Goal: Task Accomplishment & Management: Use online tool/utility

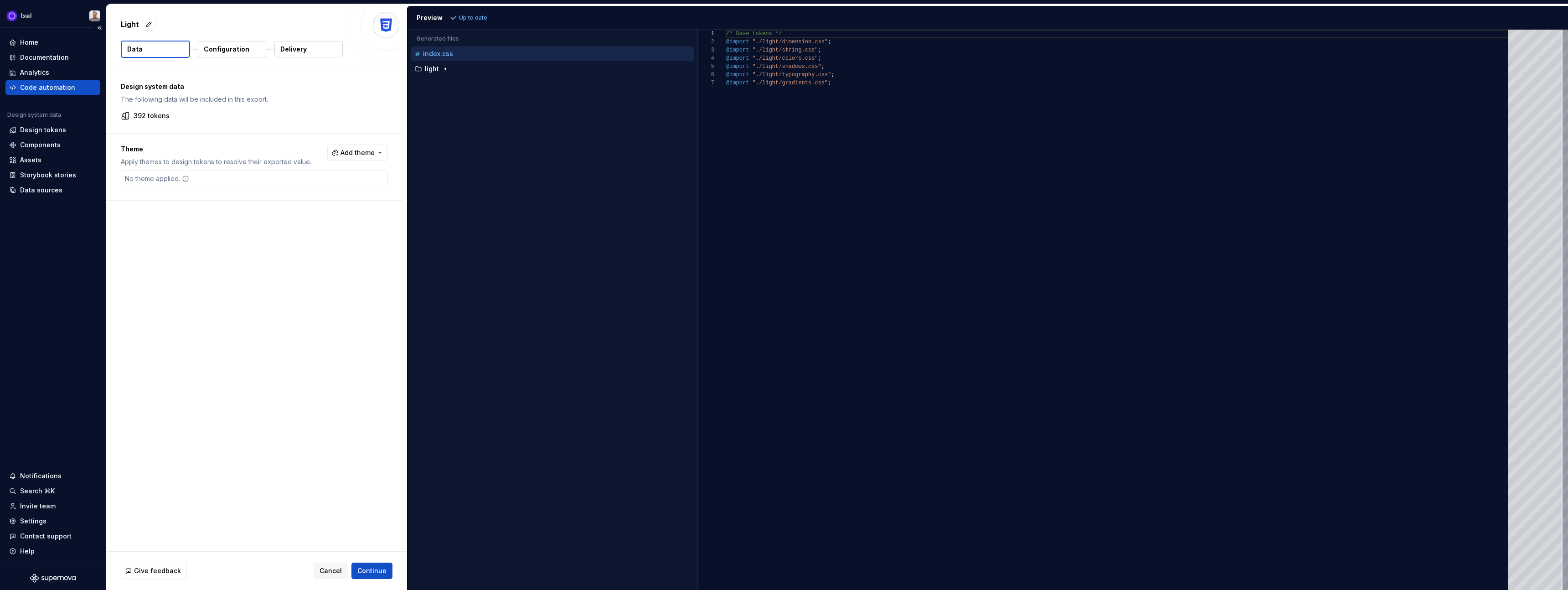
click at [61, 90] on div "Code automation" at bounding box center [47, 87] width 55 height 9
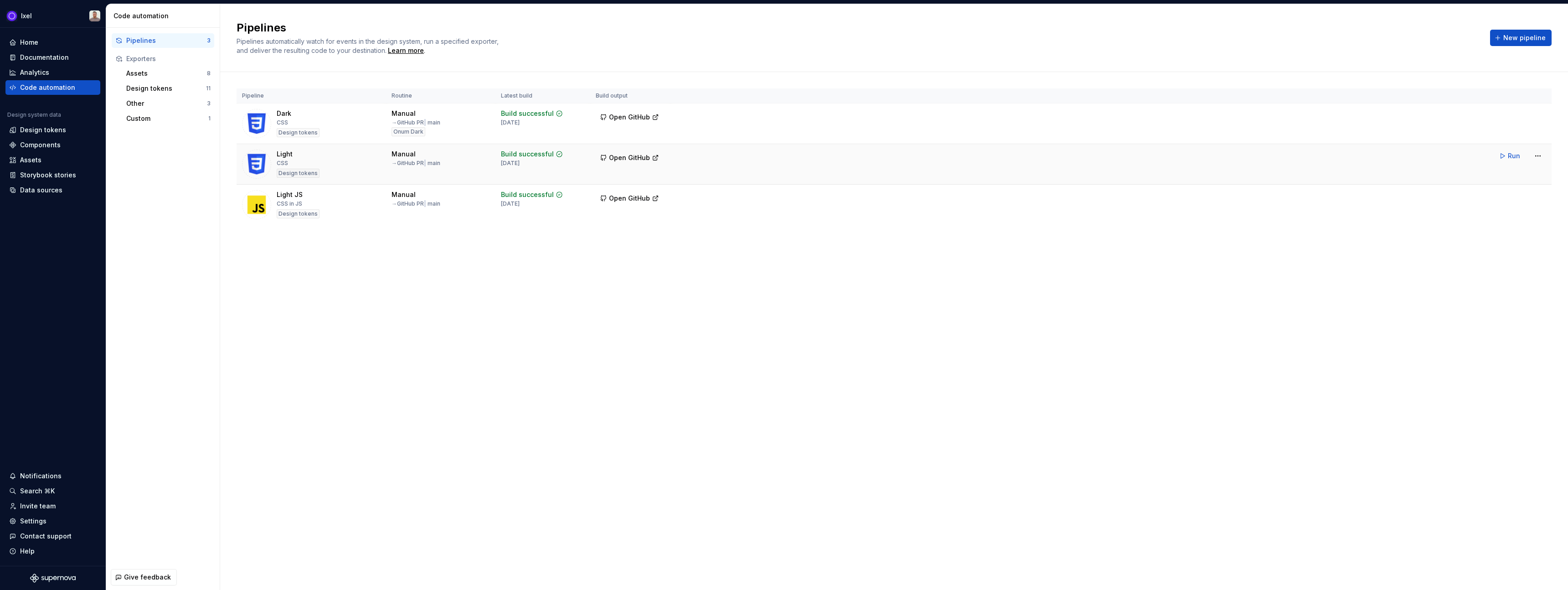
click at [257, 157] on img at bounding box center [257, 164] width 29 height 29
click at [1539, 156] on html "Ixel Home Documentation Analytics Code automation Design system data Design tok…" at bounding box center [784, 295] width 1568 height 590
click at [1500, 176] on div "Edit pipeline" at bounding box center [1526, 175] width 78 height 9
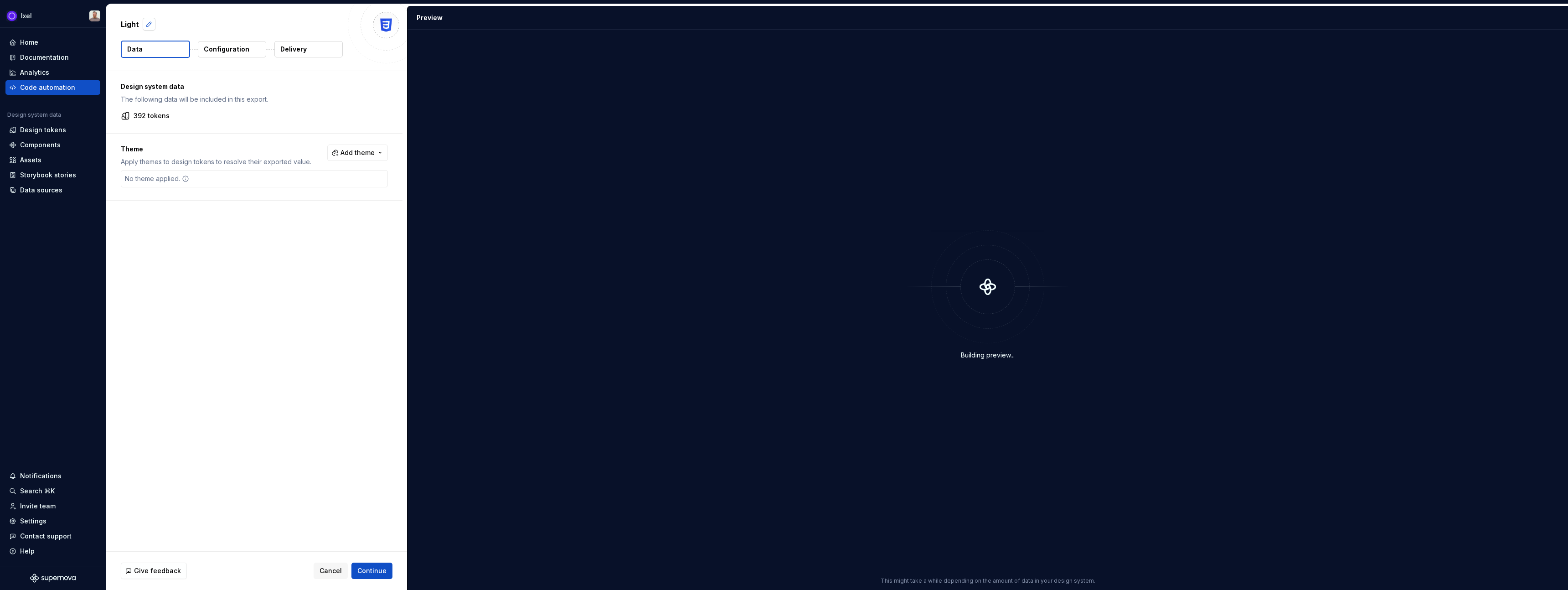
click at [148, 24] on button "button" at bounding box center [149, 24] width 13 height 13
click at [135, 24] on textarea "*****" at bounding box center [230, 24] width 223 height 15
type textarea "*"
type textarea "****"
type textarea "*"
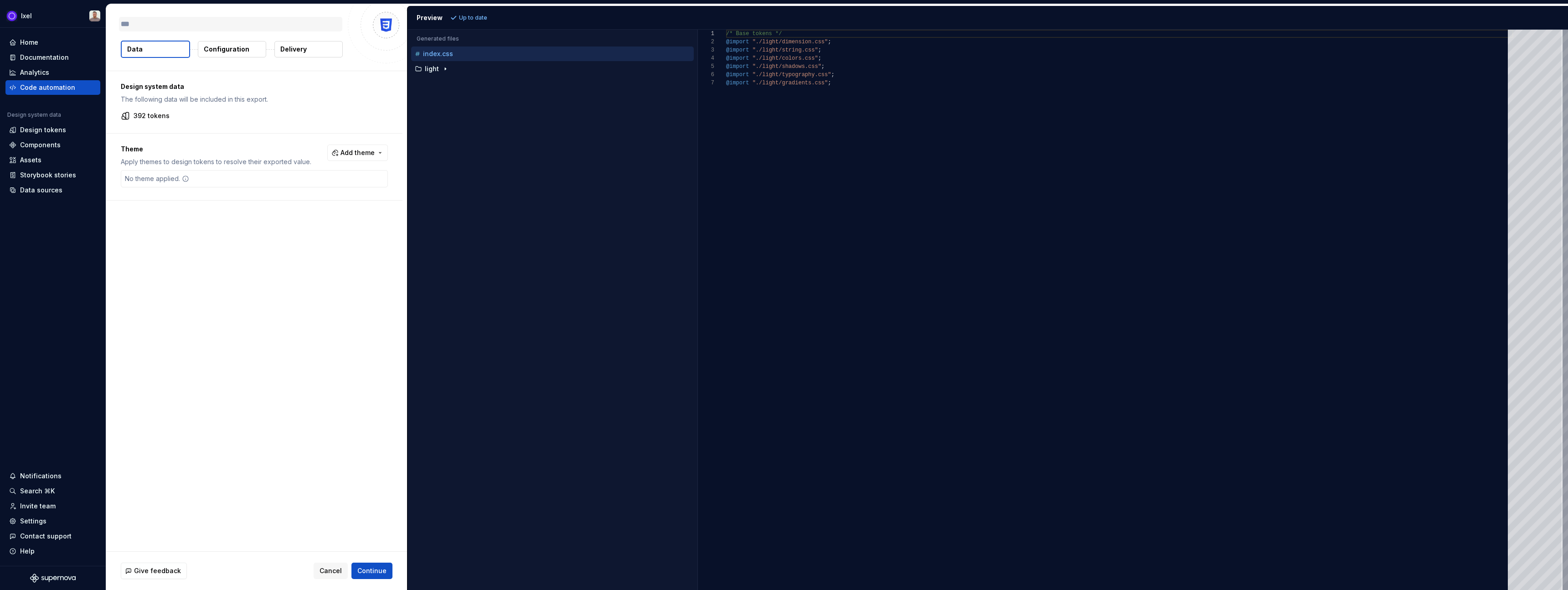
type textarea "*"
type textarea "**"
type textarea "*"
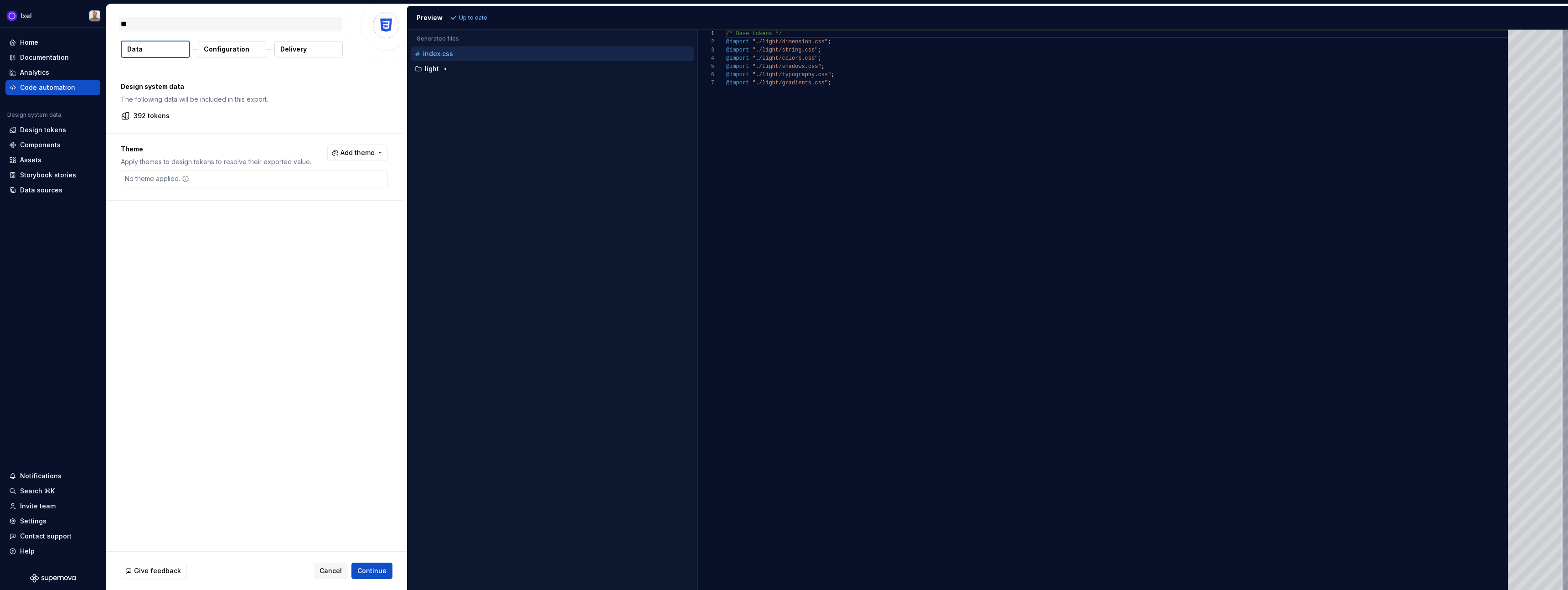
type textarea "***"
type textarea "*"
type textarea "****"
type textarea "*"
type textarea "****"
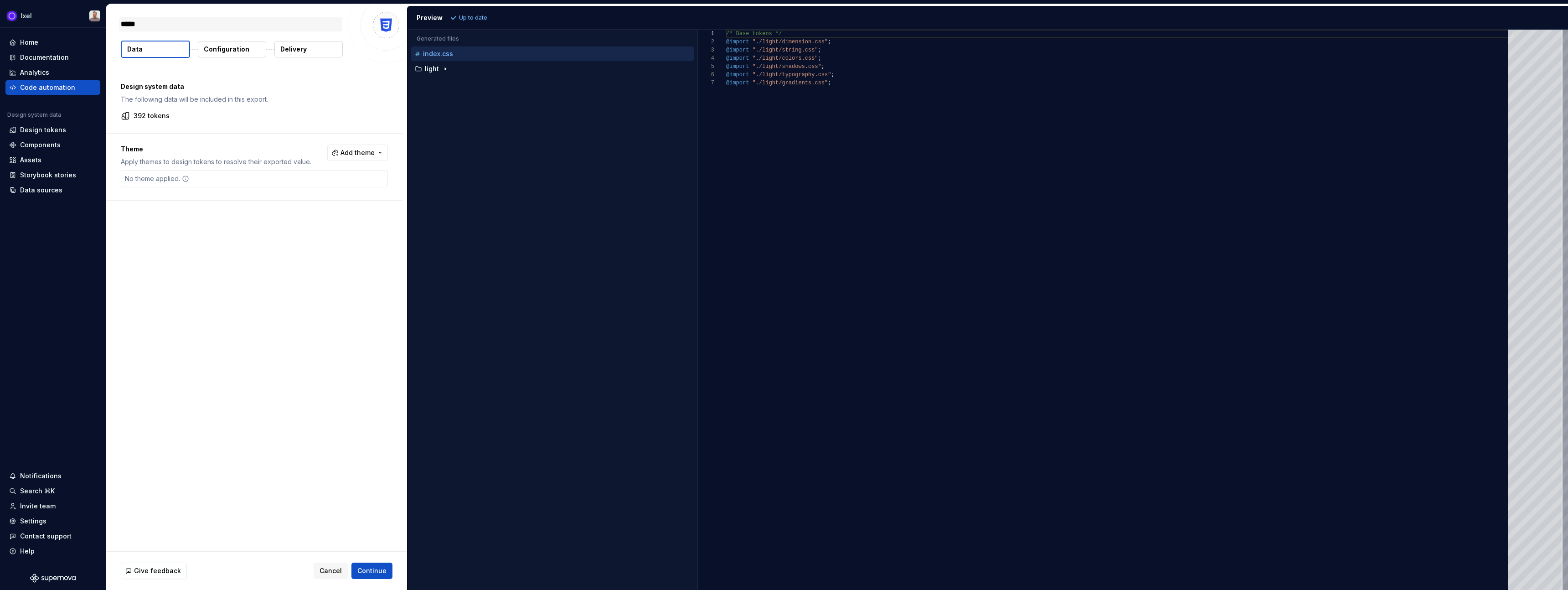
type textarea "*"
type textarea "******"
type textarea "*"
type textarea "*******"
type textarea "*"
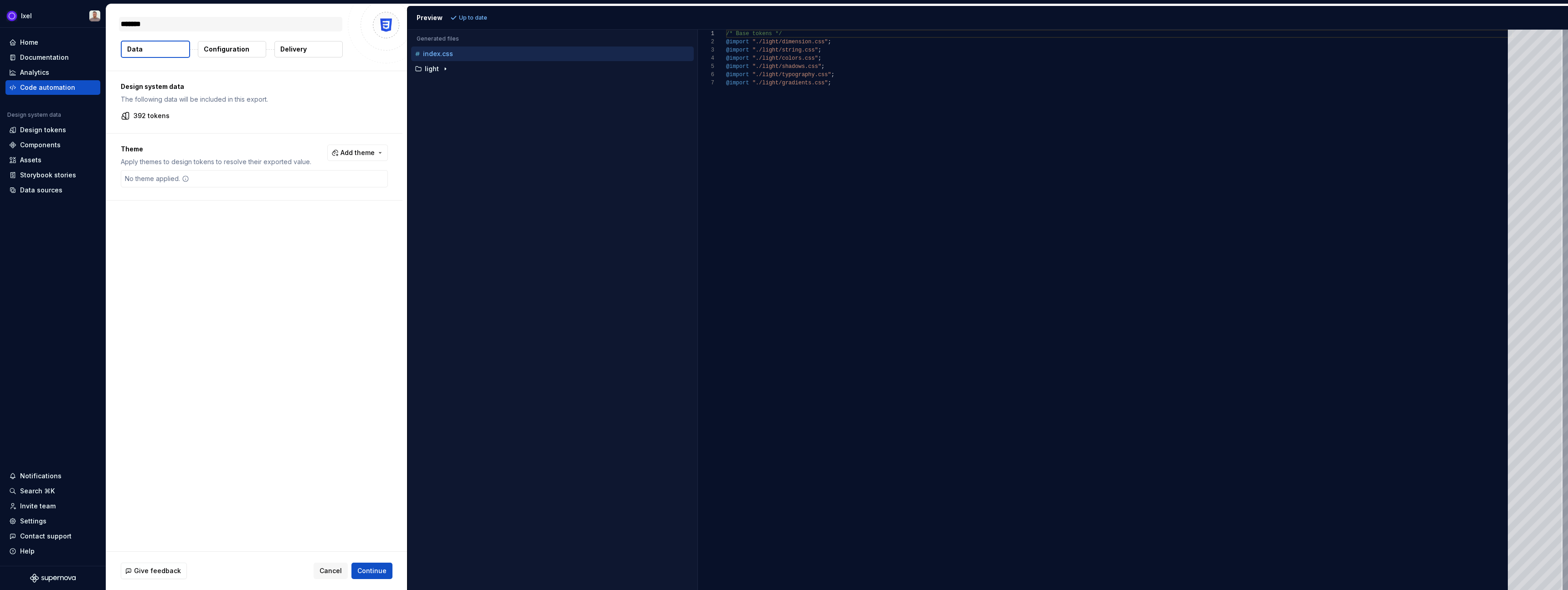
type textarea "********"
type textarea "*"
type textarea "*********"
type textarea "*"
type textarea "**********"
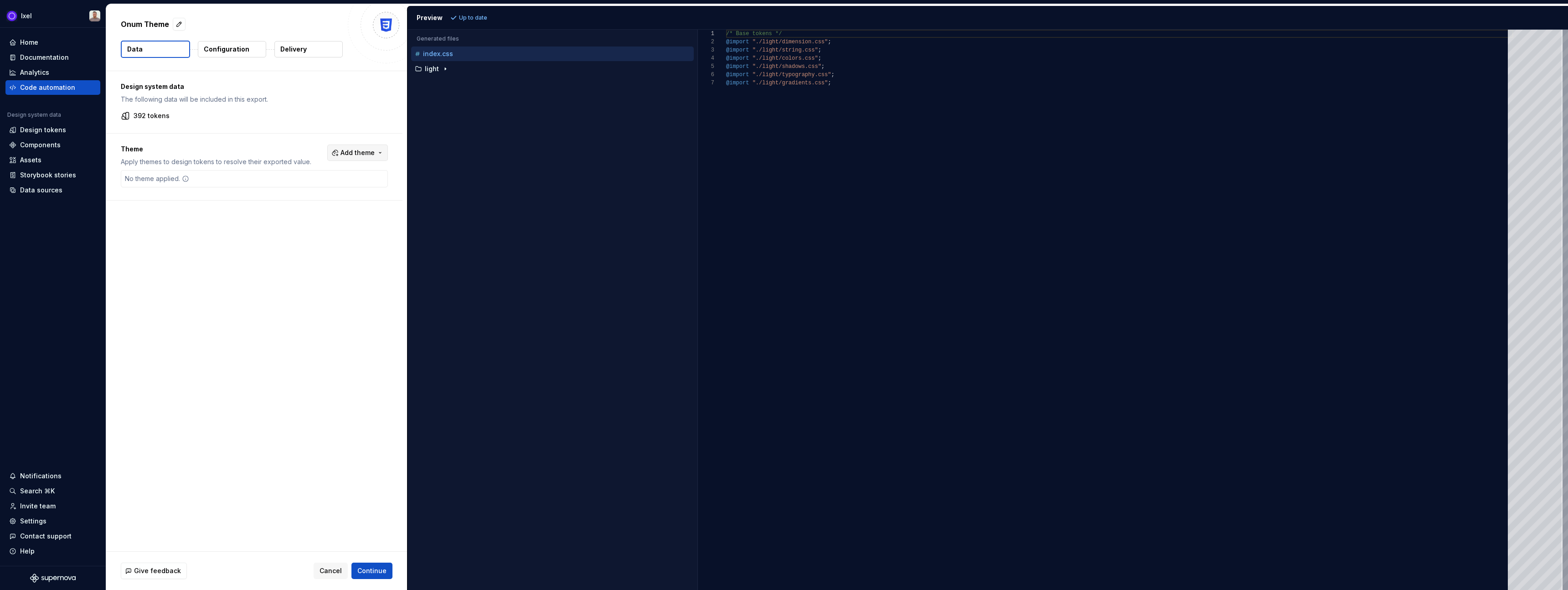
click at [369, 149] on span "Add theme" at bounding box center [357, 152] width 34 height 9
click at [305, 190] on div "Onum Dark" at bounding box center [312, 189] width 35 height 9
click at [342, 281] on html "Ixel Home Documentation Analytics Code automation Design system data Design tok…" at bounding box center [784, 295] width 1568 height 590
click at [383, 572] on span "Continue" at bounding box center [372, 571] width 29 height 9
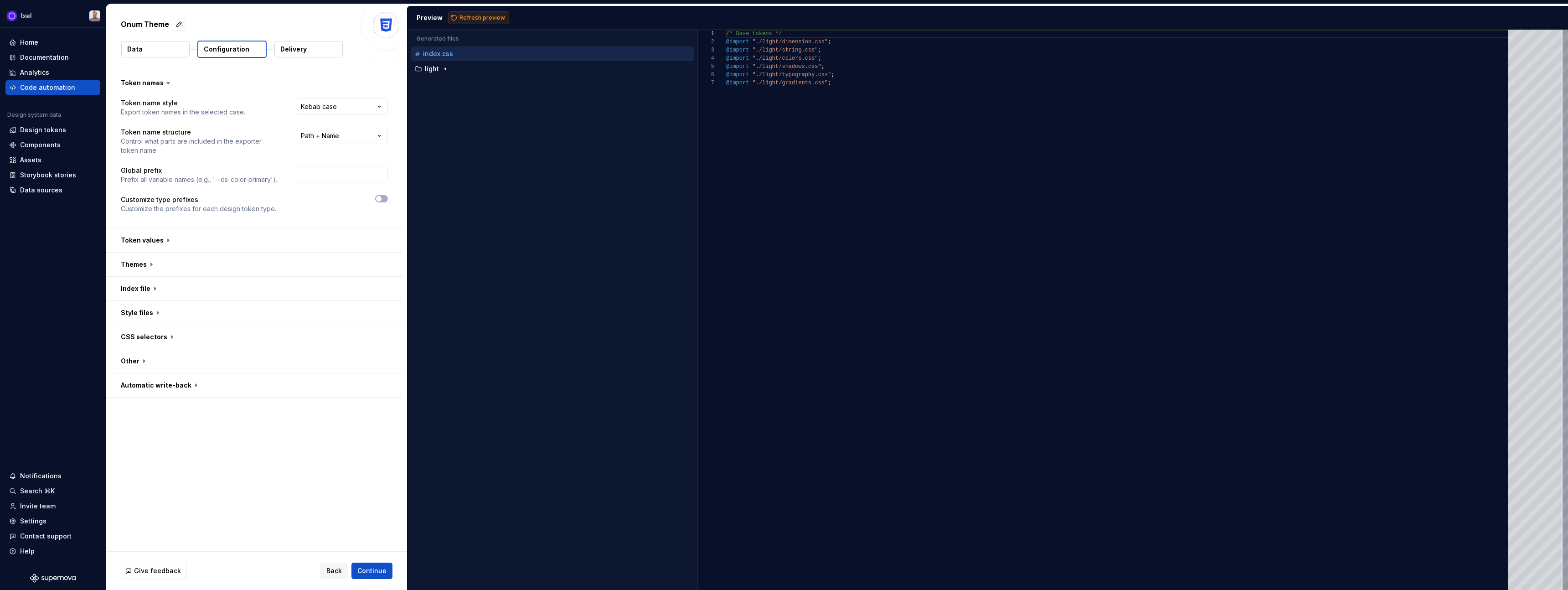
click at [468, 19] on span "Refresh preview" at bounding box center [482, 18] width 46 height 7
click at [330, 134] on html "**********" at bounding box center [784, 295] width 1568 height 590
type textarea "**********"
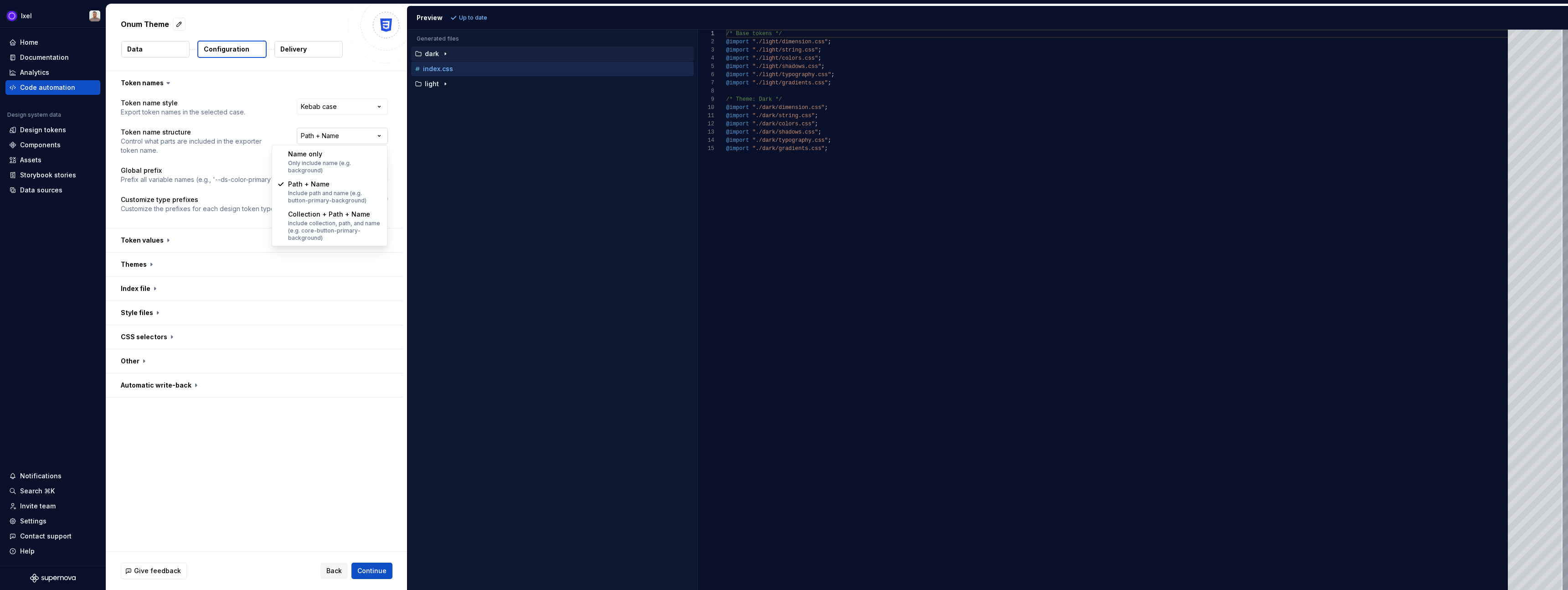
click at [330, 134] on html "**********" at bounding box center [784, 295] width 1568 height 590
click at [152, 240] on button "button" at bounding box center [254, 240] width 296 height 24
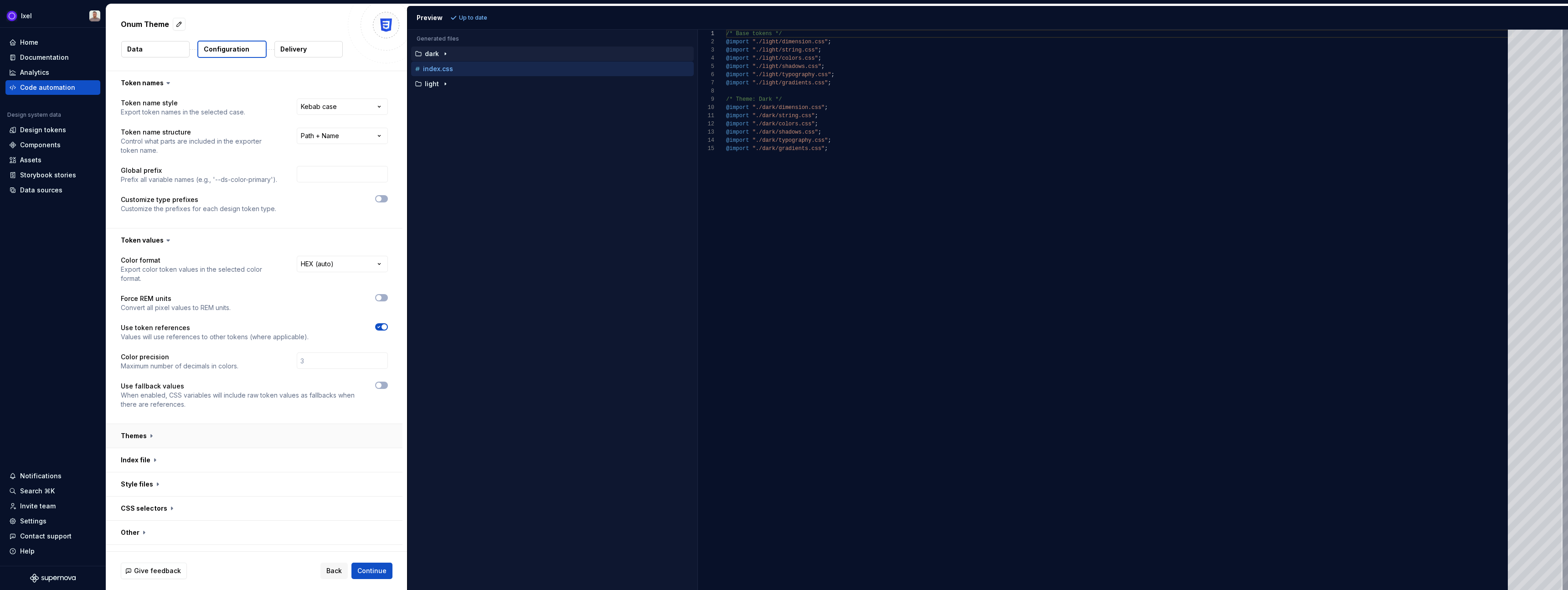
click at [139, 436] on button "button" at bounding box center [254, 435] width 296 height 24
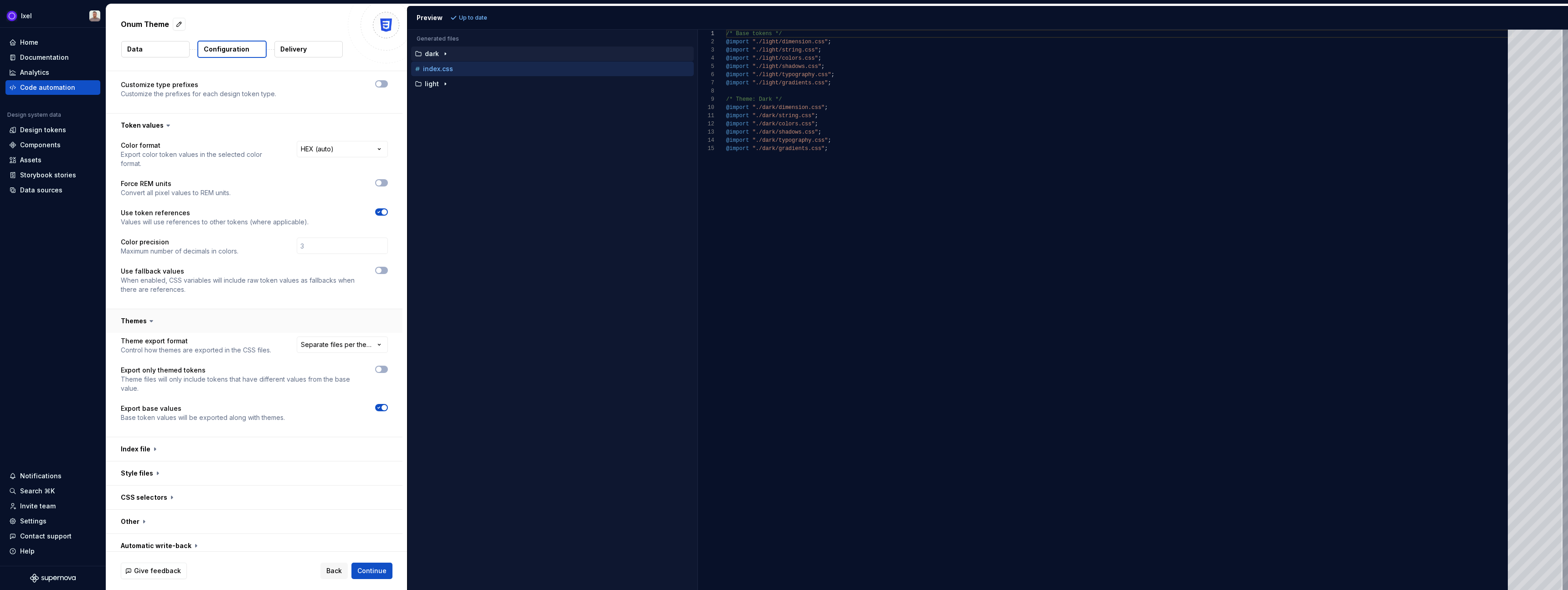
scroll to position [122, 0]
click at [141, 444] on button "button" at bounding box center [254, 442] width 296 height 24
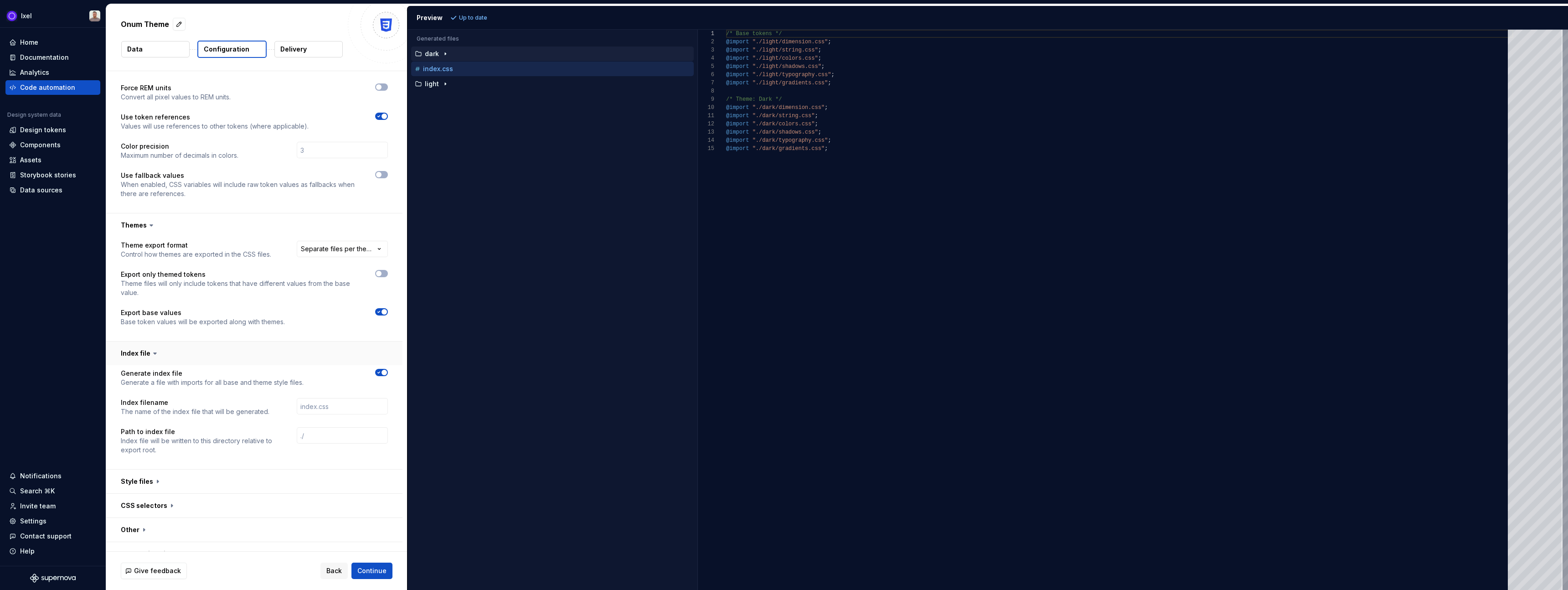
scroll to position [226, 0]
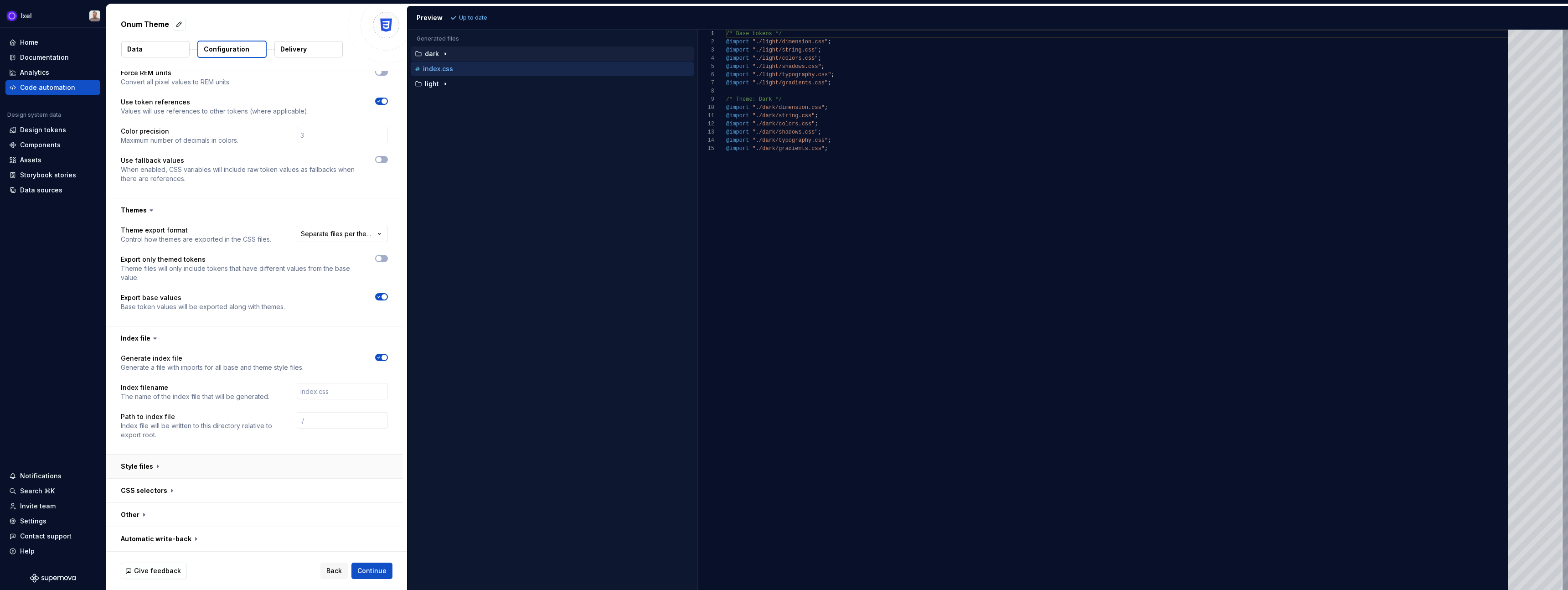
click at [144, 462] on button "button" at bounding box center [254, 466] width 296 height 24
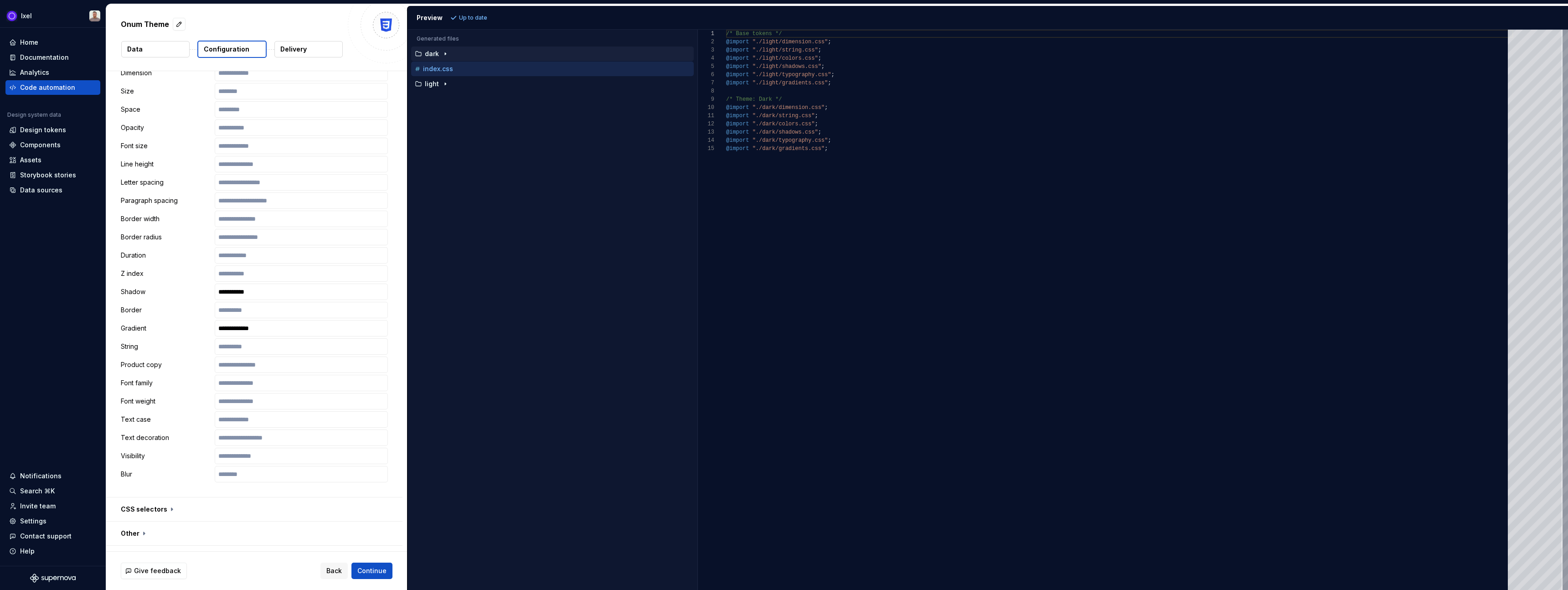
scroll to position [848, 0]
click at [148, 496] on button "button" at bounding box center [254, 490] width 296 height 24
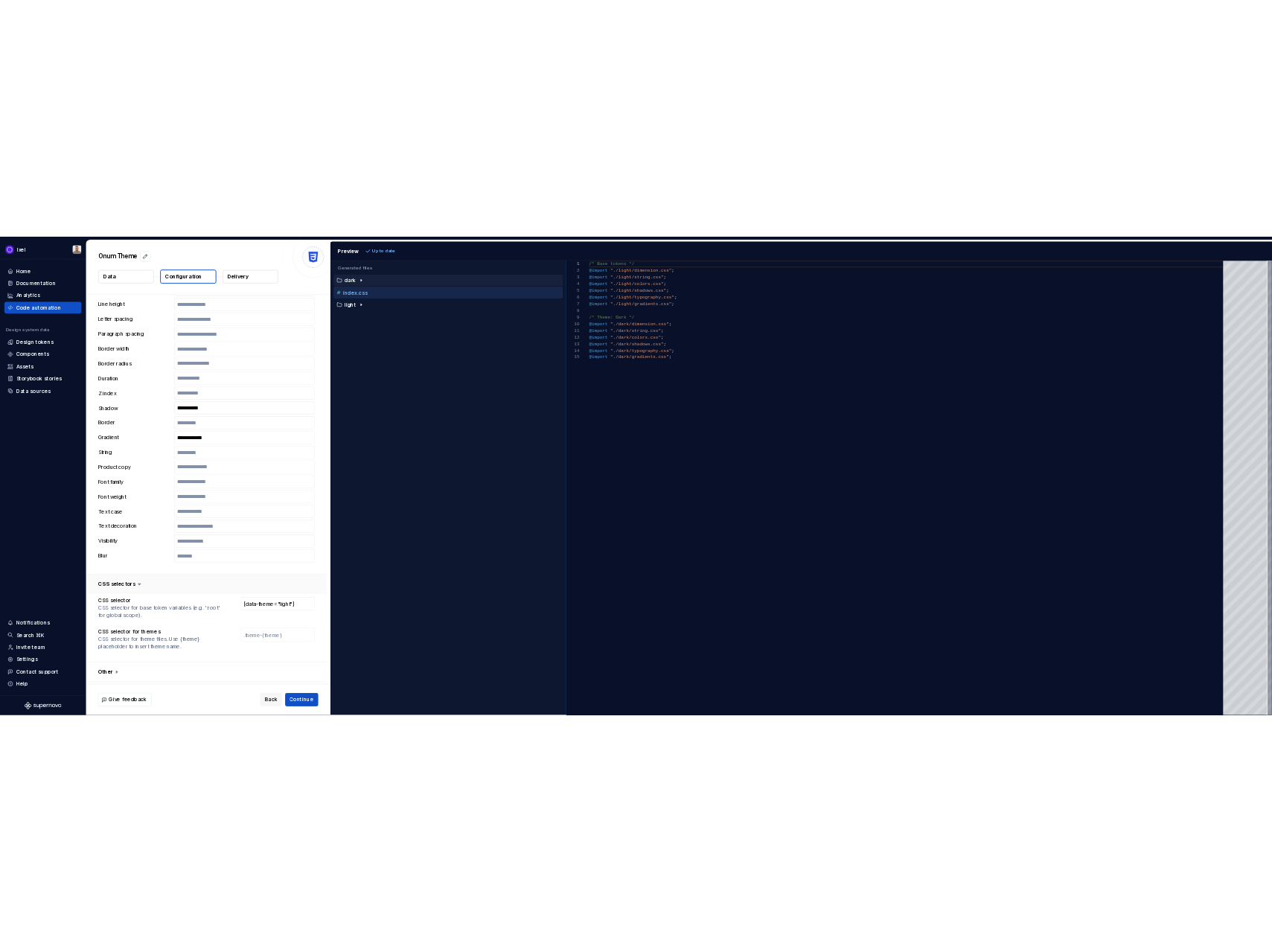
scroll to position [1520, 0]
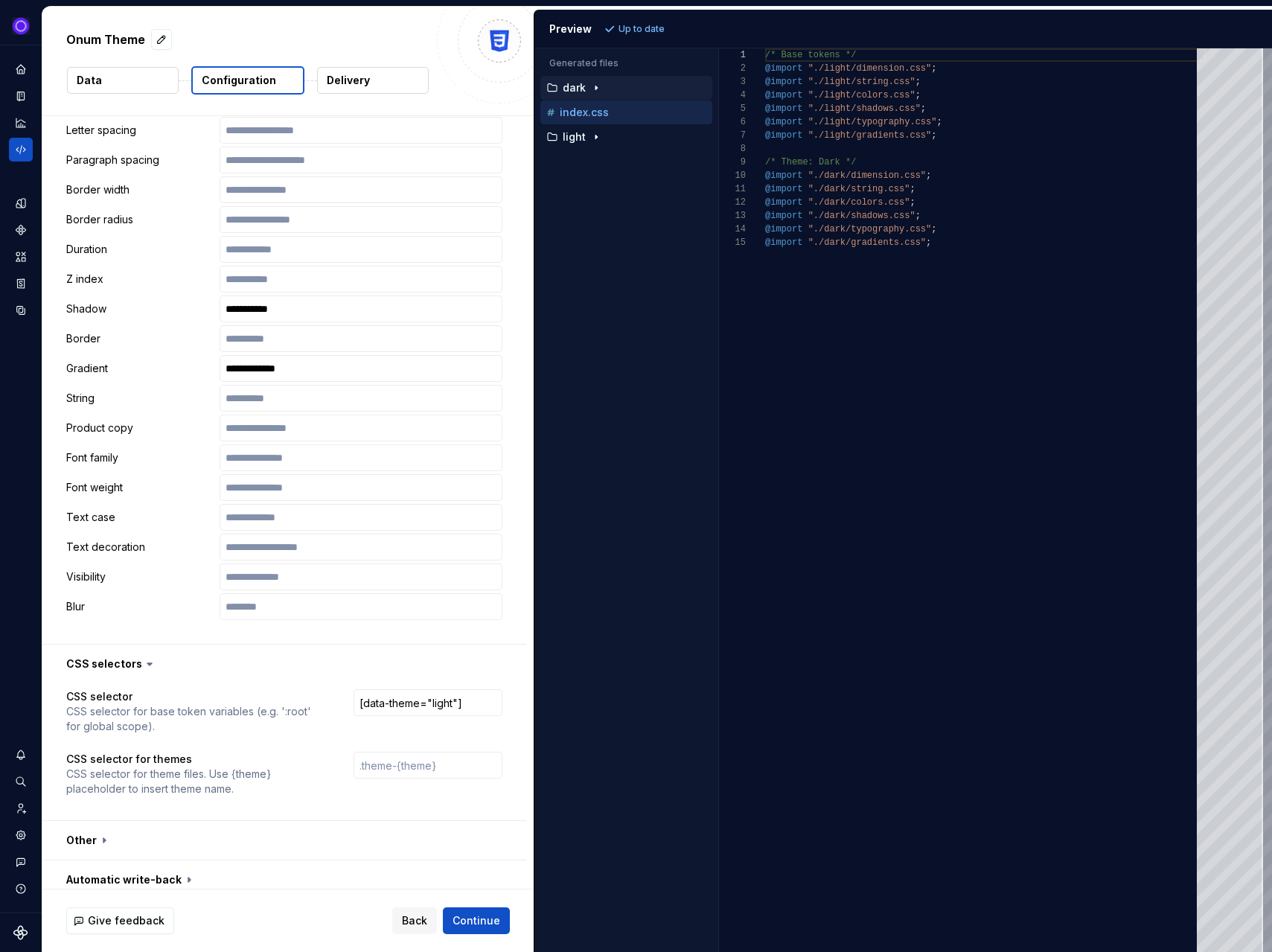
type textarea "**********"
click at [1021, 612] on div "/* Base tokens */ @import "./light/dimension.css" ; @import "./light/string.css…" at bounding box center [985, 500] width 440 height 903
click at [475, 910] on button "Continue" at bounding box center [476, 920] width 67 height 27
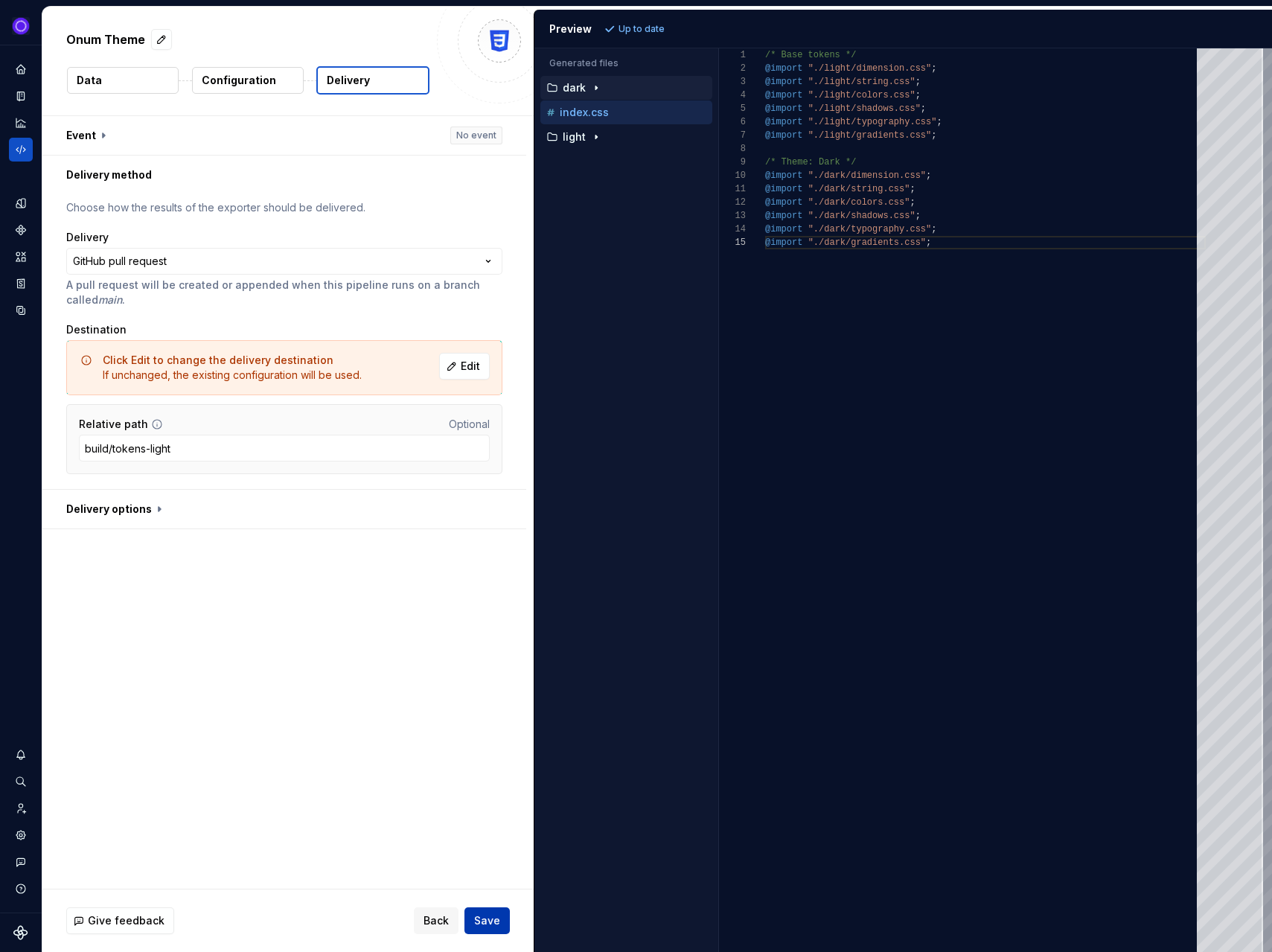
click at [490, 916] on span "Save" at bounding box center [487, 920] width 26 height 15
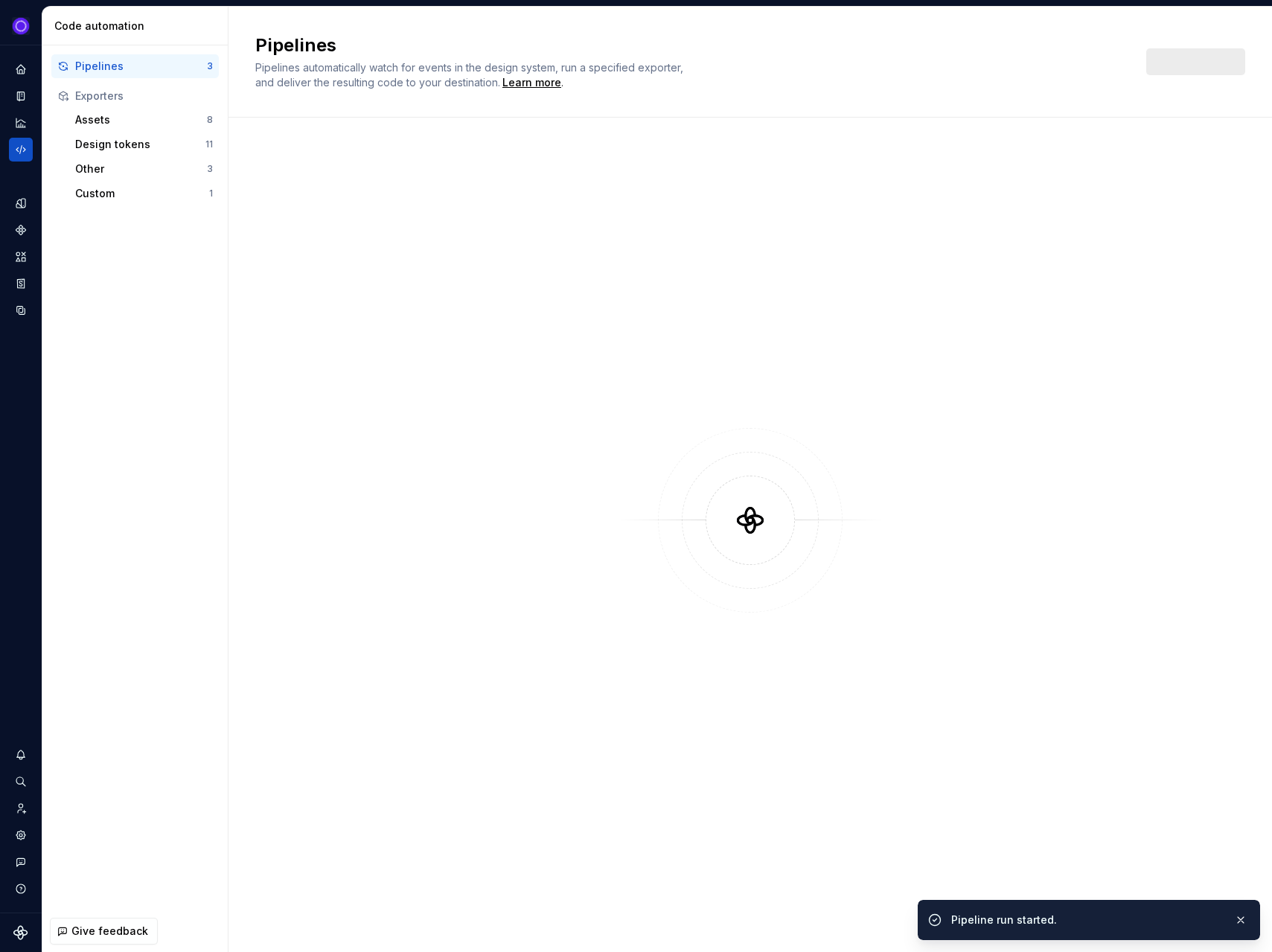
click at [490, 916] on div at bounding box center [750, 534] width 990 height 834
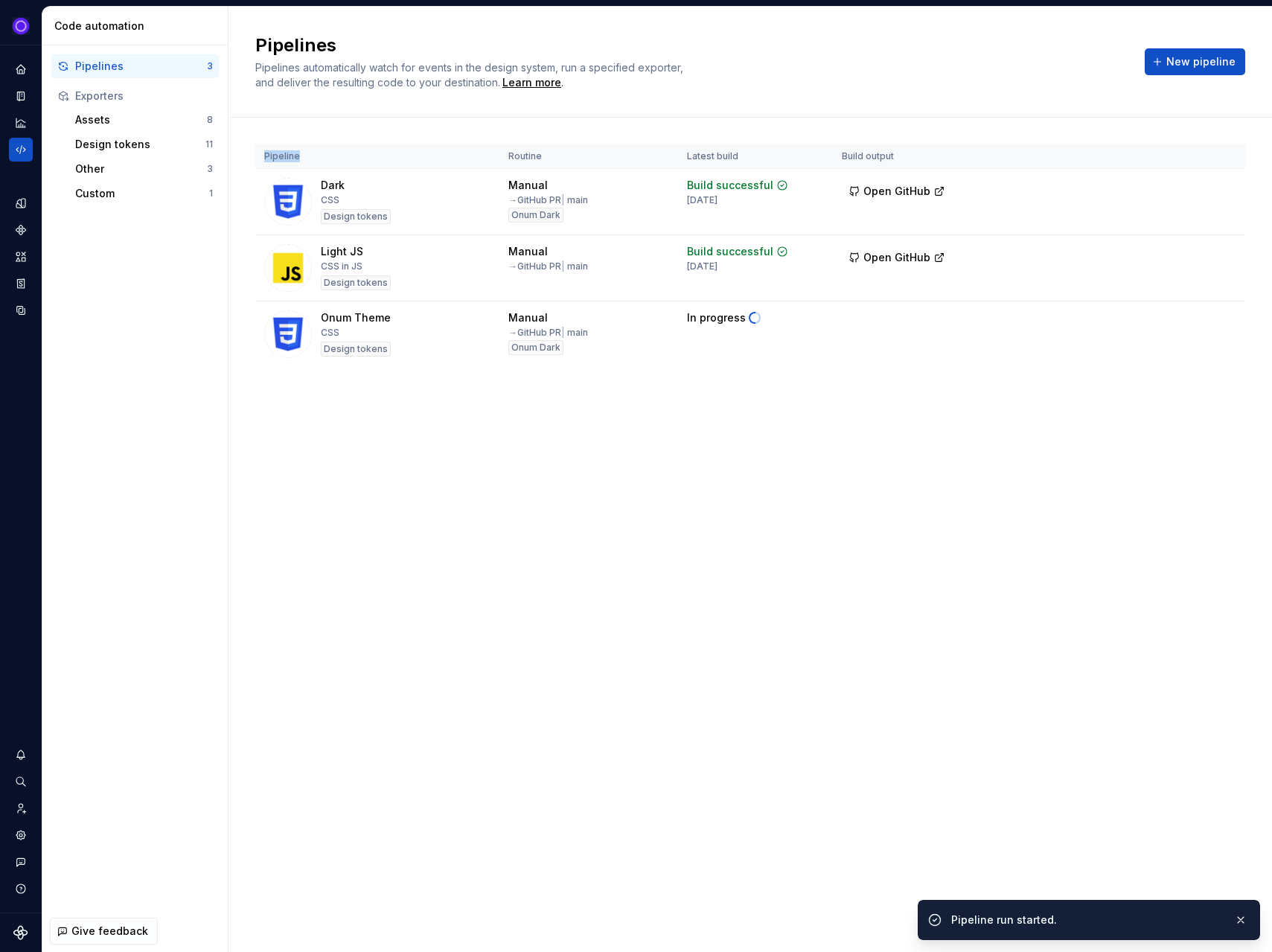
click at [491, 914] on div "Pipelines Pipelines automatically watch for events in the design system, run a …" at bounding box center [750, 479] width 1043 height 945
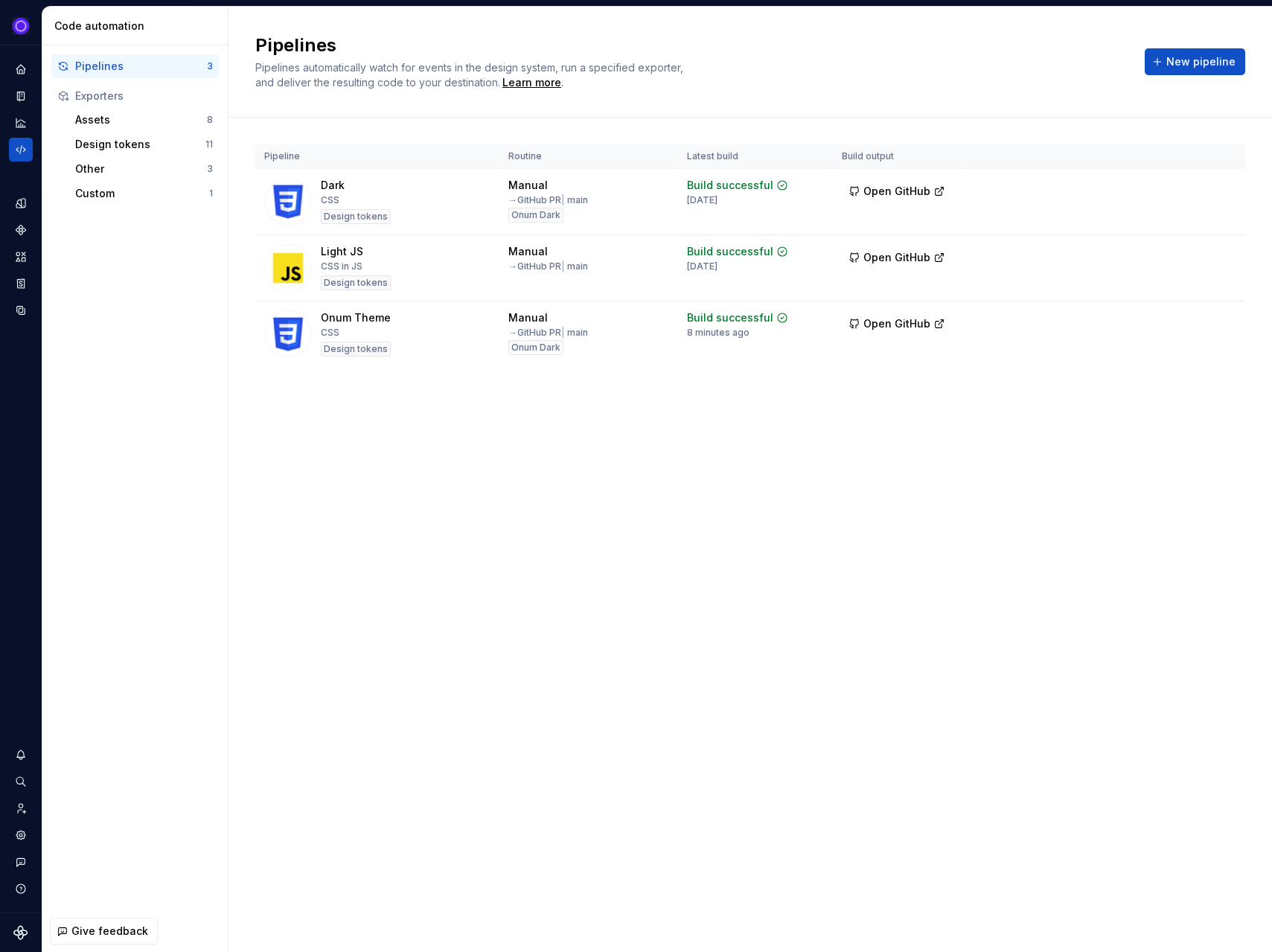
click at [522, 477] on div "Pipelines Pipelines automatically watch for events in the design system, run a …" at bounding box center [750, 479] width 1043 height 945
click at [1214, 318] on html "Ixel Design system data Code automation Pipelines 3 Exporters Assets 8 Design t…" at bounding box center [636, 476] width 1272 height 952
click at [1187, 357] on div "Edit pipeline" at bounding box center [1203, 352] width 127 height 15
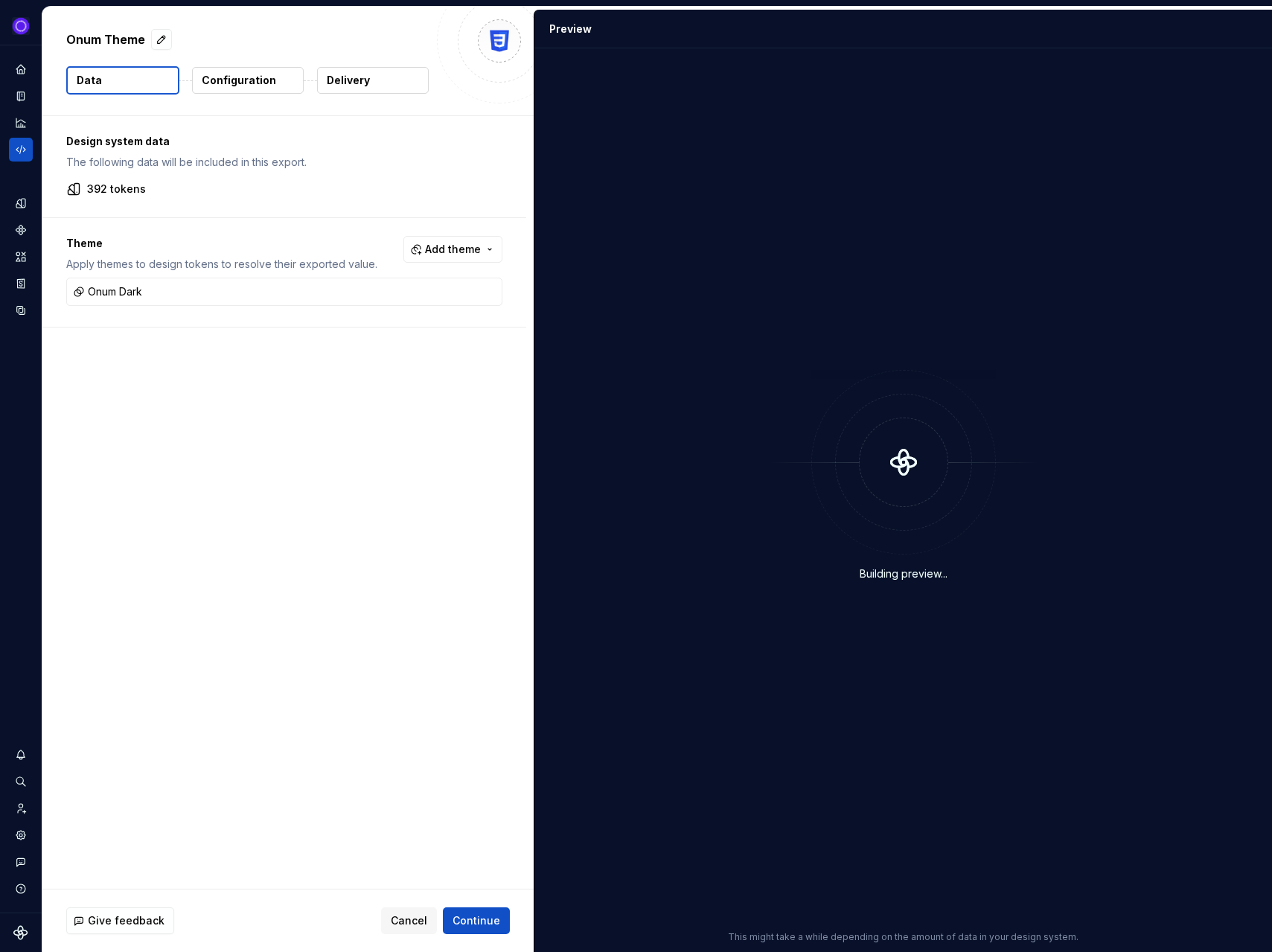
click at [378, 86] on button "Delivery" at bounding box center [373, 79] width 111 height 27
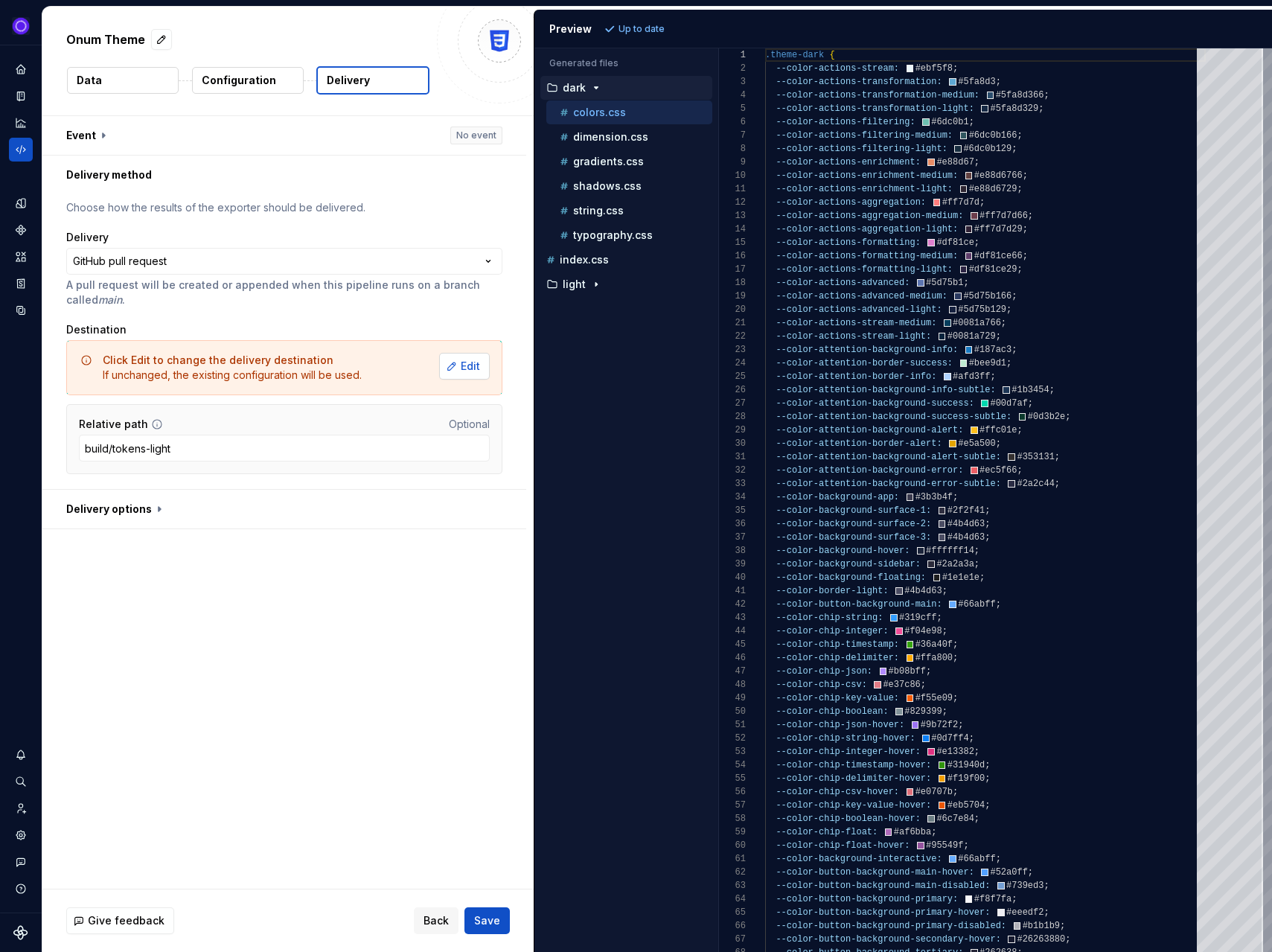
click at [480, 364] on span "Edit" at bounding box center [470, 366] width 19 height 15
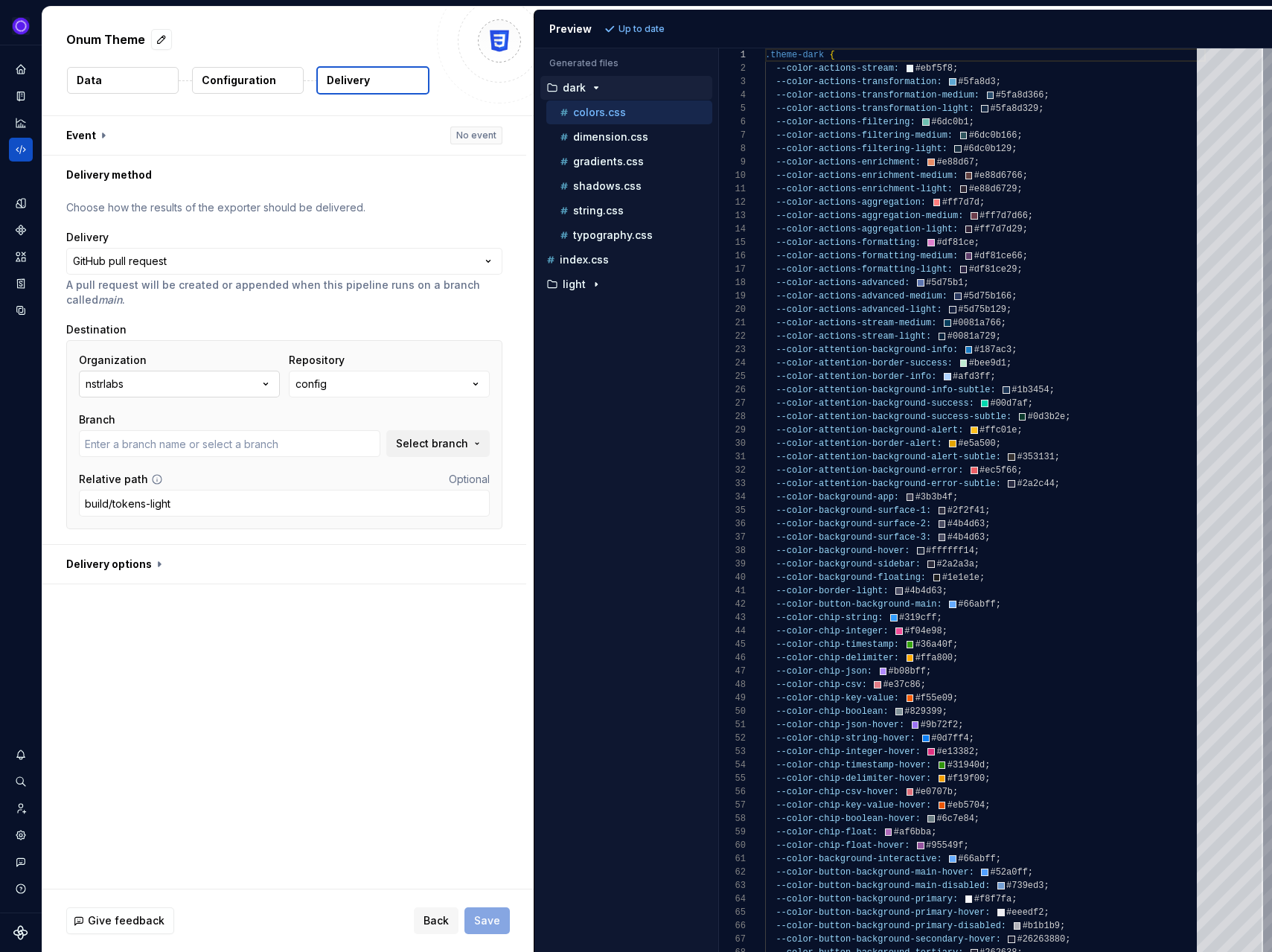
type input "fix-go-yml-vulnerability-dependency"
click at [222, 384] on button "nstrlabs" at bounding box center [179, 384] width 201 height 27
click at [395, 375] on button "config" at bounding box center [390, 384] width 201 height 27
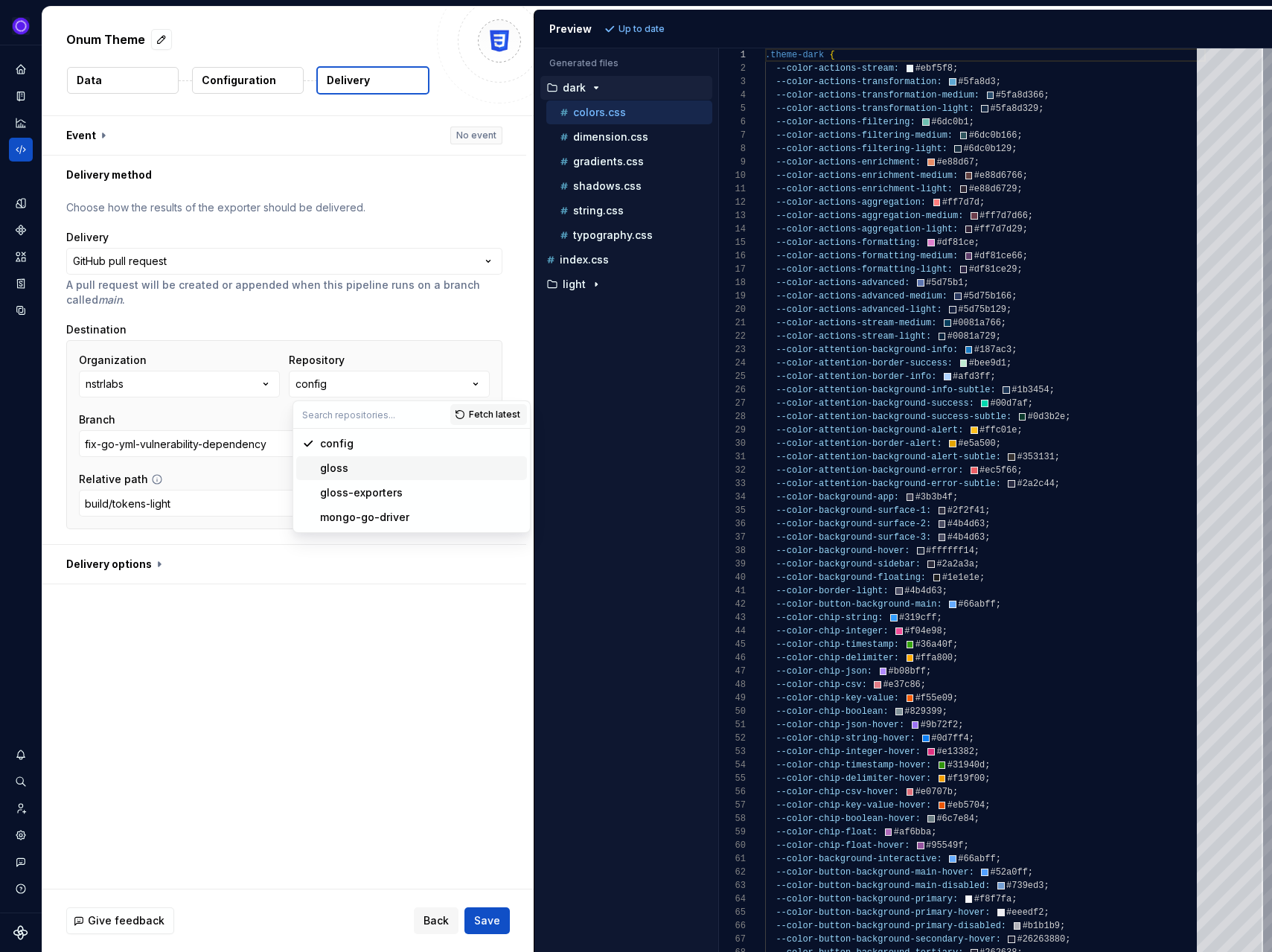
click at [361, 472] on div "gloss" at bounding box center [420, 468] width 201 height 15
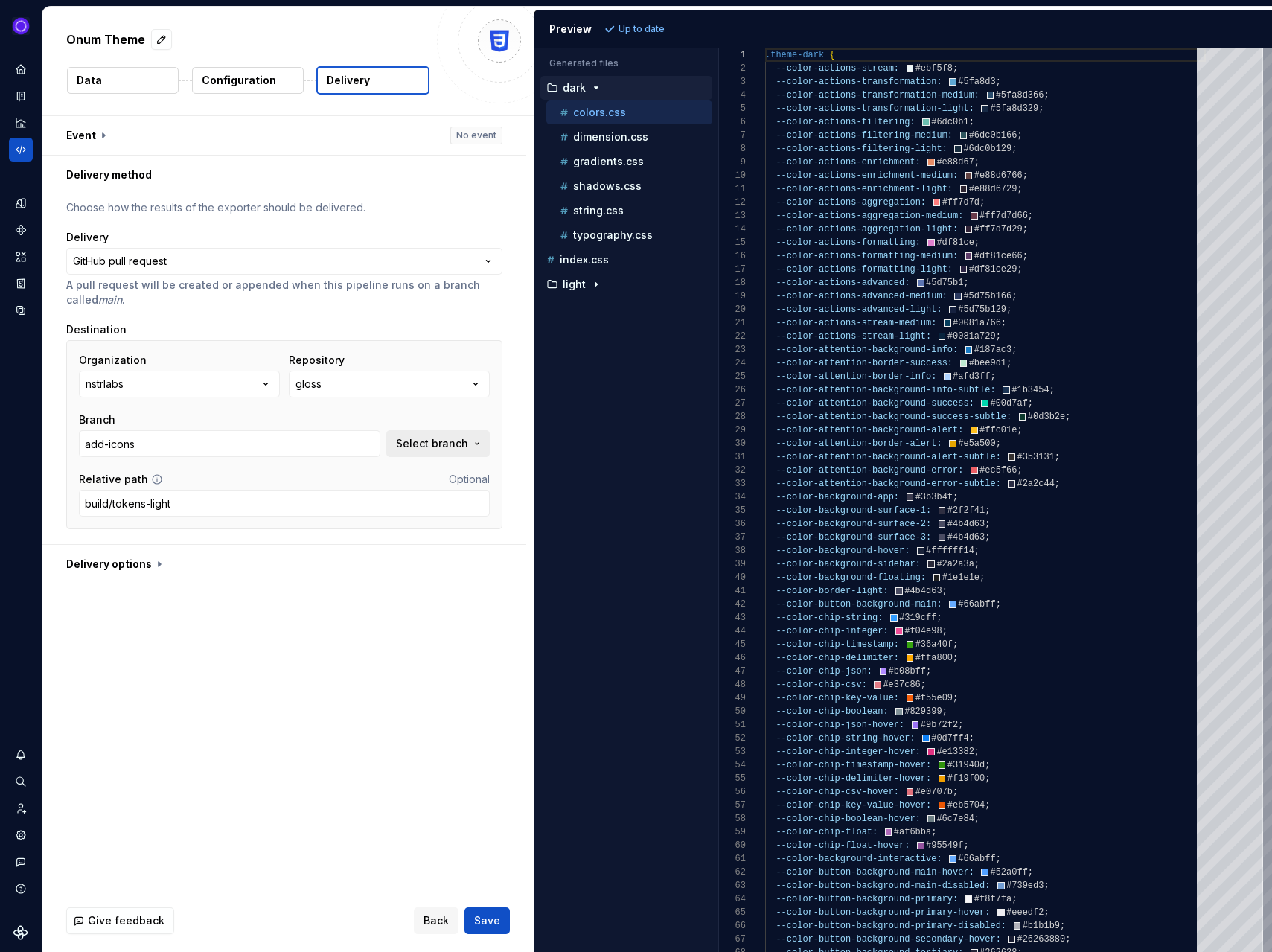
click at [439, 444] on span "Select branch" at bounding box center [431, 443] width 73 height 15
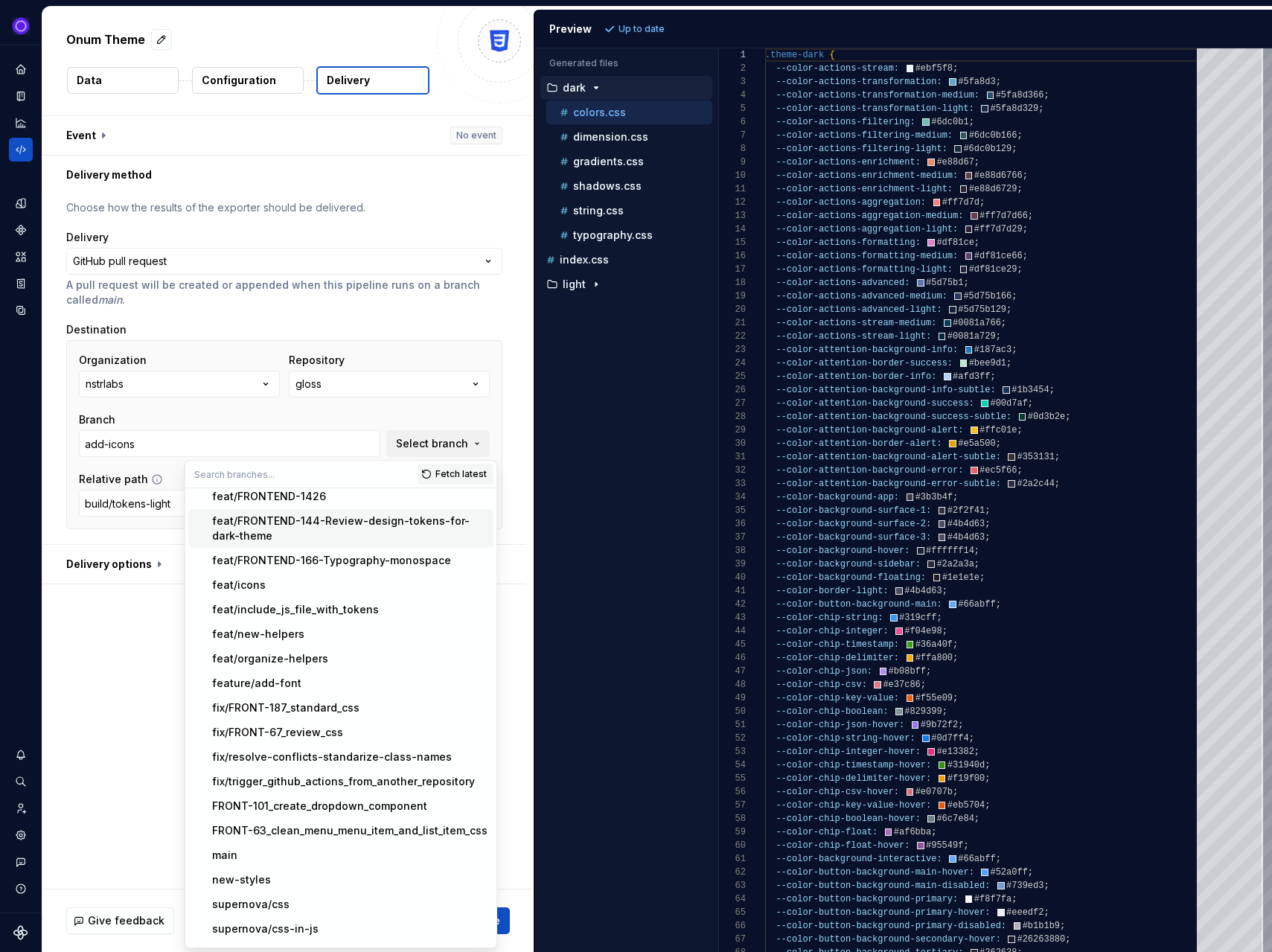
scroll to position [248, 0]
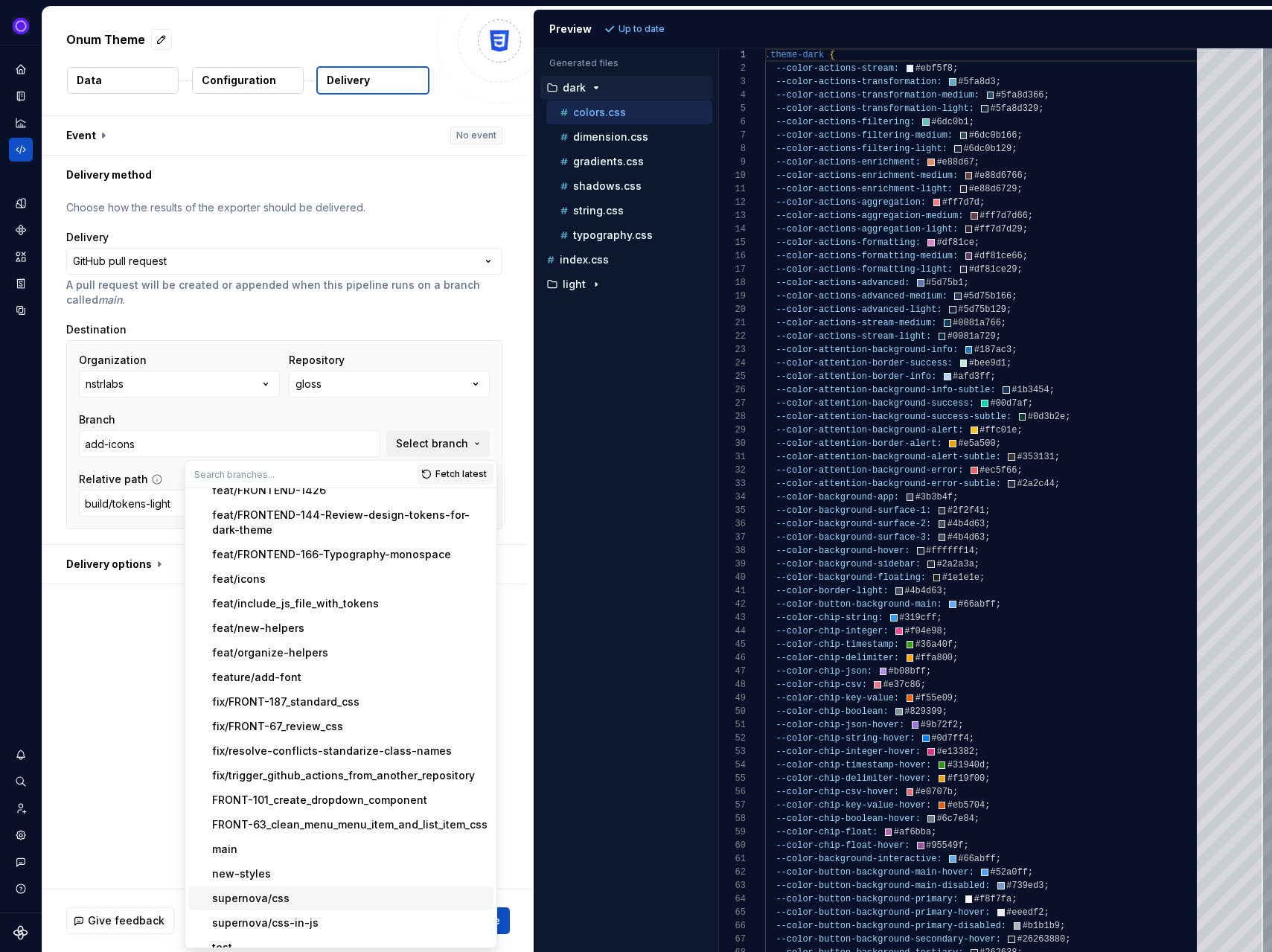
click at [274, 890] on div "supernova/css" at bounding box center [250, 897] width 78 height 15
type input "supernova/css"
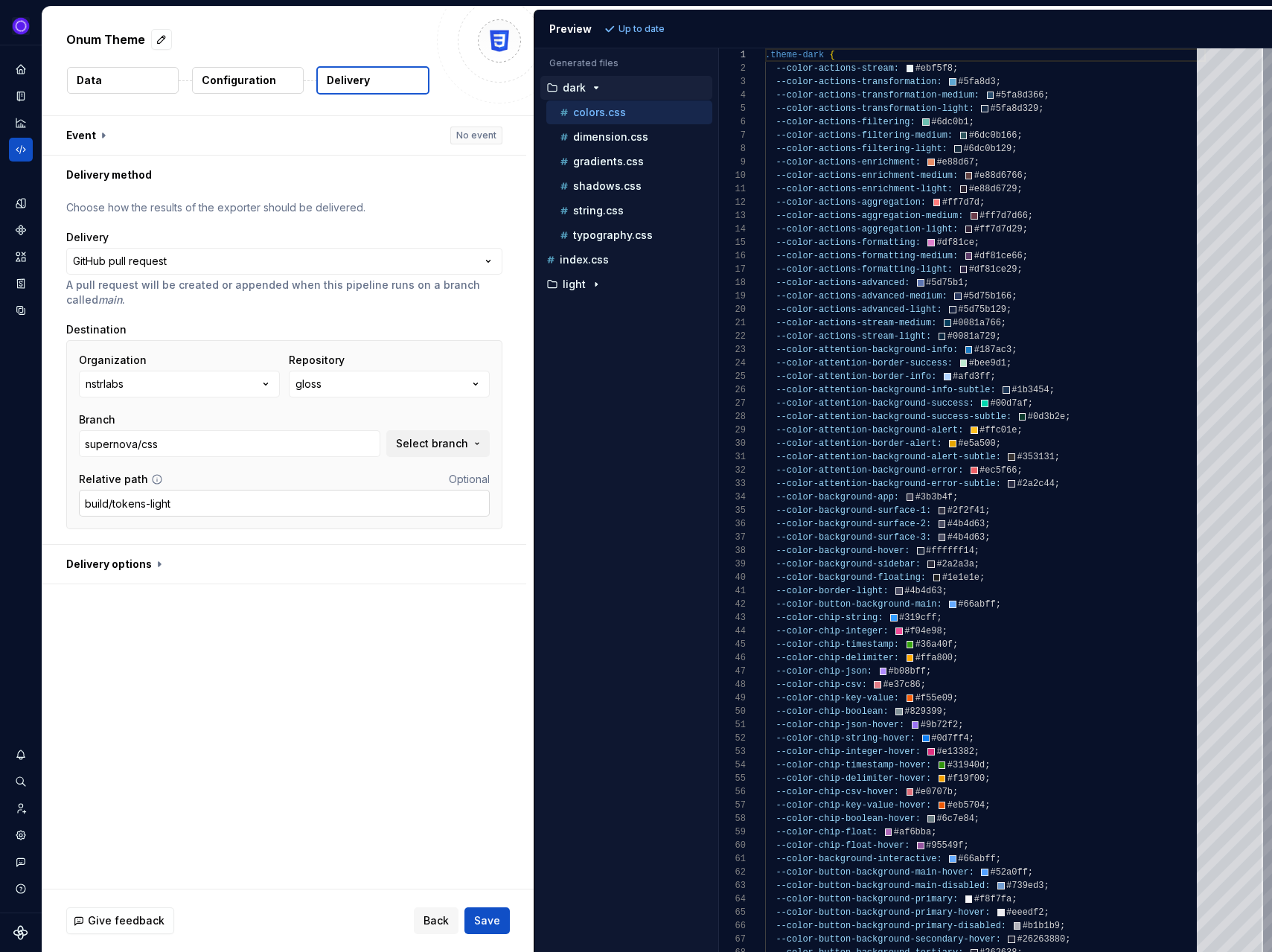
click at [269, 505] on input "build/tokens-light" at bounding box center [283, 503] width 410 height 27
click at [154, 479] on icon at bounding box center [157, 479] width 12 height 12
click at [151, 482] on icon at bounding box center [157, 479] width 12 height 12
click at [185, 505] on input "build/tokens-light" at bounding box center [283, 503] width 410 height 27
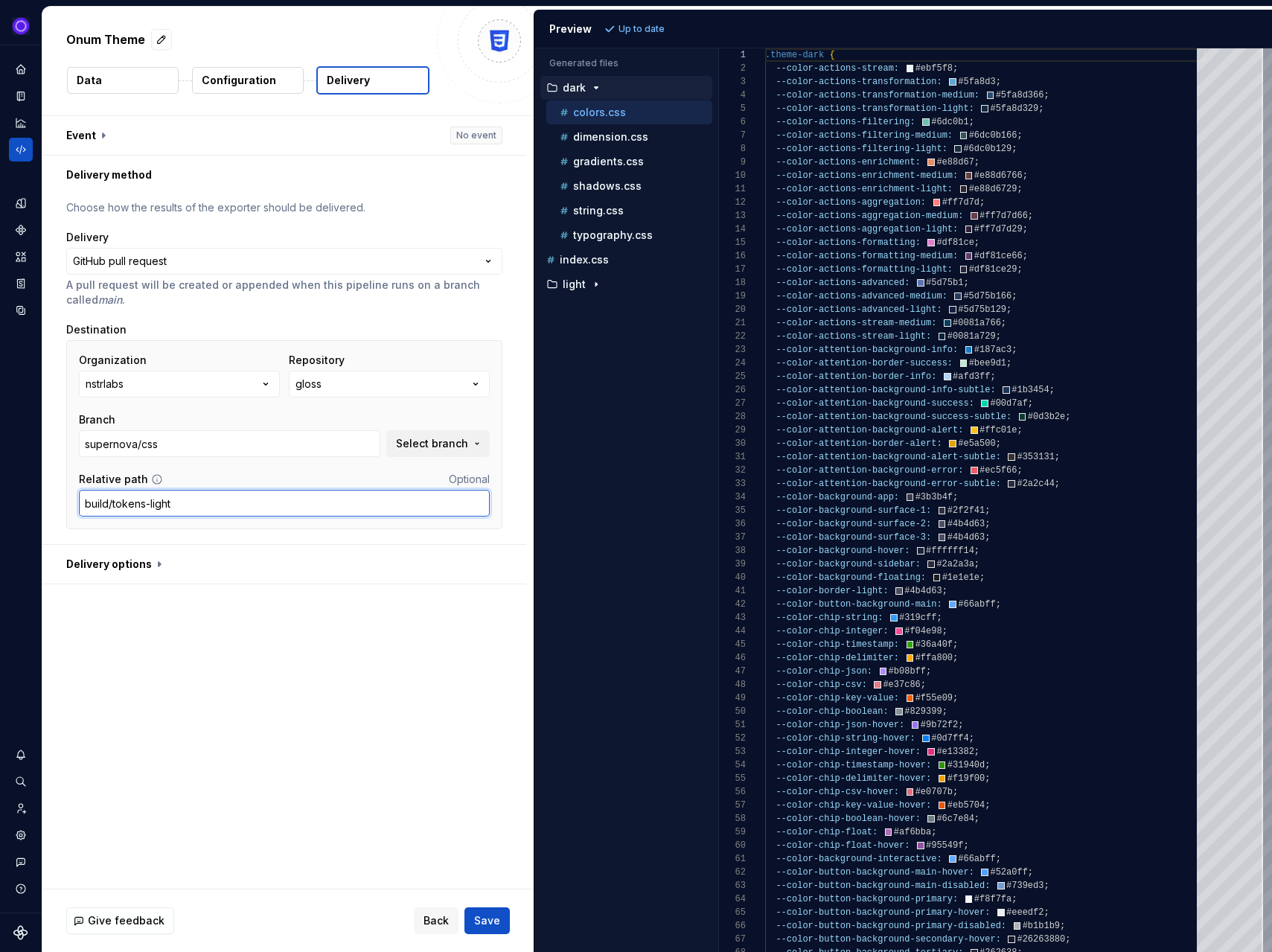
click at [185, 505] on input "build/tokens-light" at bounding box center [283, 503] width 410 height 27
click at [228, 77] on p "Configuration" at bounding box center [238, 79] width 75 height 15
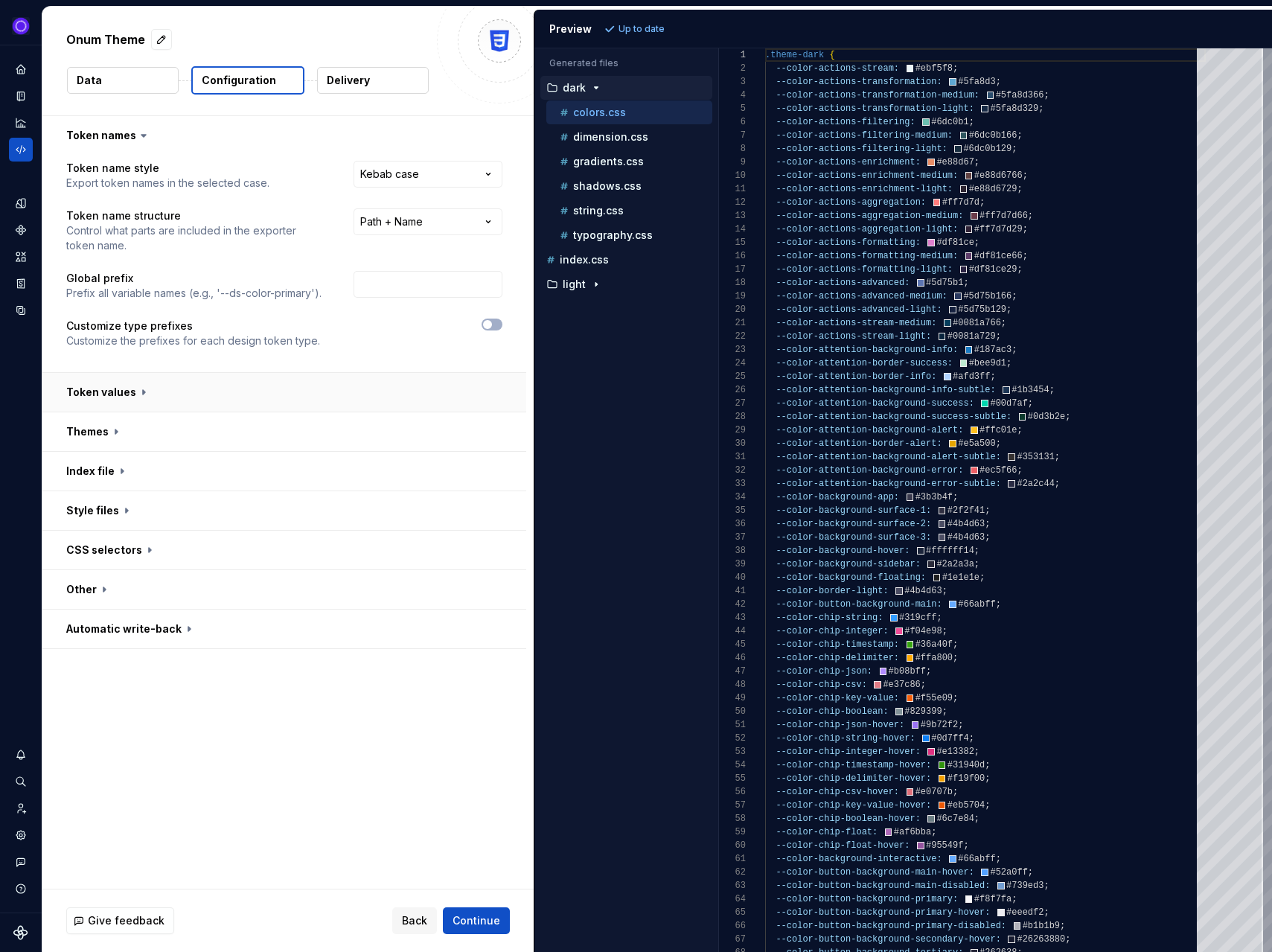
click at [130, 394] on button "button" at bounding box center [284, 392] width 484 height 39
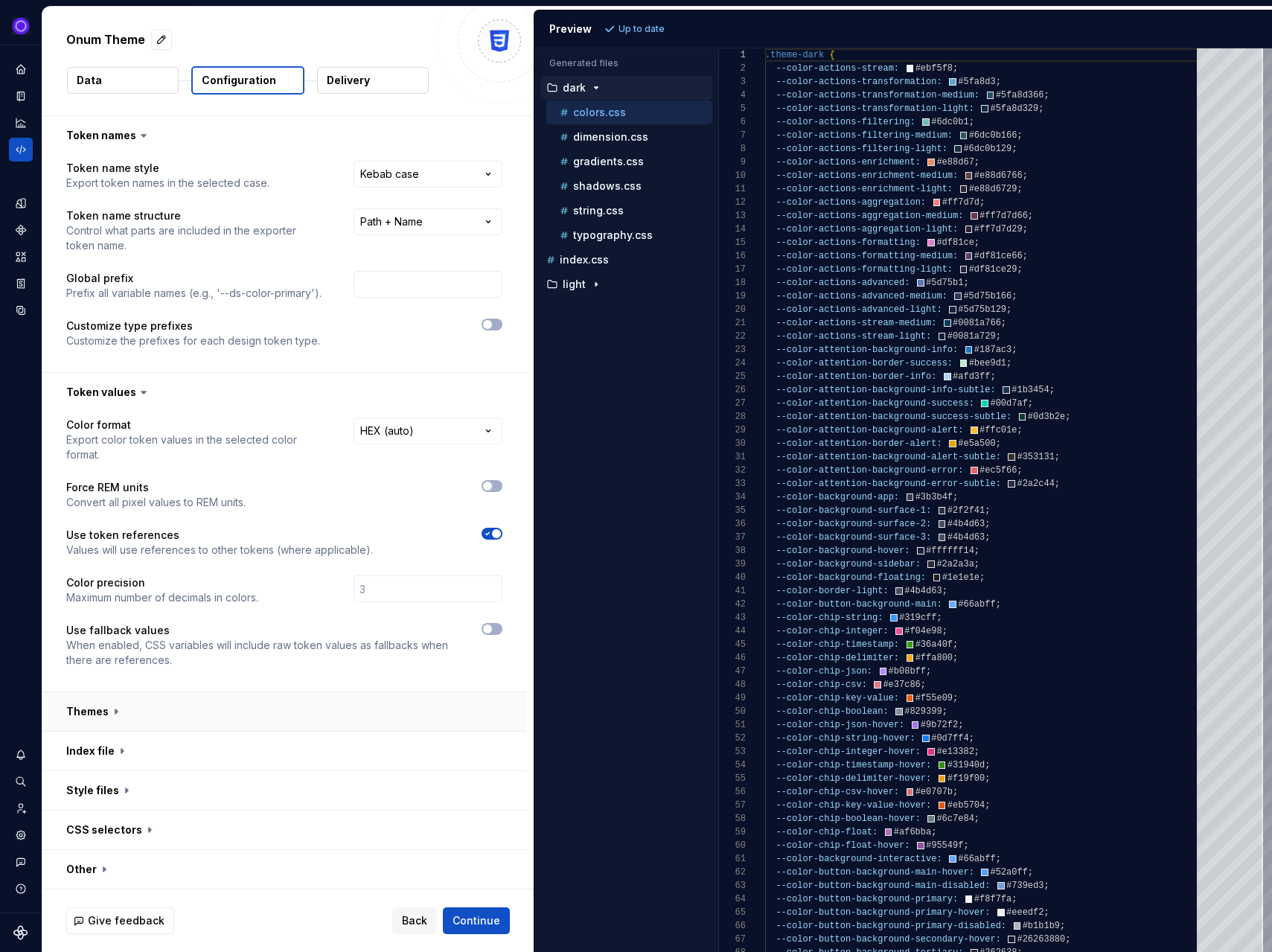
click at [159, 692] on button "button" at bounding box center [284, 711] width 484 height 39
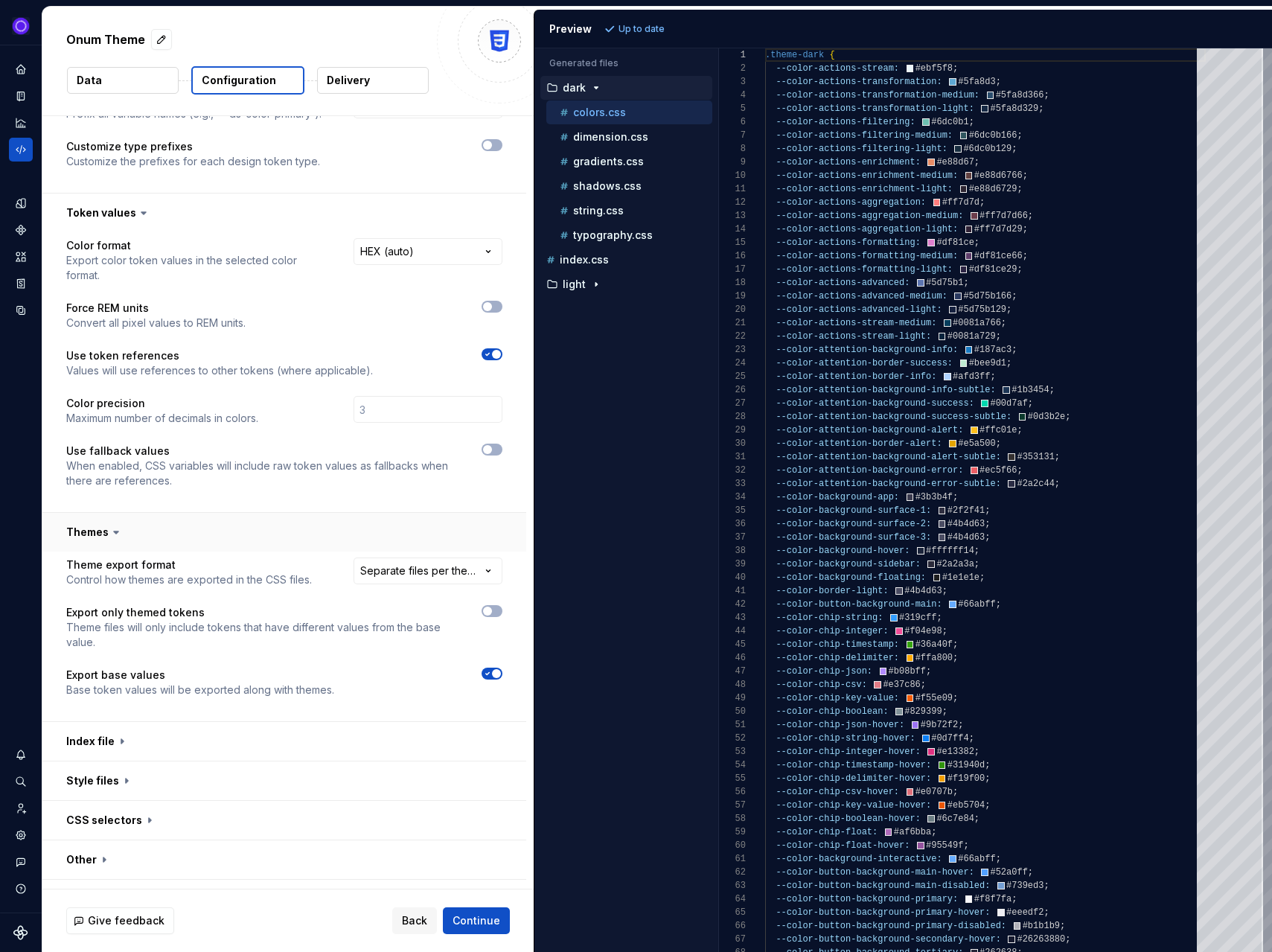
scroll to position [195, 0]
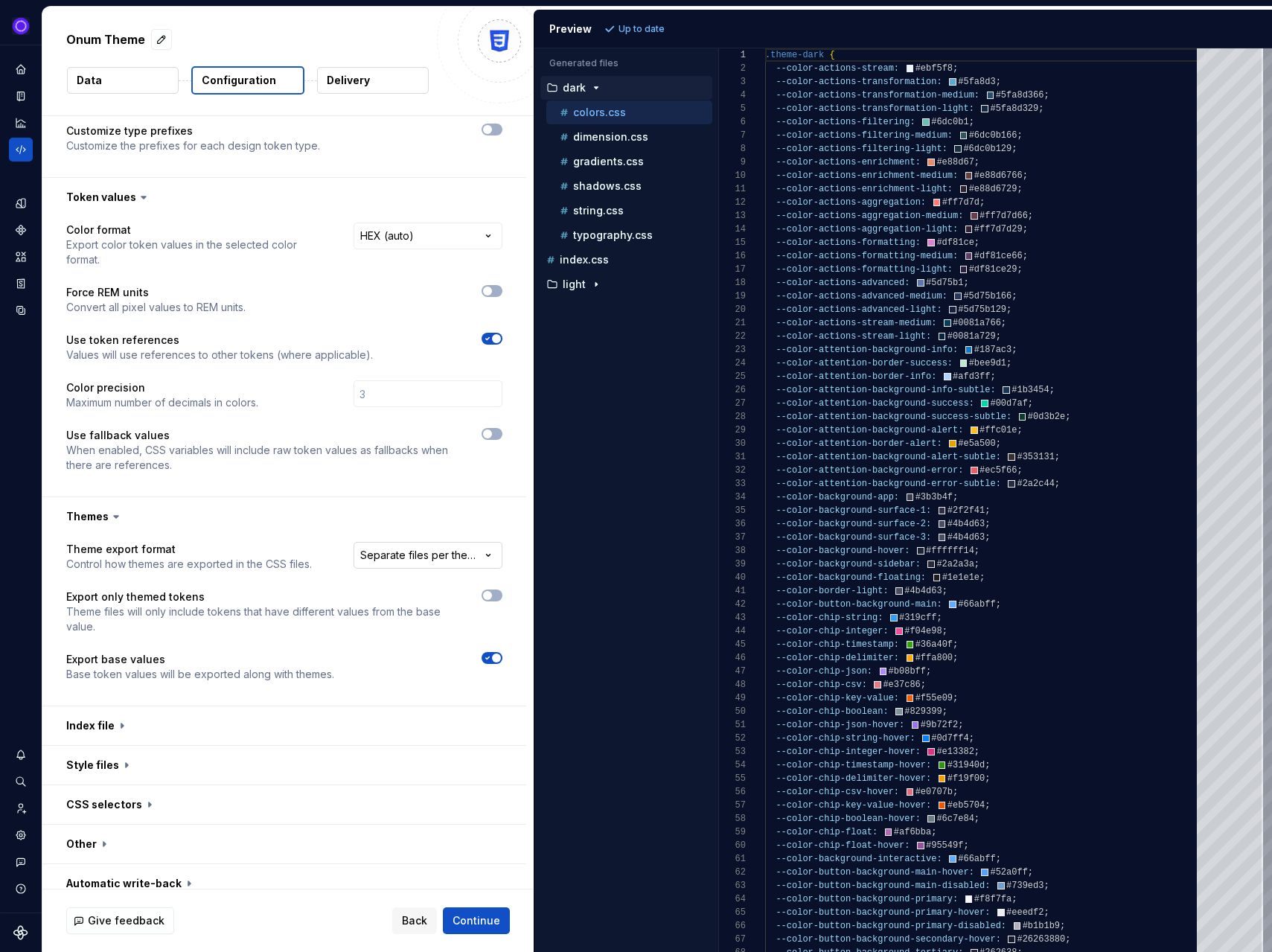
click at [406, 538] on html "**********" at bounding box center [636, 476] width 1272 height 952
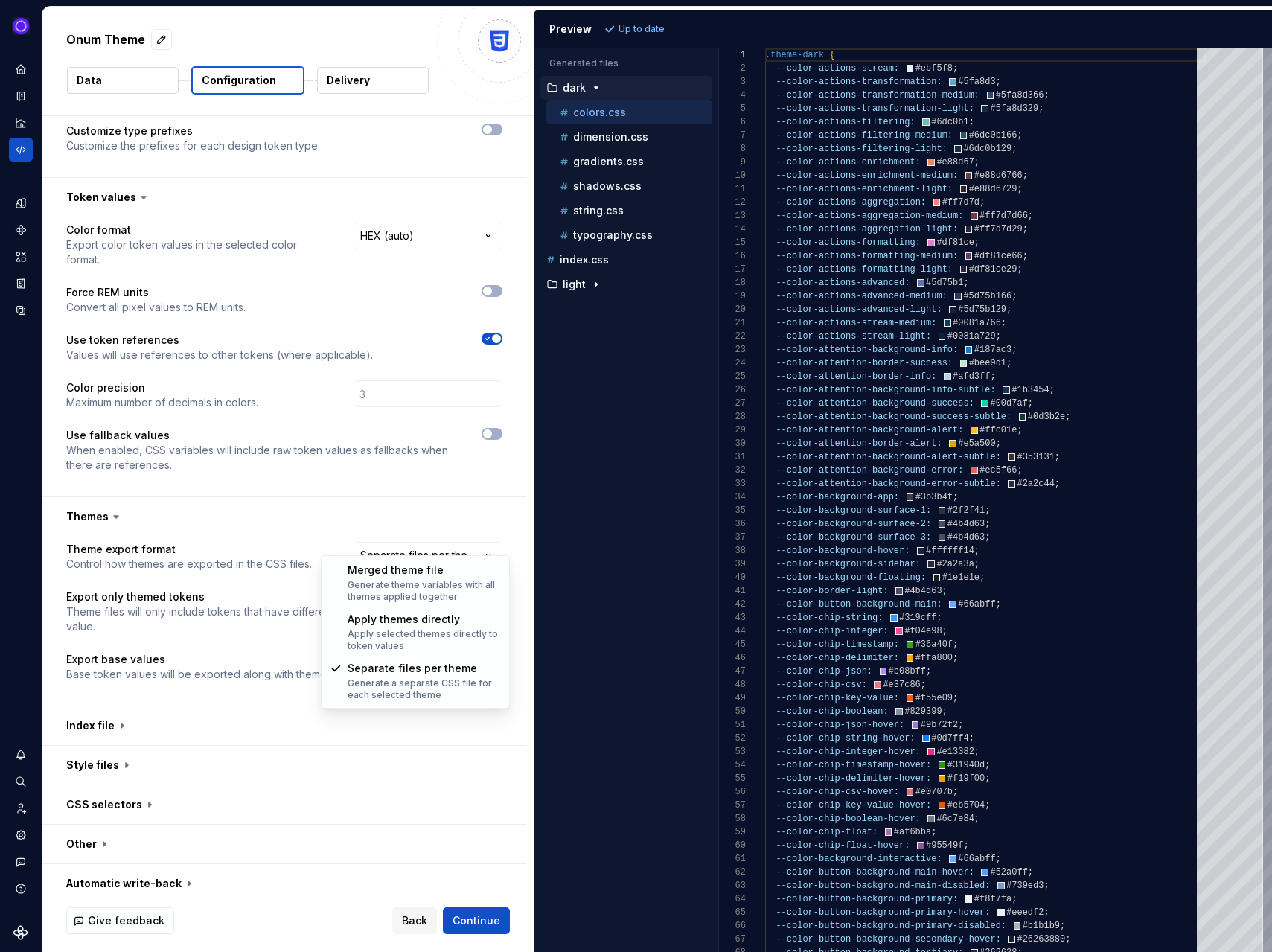
click at [253, 579] on html "**********" at bounding box center [636, 476] width 1272 height 952
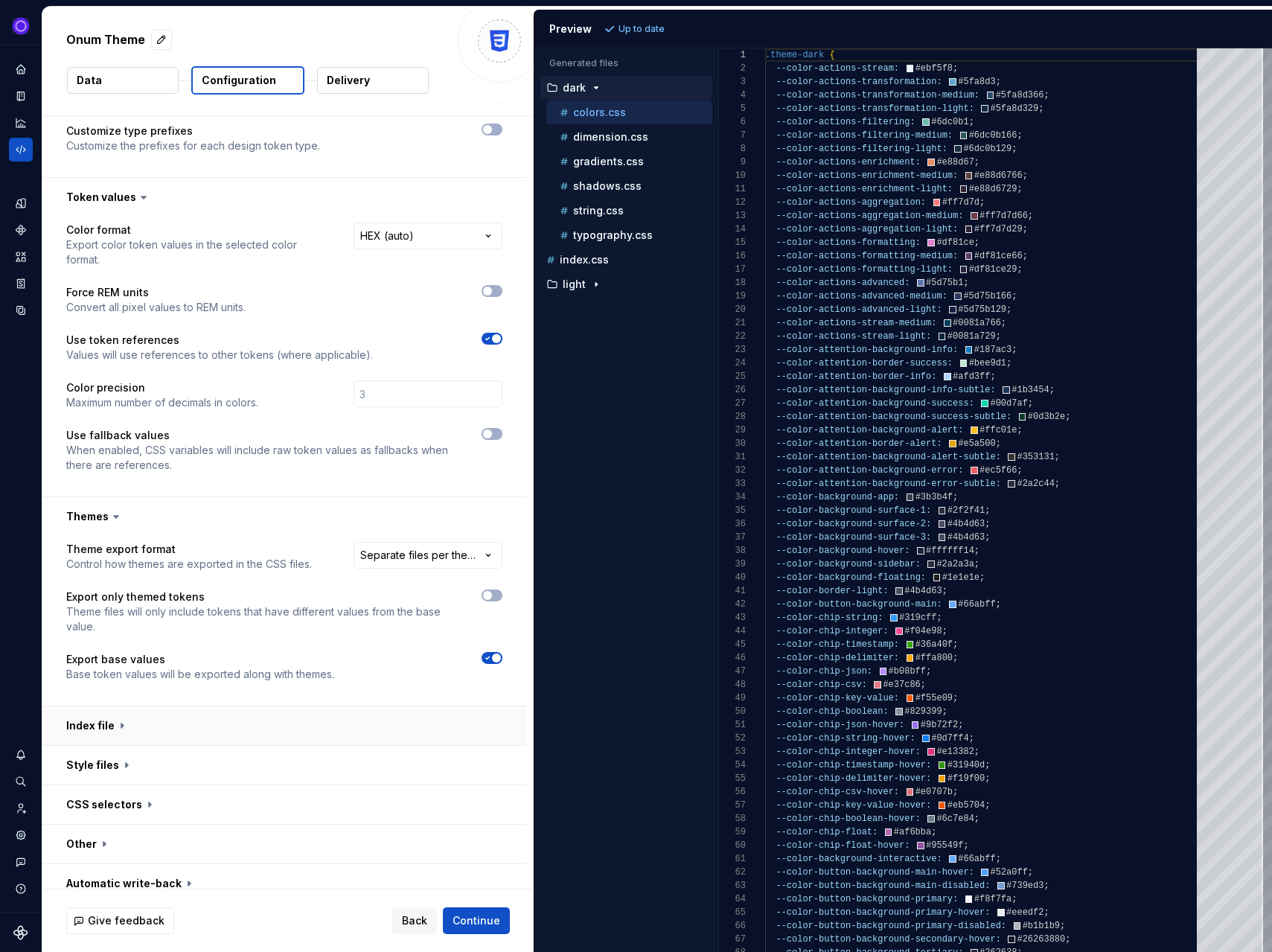
click at [99, 714] on button "button" at bounding box center [284, 725] width 484 height 39
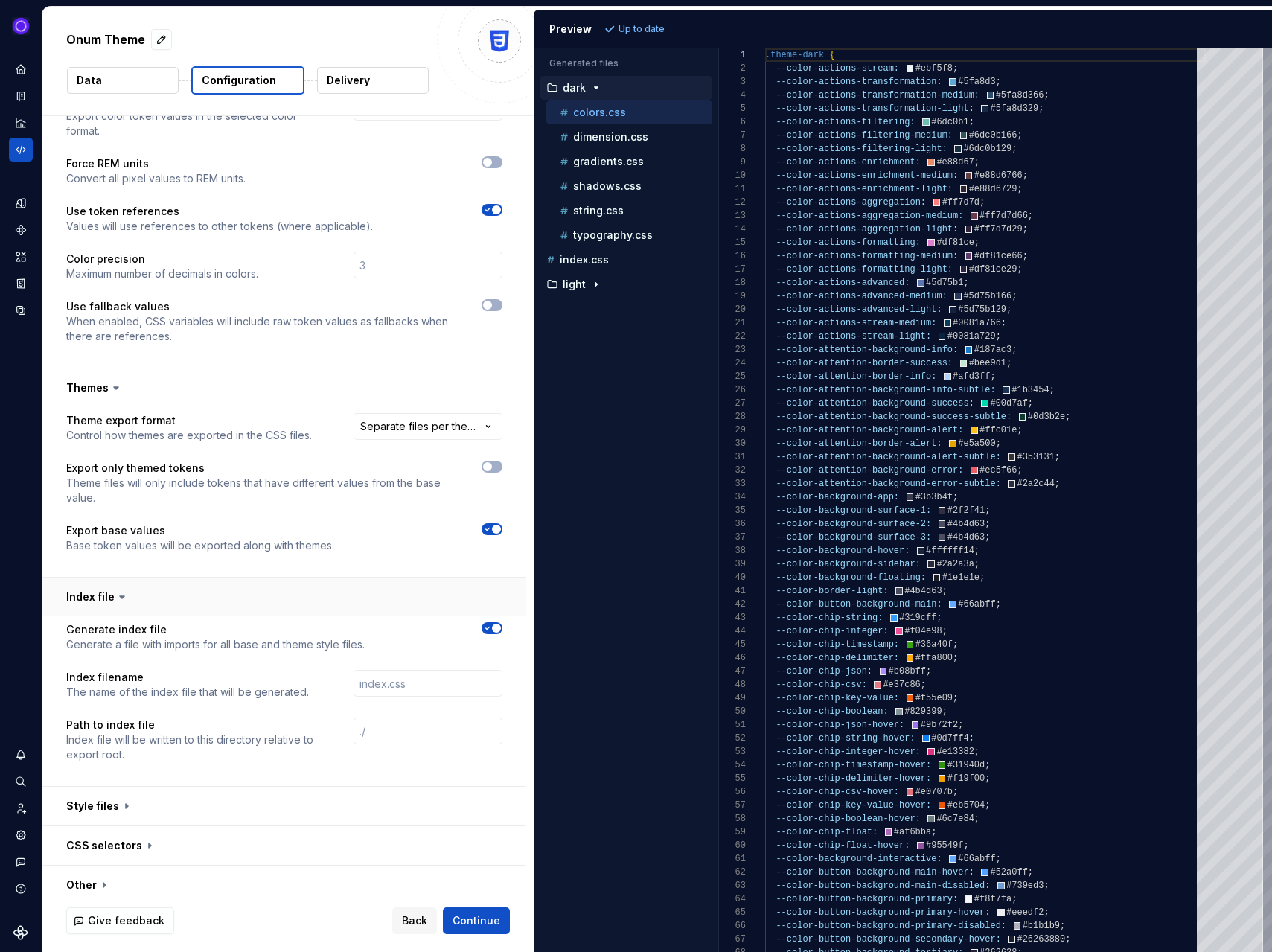
scroll to position [365, 0]
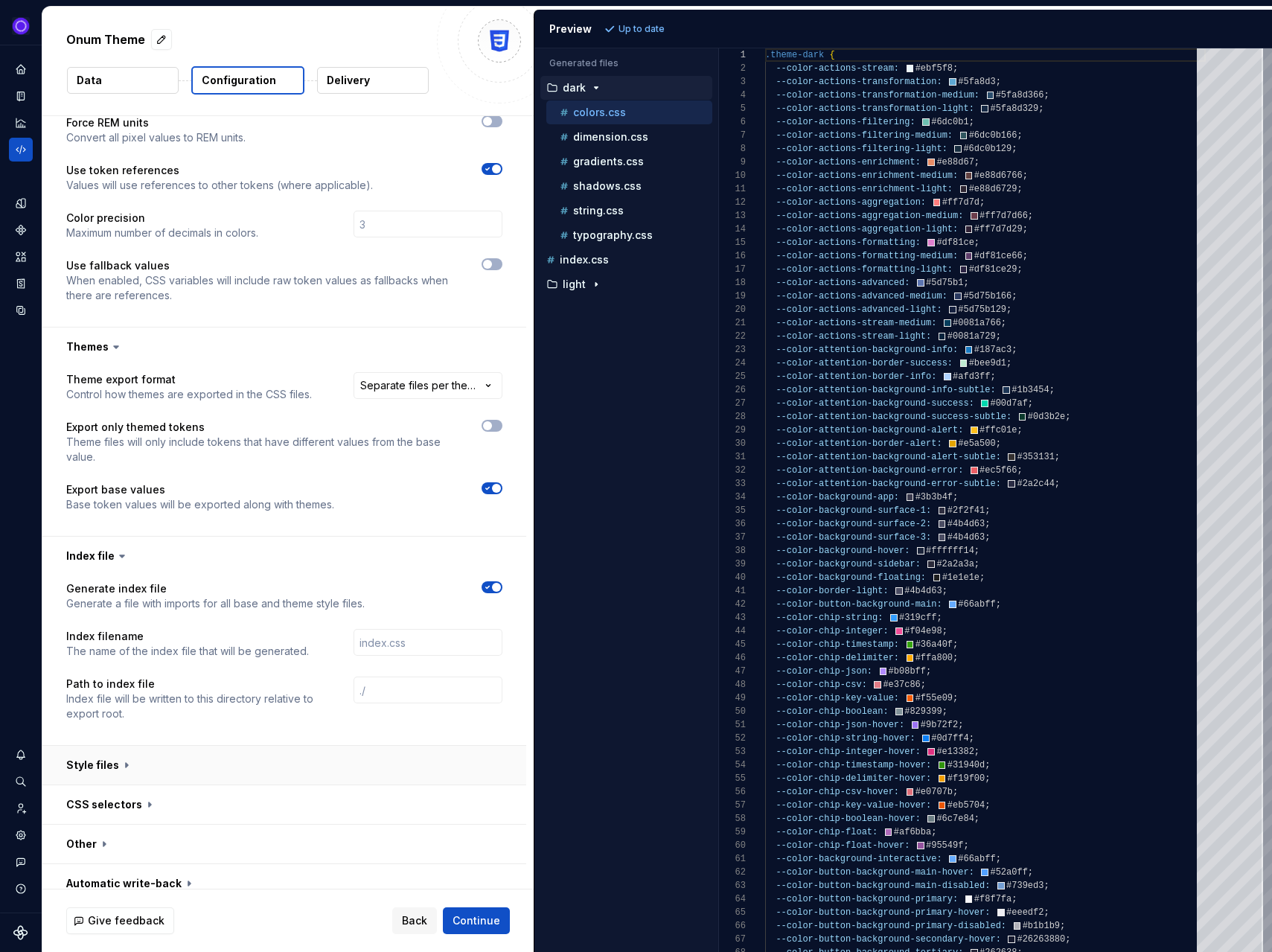
click at [129, 745] on button "button" at bounding box center [284, 764] width 484 height 39
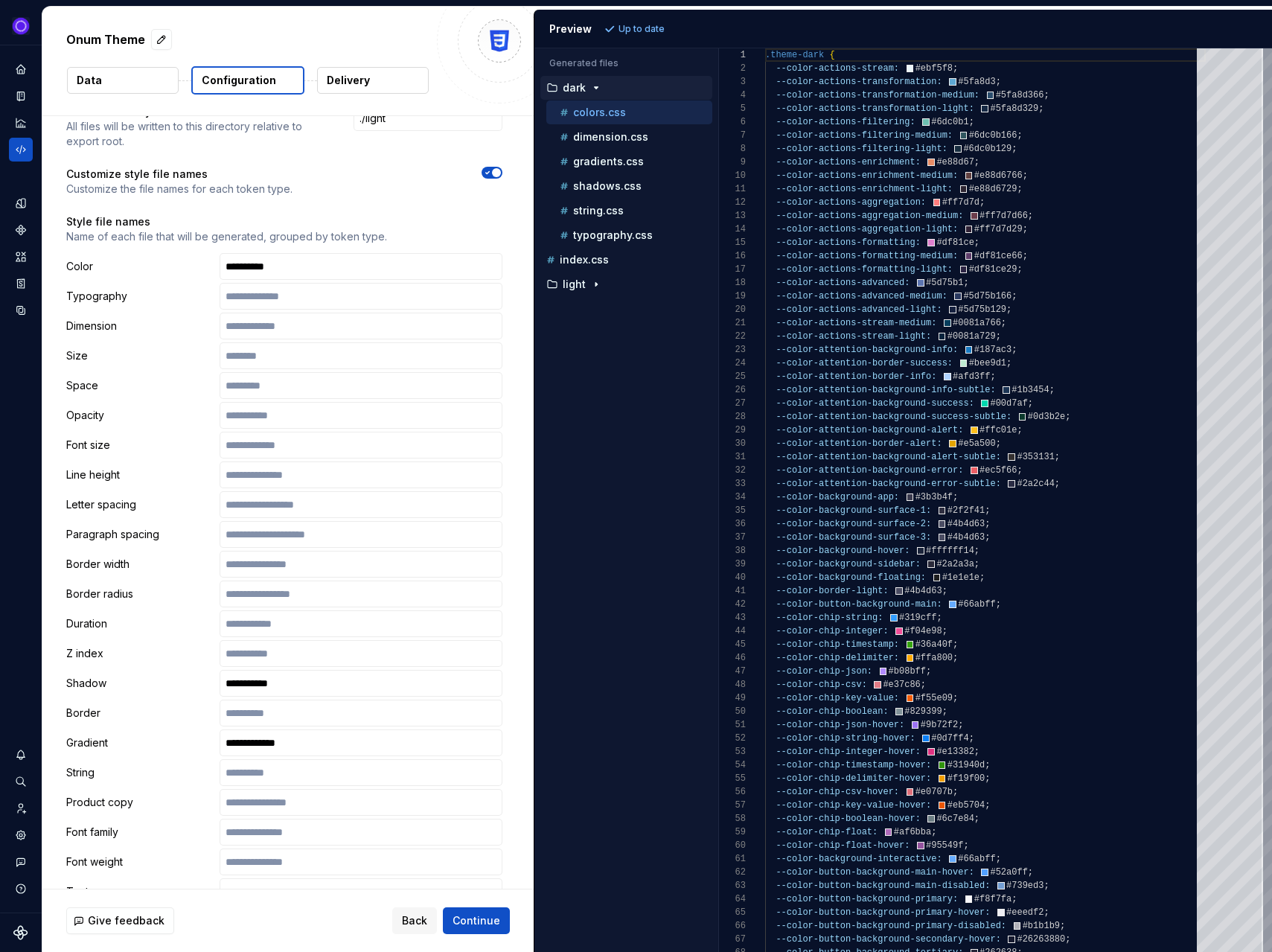
scroll to position [1379, 0]
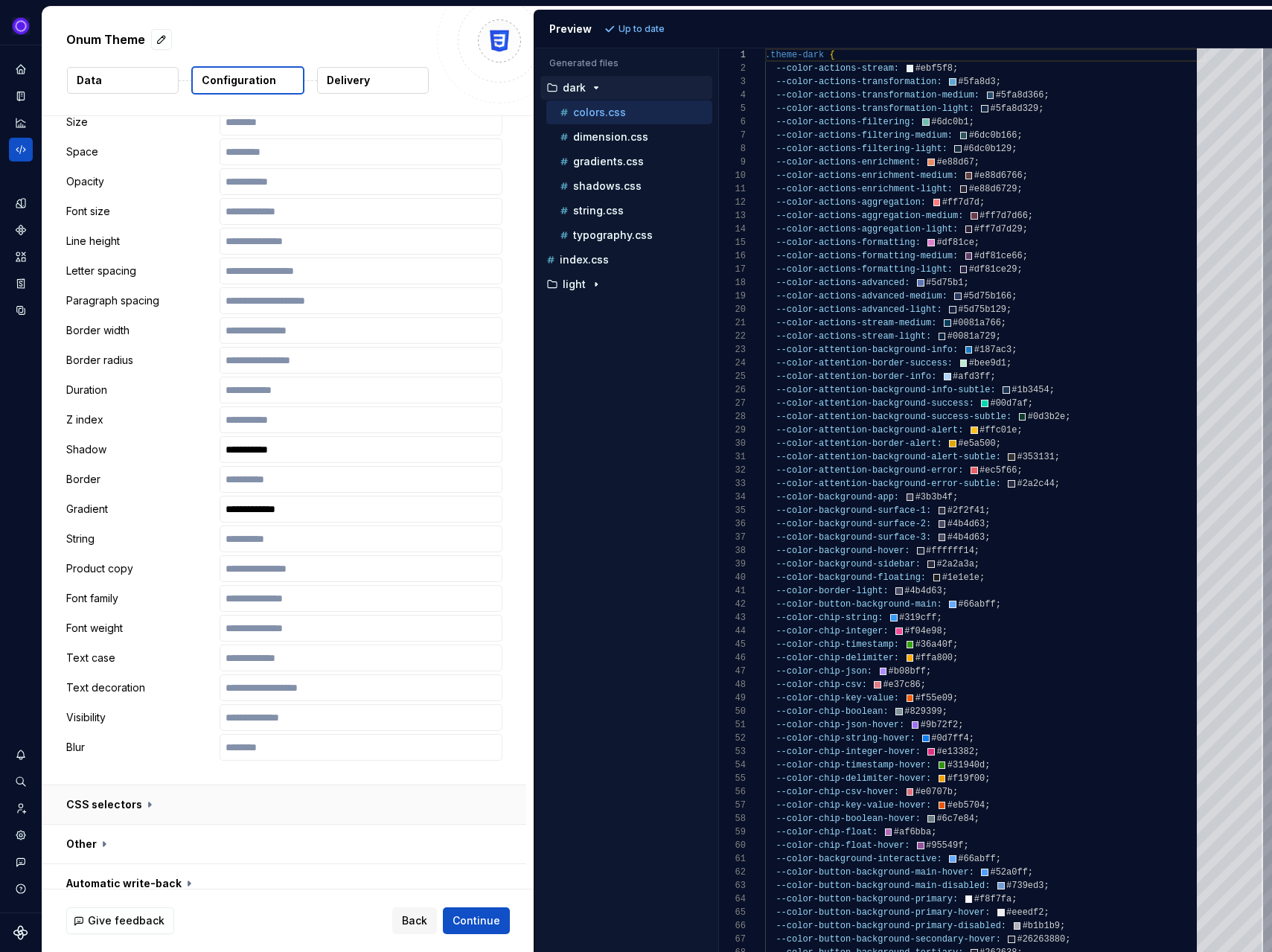
click at [108, 796] on button "button" at bounding box center [284, 804] width 484 height 39
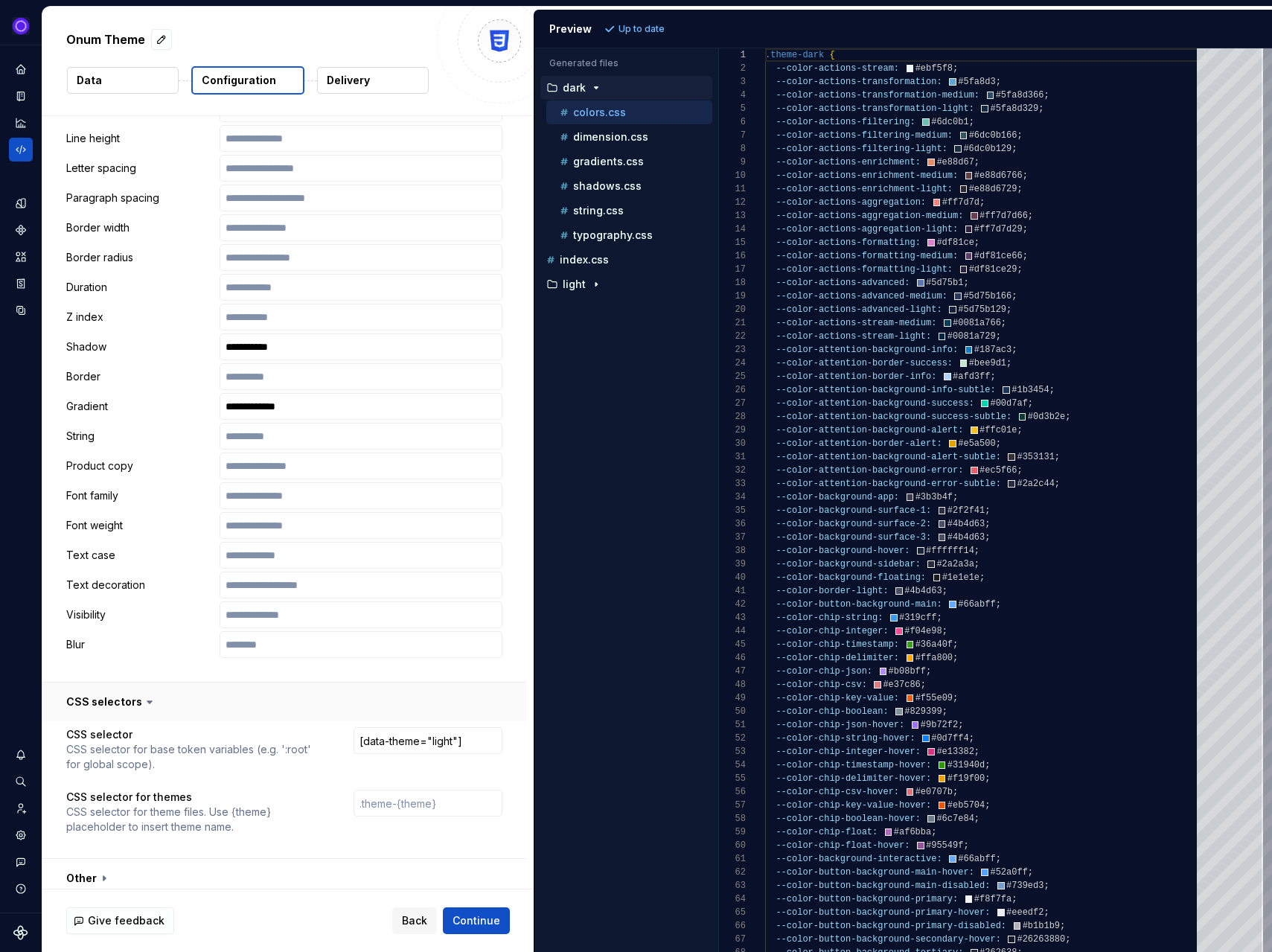
scroll to position [1516, 0]
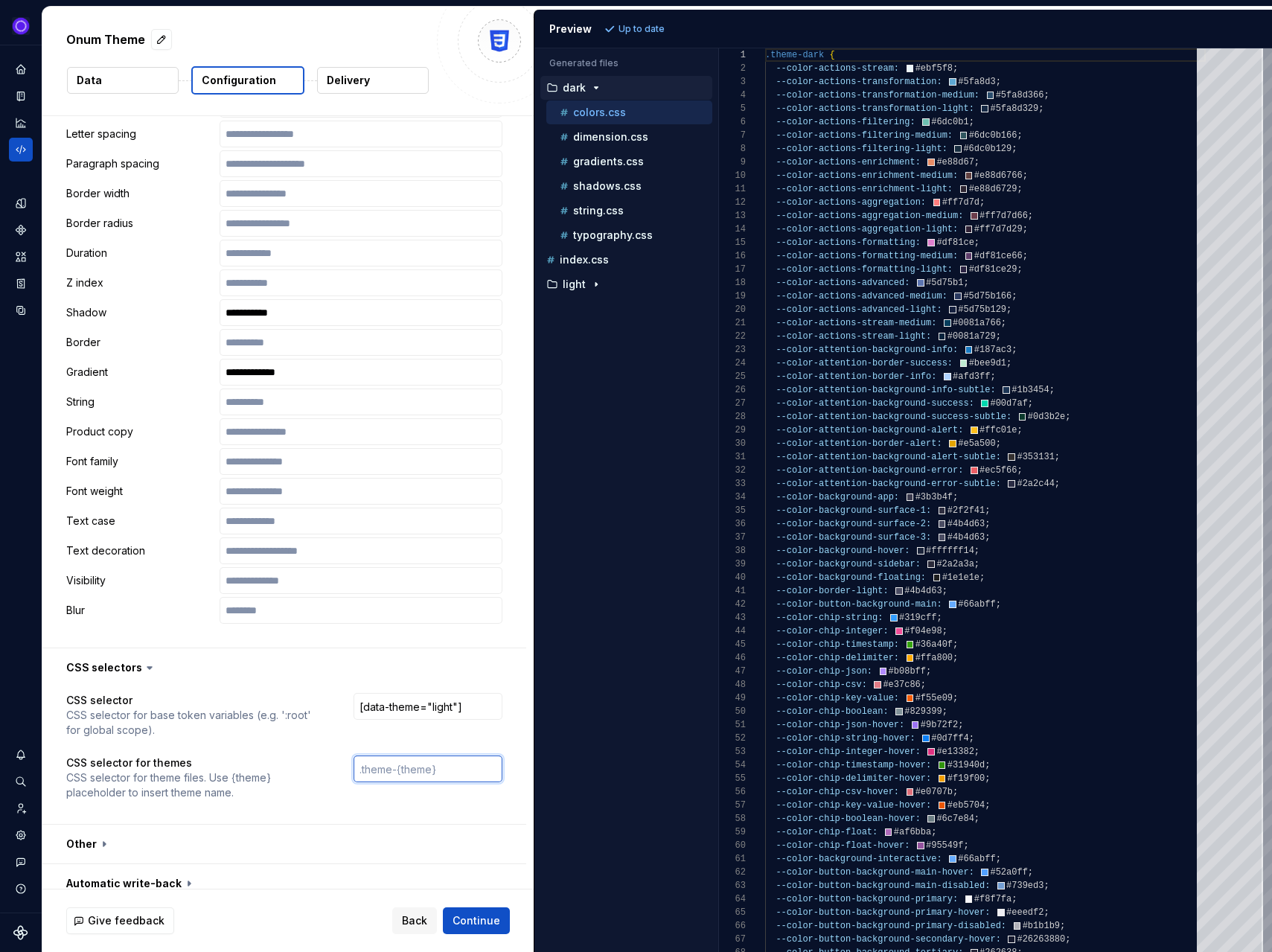
drag, startPoint x: 449, startPoint y: 754, endPoint x: 379, endPoint y: 764, distance: 70.7
click at [379, 764] on input "text" at bounding box center [428, 768] width 149 height 27
click at [357, 81] on p "Delivery" at bounding box center [348, 79] width 43 height 15
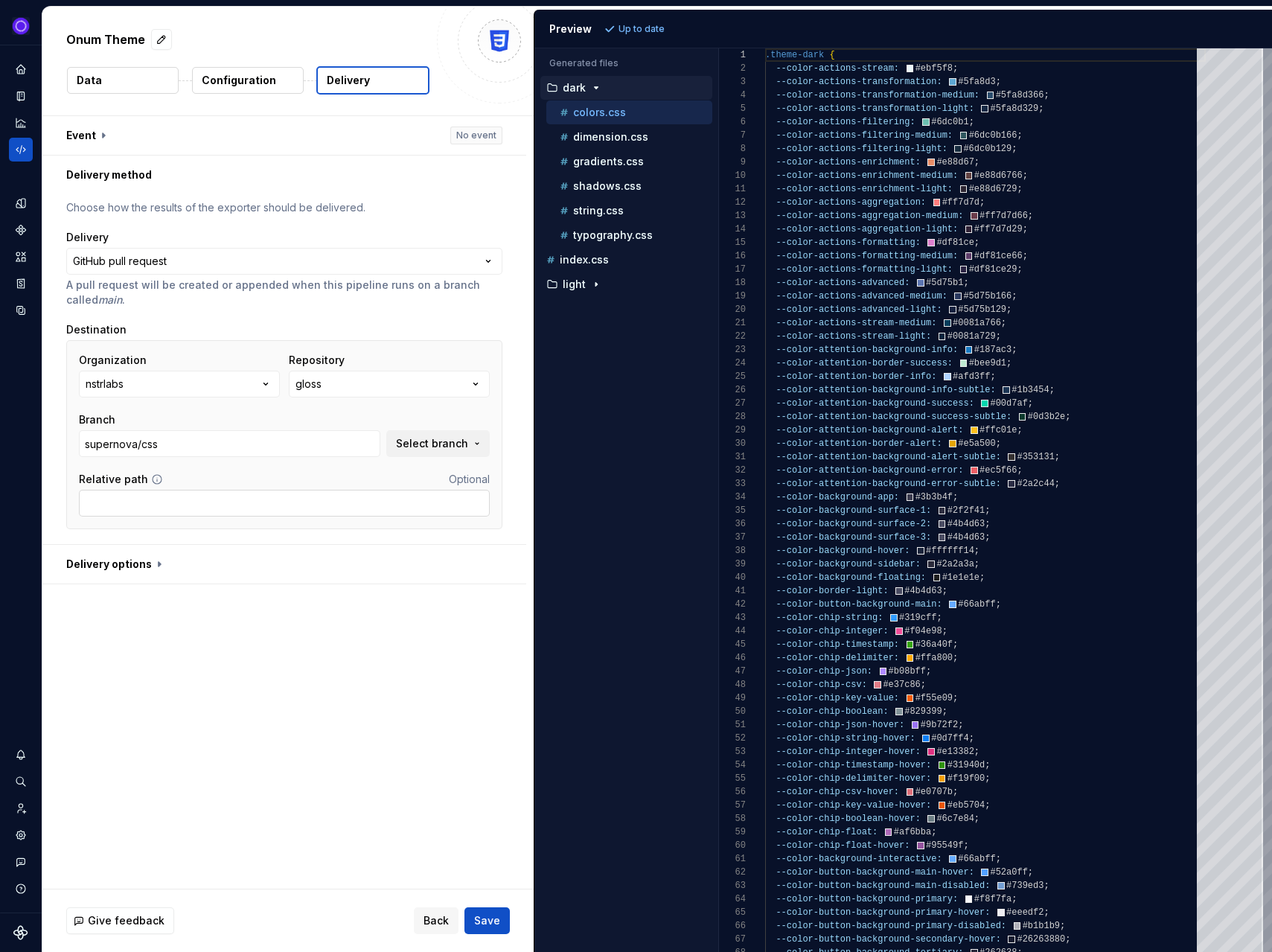
click at [137, 501] on input "Relative path" at bounding box center [283, 503] width 410 height 27
paste input "build/tokens-light"
click at [157, 504] on input "build/tokens-light" at bounding box center [283, 503] width 410 height 27
type input "build/tokens-light"
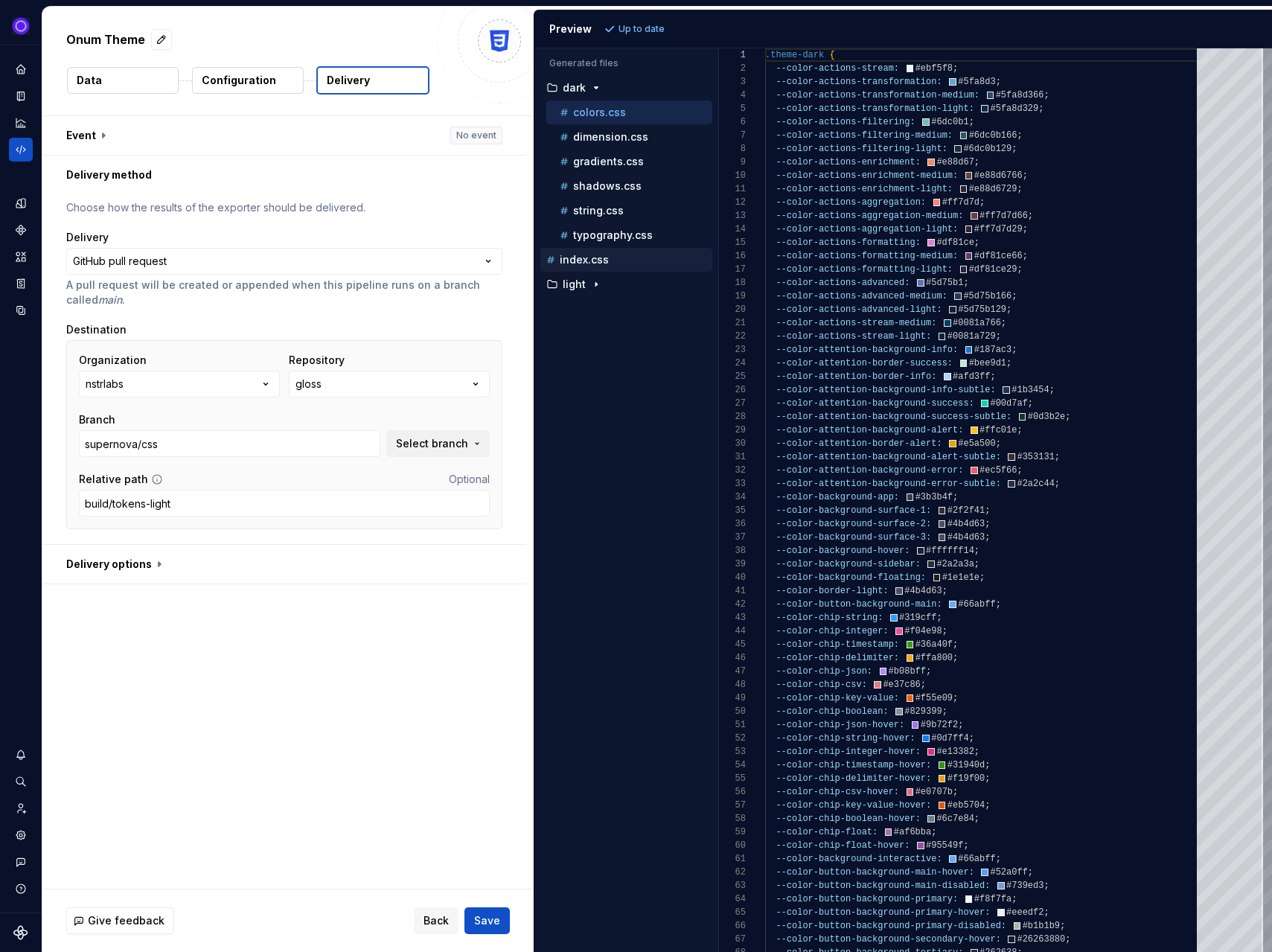
click at [579, 263] on p "index.css" at bounding box center [583, 259] width 49 height 12
type textarea "**********"
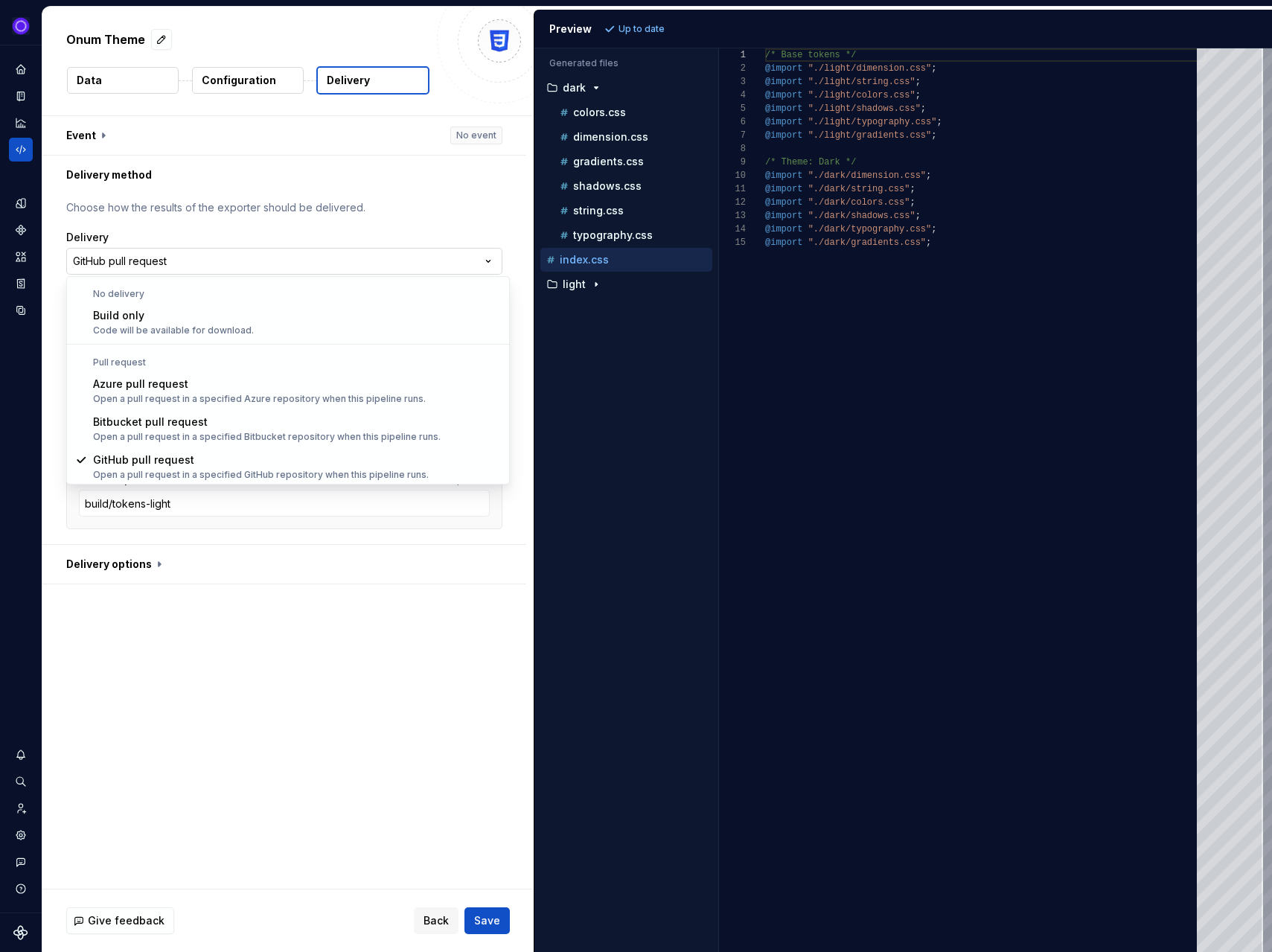
click at [347, 266] on html "**********" at bounding box center [636, 476] width 1272 height 952
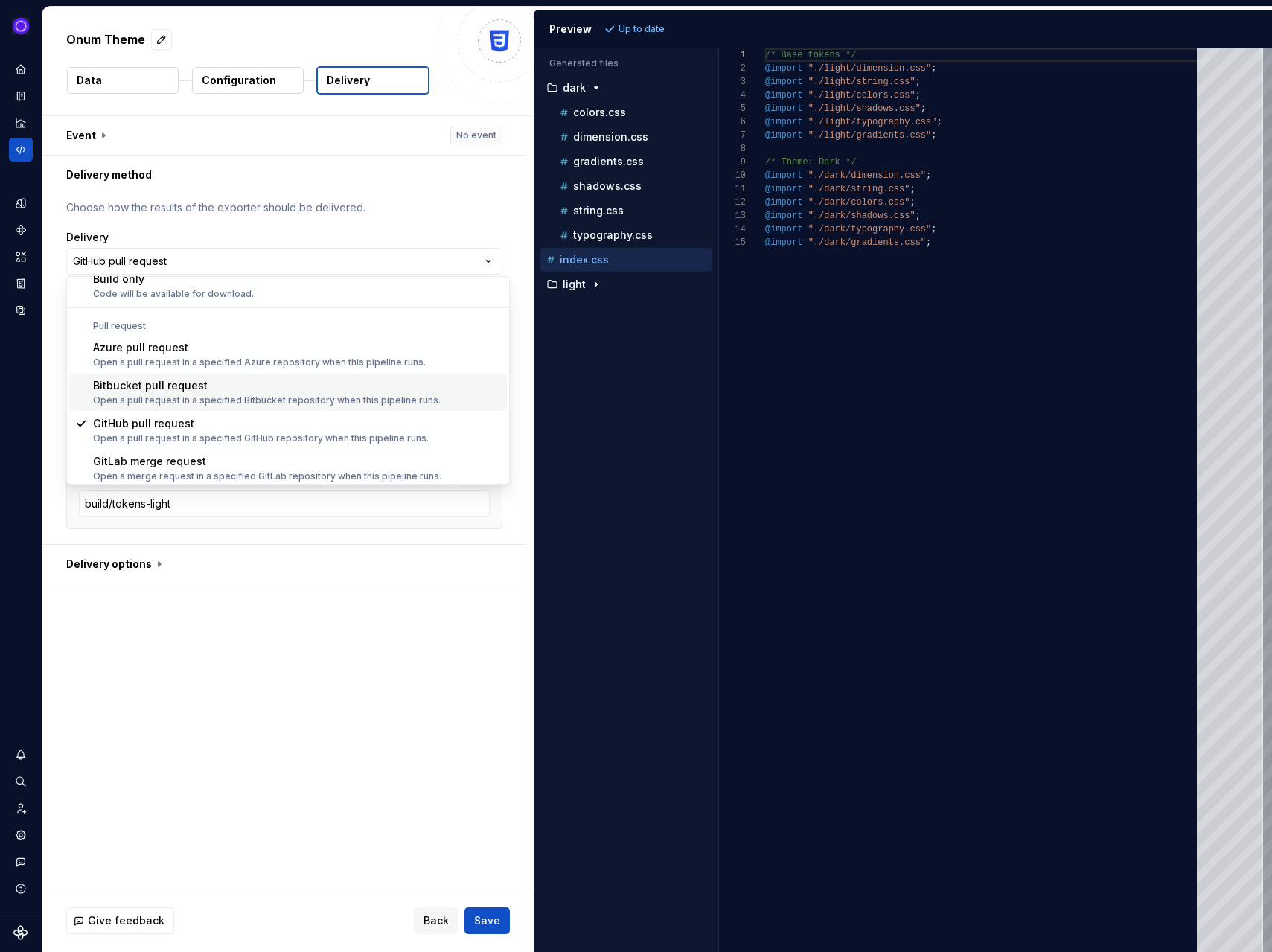
scroll to position [42, 0]
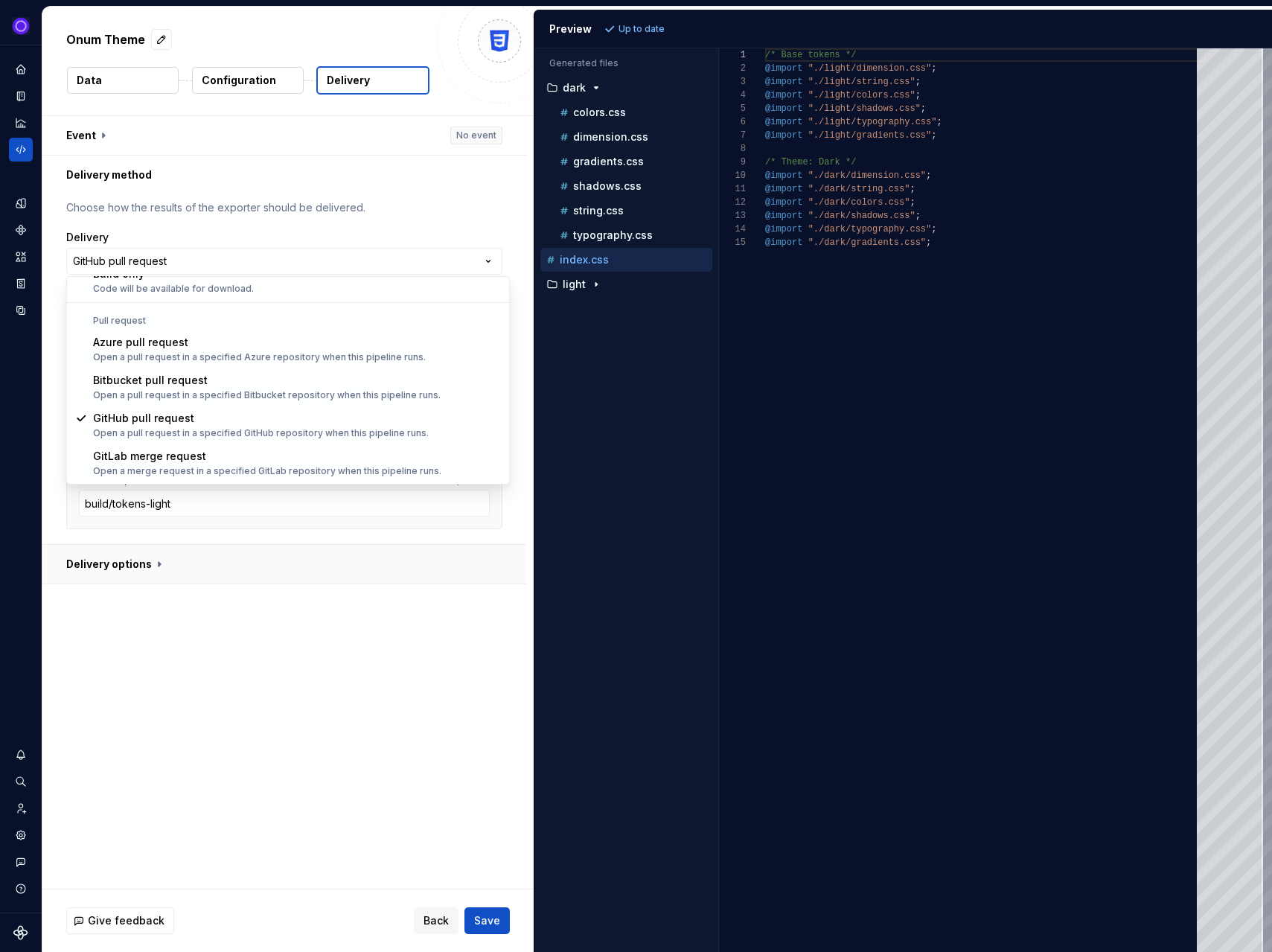
click at [295, 582] on html "**********" at bounding box center [636, 476] width 1272 height 952
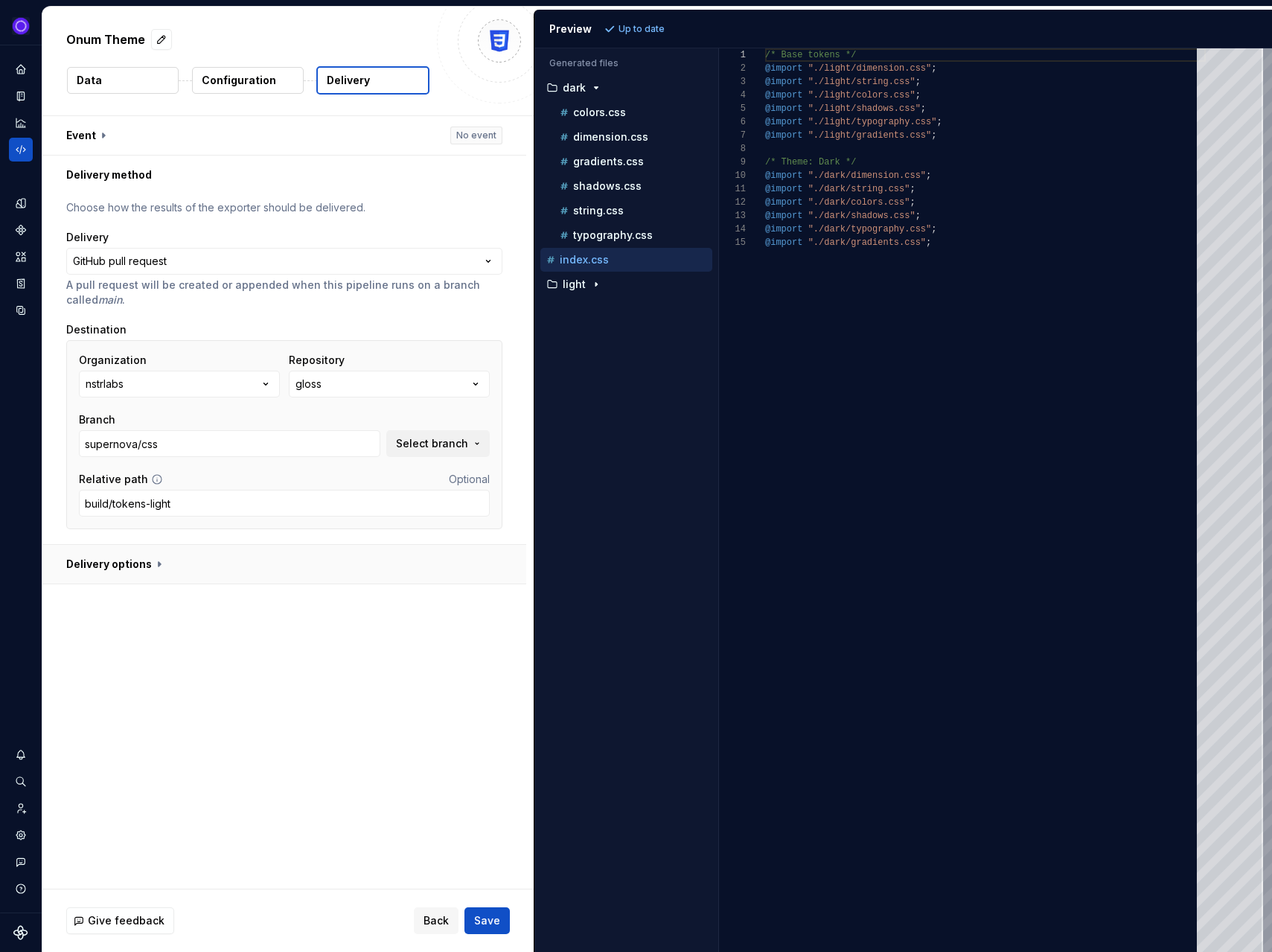
click at [130, 565] on button "button" at bounding box center [284, 563] width 484 height 39
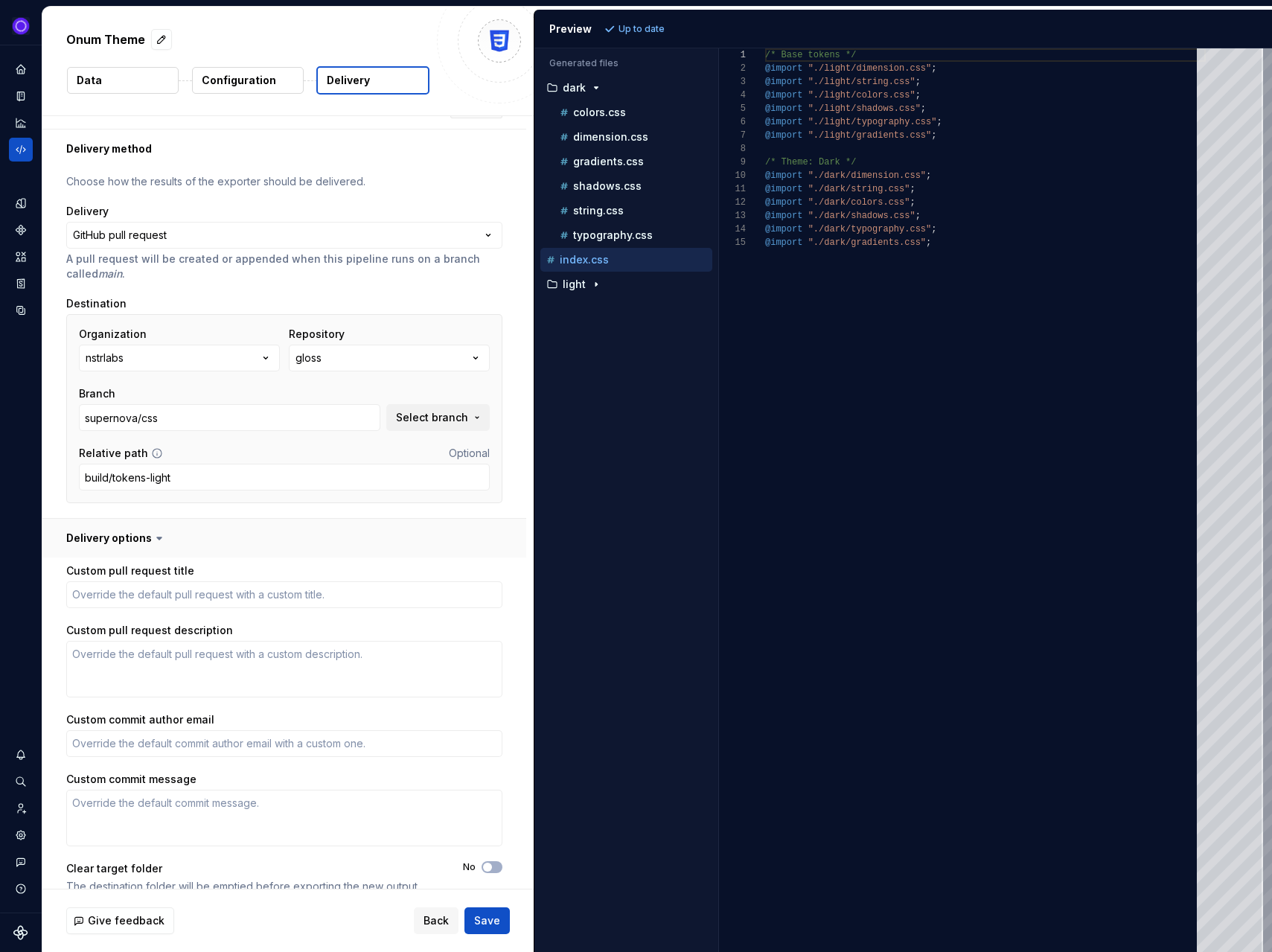
scroll to position [47, 0]
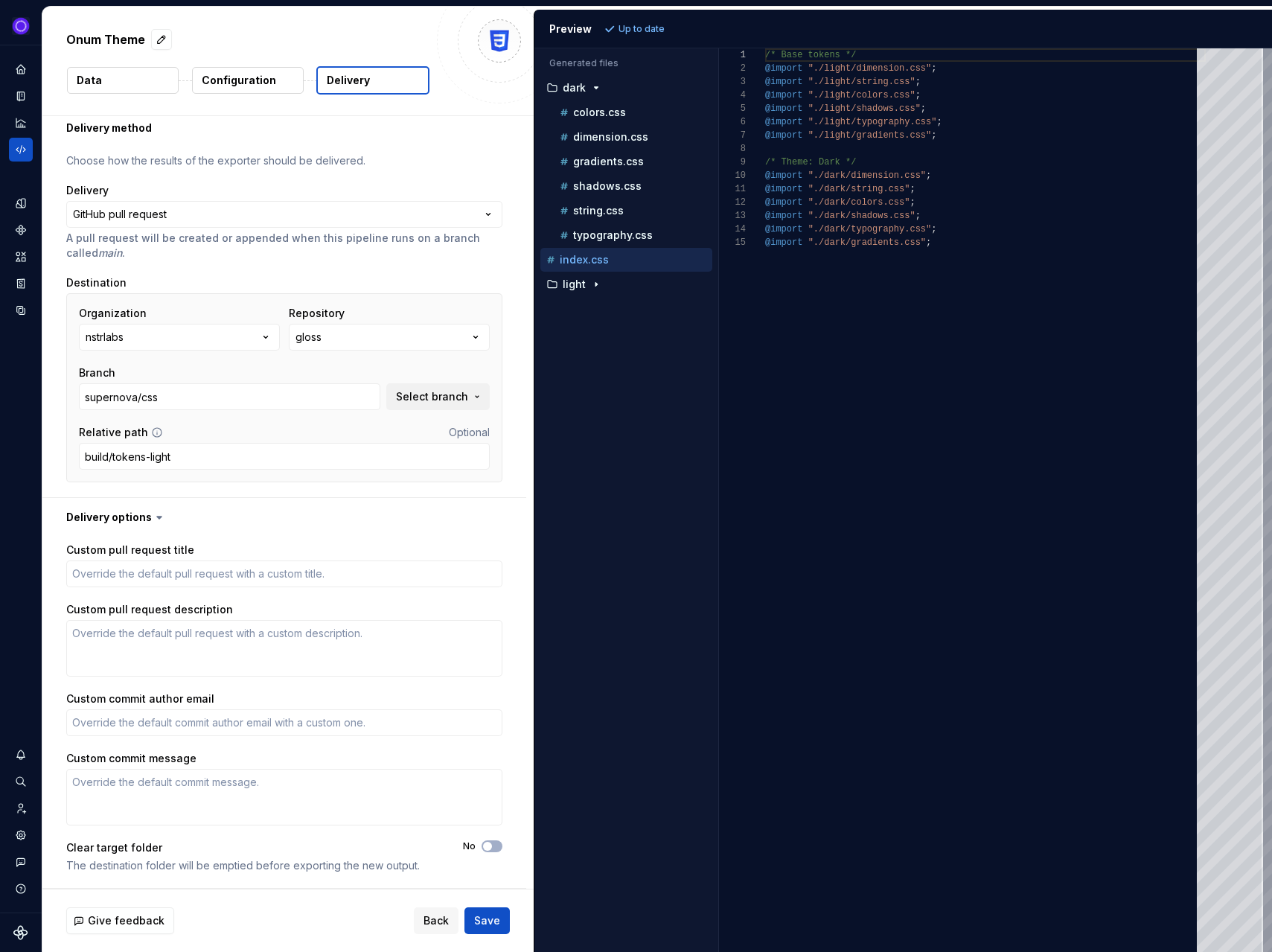
type textarea "*"
drag, startPoint x: 111, startPoint y: 456, endPoint x: 209, endPoint y: 453, distance: 98.0
click at [209, 454] on input "build/tokens-light" at bounding box center [283, 456] width 410 height 27
click at [236, 79] on p "Configuration" at bounding box center [238, 79] width 75 height 15
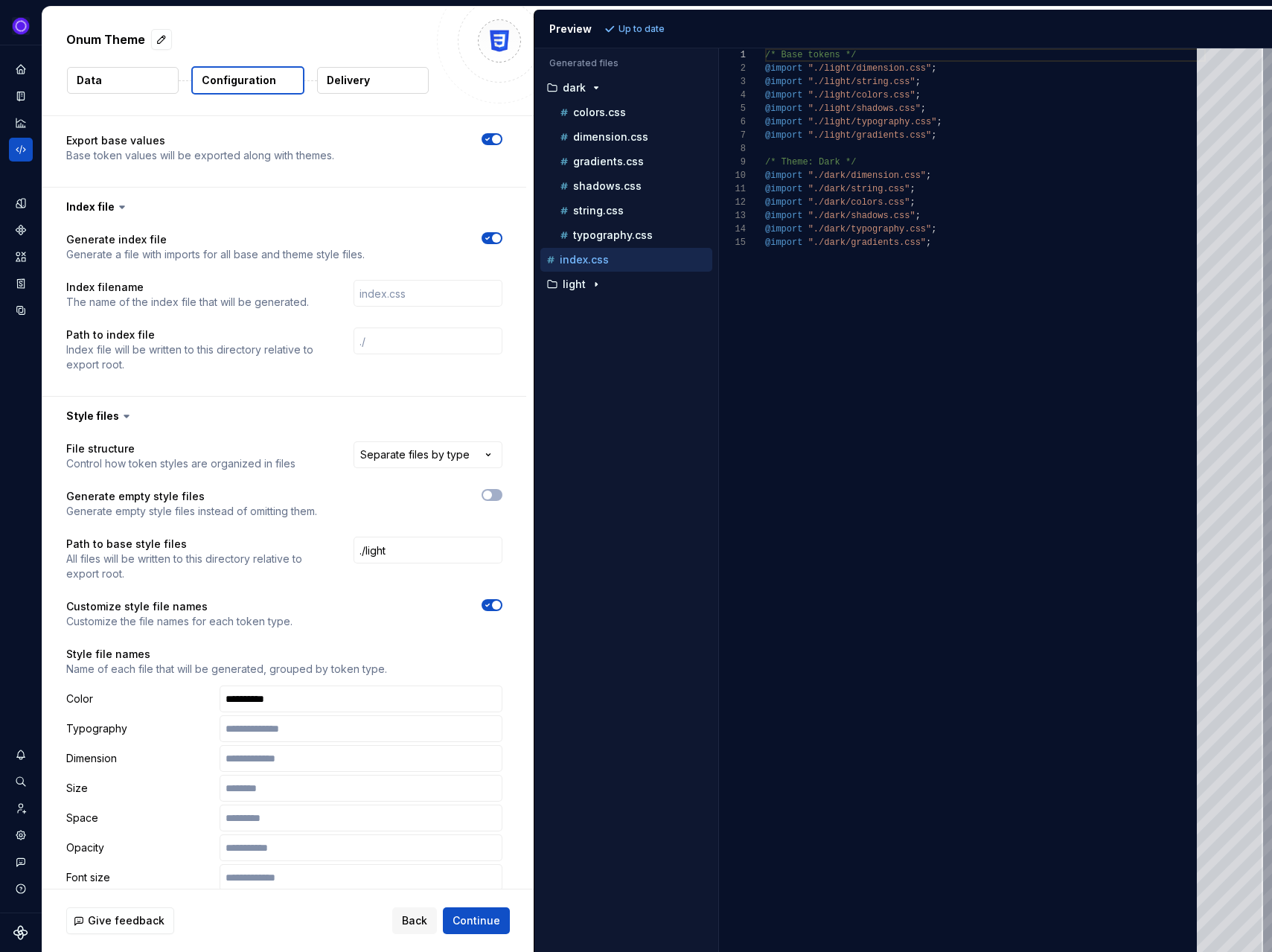
scroll to position [713, 0]
click at [390, 328] on input "text" at bounding box center [428, 341] width 149 height 27
click at [327, 380] on div "Generate index file Generate a file with imports for all base and theme style f…" at bounding box center [284, 311] width 484 height 170
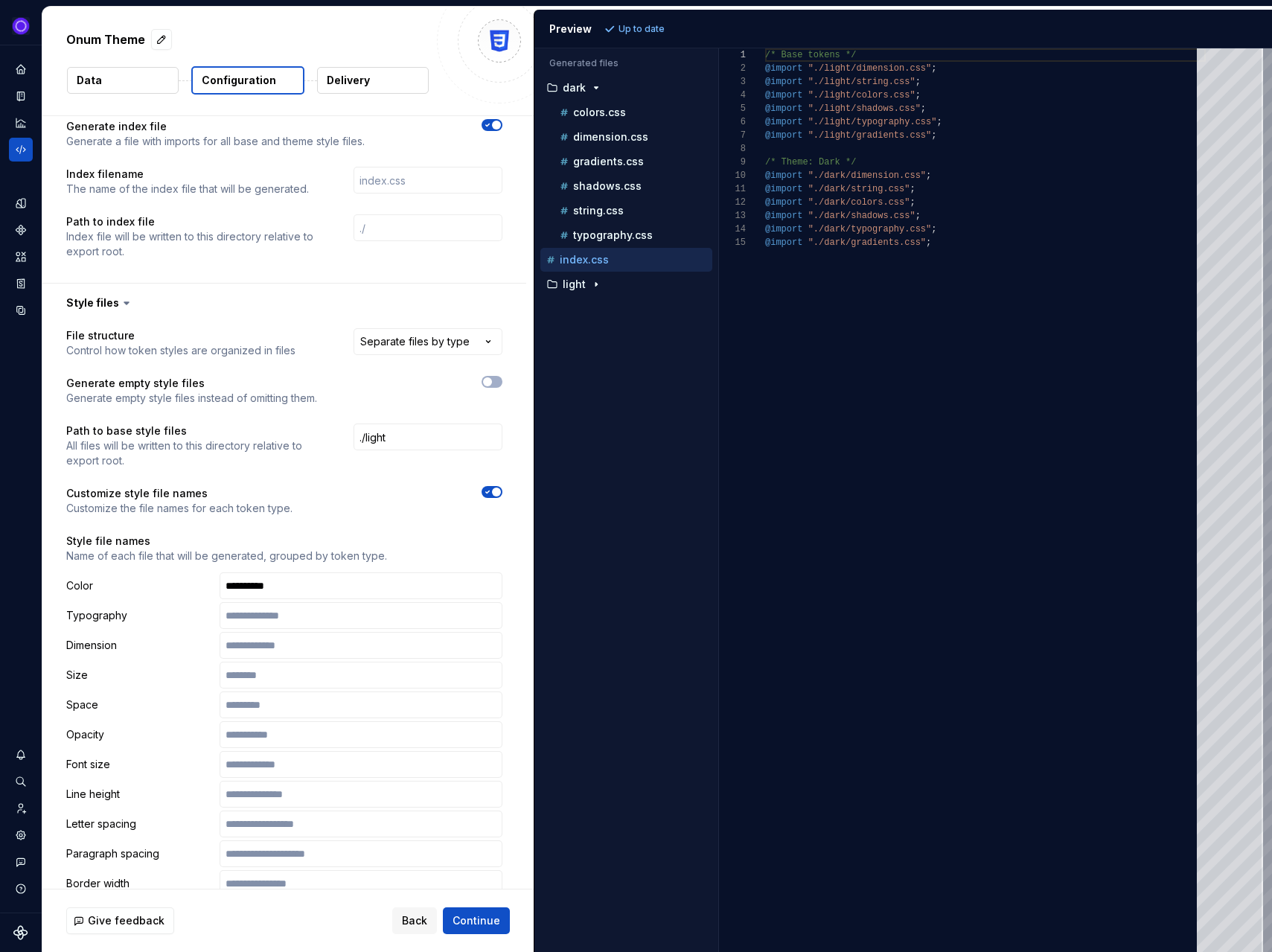
scroll to position [828, 0]
click at [419, 329] on html "**********" at bounding box center [636, 476] width 1272 height 952
click at [328, 312] on html "**********" at bounding box center [636, 476] width 1272 height 952
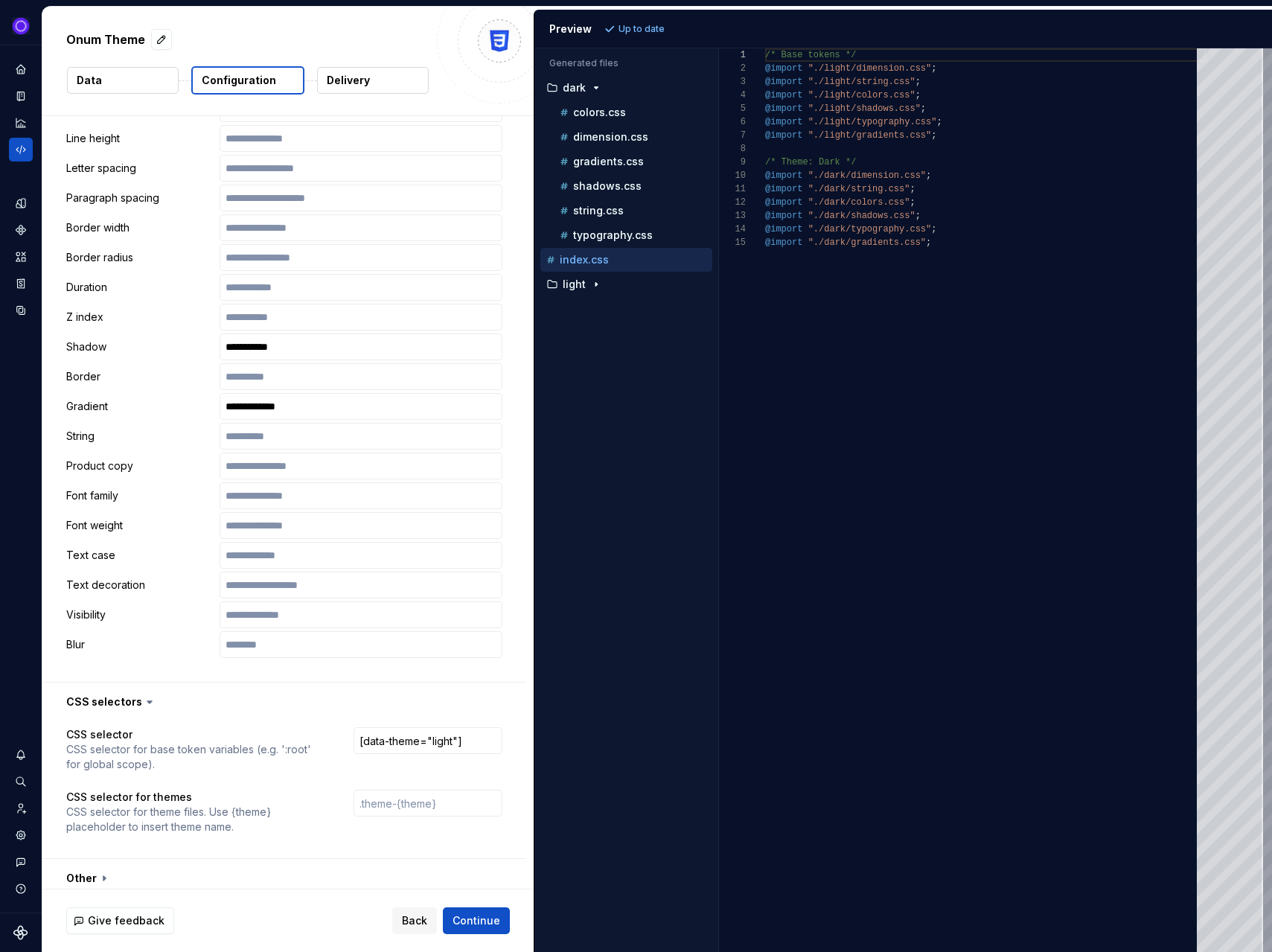
scroll to position [1516, 0]
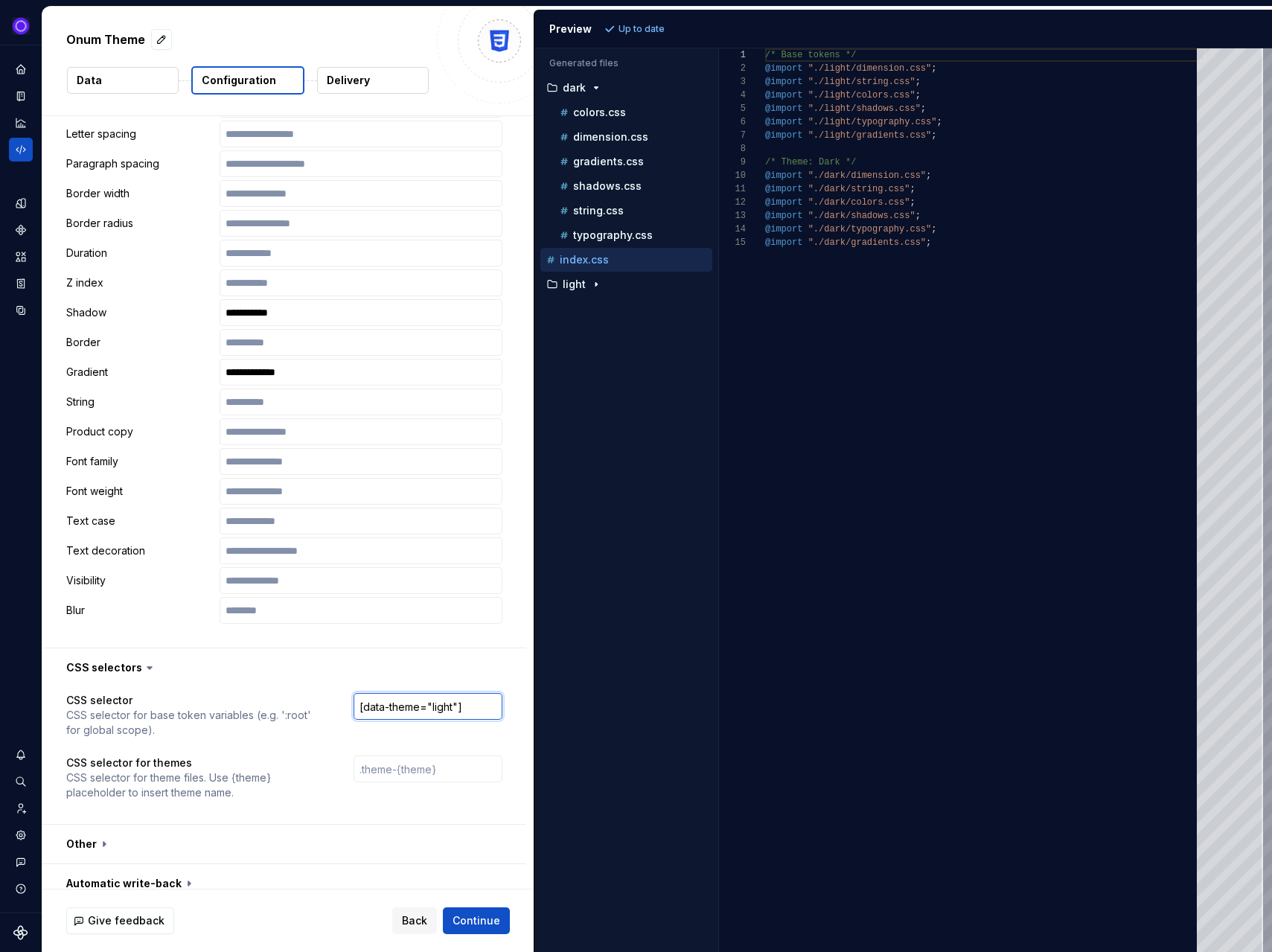
click at [446, 695] on input "[data-theme="light"]" at bounding box center [428, 706] width 149 height 27
type input "[data-theme=""]"
click at [594, 109] on p "colors.css" at bounding box center [599, 112] width 53 height 12
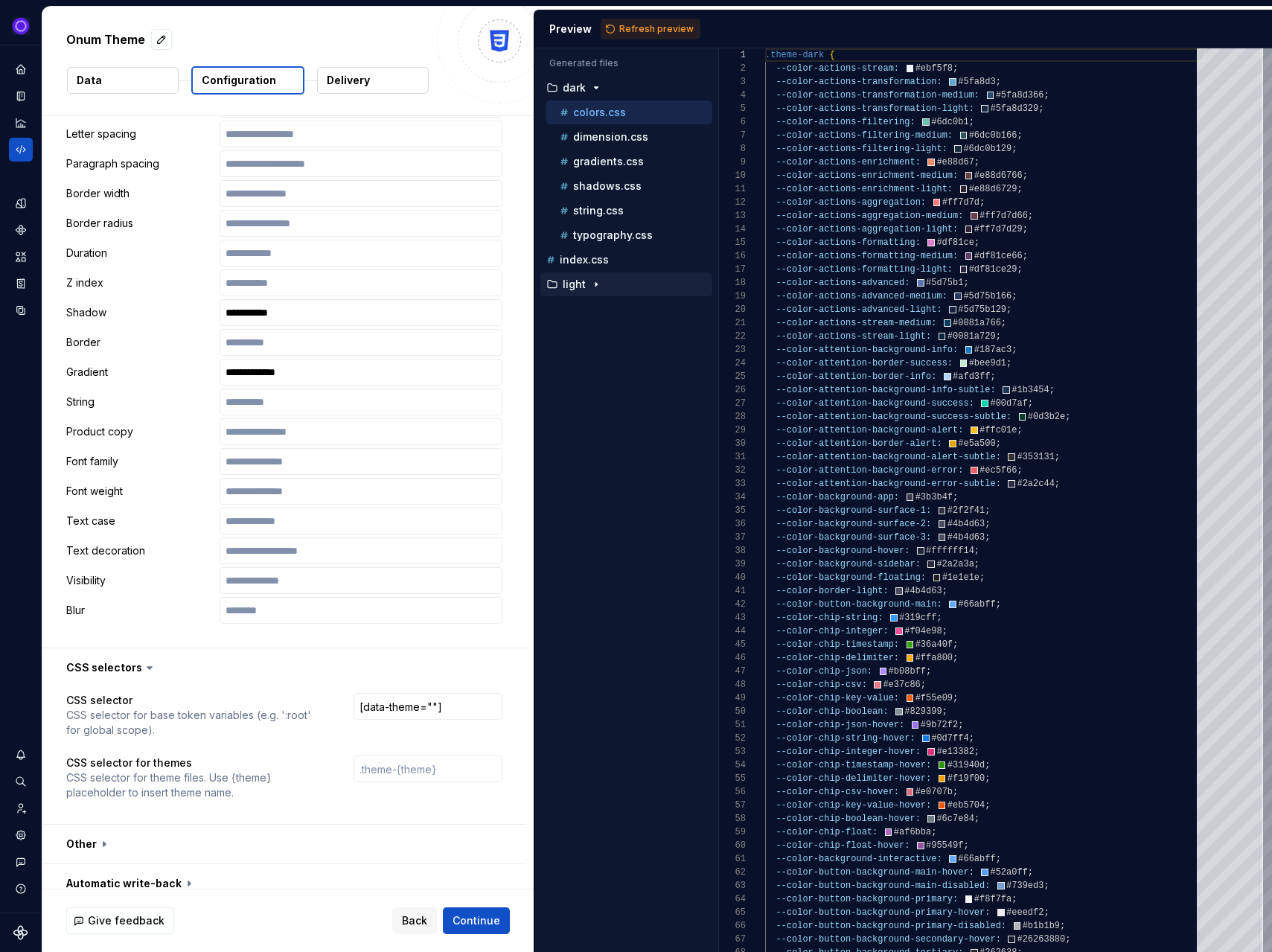
click at [570, 285] on p "light" at bounding box center [573, 284] width 23 height 12
click at [581, 306] on p "colors.css" at bounding box center [599, 309] width 53 height 12
type textarea "**********"
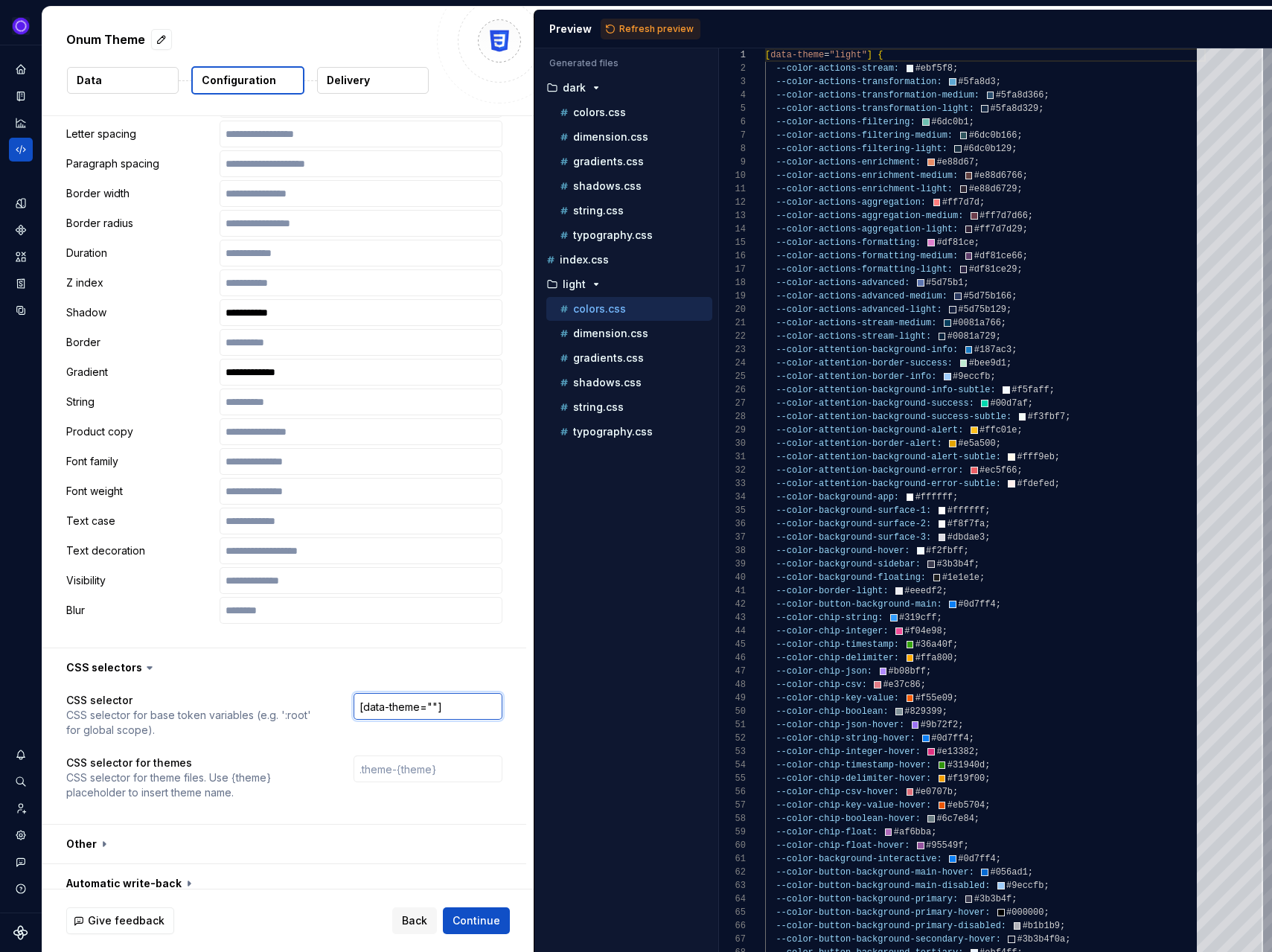
click at [439, 695] on input "[data-theme=""]" at bounding box center [428, 706] width 149 height 27
type input "[data-theme="{theme}"]"
click at [649, 37] on button "Refresh preview" at bounding box center [650, 29] width 99 height 21
click at [607, 113] on p "colors.css" at bounding box center [599, 112] width 53 height 12
type textarea "**********"
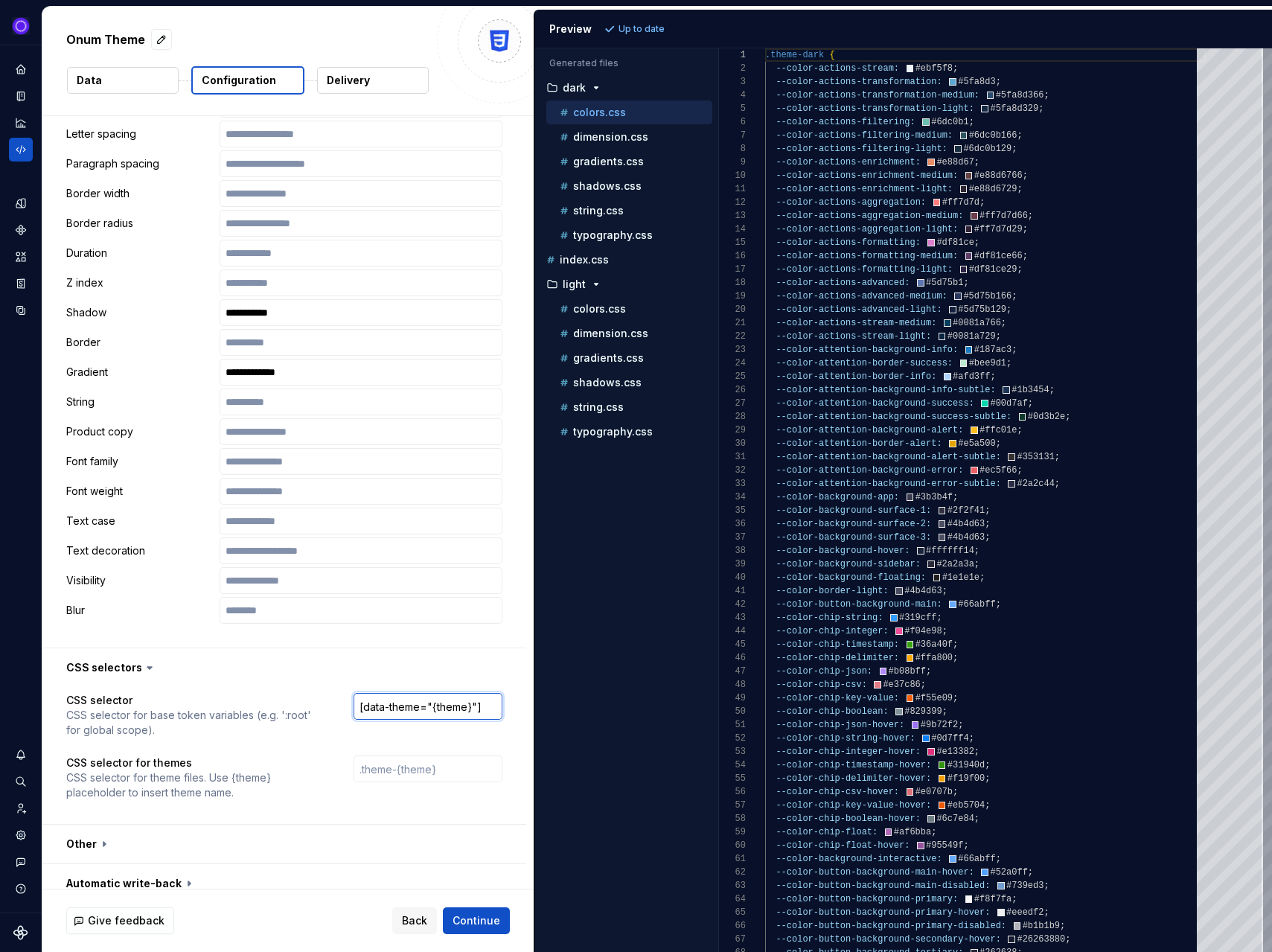
click at [439, 693] on input "[data-theme="{theme}"]" at bounding box center [428, 706] width 149 height 27
type input "[data-theme={theme}]"
click at [650, 28] on span "Refresh preview" at bounding box center [656, 29] width 75 height 12
click at [595, 311] on p "colors.css" at bounding box center [599, 309] width 53 height 12
type textarea "**********"
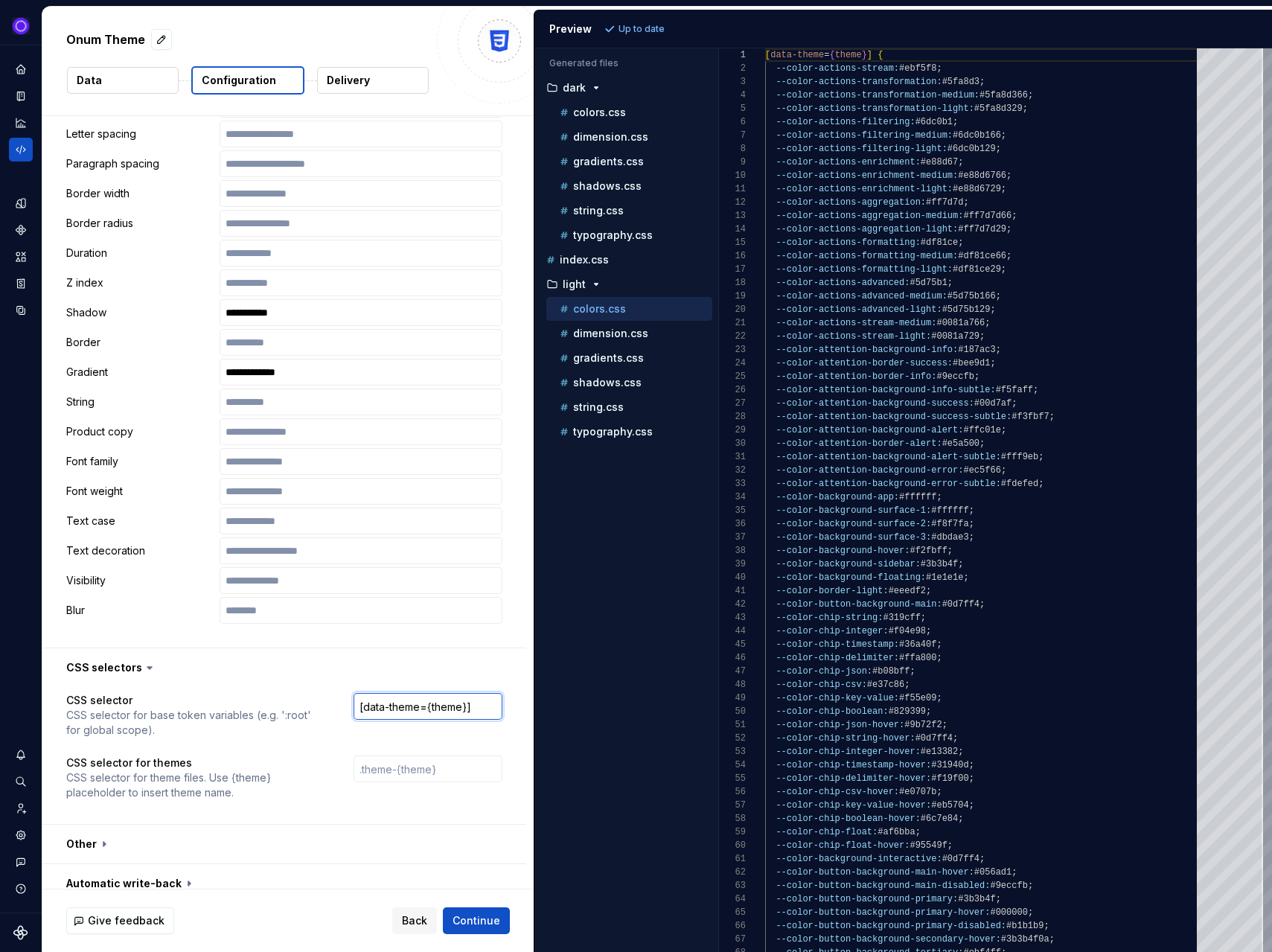
click at [485, 694] on input "[data-theme={theme}]" at bounding box center [428, 706] width 149 height 27
type input "[data-theme={"theme"}]"
click at [649, 24] on span "Refresh preview" at bounding box center [656, 29] width 75 height 12
click at [606, 114] on p "colors.css" at bounding box center [599, 112] width 53 height 12
type textarea "**********"
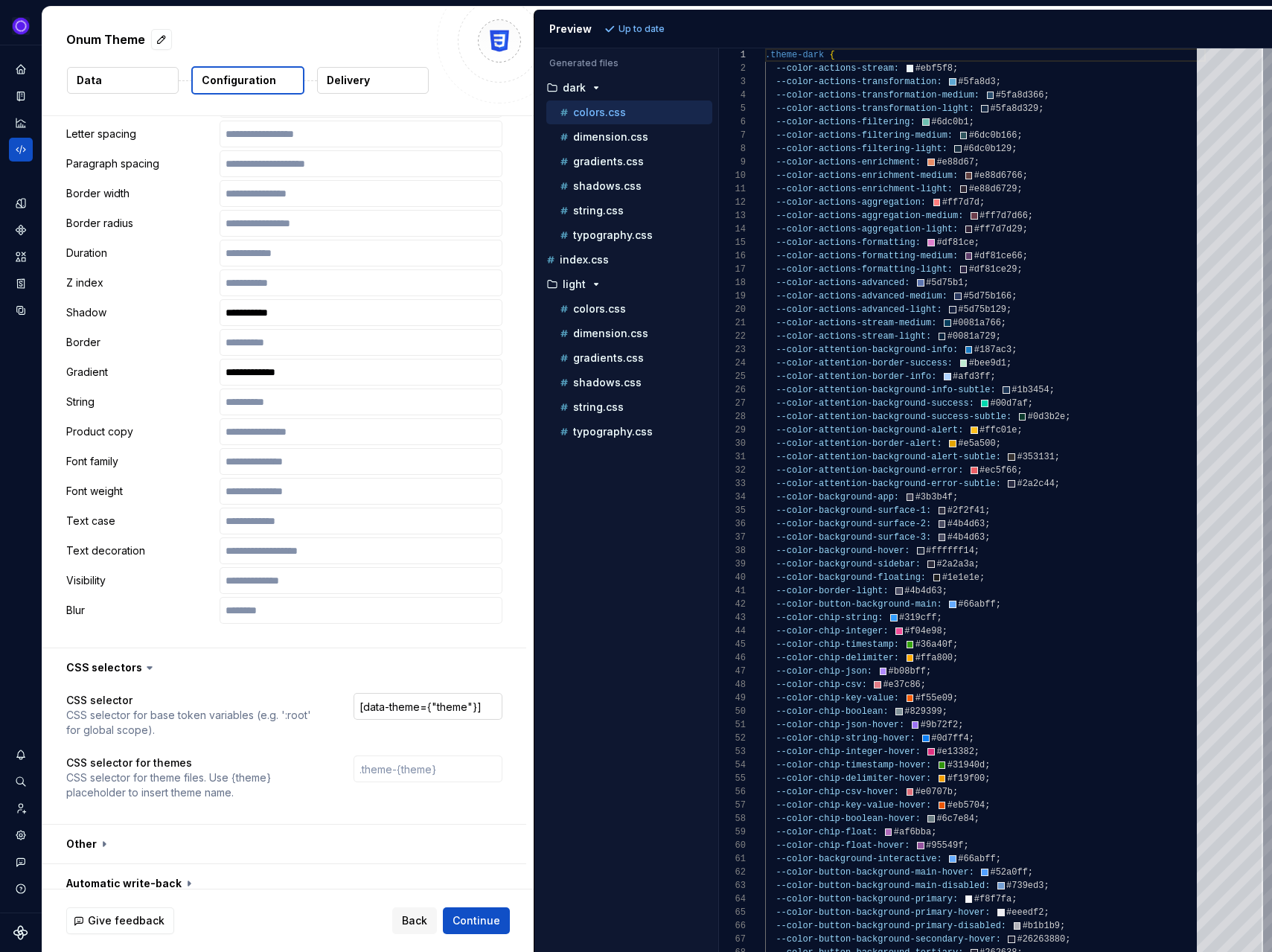
click at [438, 695] on input "[data-theme={"theme"}]" at bounding box center [428, 706] width 149 height 27
drag, startPoint x: 500, startPoint y: 695, endPoint x: 360, endPoint y: 693, distance: 140.0
click at [360, 693] on div "CSS selector CSS selector for base token variables (e.g. ':root' for global sco…" at bounding box center [284, 714] width 436 height 45
paste input "[data-theme={"theme"}]"
type input "[data-theme=theme]"
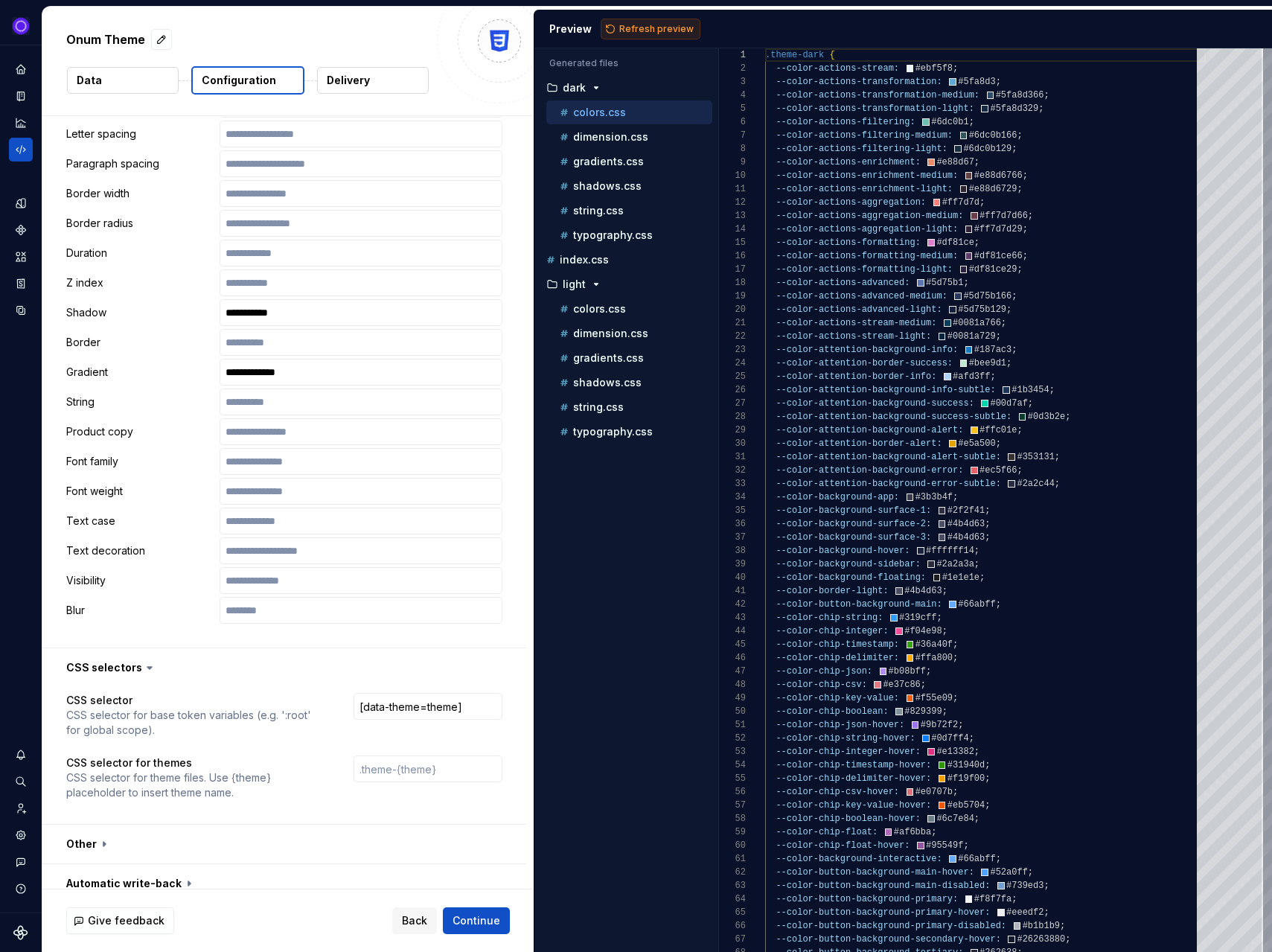
click at [636, 23] on span "Refresh preview" at bounding box center [656, 29] width 75 height 12
click at [597, 310] on p "colors.css" at bounding box center [599, 309] width 53 height 12
type textarea "**********"
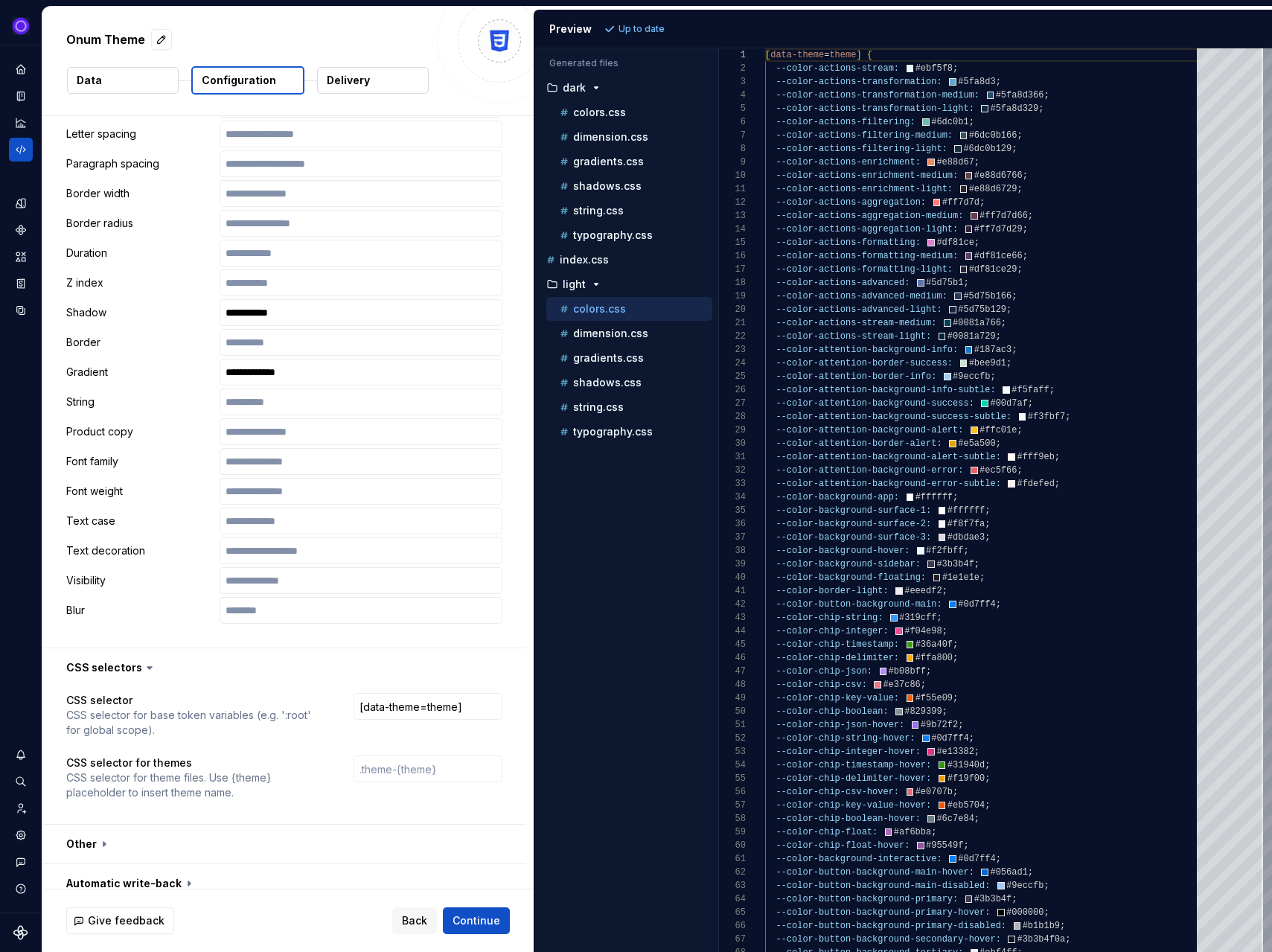
click at [449, 724] on div "CSS selector CSS selector for base token variables (e.g. ':root' for global sco…" at bounding box center [284, 755] width 436 height 125
type input "[data-theme={"theme"}]"
type input "[data-theme="light"]"
click at [428, 764] on input "text" at bounding box center [428, 768] width 149 height 27
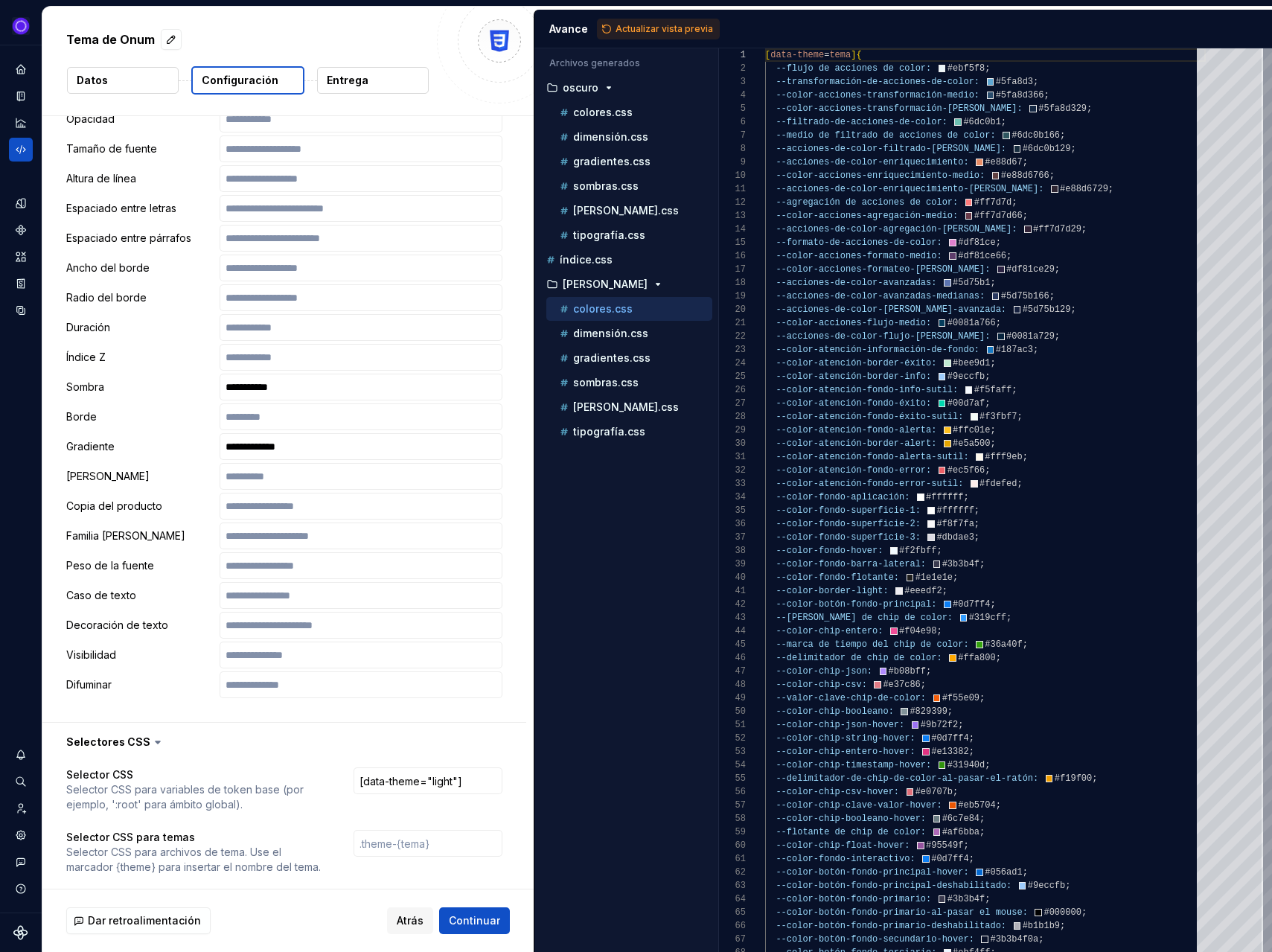
scroll to position [1591, 0]
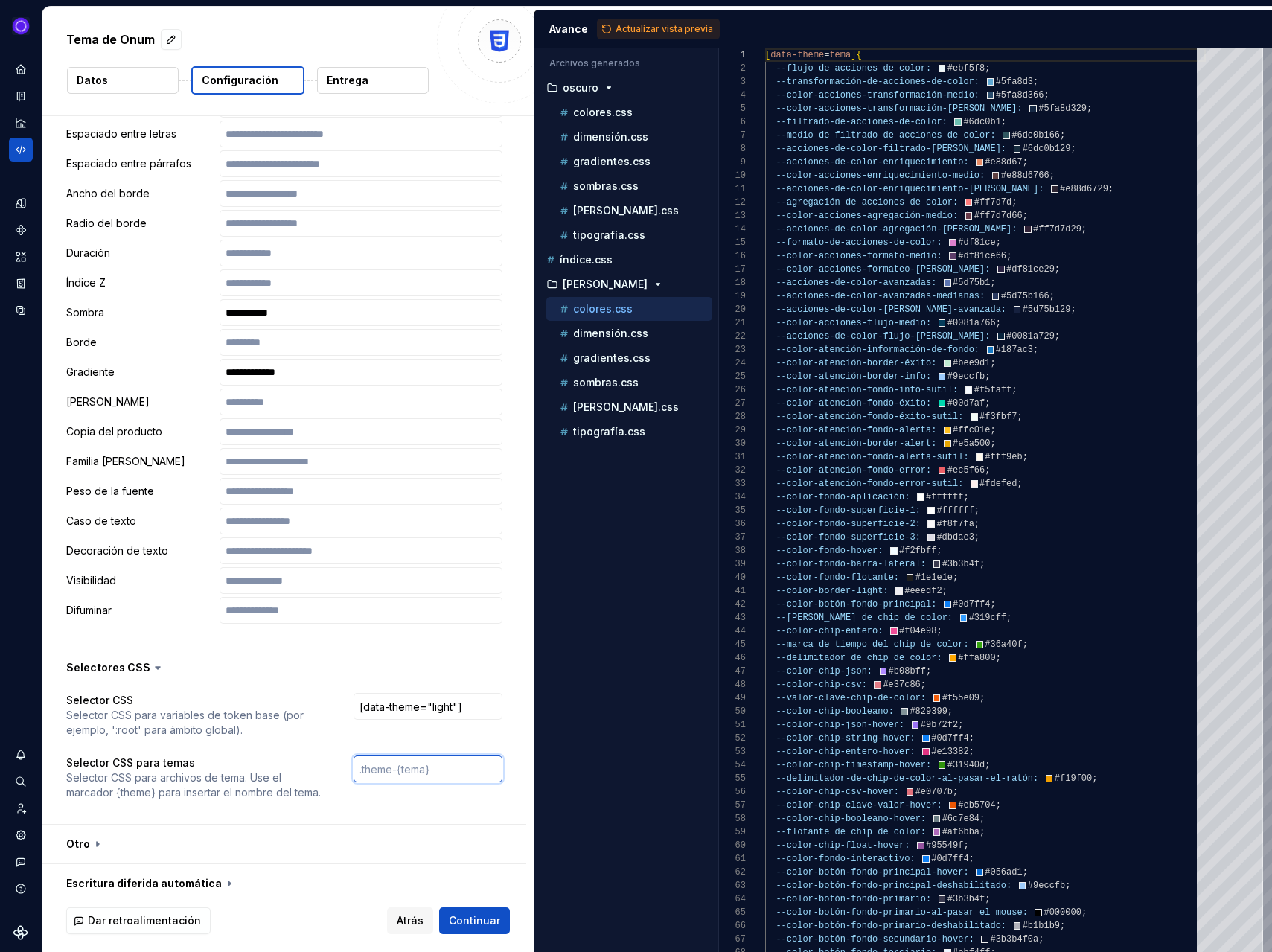
click at [401, 757] on input "text" at bounding box center [428, 768] width 149 height 27
type input ".theme-{theme}"
paste input ".theme-{theme}"
type input ".theme-{theme}"
click at [665, 33] on font "Actualizar vista previa" at bounding box center [664, 28] width 97 height 11
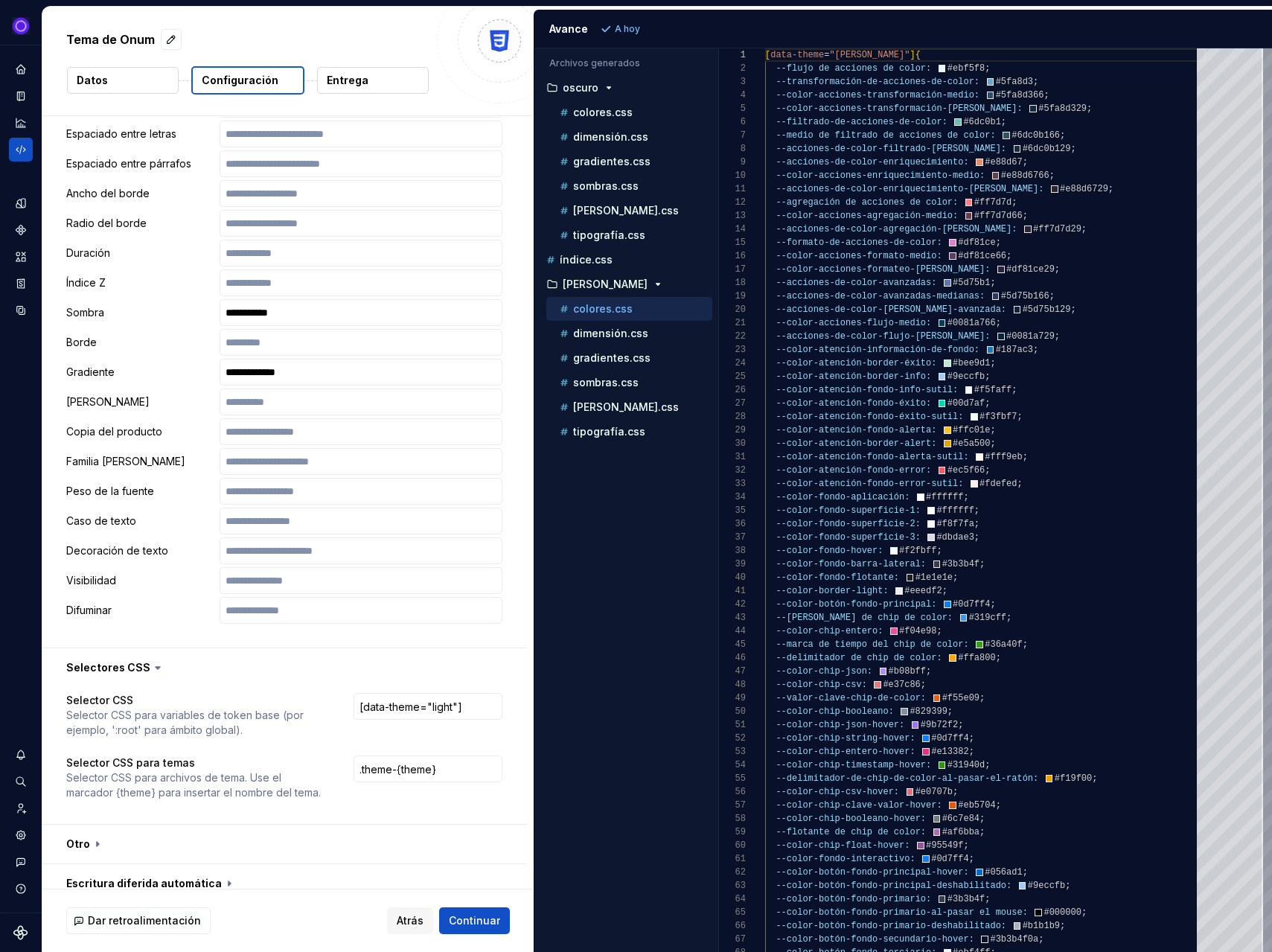
scroll to position [1516, 0]
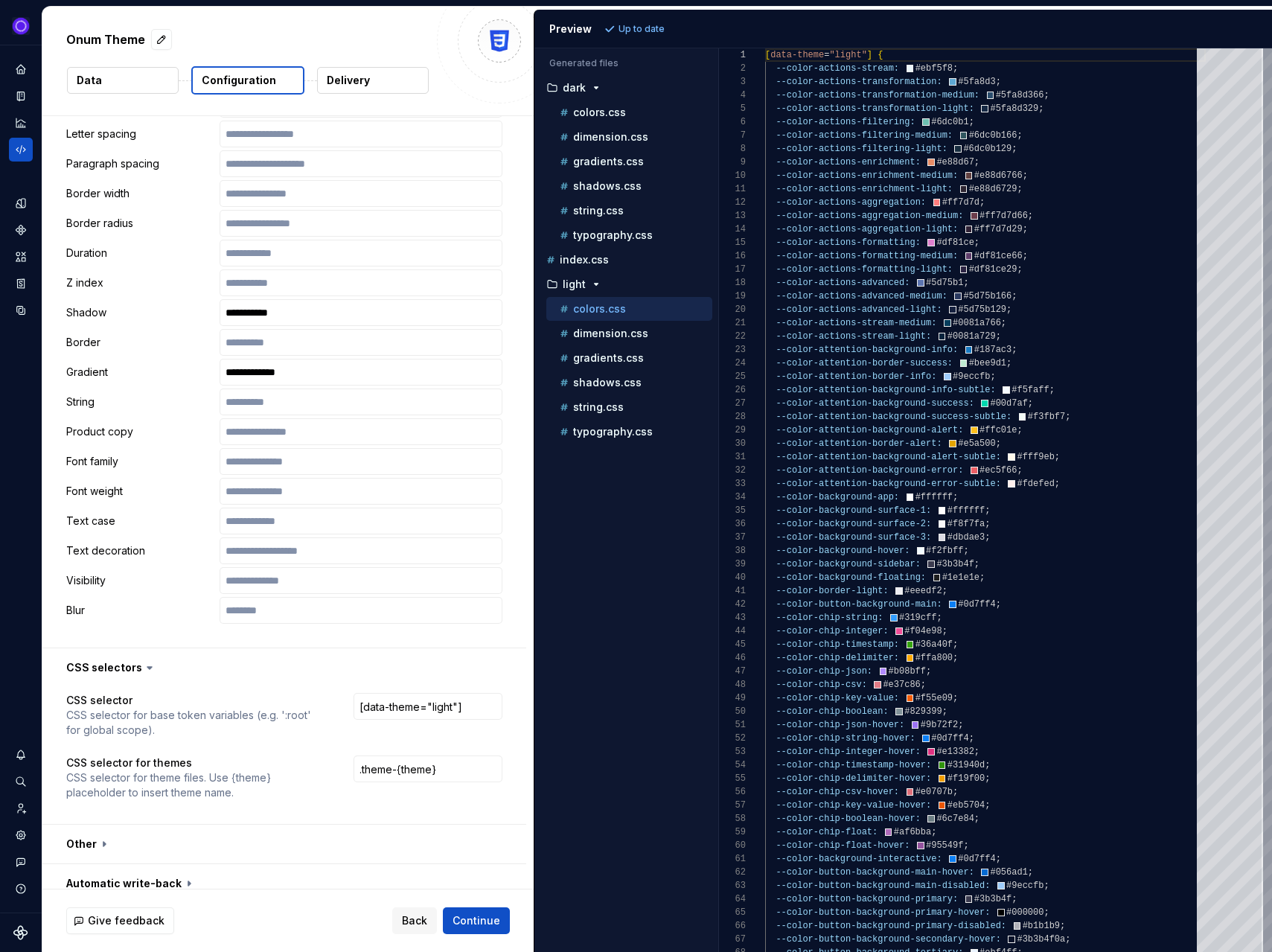
click at [742, 10] on div "Preview Up to date" at bounding box center [903, 29] width 737 height 39
click at [617, 336] on p "dimension.css" at bounding box center [611, 333] width 76 height 12
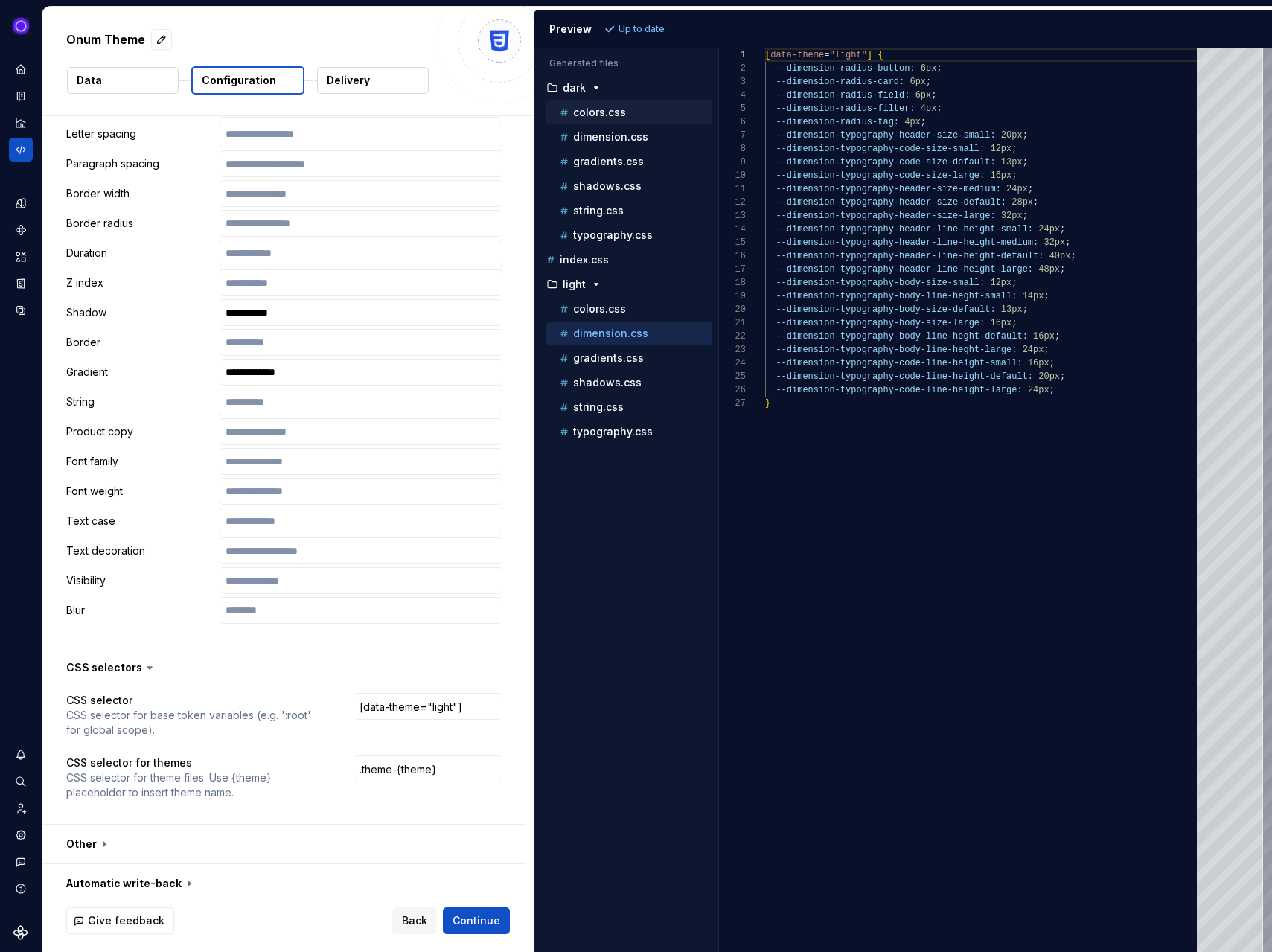
click at [614, 111] on p "colors.css" at bounding box center [599, 112] width 53 height 12
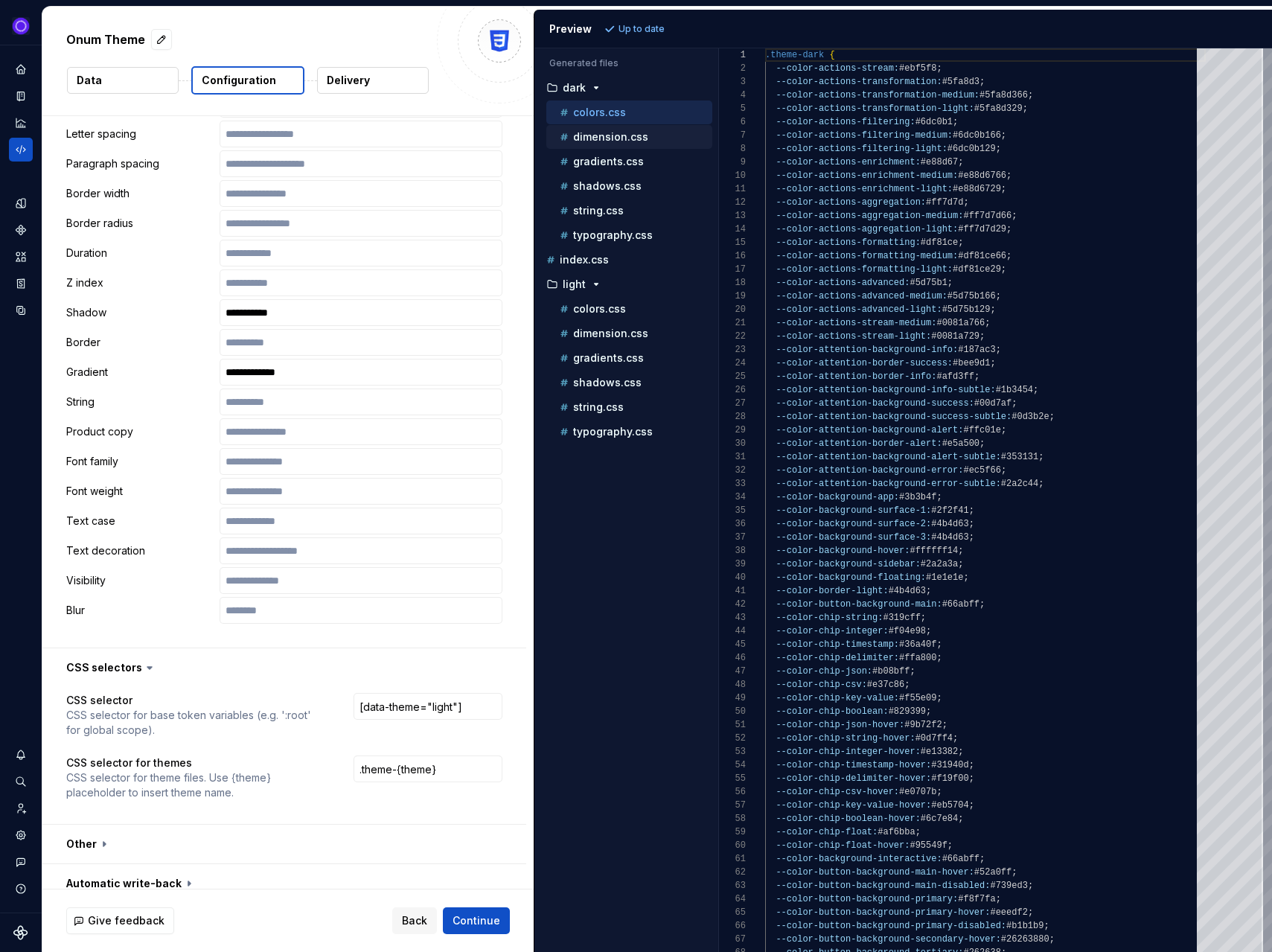
click at [609, 138] on p "dimension.css" at bounding box center [611, 137] width 76 height 12
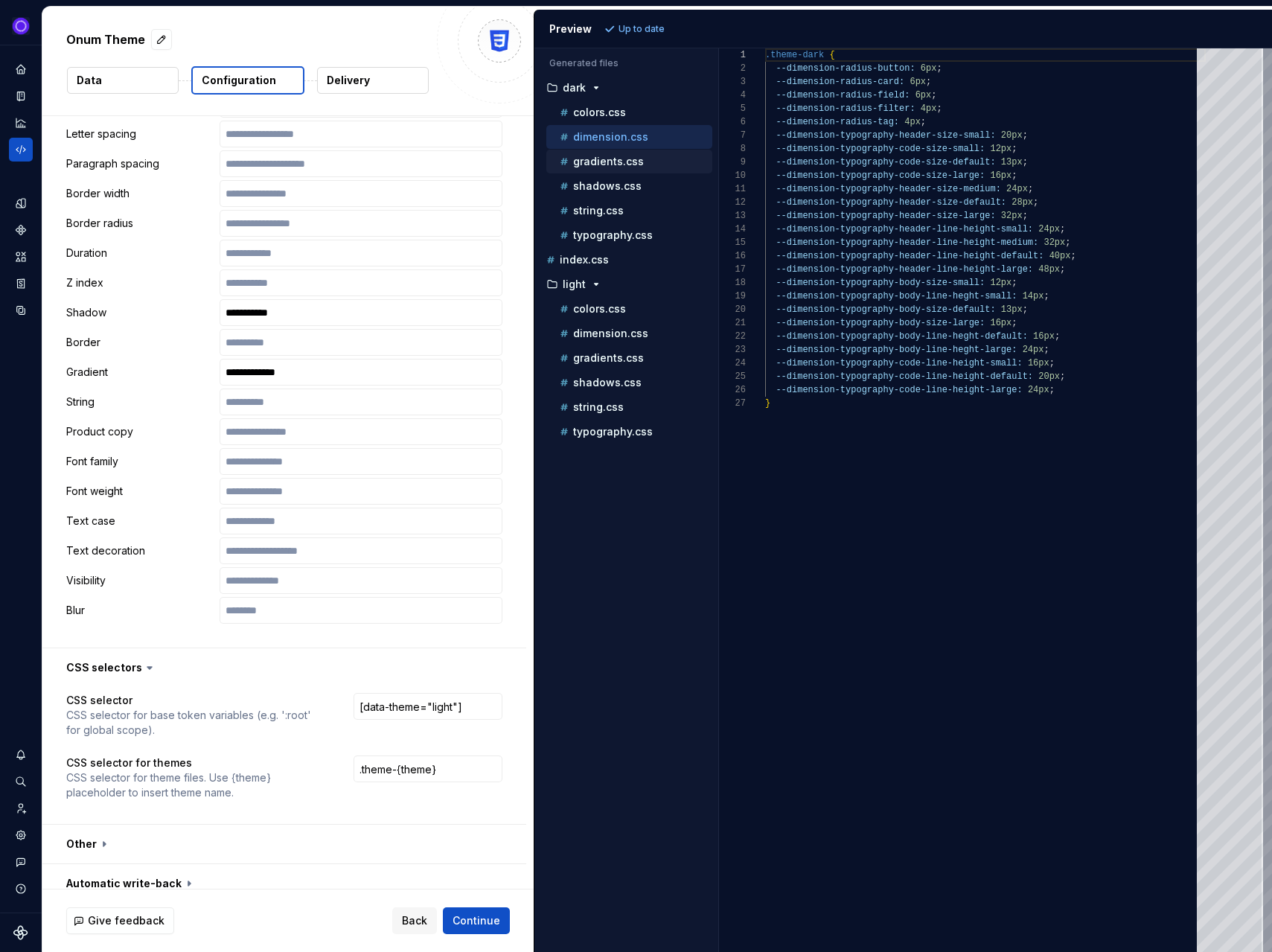
click at [602, 171] on div "gradients.css" at bounding box center [629, 162] width 166 height 24
click at [602, 207] on p "string.css" at bounding box center [598, 211] width 51 height 12
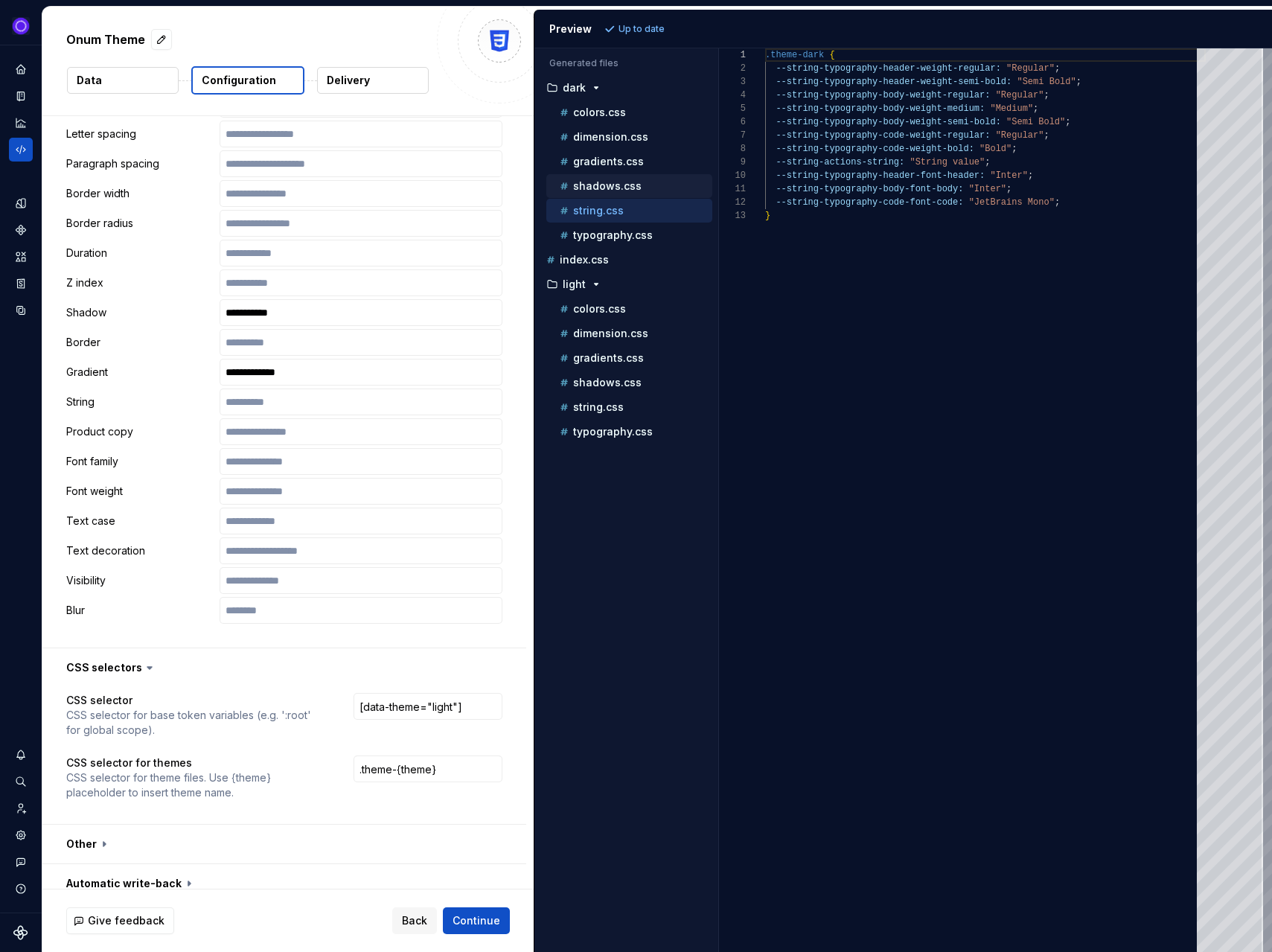
click at [609, 179] on div "shadows.css" at bounding box center [634, 186] width 156 height 15
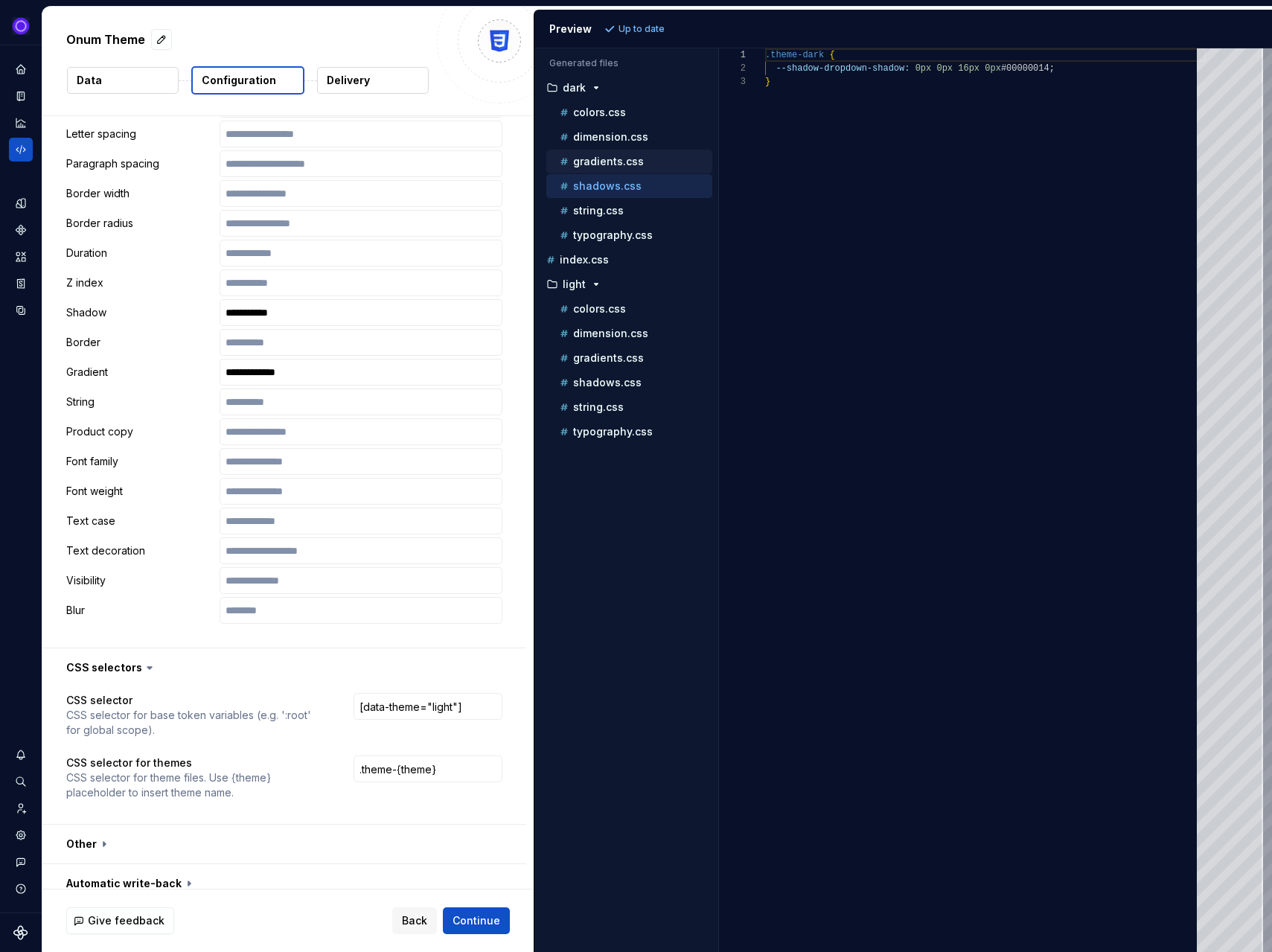
click at [609, 163] on p "gradients.css" at bounding box center [608, 162] width 71 height 12
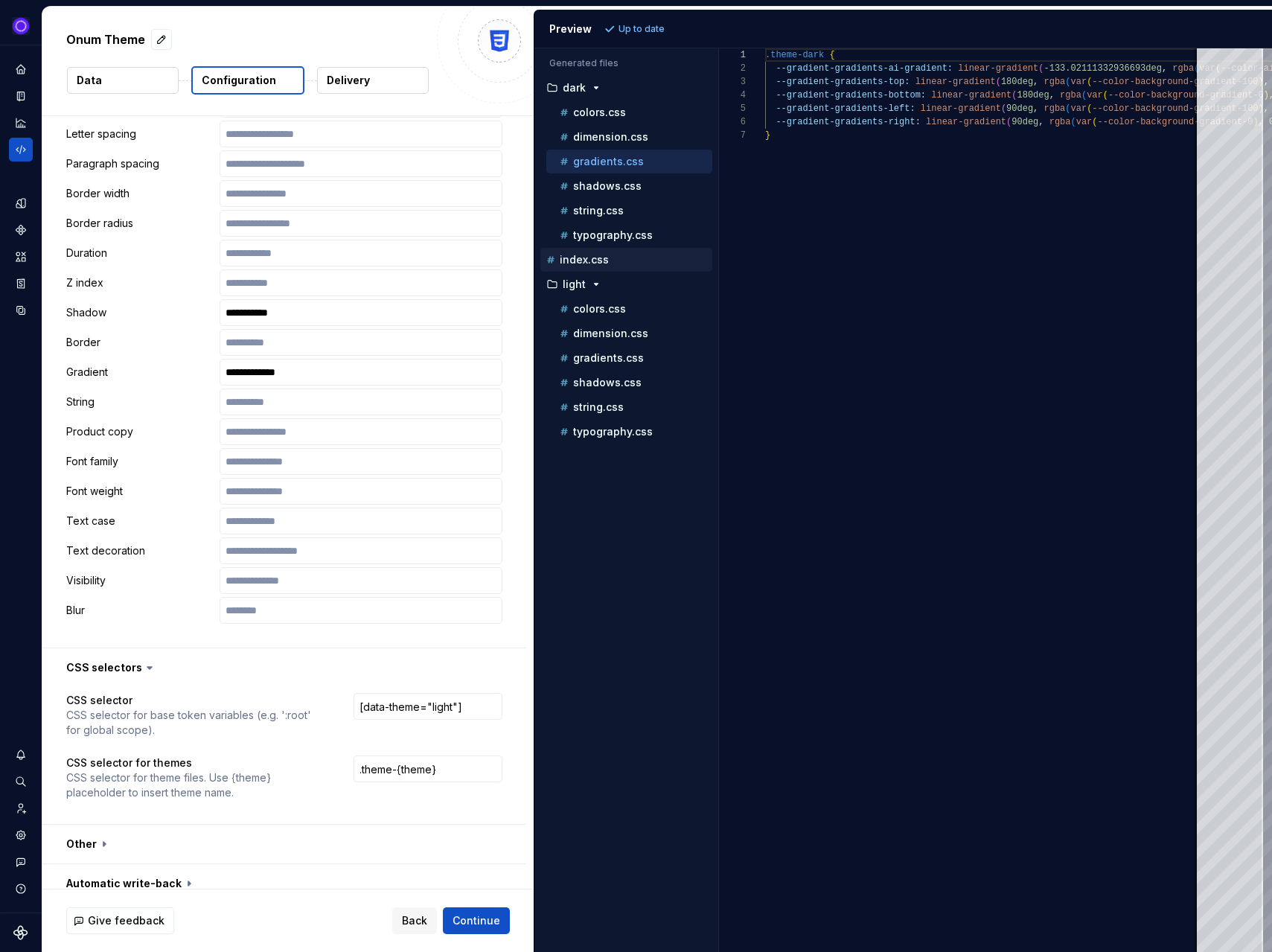
click at [598, 258] on p "index.css" at bounding box center [583, 259] width 49 height 12
type textarea "**********"
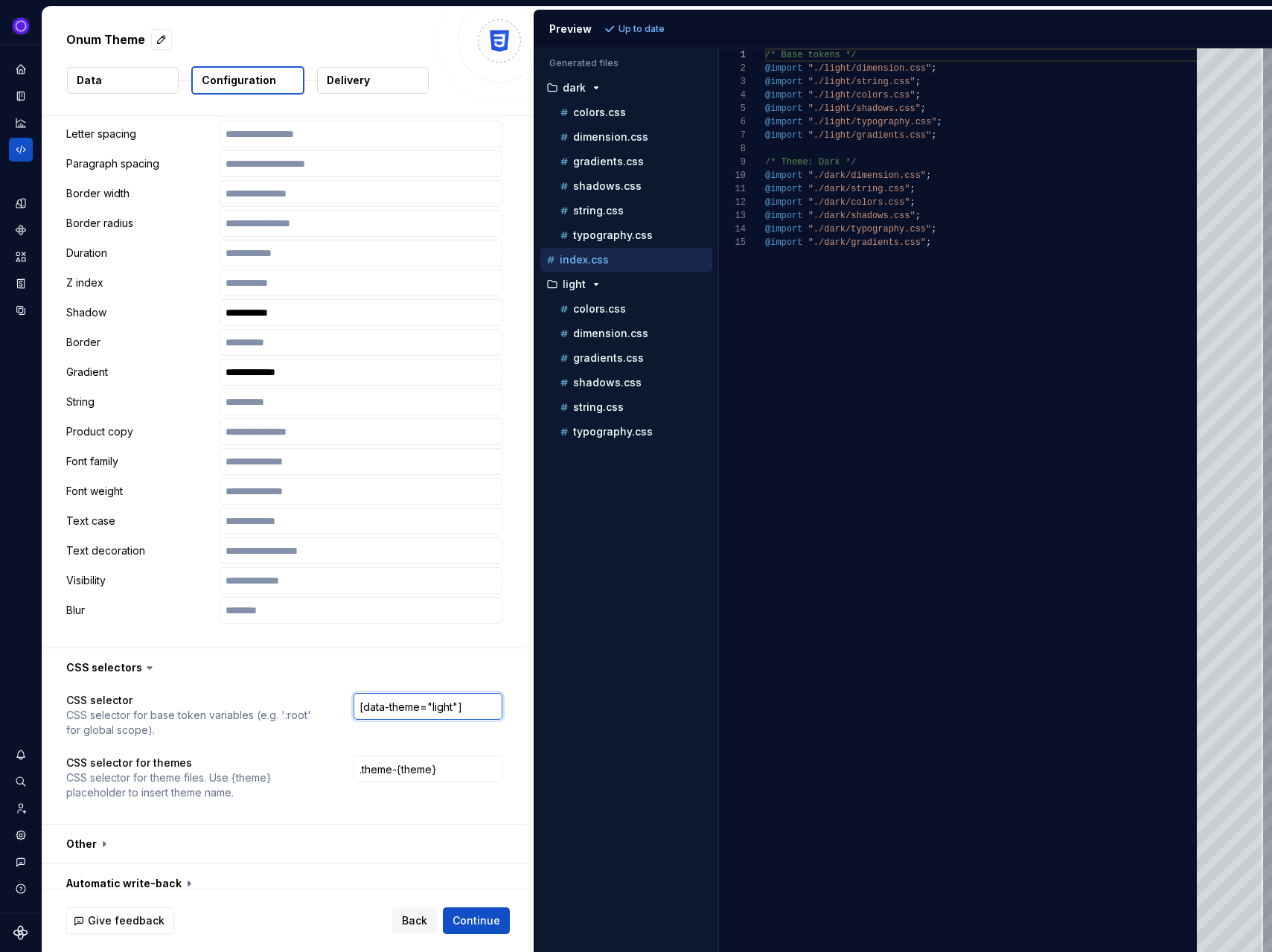
drag, startPoint x: 476, startPoint y: 692, endPoint x: 340, endPoint y: 689, distance: 136.0
click at [340, 693] on div "CSS selector CSS selector for base token variables (e.g. ':root' for global sco…" at bounding box center [284, 714] width 436 height 45
click at [638, 34] on span "Refresh preview" at bounding box center [656, 29] width 75 height 12
click at [596, 113] on p "colors.css" at bounding box center [599, 112] width 53 height 12
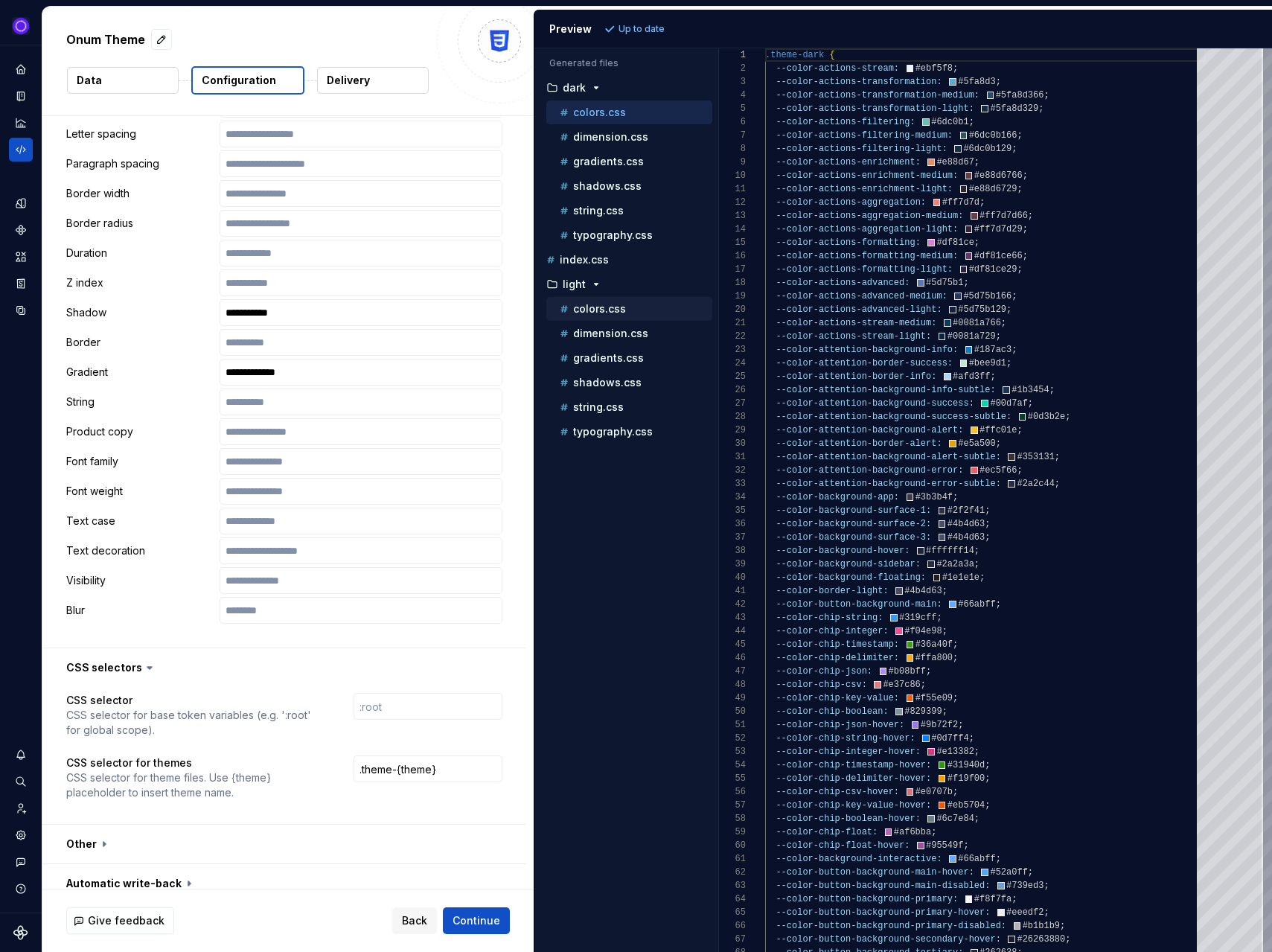
click at [594, 309] on p "colors.css" at bounding box center [599, 309] width 53 height 12
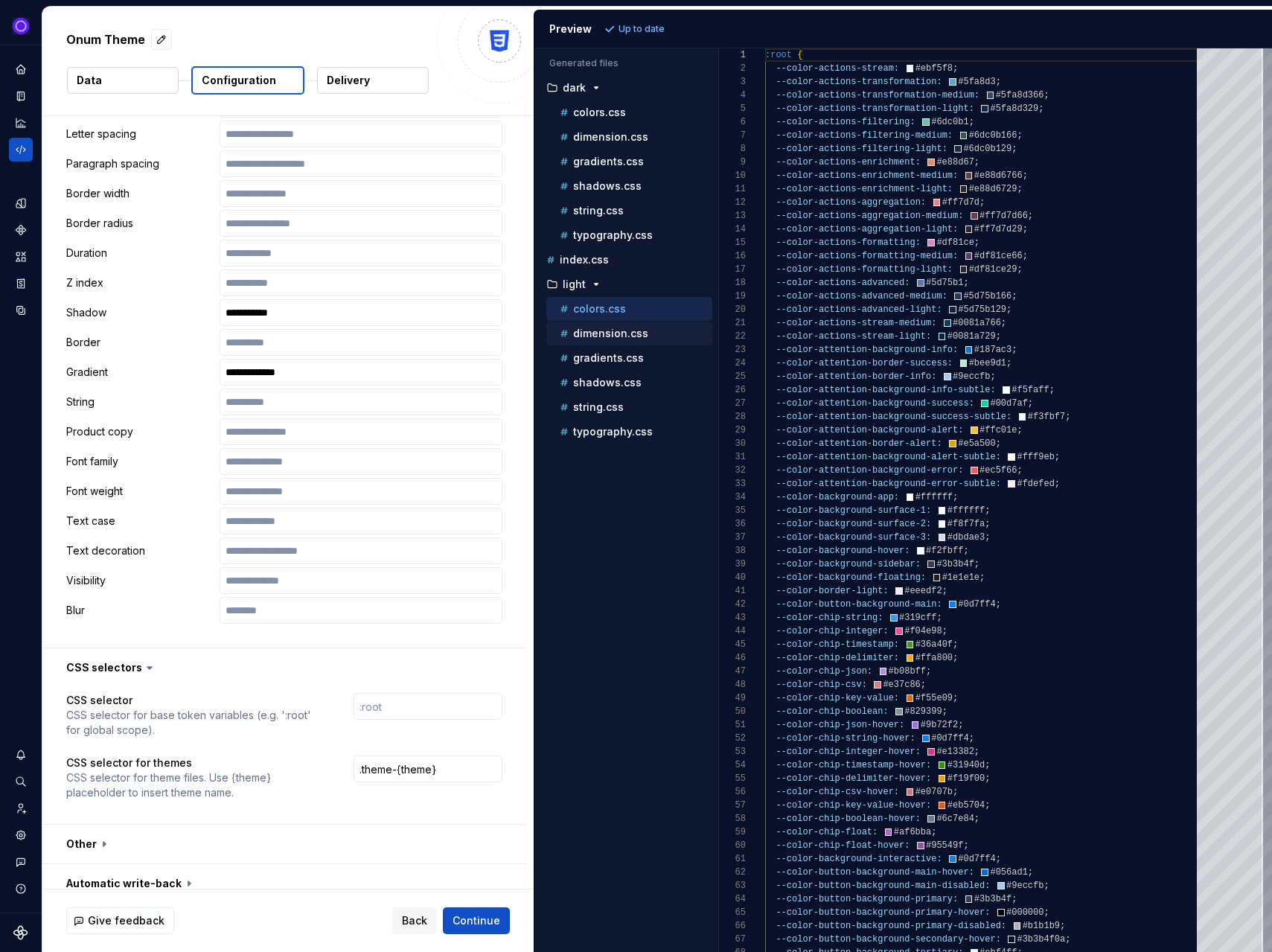
click at [594, 336] on p "dimension.css" at bounding box center [611, 333] width 76 height 12
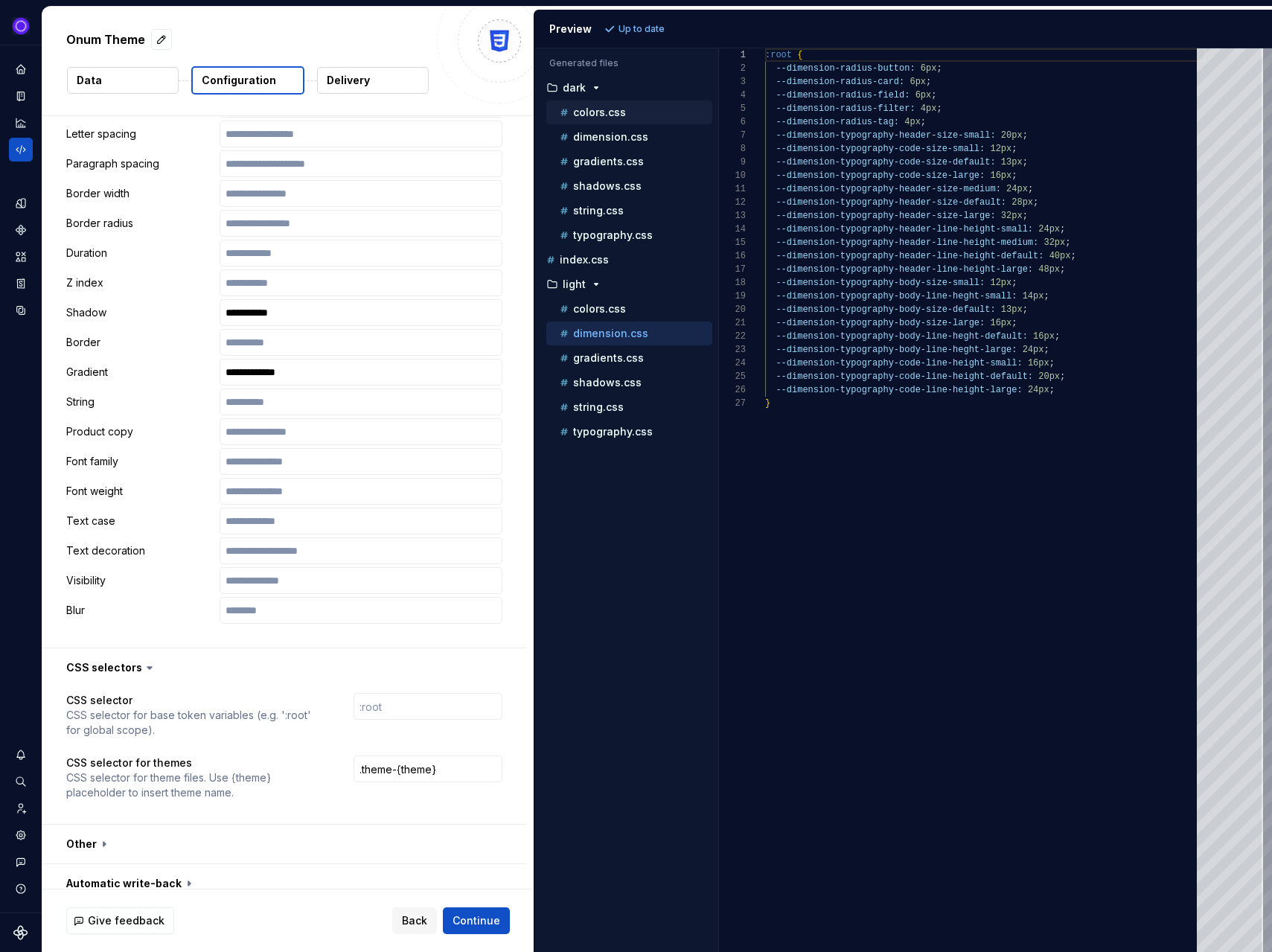
click at [598, 109] on p "colors.css" at bounding box center [599, 112] width 53 height 12
type textarea "**********"
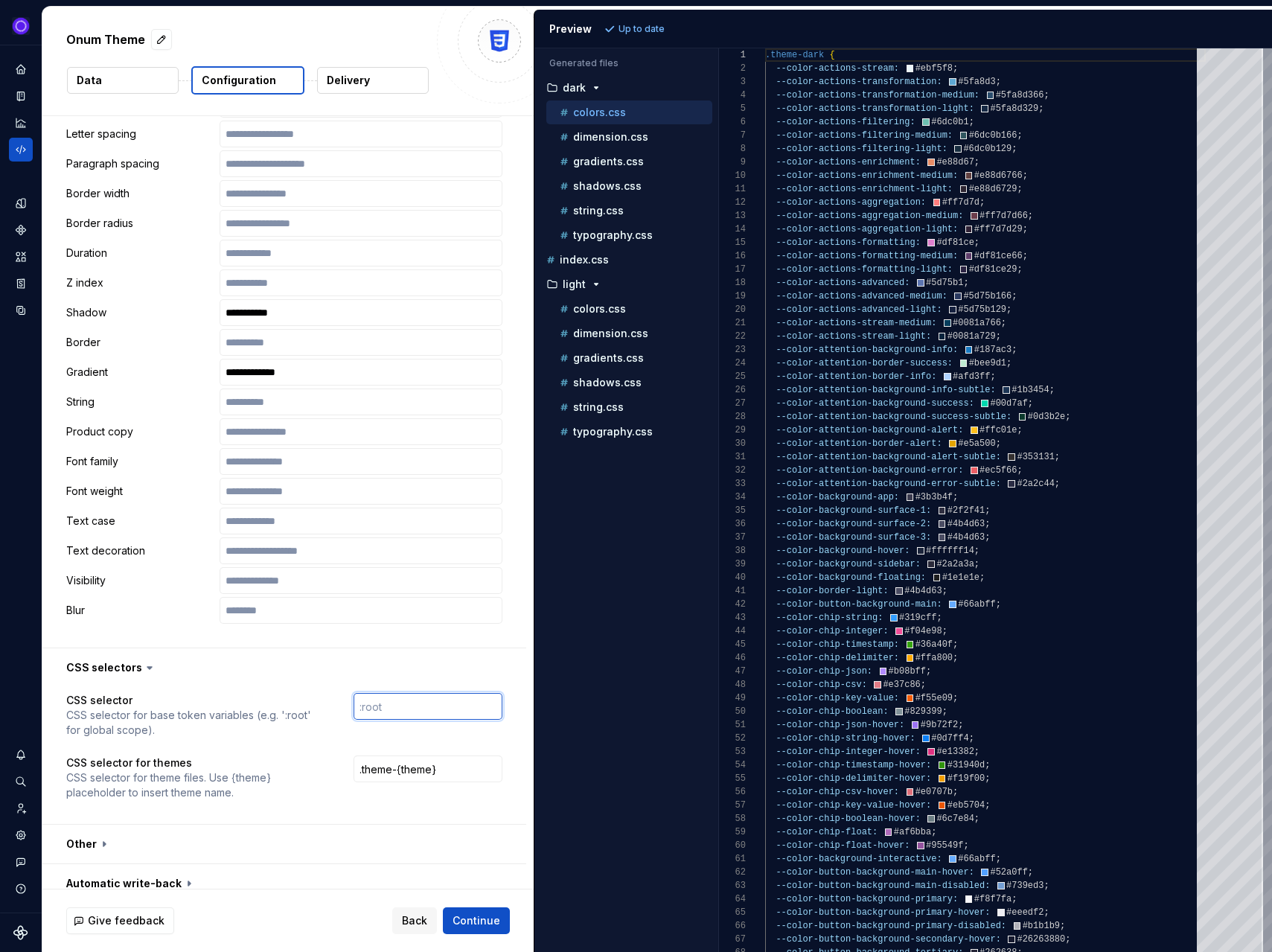
click at [396, 693] on input "text" at bounding box center [428, 706] width 149 height 27
type input ">"
type input ":"
type input ">"
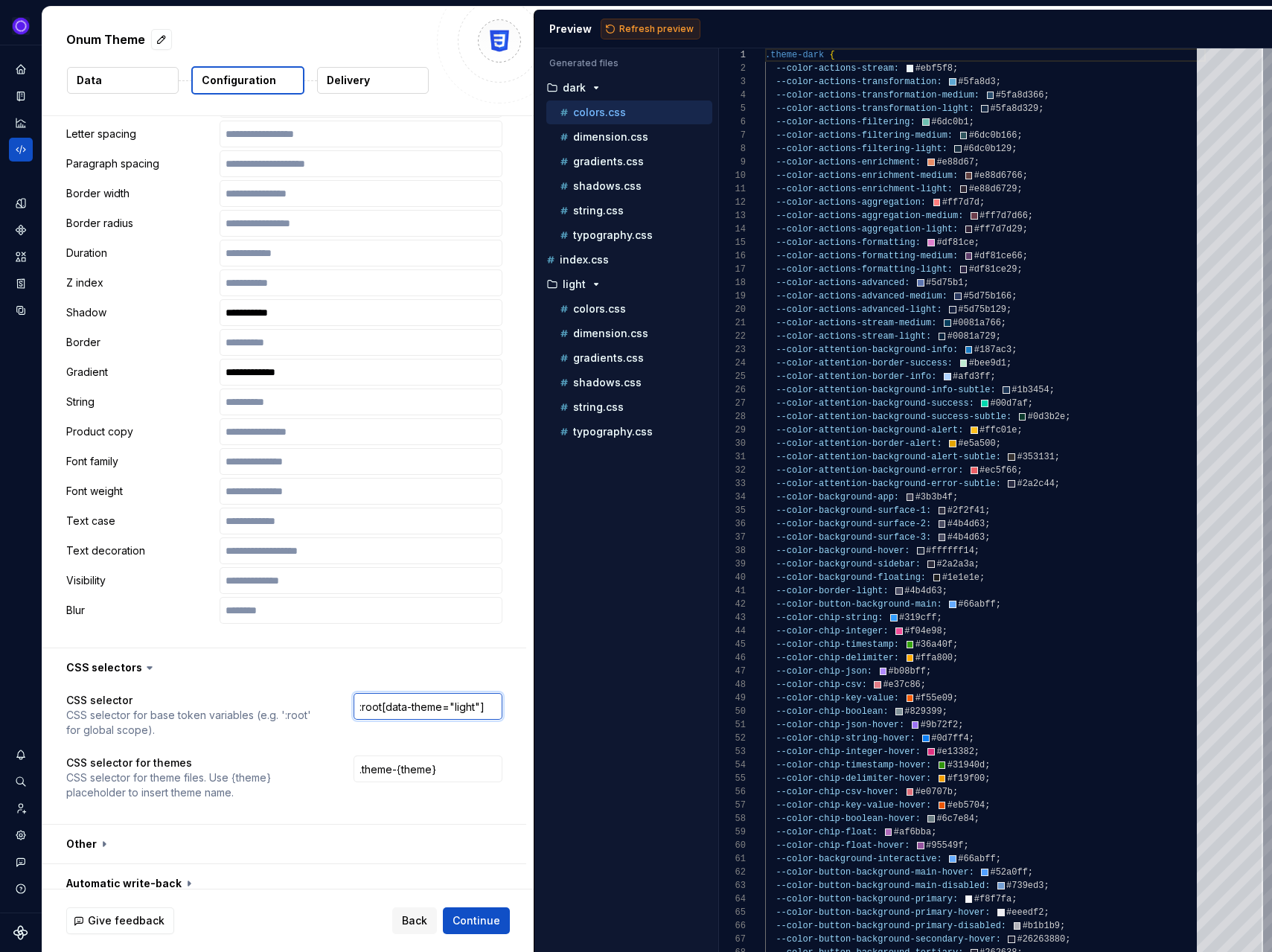
type input ":root[data-theme="light"]"
click at [647, 31] on span "Refresh preview" at bounding box center [656, 29] width 75 height 12
click at [606, 313] on p "colors.css" at bounding box center [599, 309] width 53 height 12
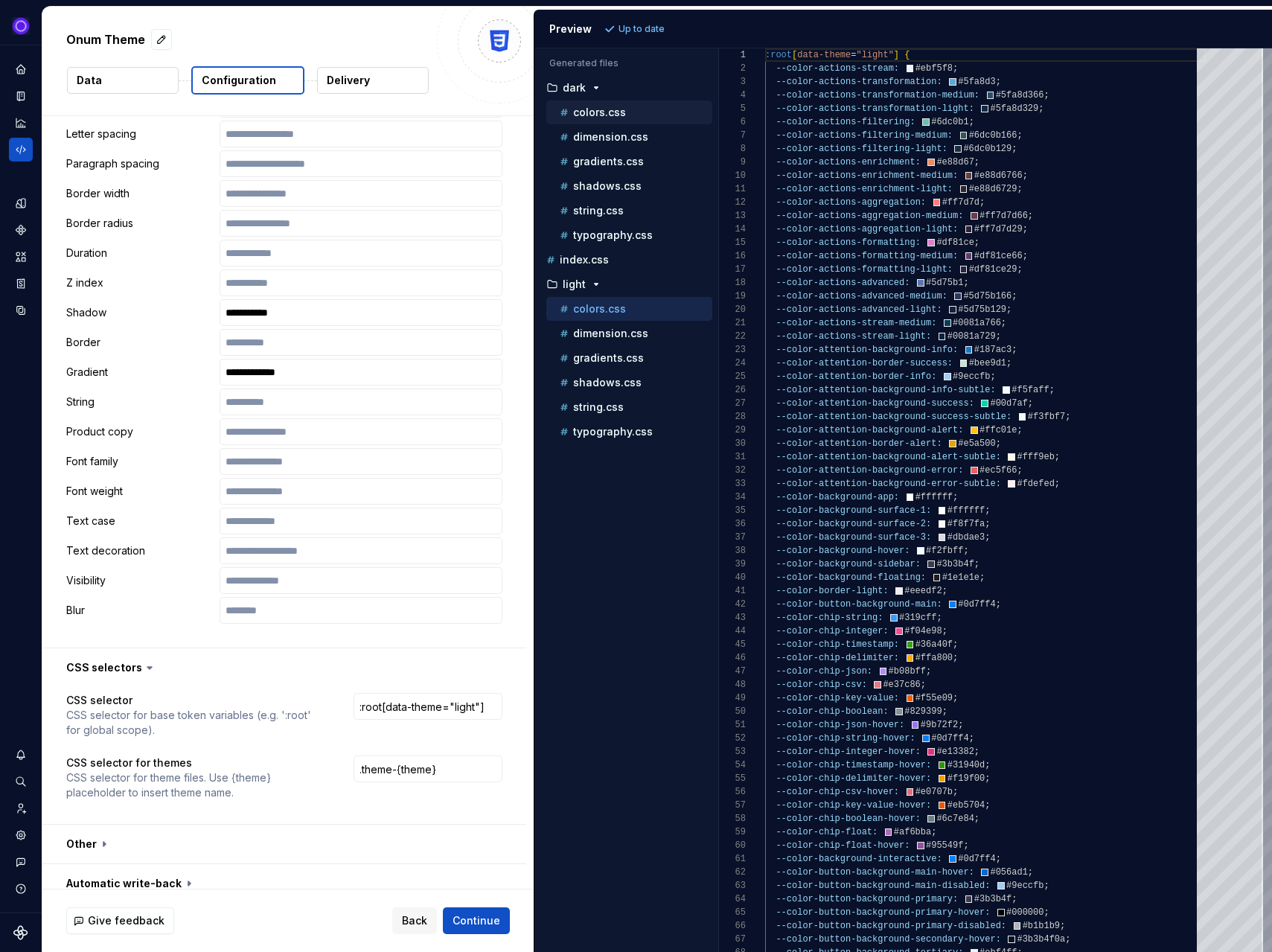
click at [606, 111] on p "colors.css" at bounding box center [599, 112] width 53 height 12
type textarea "**********"
click at [99, 832] on button "button" at bounding box center [284, 844] width 484 height 39
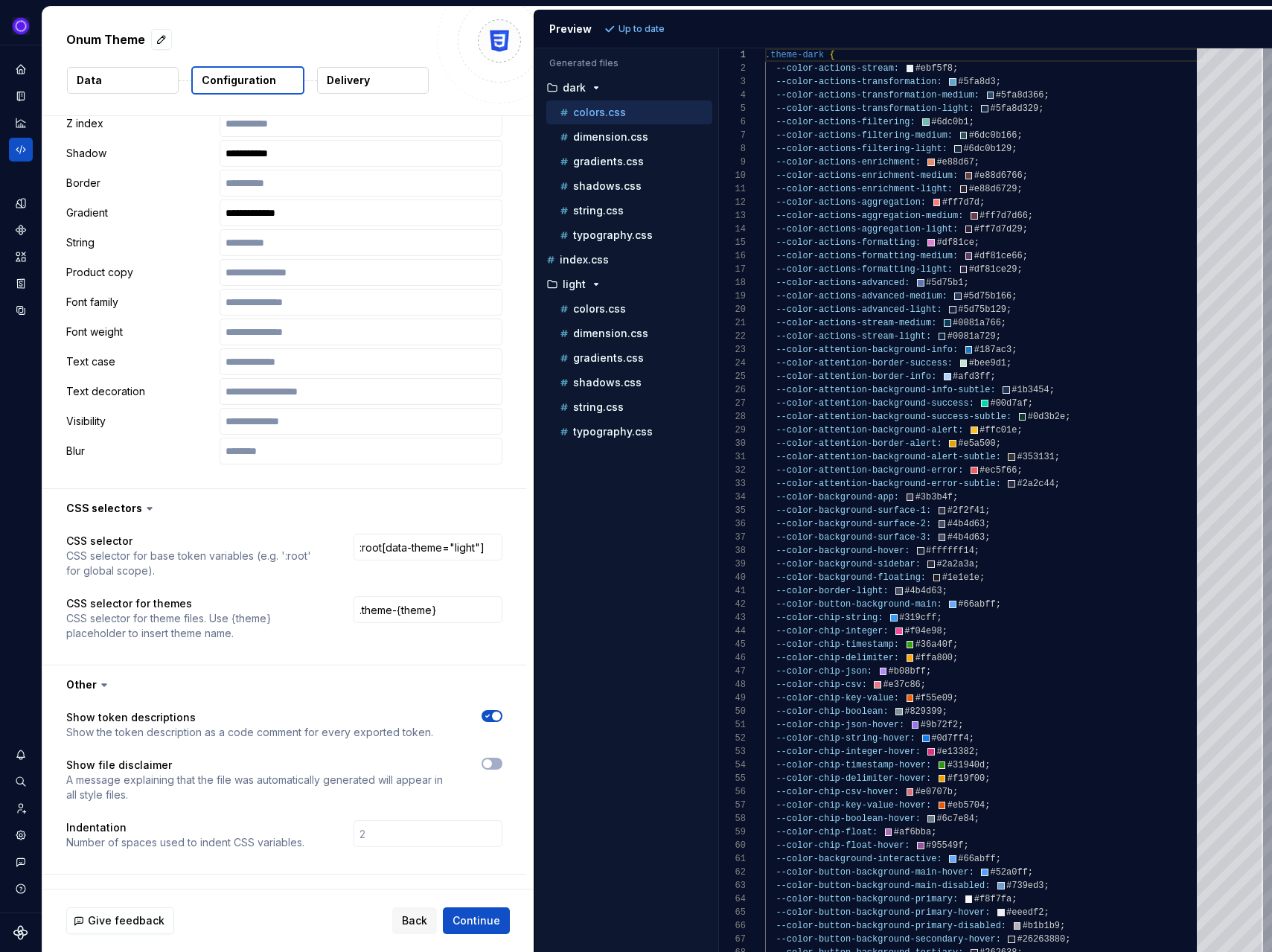
scroll to position [1686, 0]
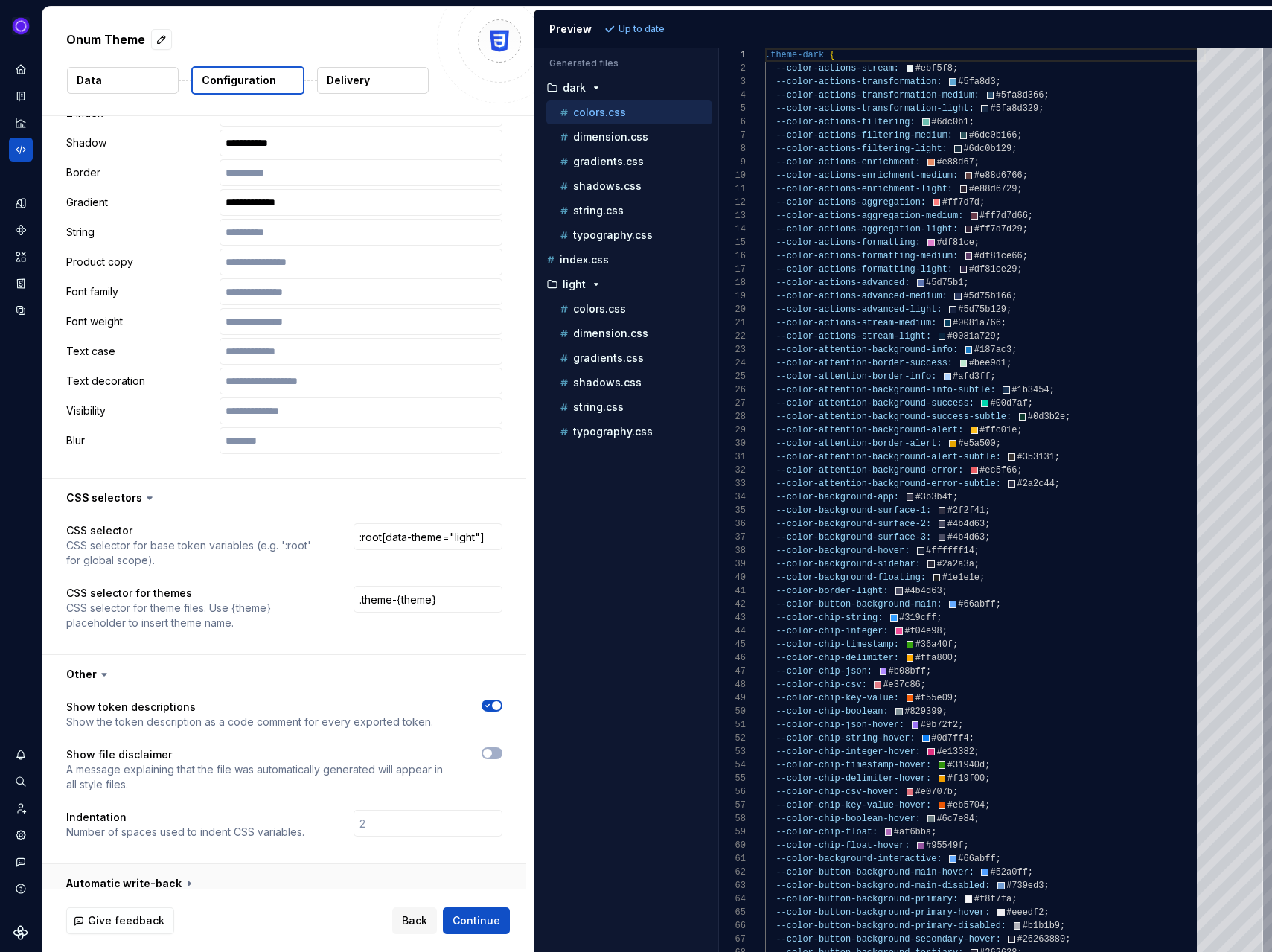
click at [176, 873] on button "button" at bounding box center [284, 882] width 484 height 39
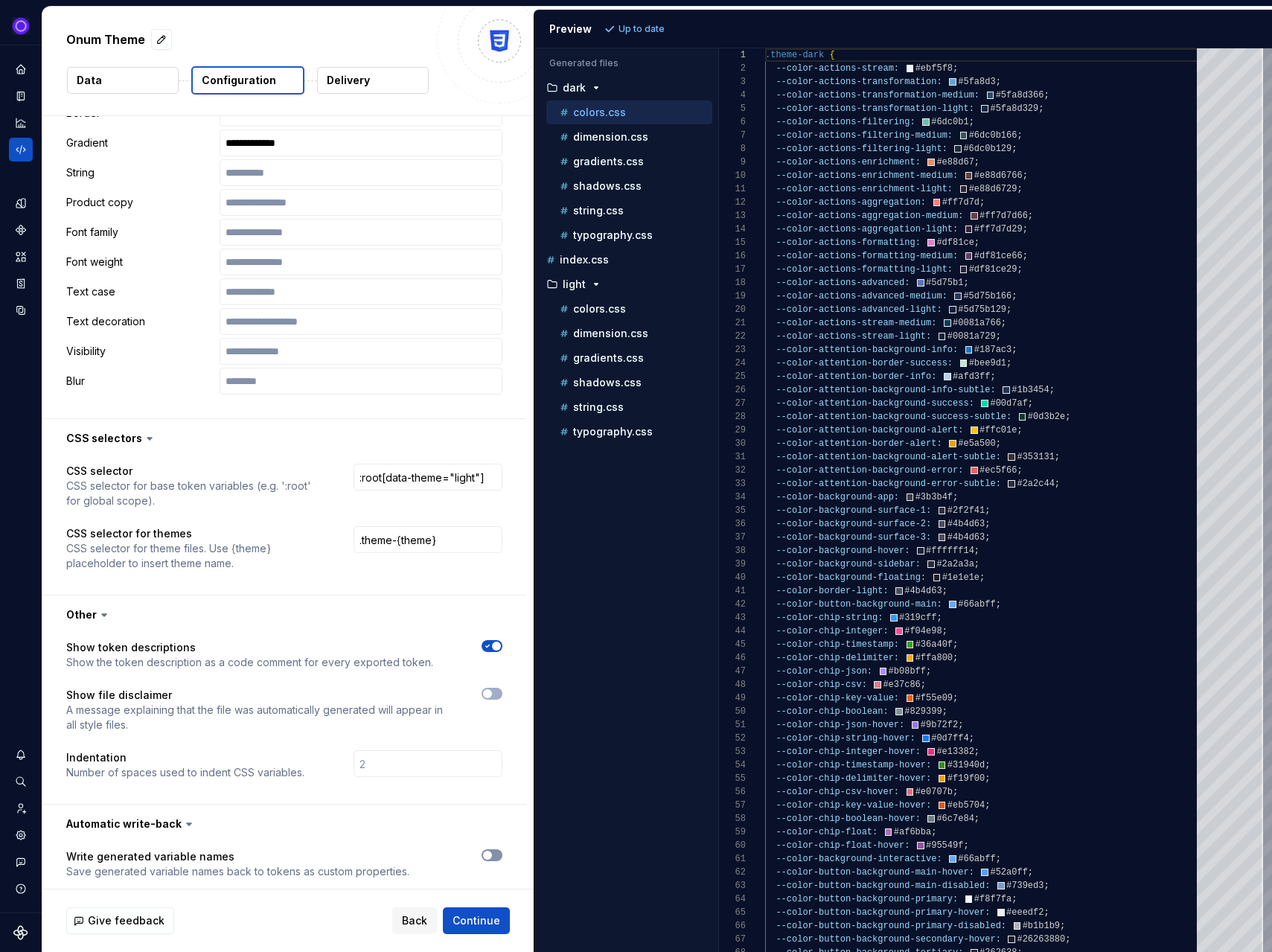
click at [493, 851] on icon "button" at bounding box center [487, 855] width 12 height 9
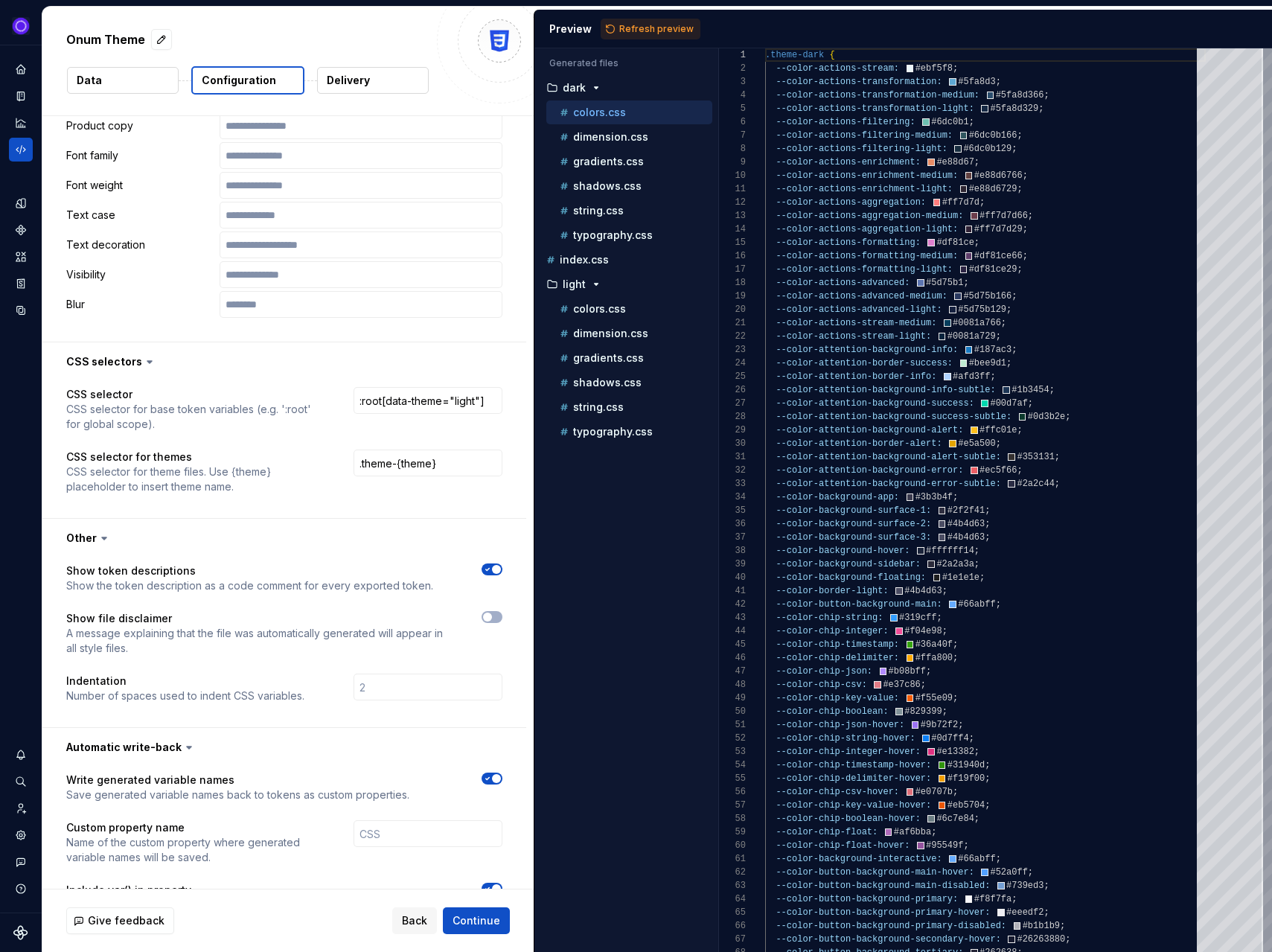
scroll to position [1871, 0]
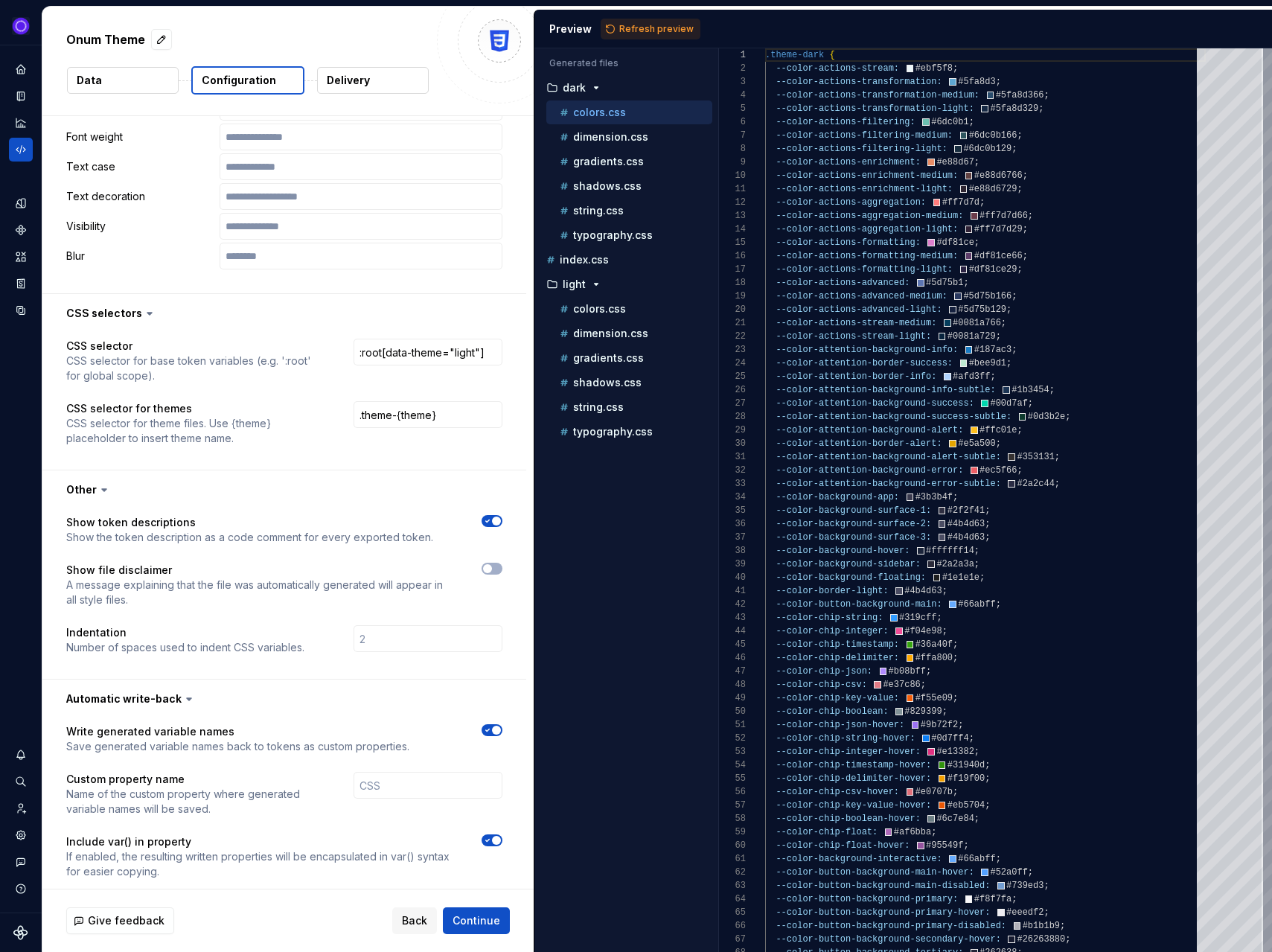
click at [499, 725] on span "button" at bounding box center [496, 729] width 9 height 9
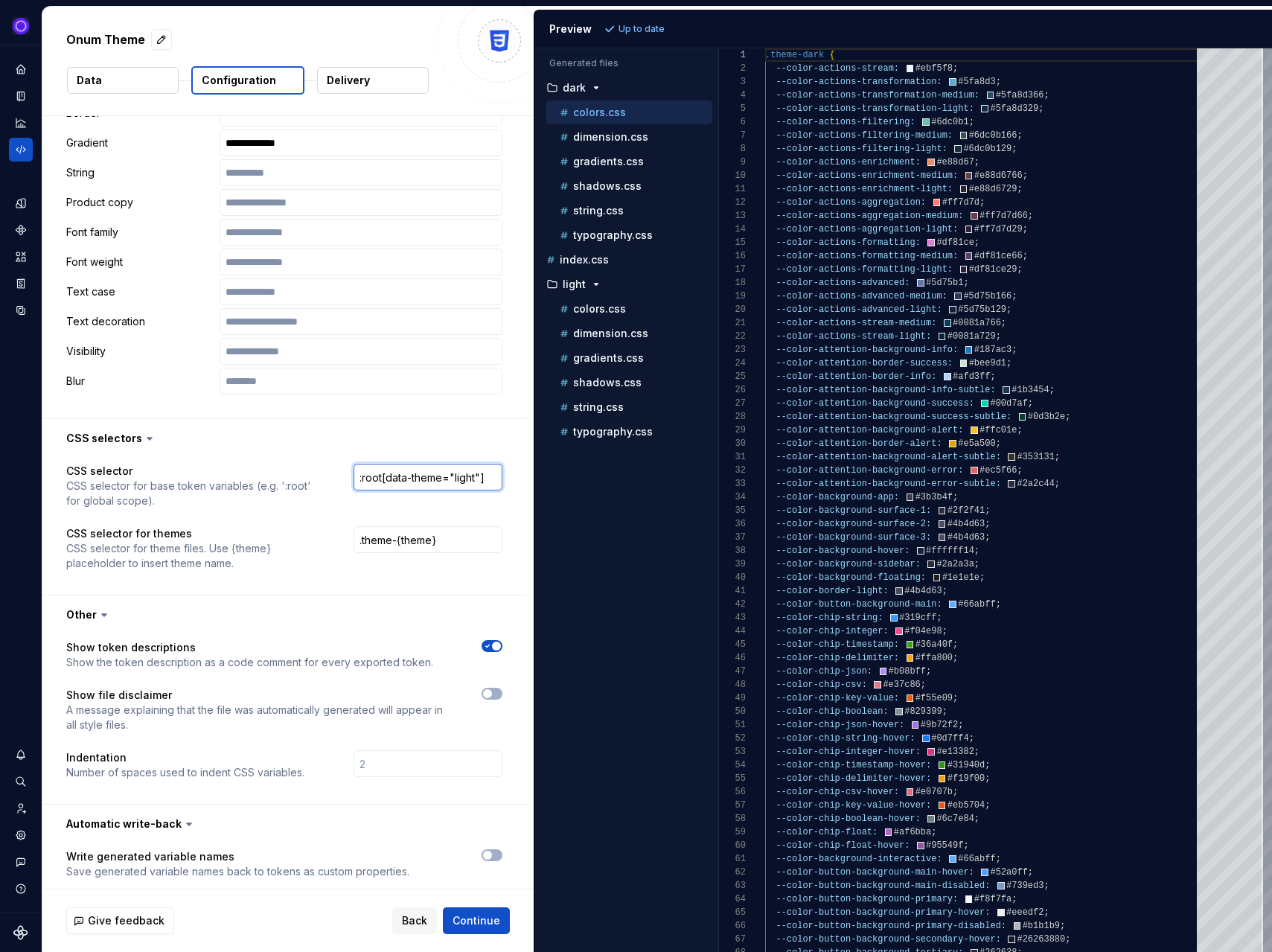
click at [389, 464] on input ":root[data-theme="light"]" at bounding box center [428, 477] width 149 height 27
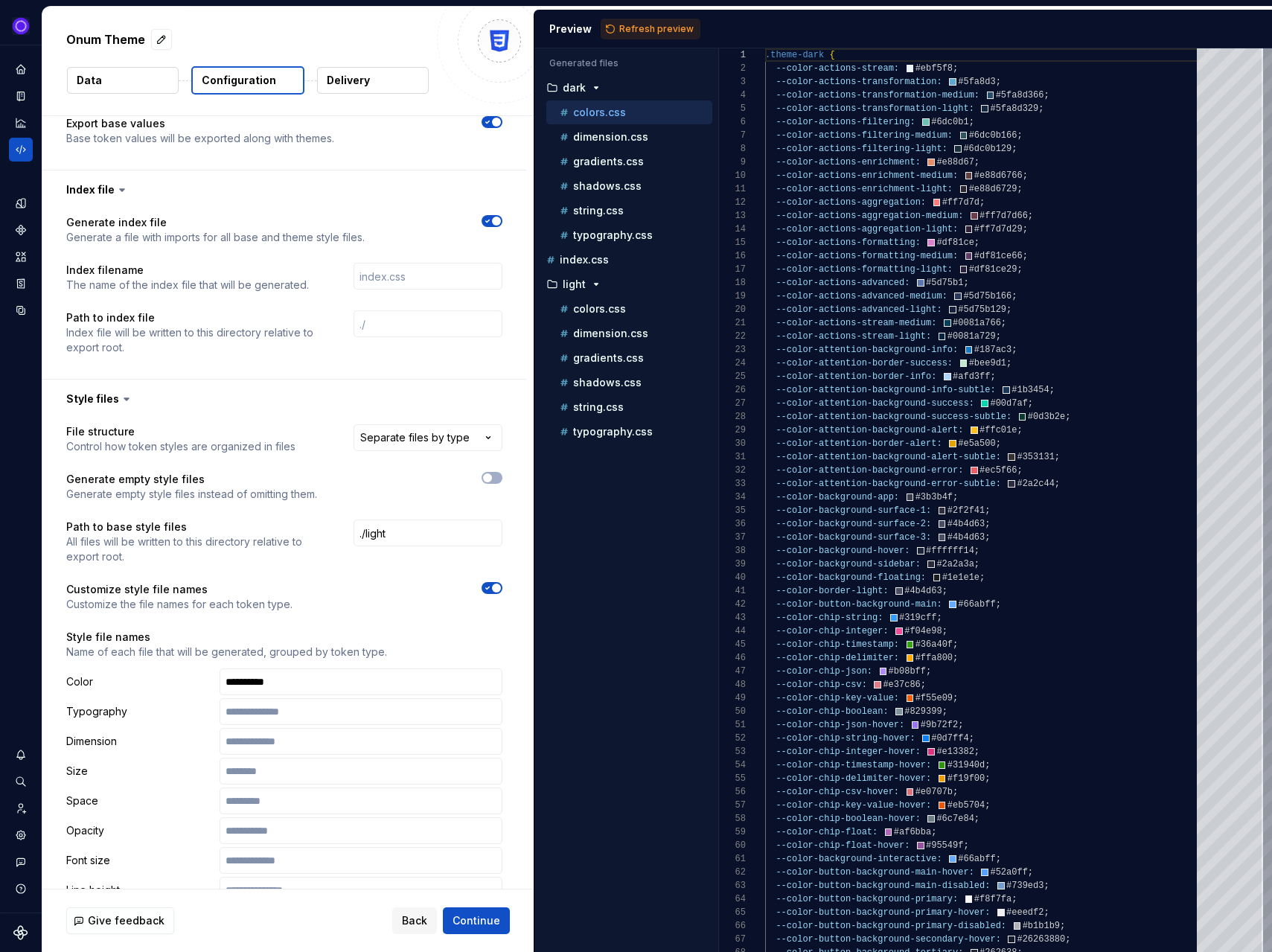
scroll to position [719, 0]
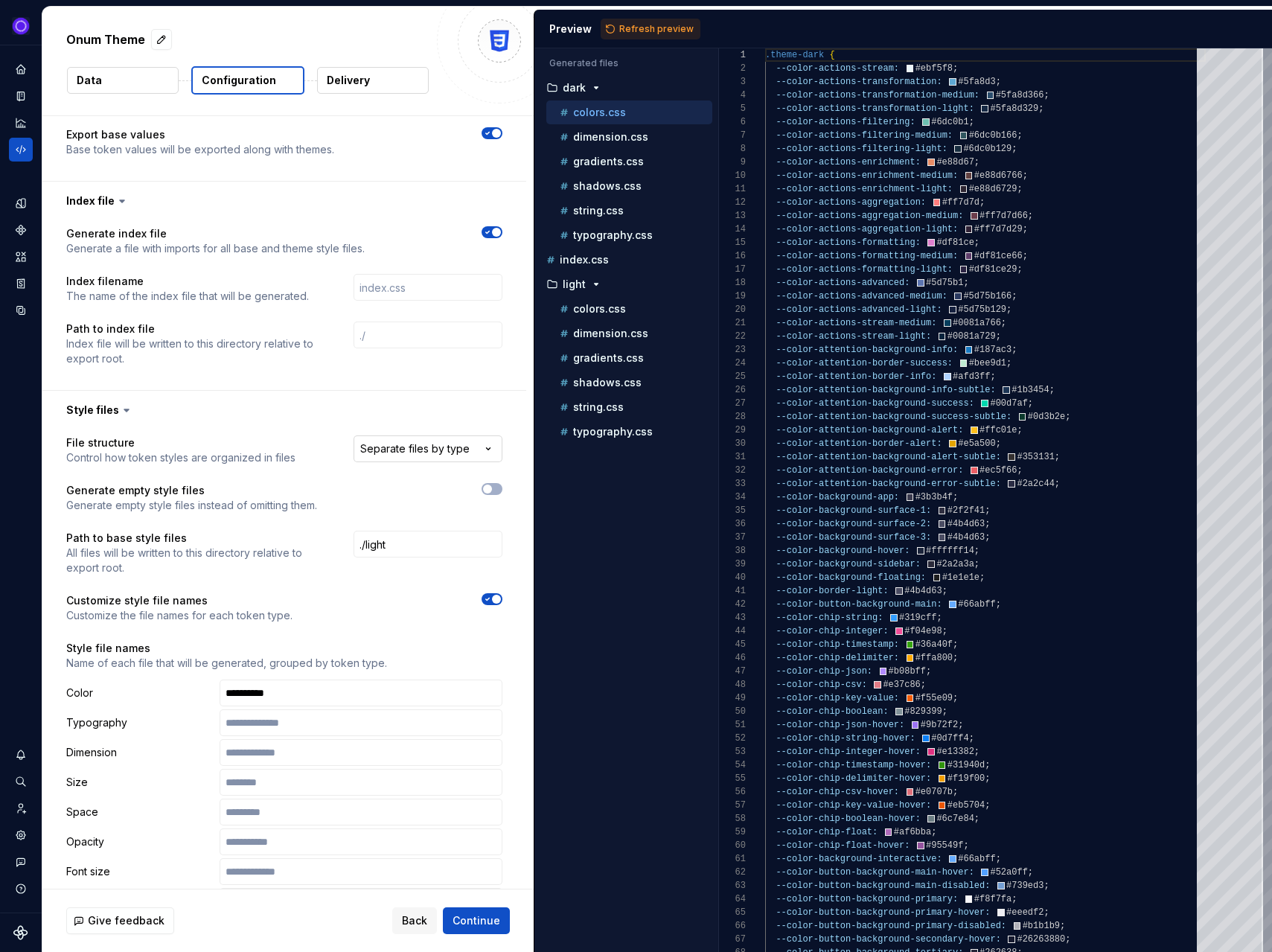
type input "[data-theme="light"]"
click at [431, 431] on html "**********" at bounding box center [636, 476] width 1272 height 952
click at [350, 404] on html "**********" at bounding box center [636, 476] width 1272 height 952
click at [393, 432] on html "**********" at bounding box center [636, 476] width 1272 height 952
select select "**********"
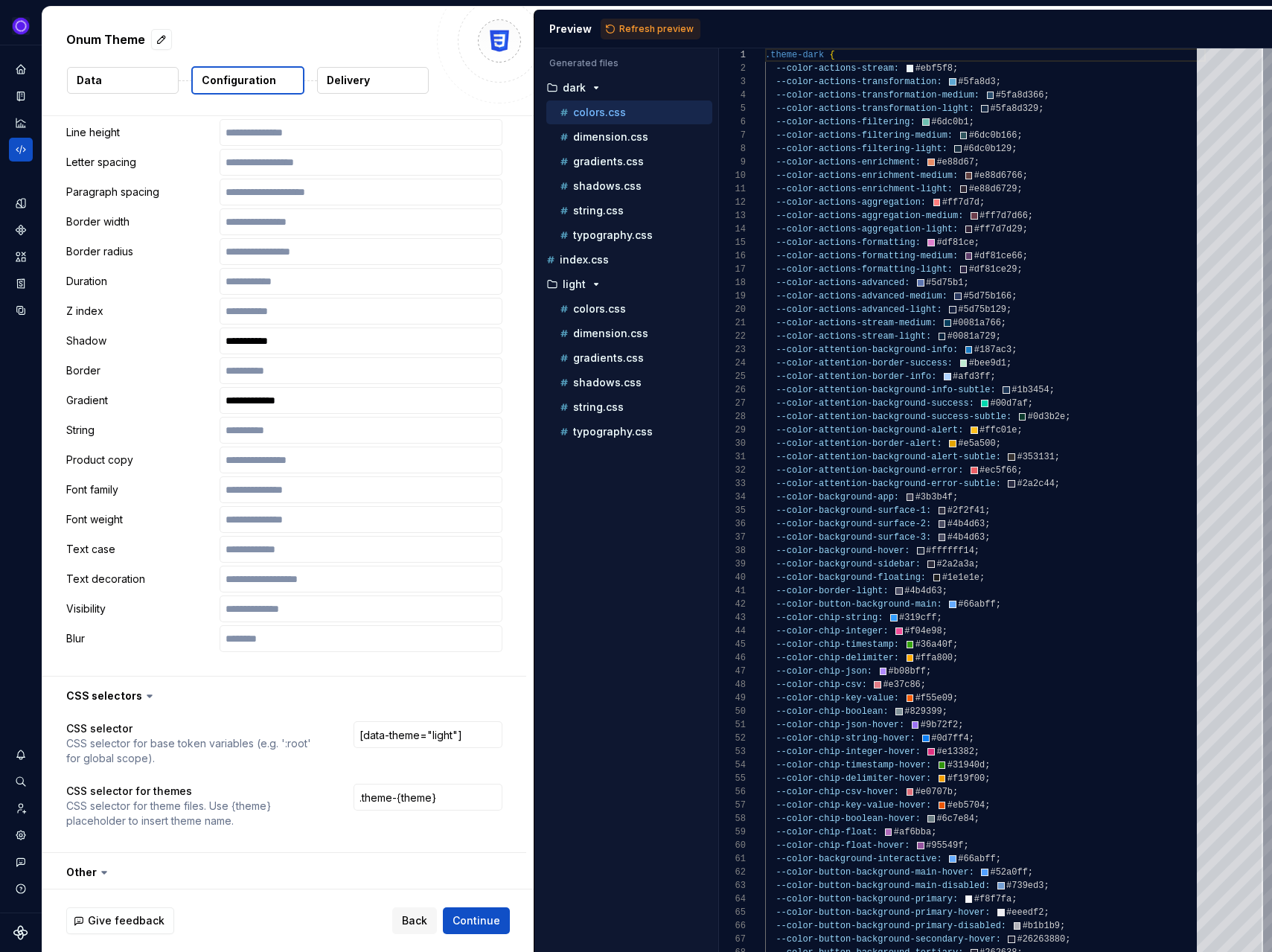
scroll to position [1471, 0]
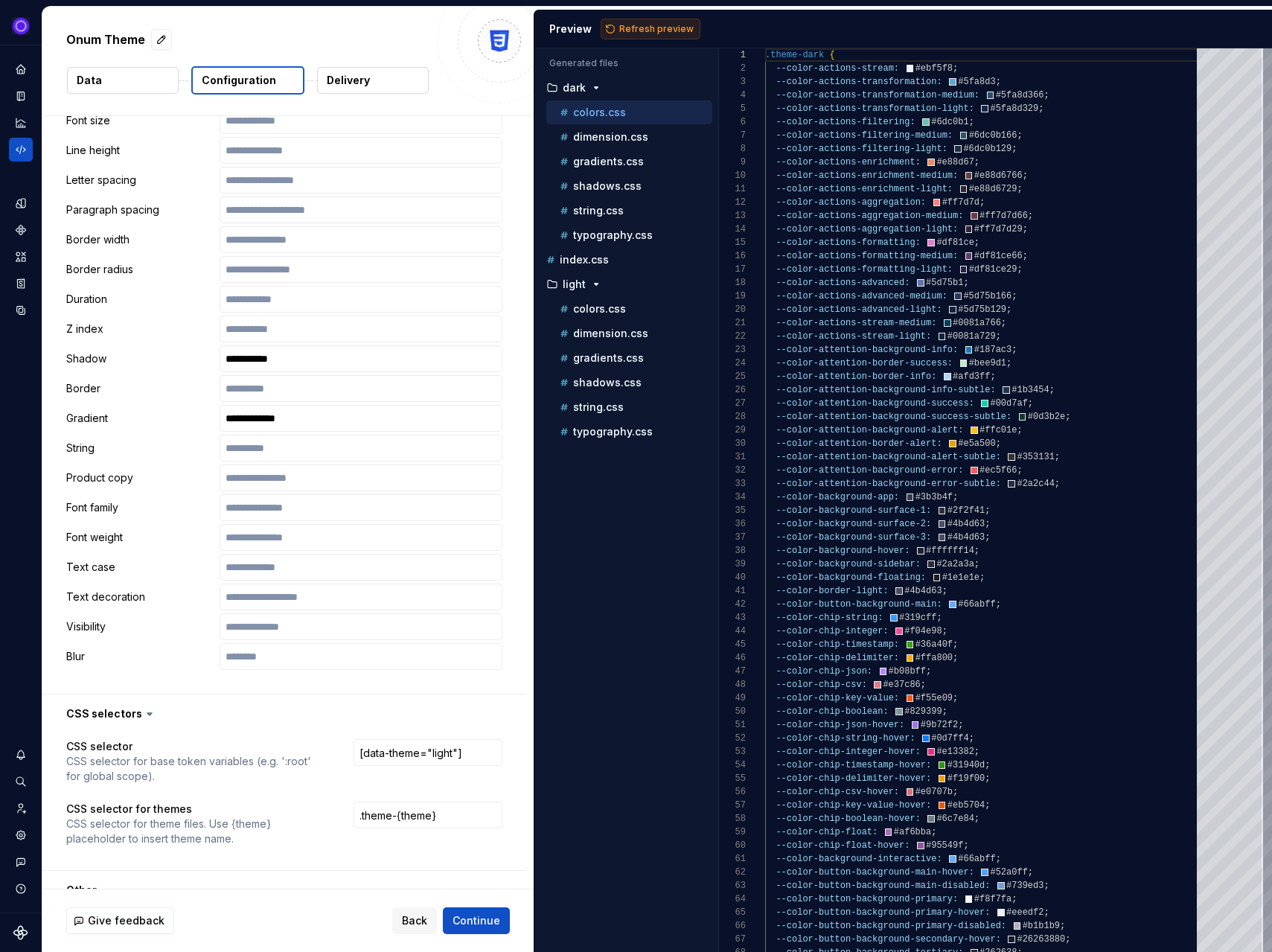
click at [666, 25] on span "Refresh preview" at bounding box center [656, 29] width 75 height 12
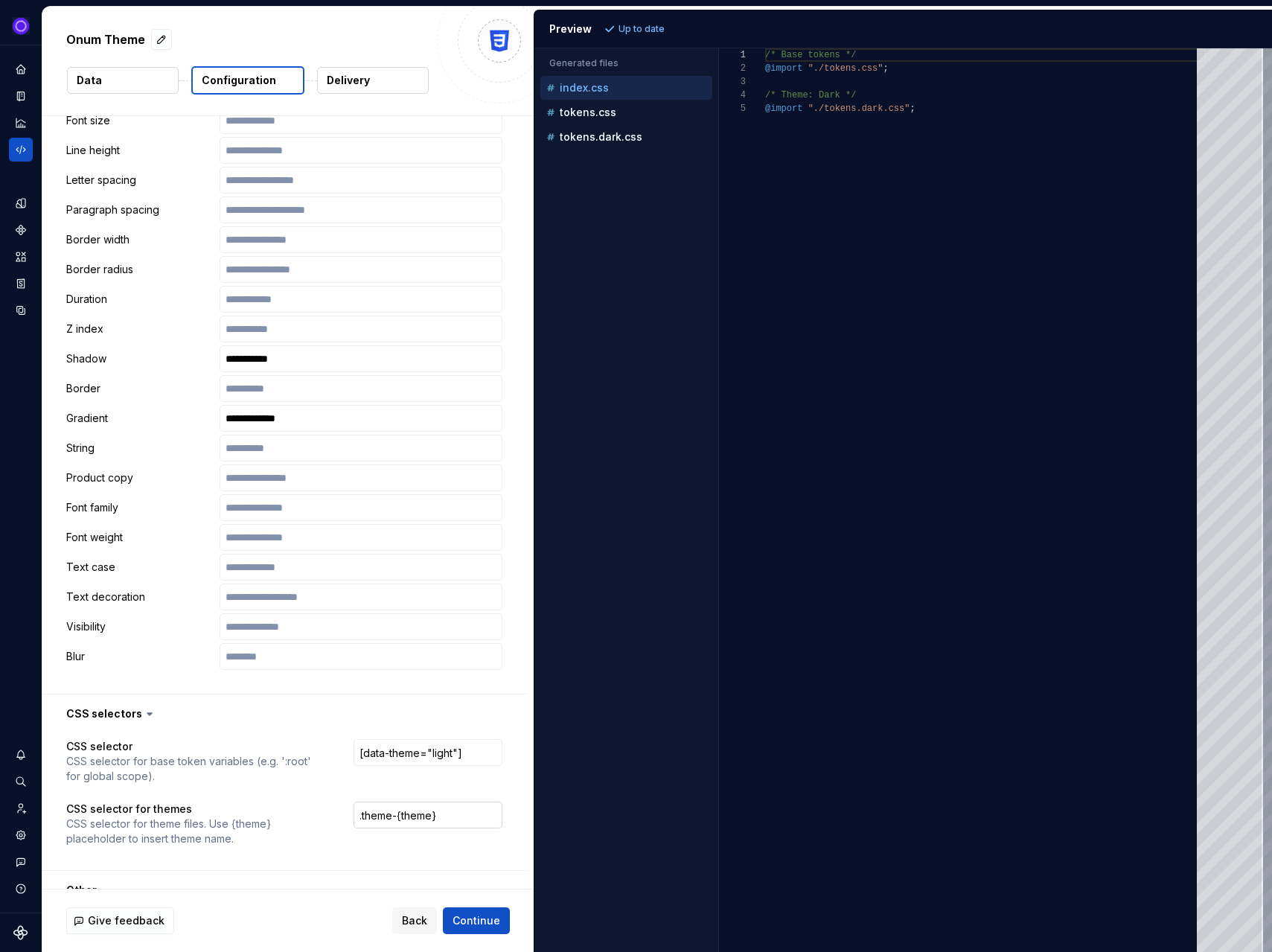
click at [461, 802] on input ".theme-{theme}" at bounding box center [428, 814] width 149 height 27
click at [589, 106] on p "tokens.css" at bounding box center [587, 112] width 57 height 12
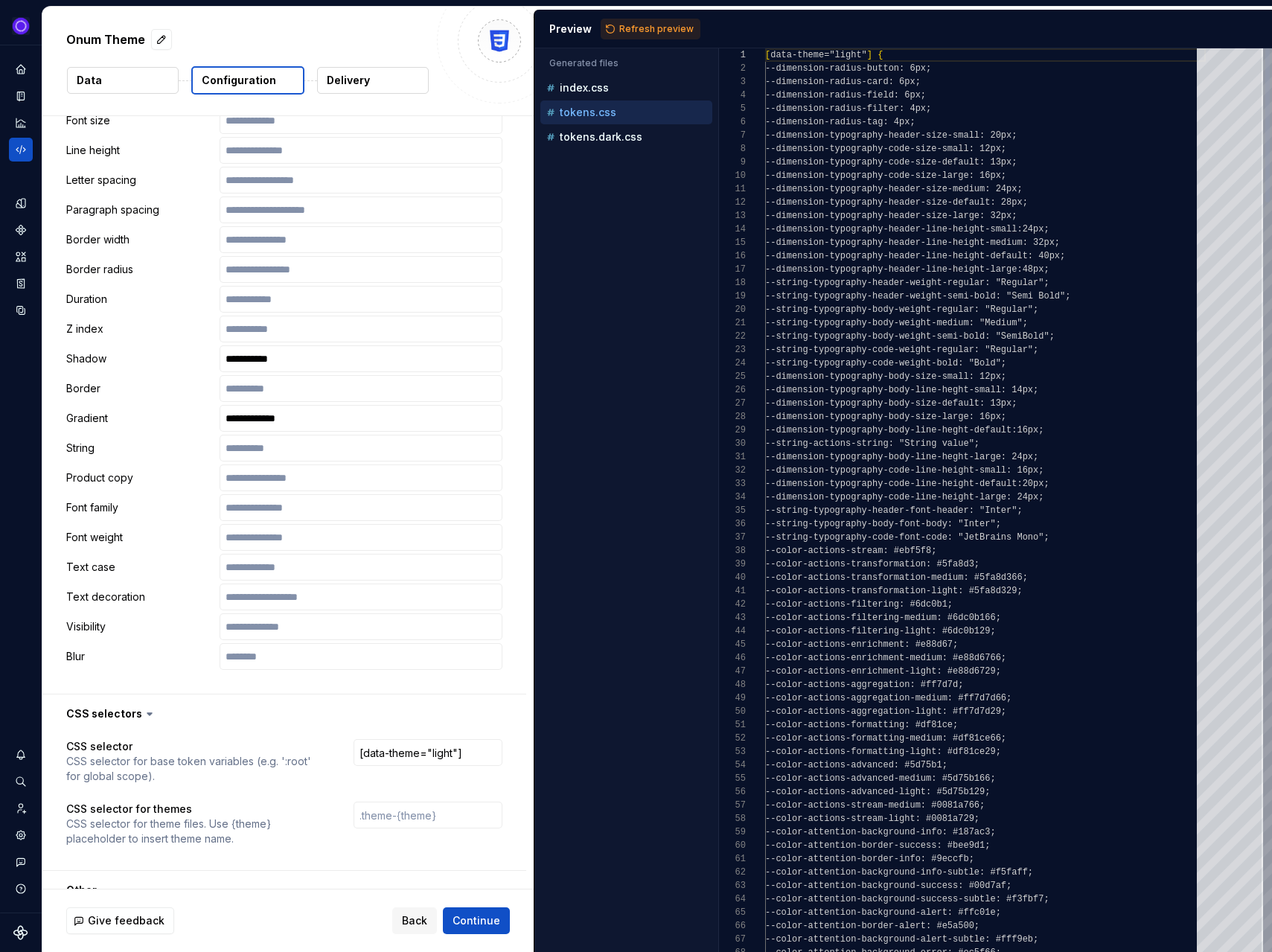
scroll to position [134, 0]
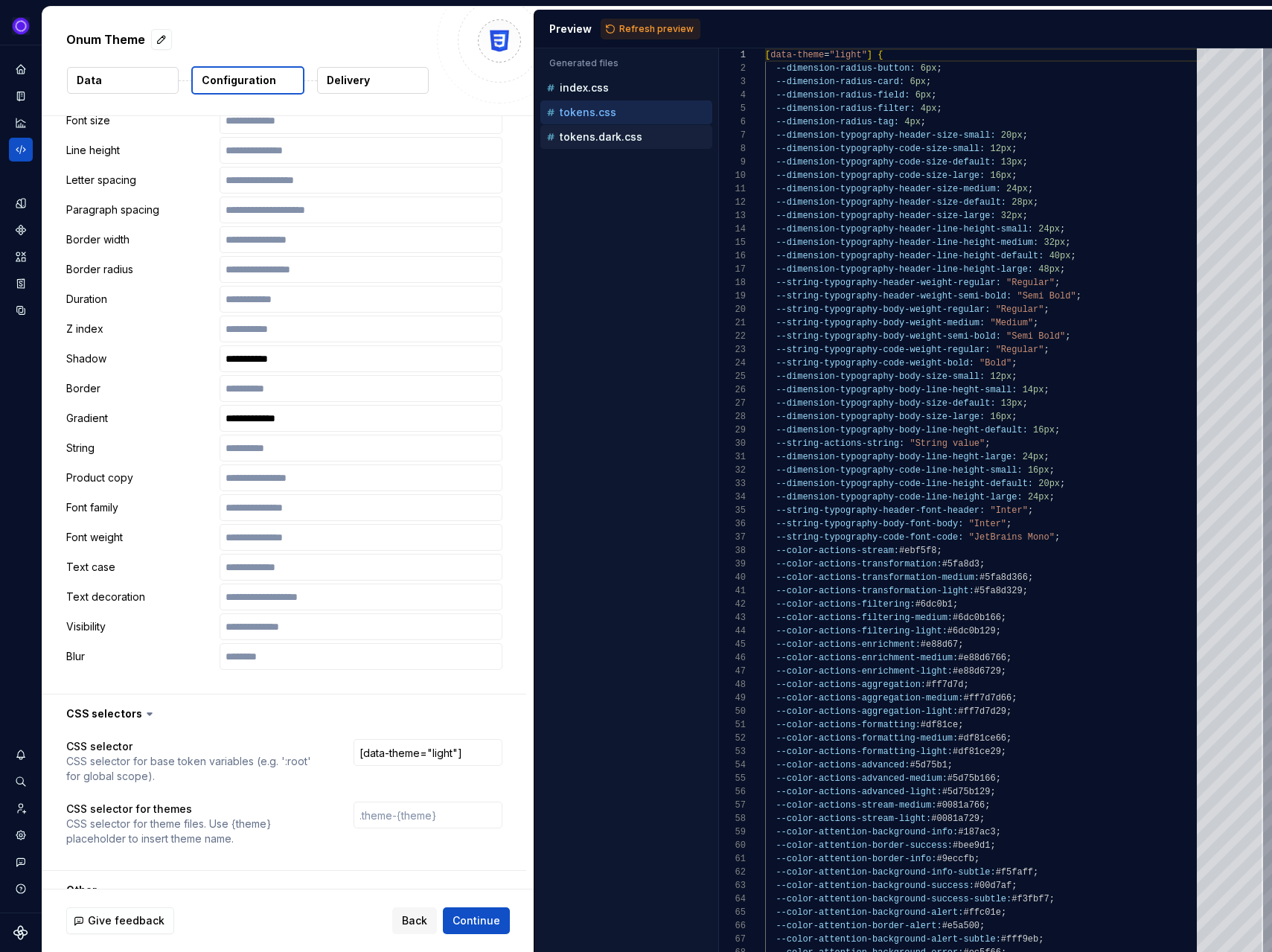
click at [578, 136] on p "tokens.dark.css" at bounding box center [600, 137] width 82 height 12
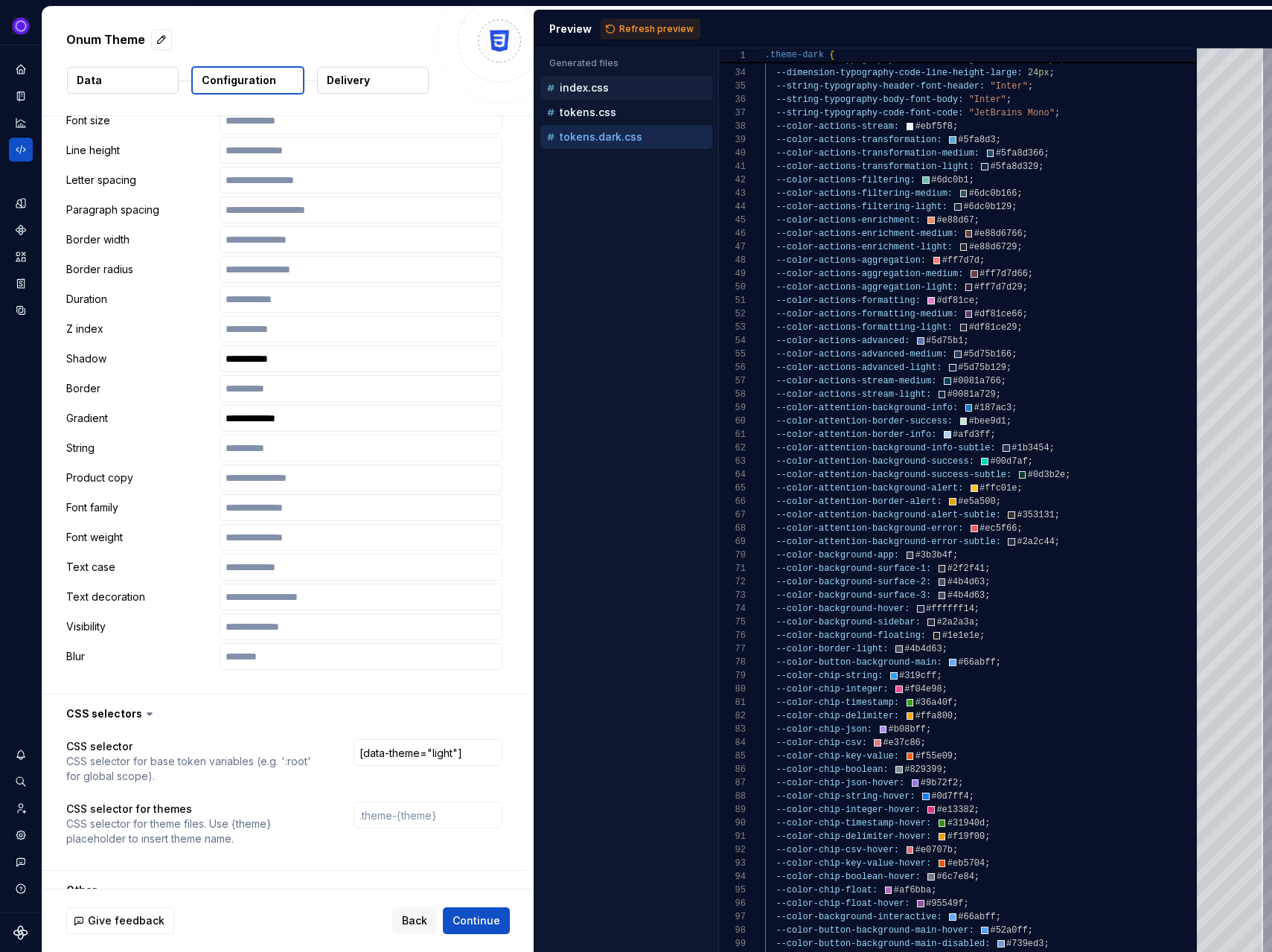
click at [616, 84] on div "index.css" at bounding box center [628, 87] width 169 height 15
type textarea "**********"
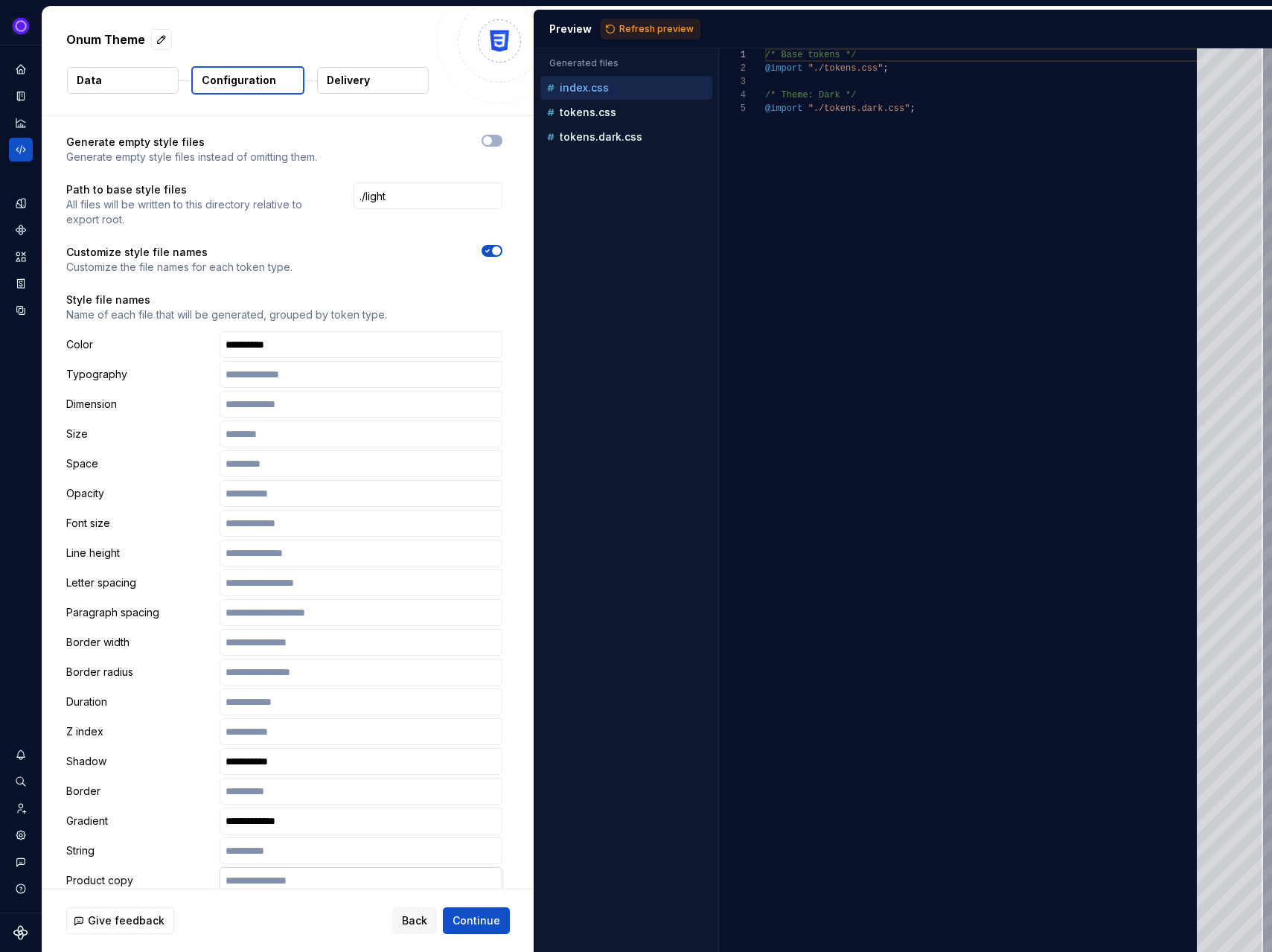
scroll to position [917, 0]
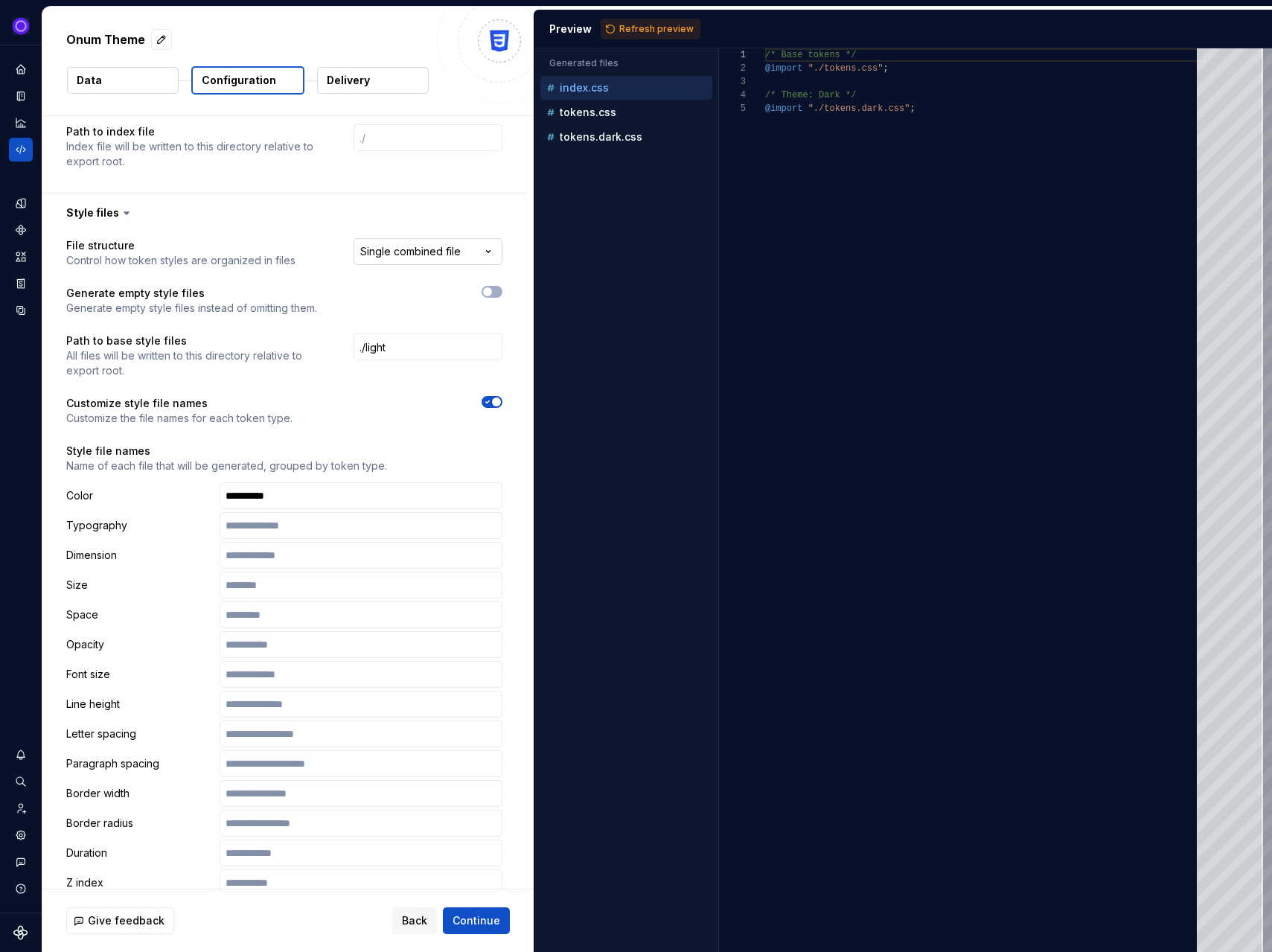
click at [479, 239] on html "**********" at bounding box center [636, 476] width 1272 height 952
select select "**********"
click at [639, 23] on span "Refresh preview" at bounding box center [656, 29] width 75 height 12
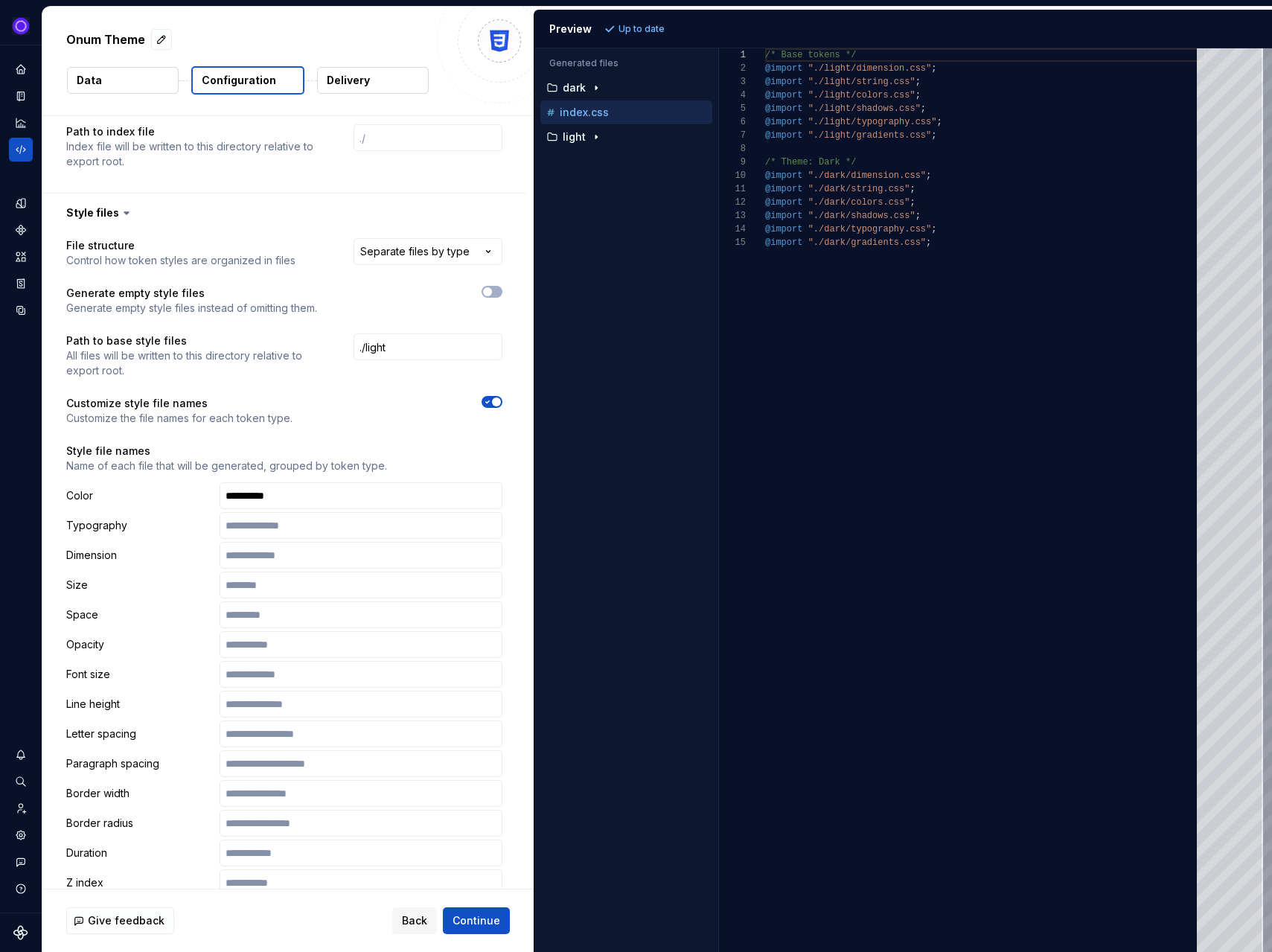
scroll to position [134, 0]
click at [580, 86] on p "dark" at bounding box center [573, 87] width 23 height 12
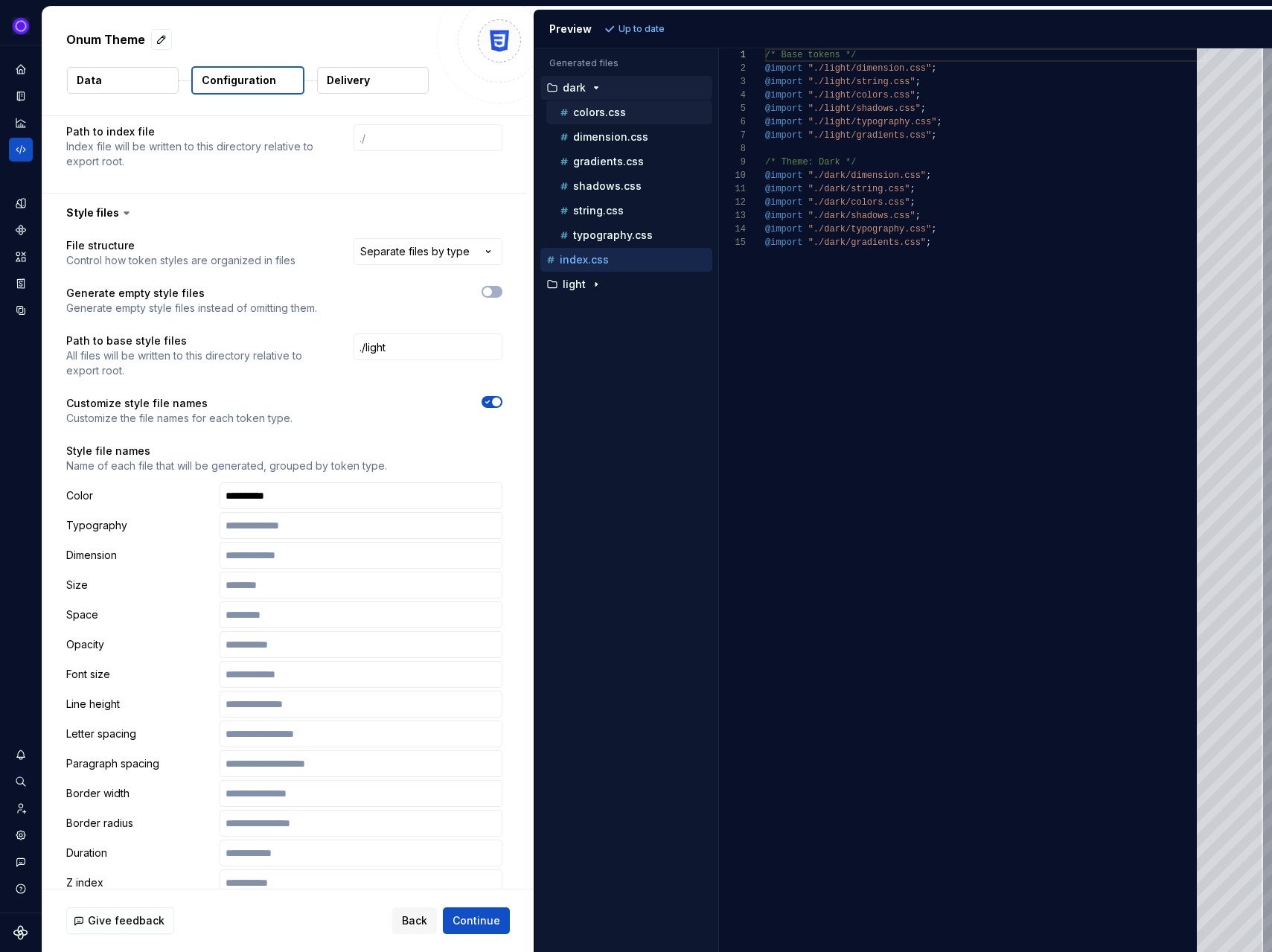
click at [586, 110] on p "colors.css" at bounding box center [599, 112] width 53 height 12
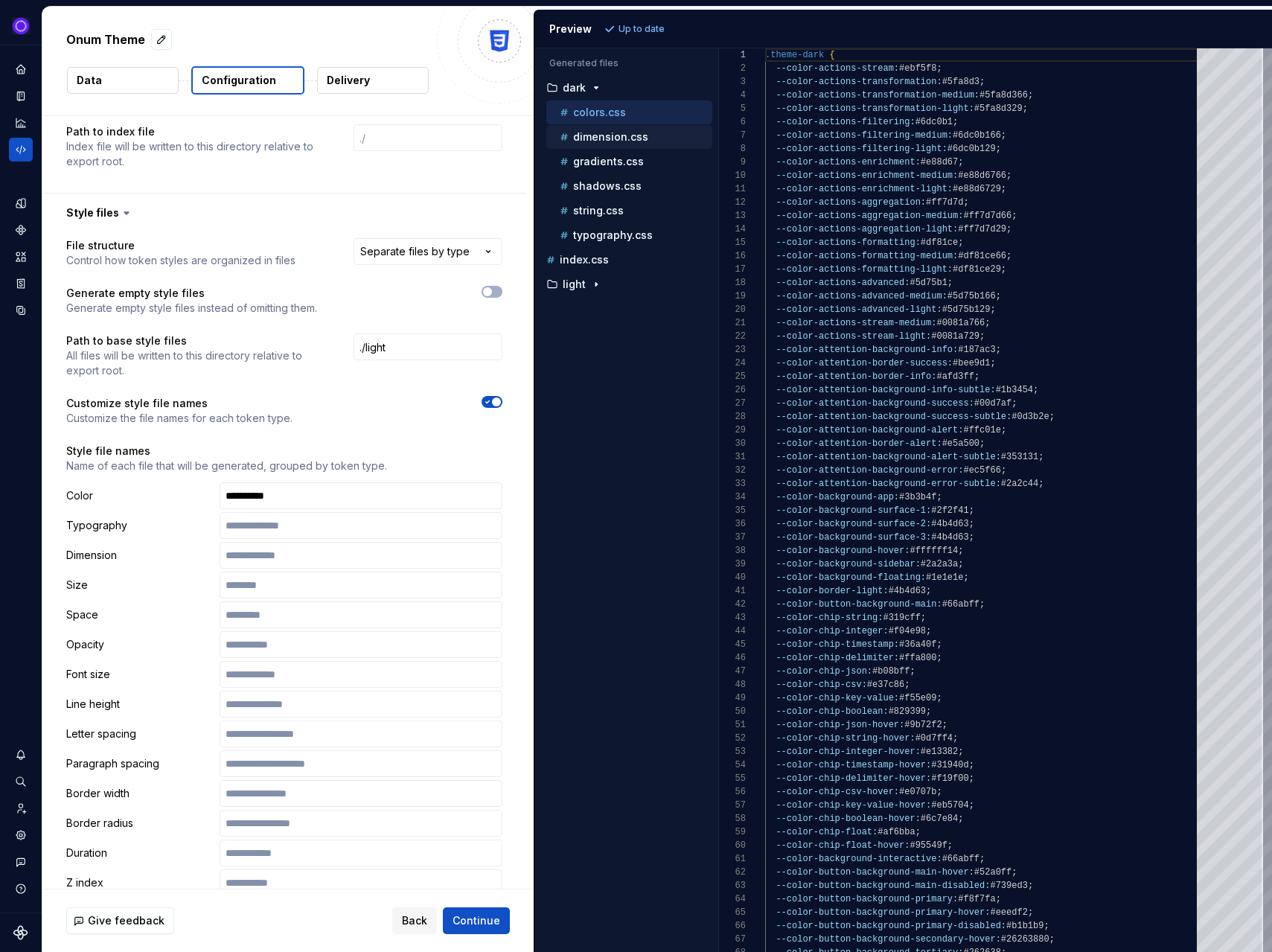
click at [590, 134] on p "dimension.css" at bounding box center [611, 137] width 76 height 12
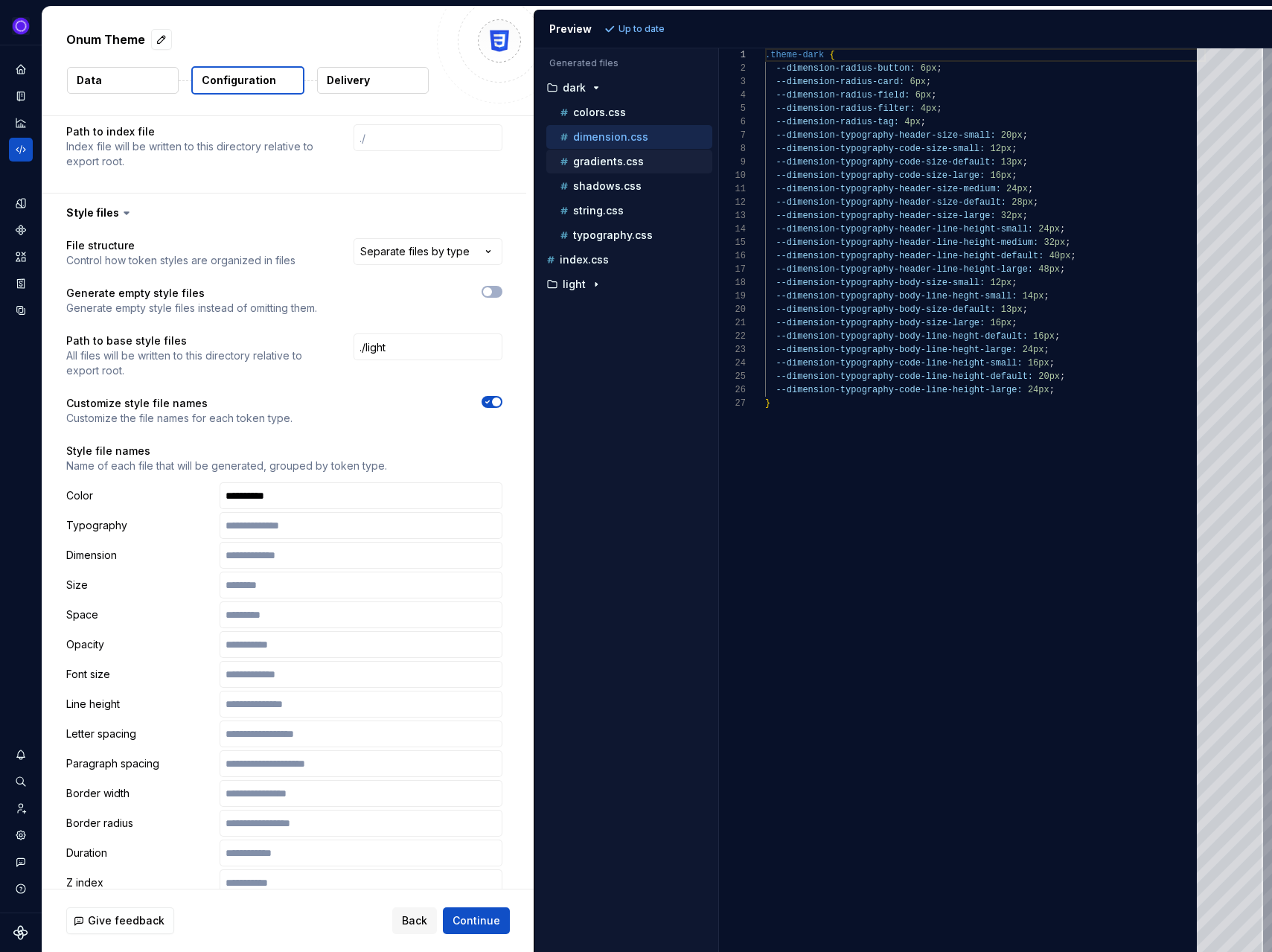
click at [590, 156] on p "gradients.css" at bounding box center [608, 162] width 71 height 12
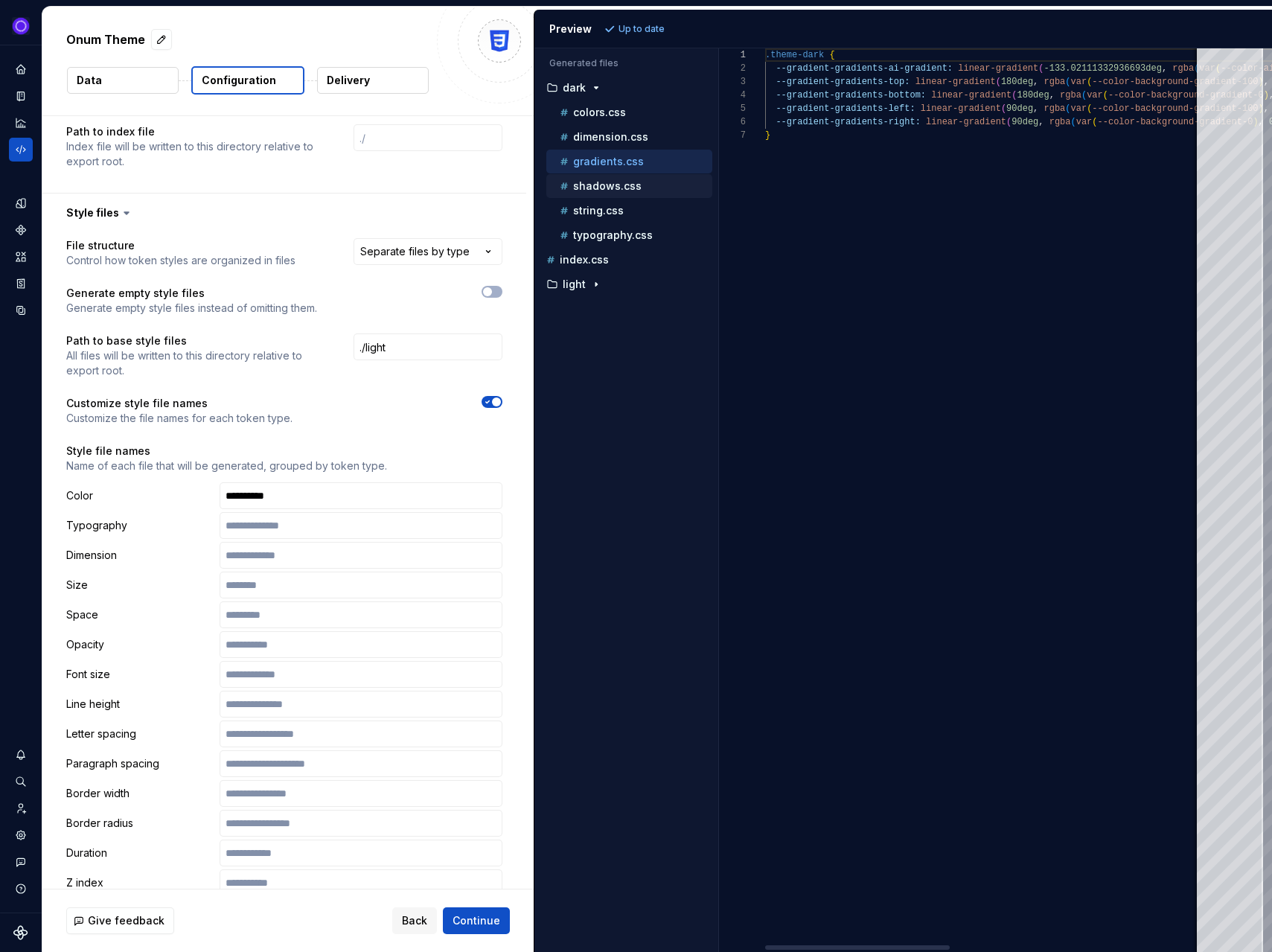
click at [590, 185] on p "shadows.css" at bounding box center [607, 186] width 69 height 12
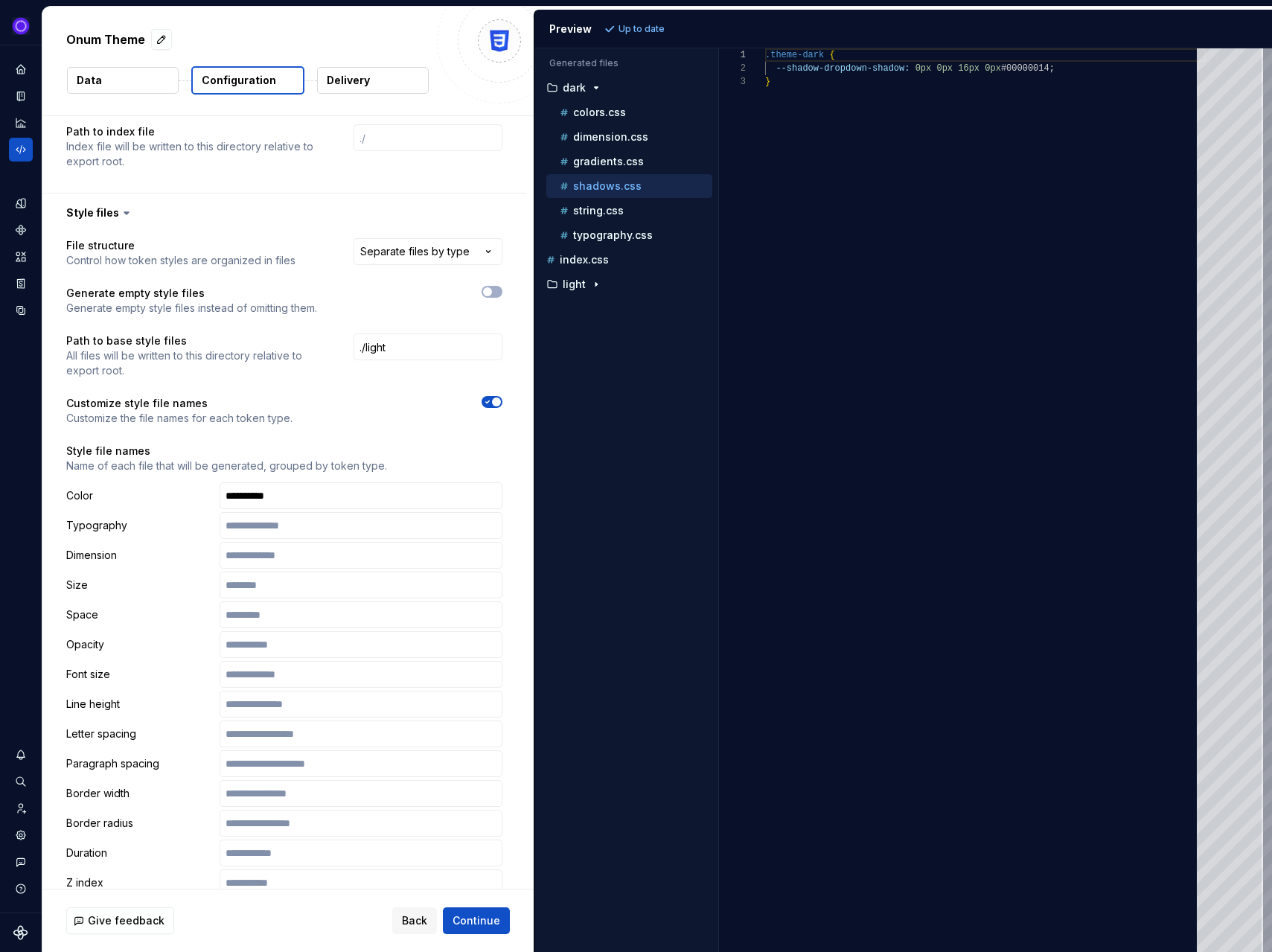
scroll to position [27, 0]
click at [570, 285] on p "light" at bounding box center [573, 284] width 23 height 12
click at [580, 303] on p "colors.css" at bounding box center [599, 309] width 53 height 12
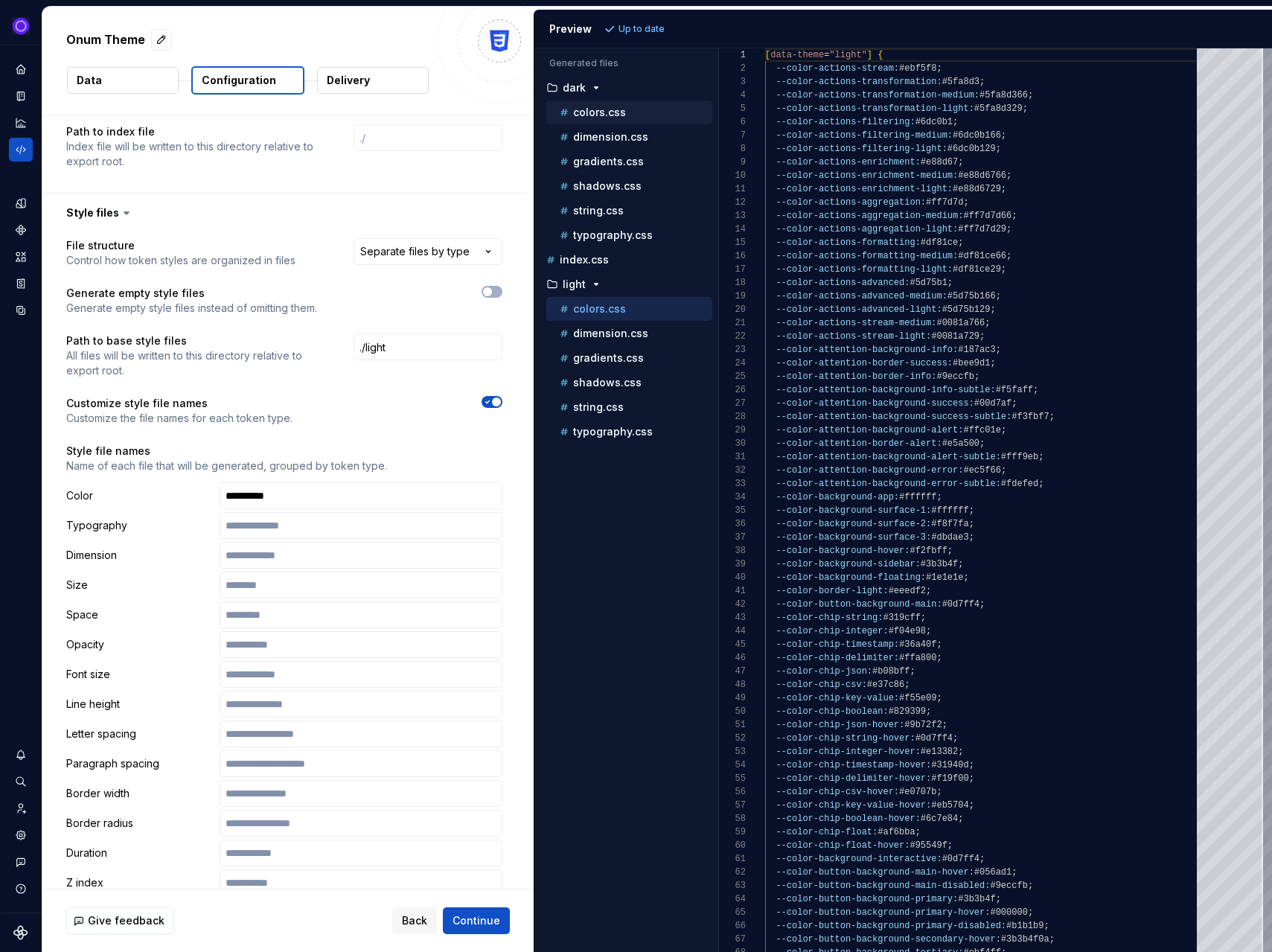
click at [589, 111] on p "colors.css" at bounding box center [599, 112] width 53 height 12
type textarea "**********"
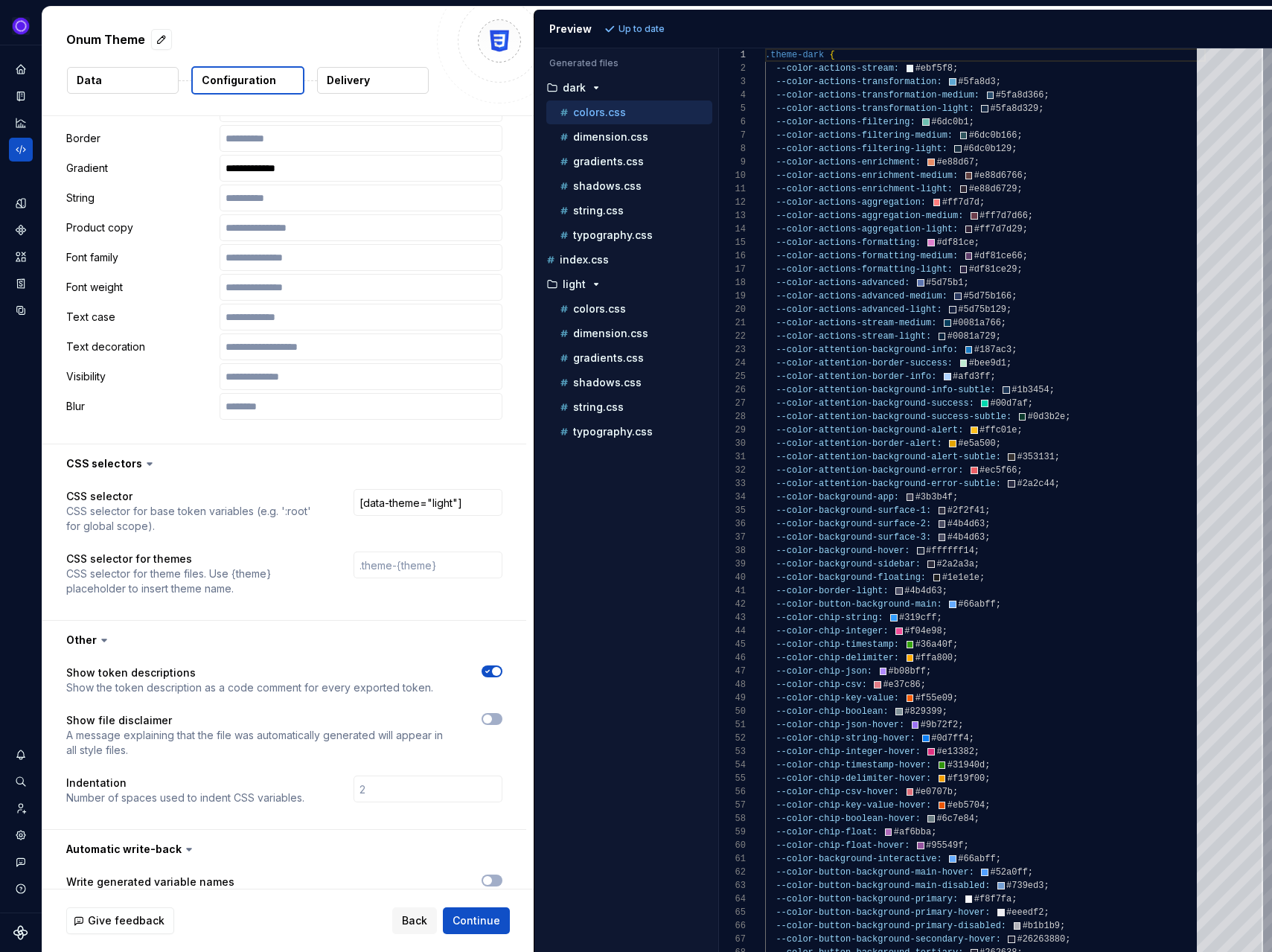
scroll to position [1746, 0]
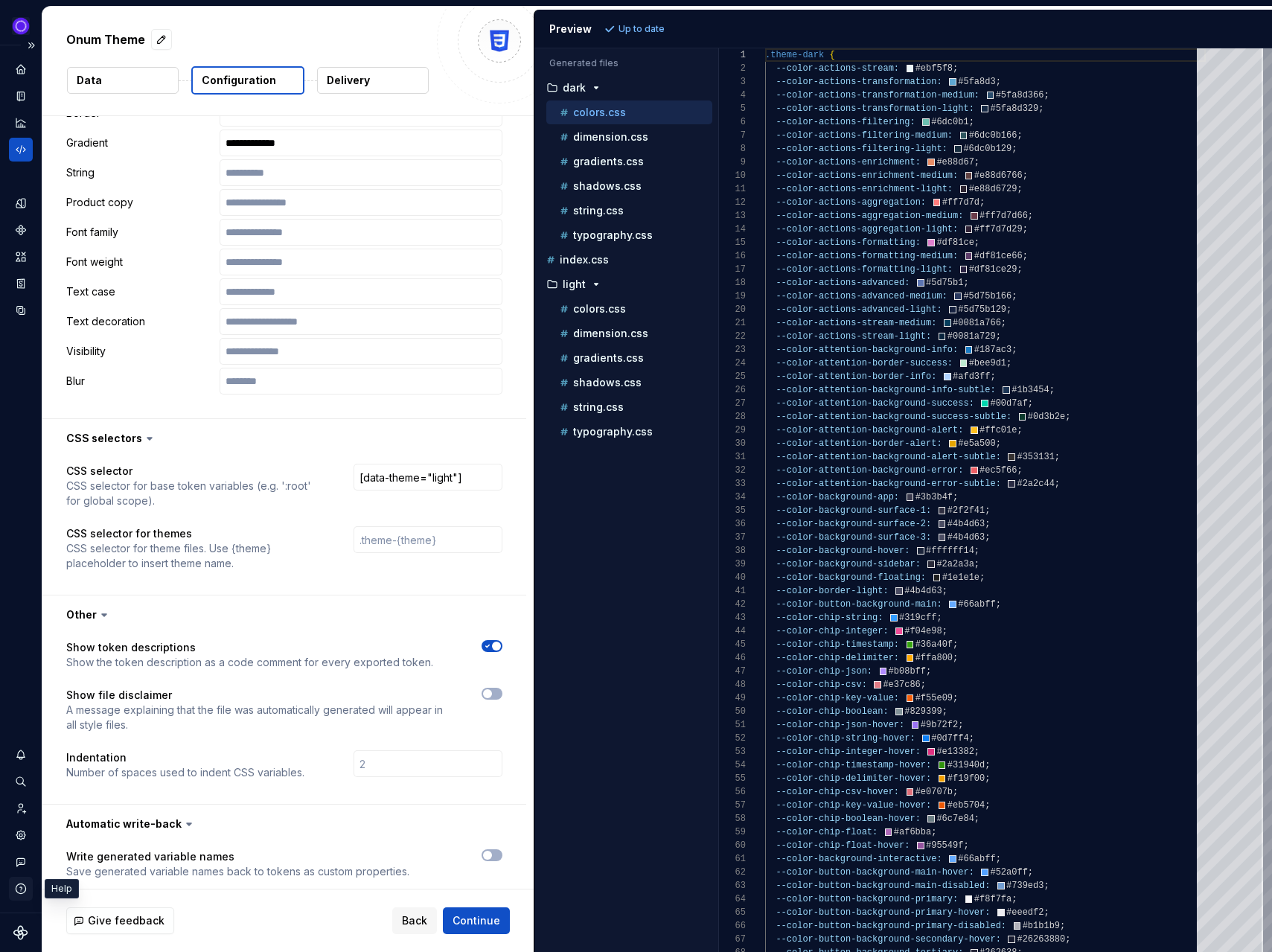
click at [22, 889] on icon "button" at bounding box center [20, 887] width 13 height 13
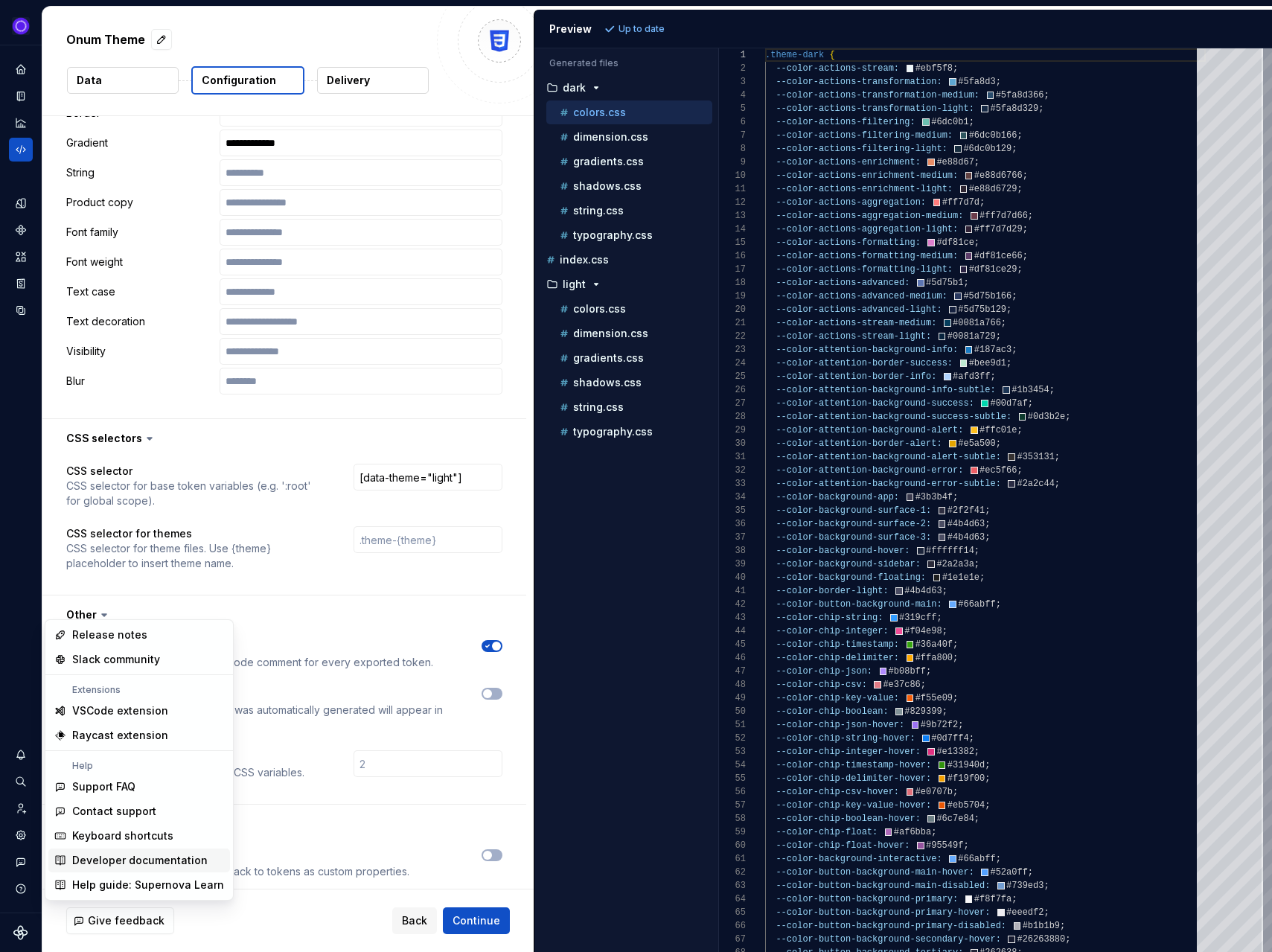
click at [135, 861] on div "Developer documentation" at bounding box center [140, 860] width 135 height 15
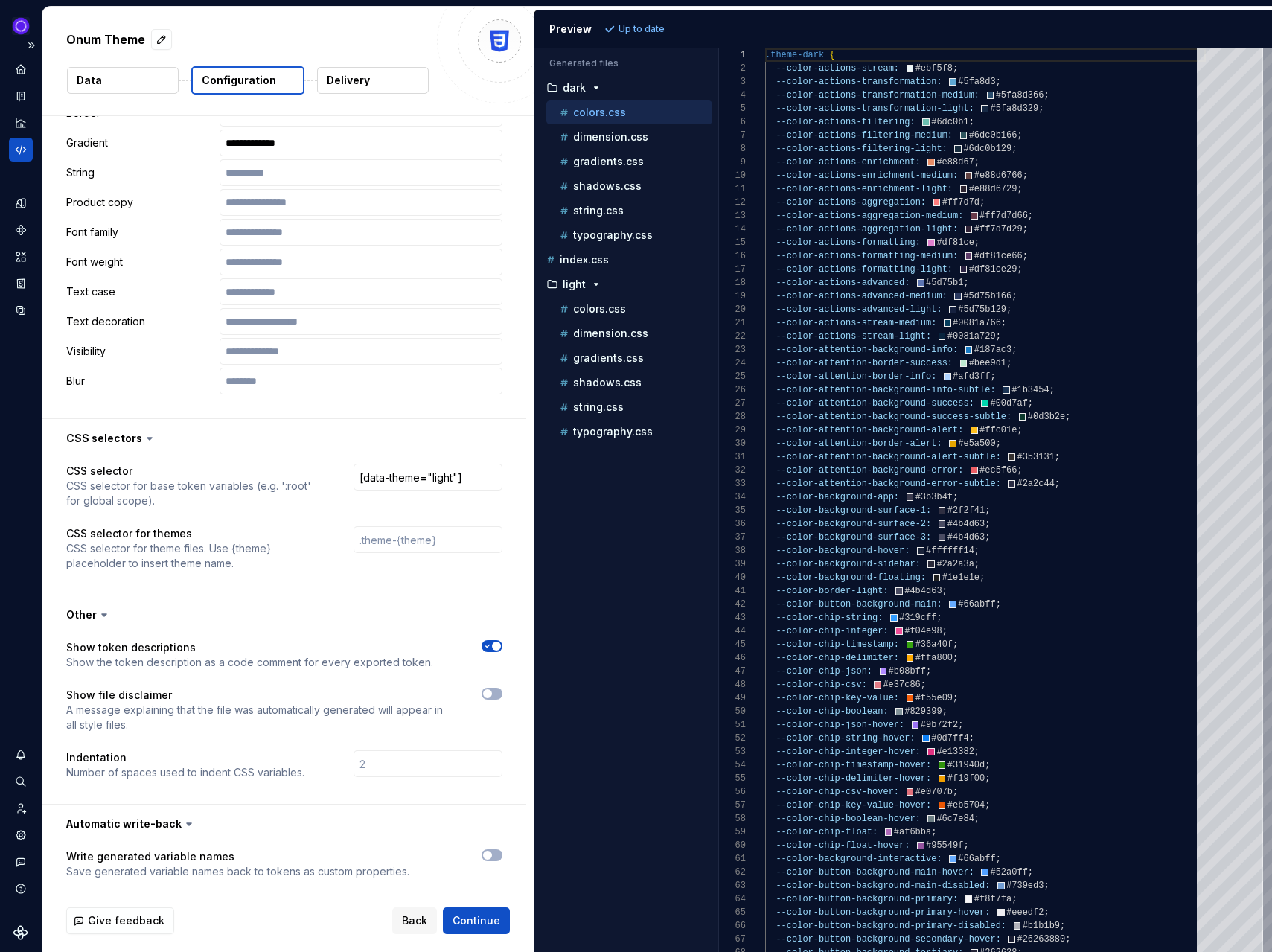
click at [21, 144] on icon "Code automation" at bounding box center [20, 149] width 13 height 13
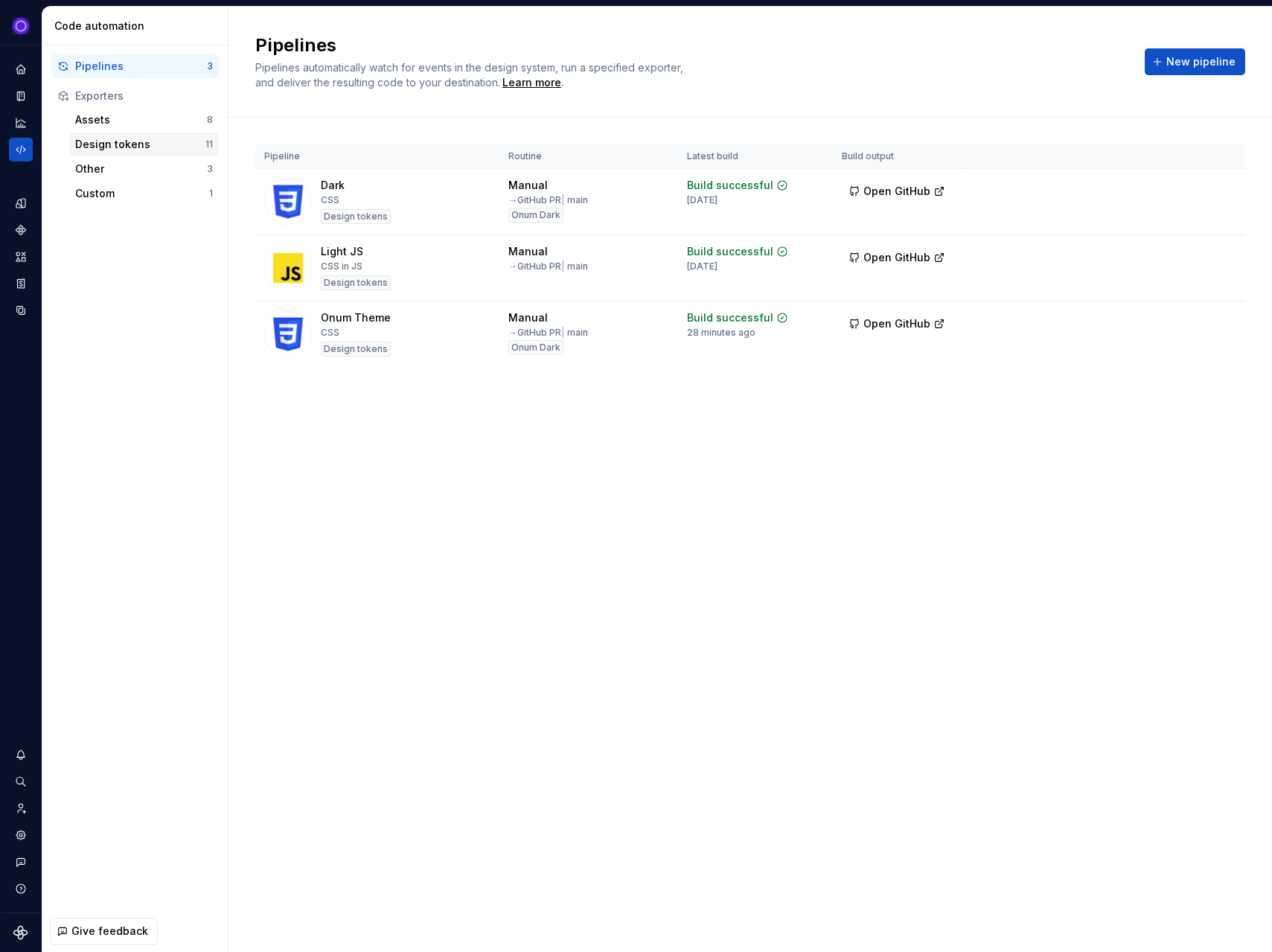
click at [118, 141] on div "Design tokens" at bounding box center [140, 144] width 130 height 15
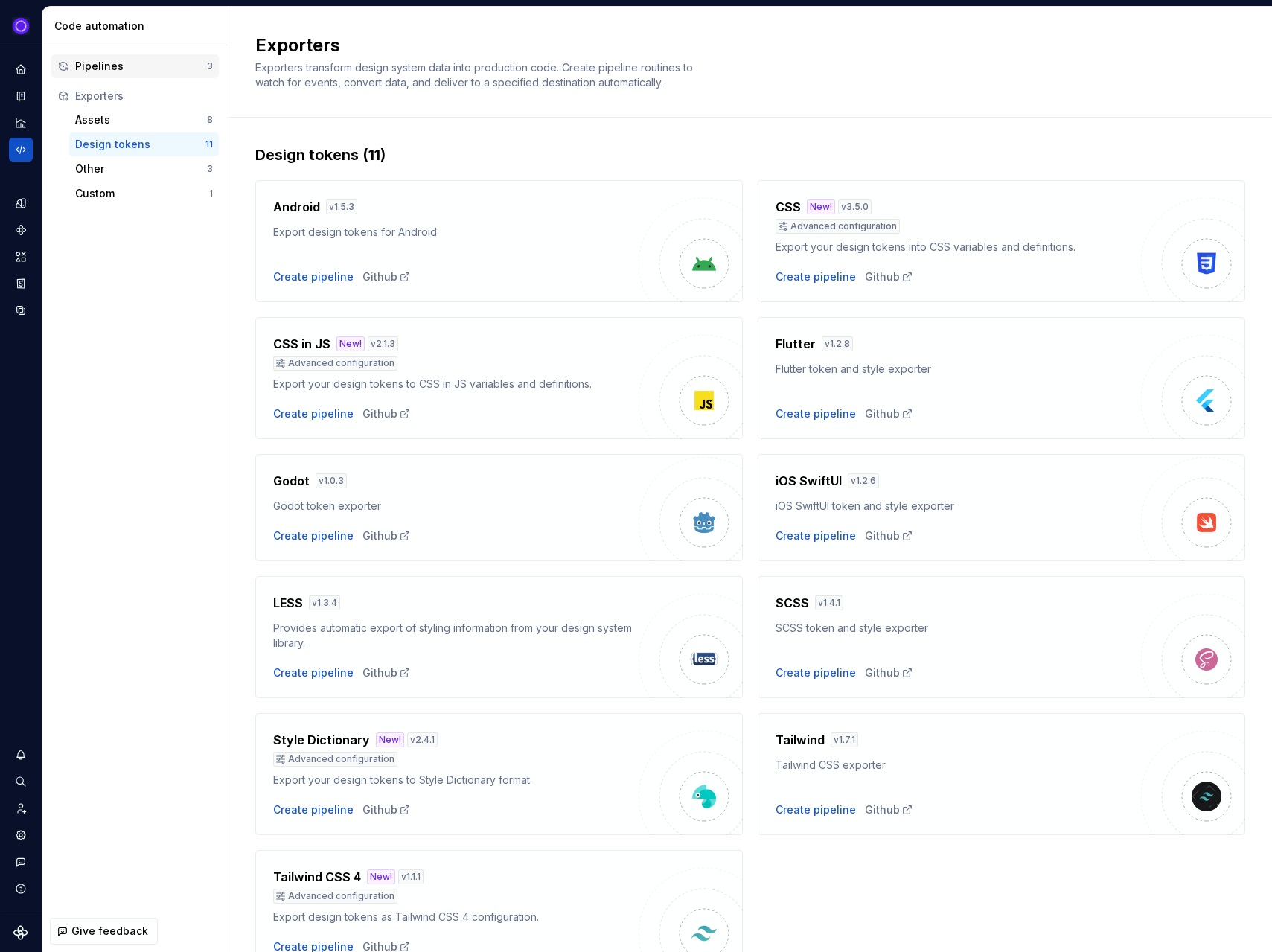
click at [114, 73] on div "Pipelines" at bounding box center [141, 66] width 132 height 15
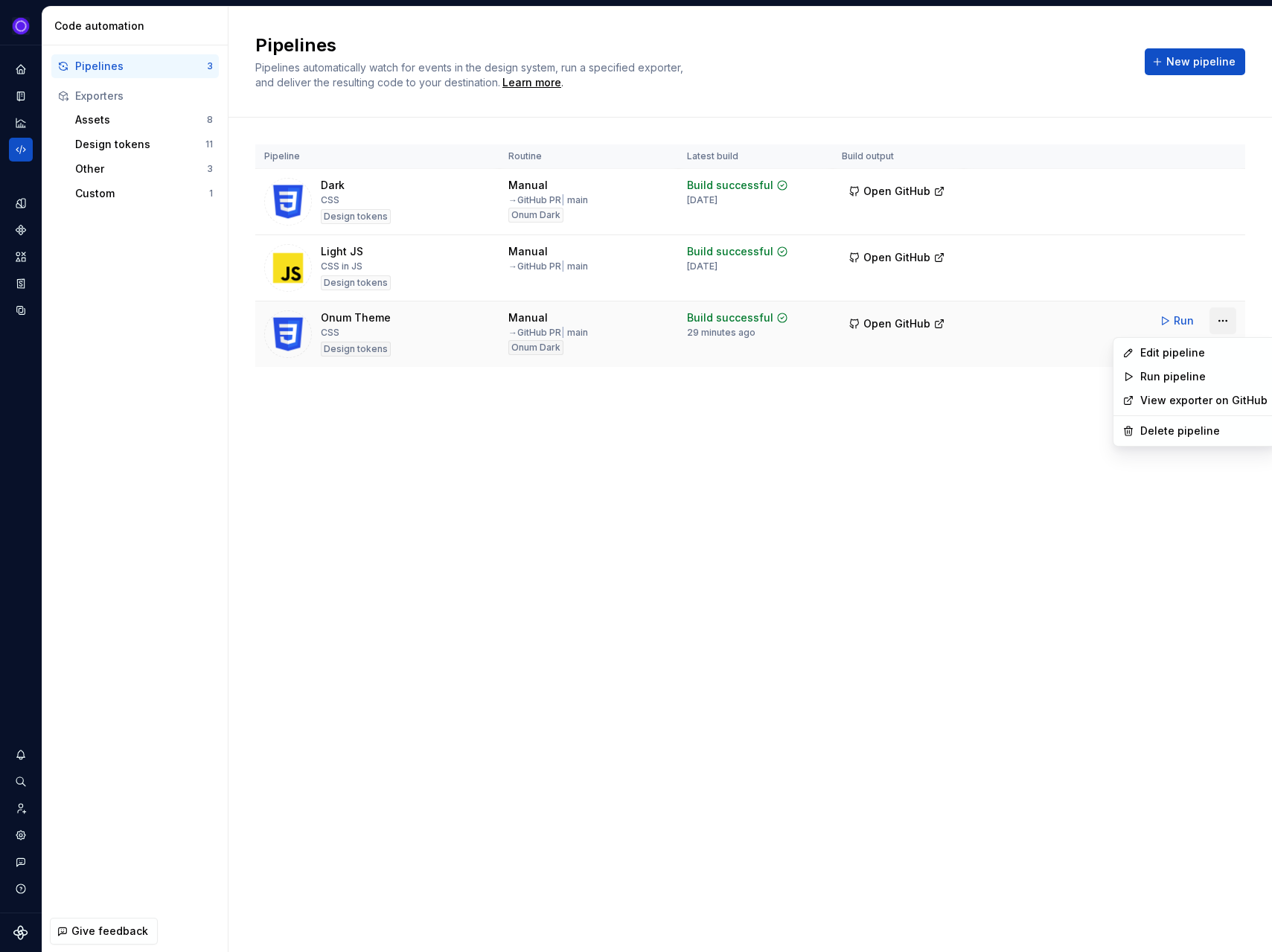
click at [1222, 320] on html "Ixel Design system data Code automation Pipelines 3 Exporters Assets 8 Design t…" at bounding box center [636, 476] width 1272 height 952
click at [1198, 353] on div "Edit pipeline" at bounding box center [1203, 352] width 127 height 15
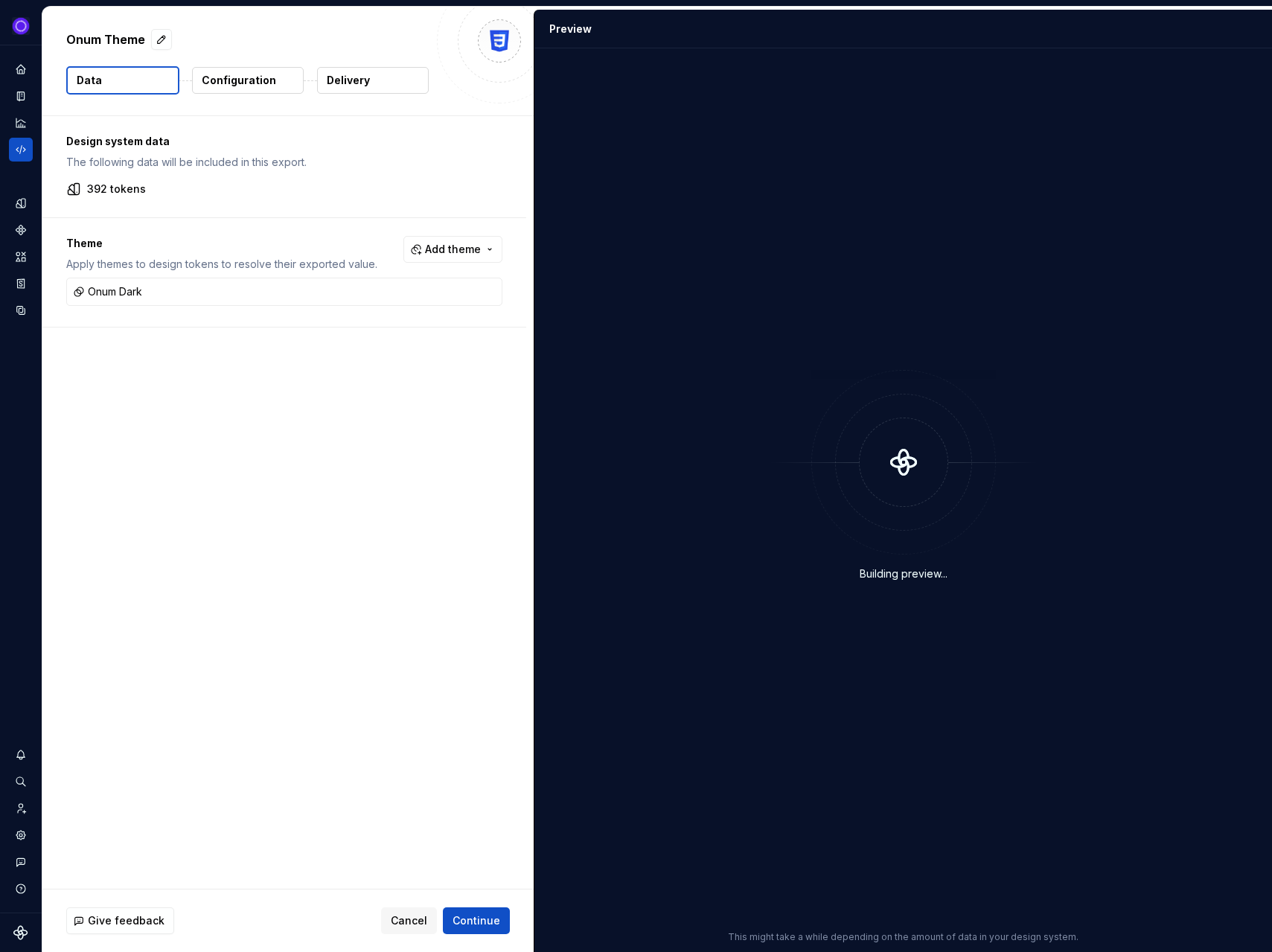
click at [252, 79] on p "Configuration" at bounding box center [238, 79] width 75 height 15
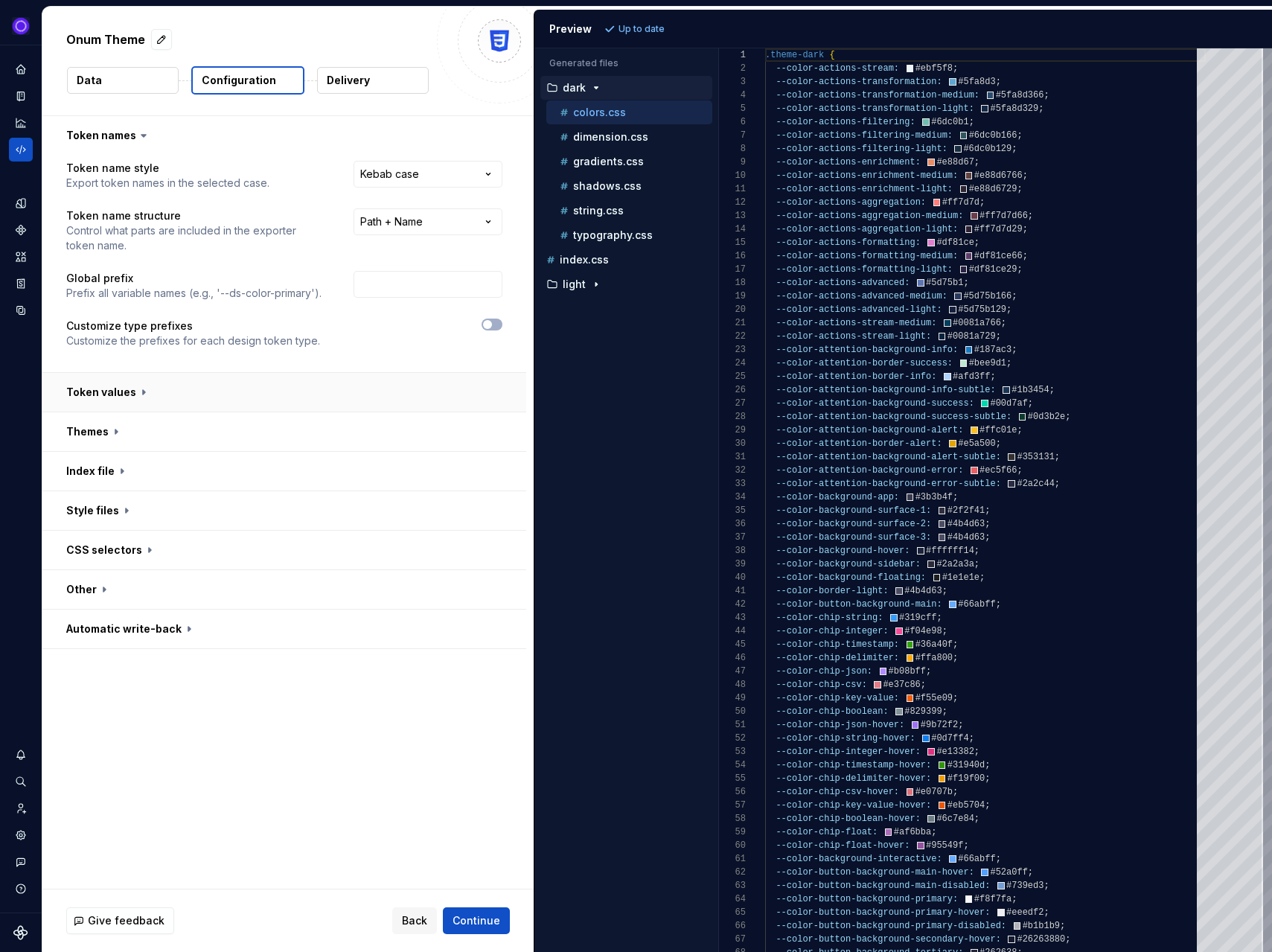
click at [340, 383] on button "button" at bounding box center [284, 392] width 484 height 39
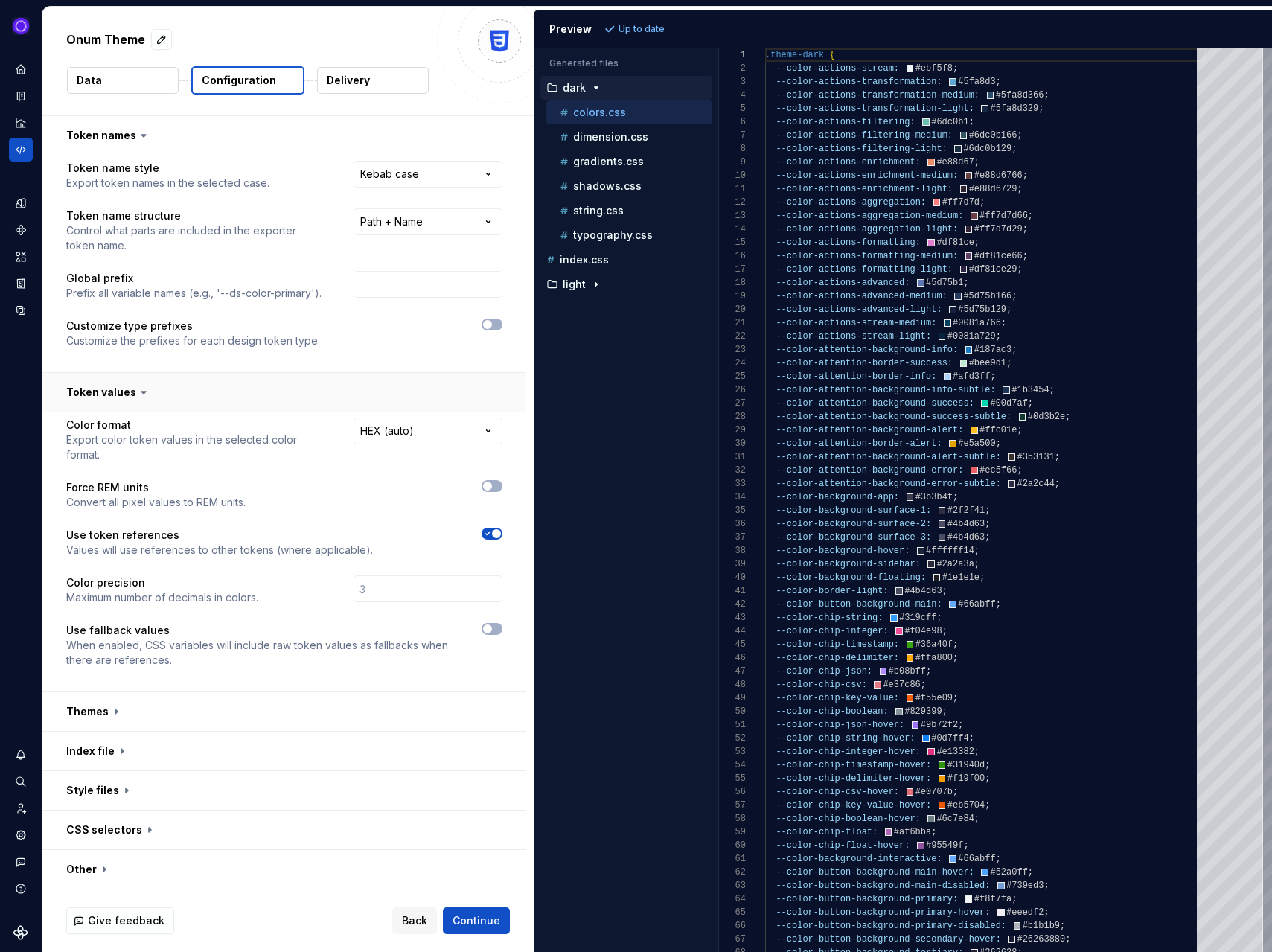
click at [340, 383] on button "button" at bounding box center [284, 392] width 484 height 39
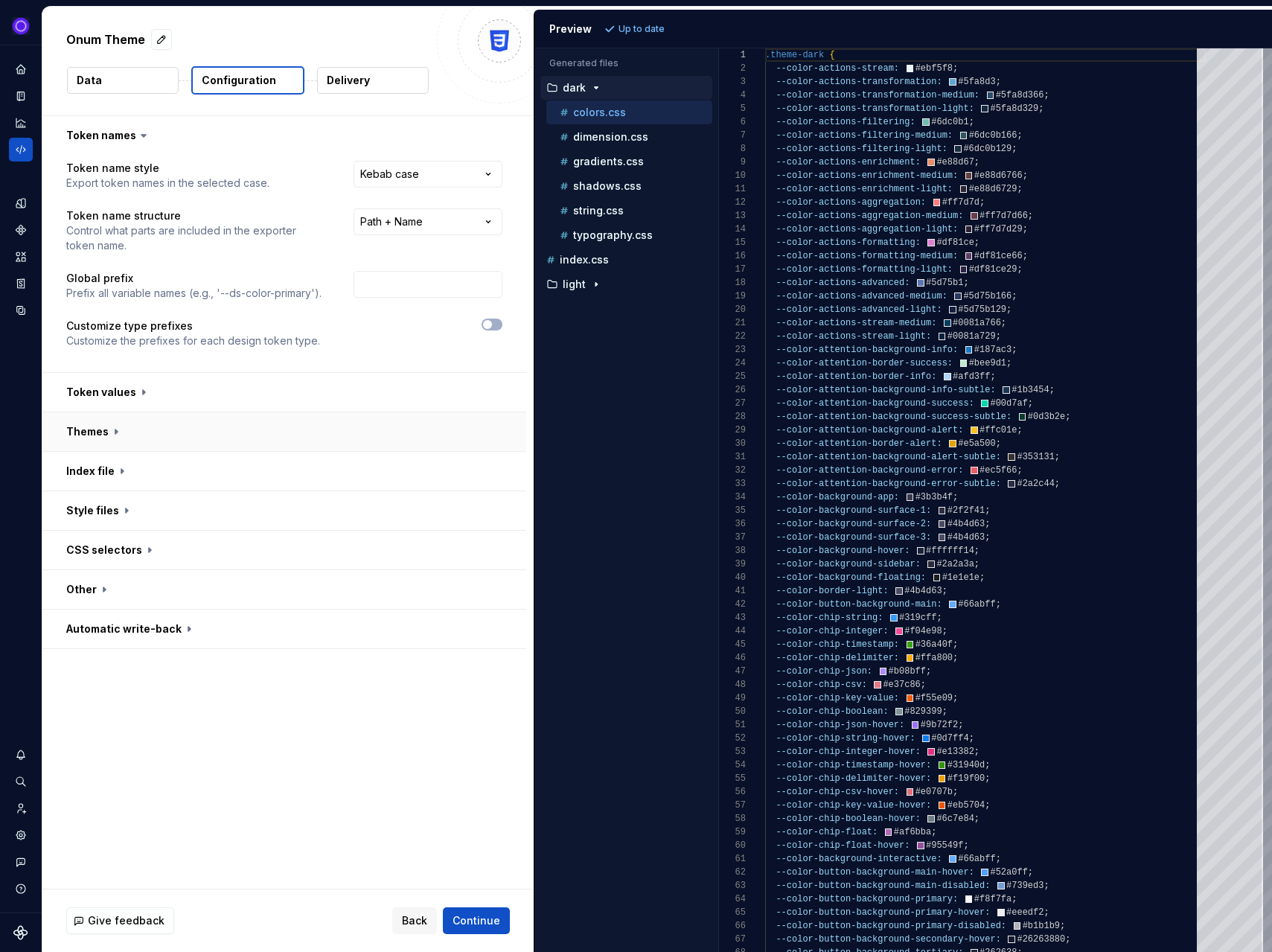
click at [338, 436] on button "button" at bounding box center [284, 431] width 484 height 39
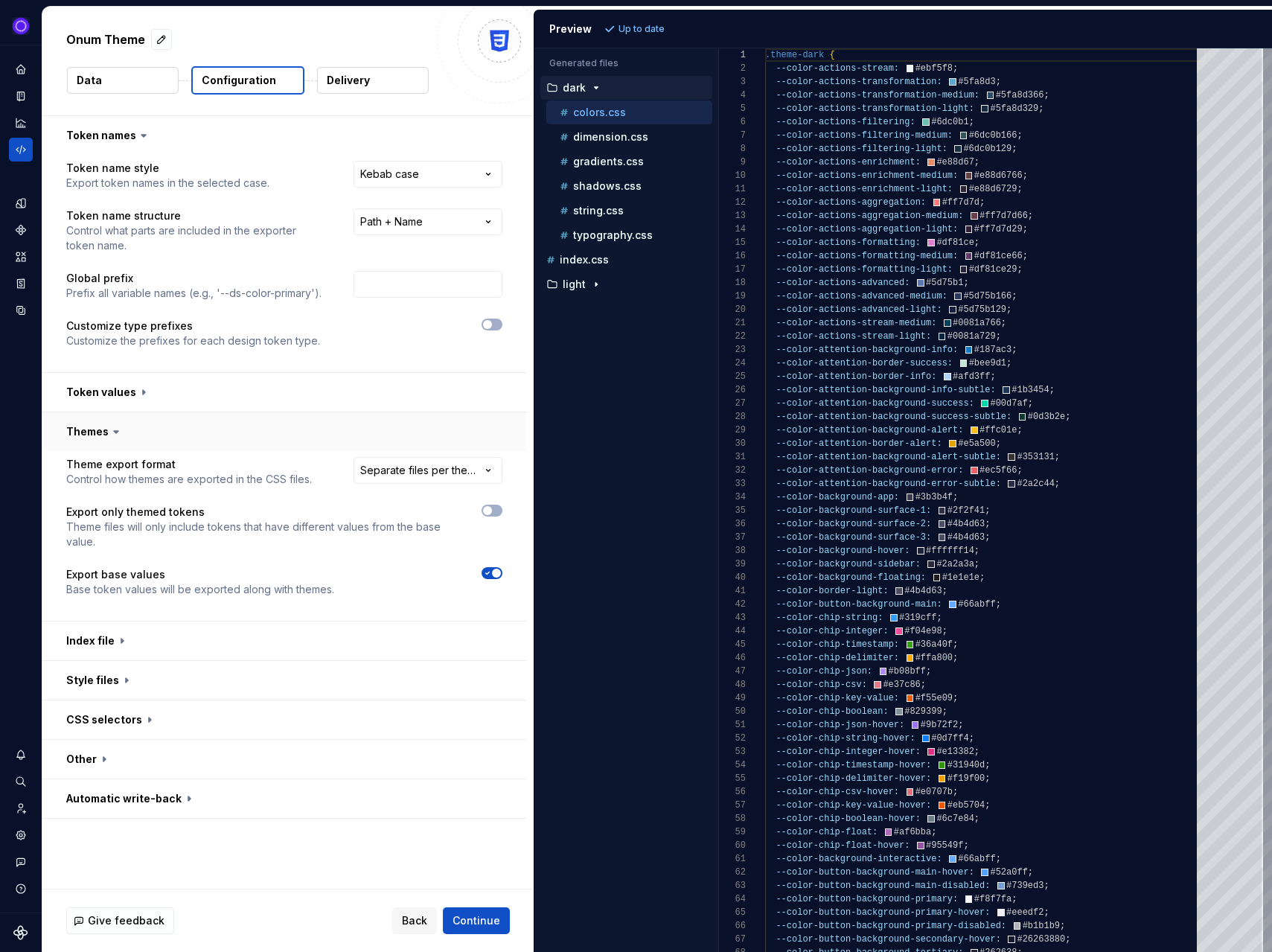
click at [338, 436] on button "button" at bounding box center [284, 431] width 484 height 39
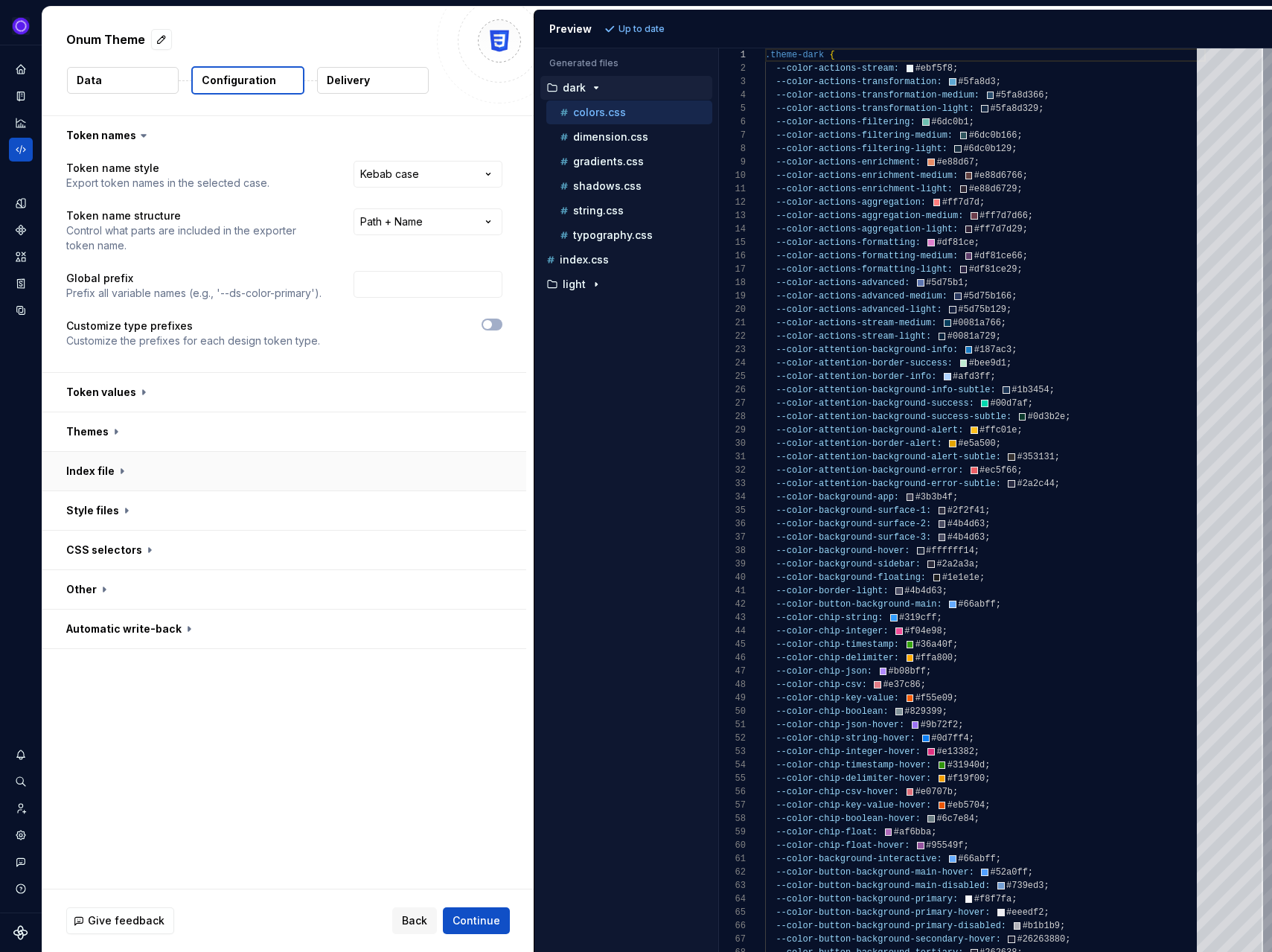
click at [324, 479] on button "button" at bounding box center [284, 471] width 484 height 39
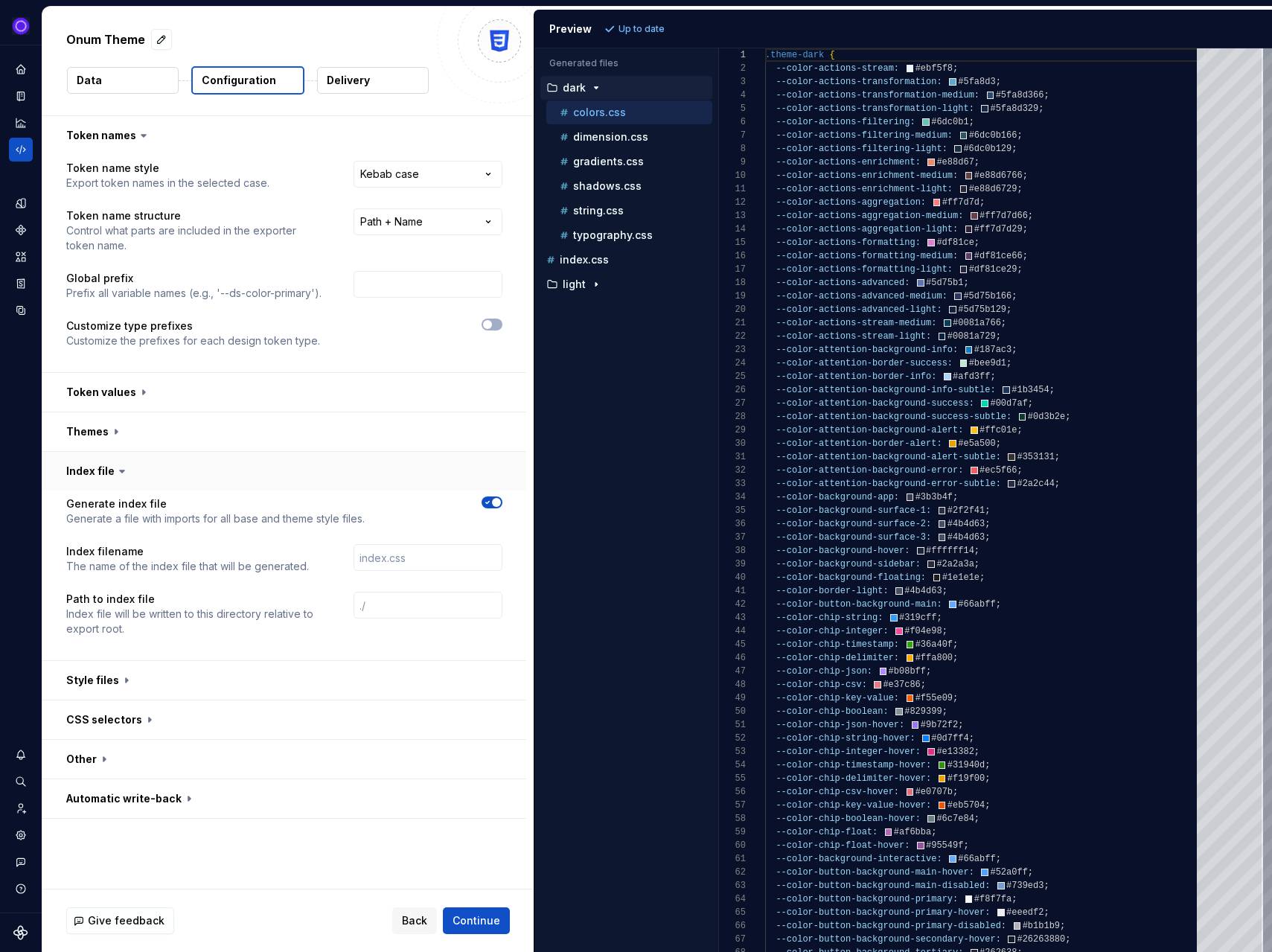
click at [324, 478] on button "button" at bounding box center [284, 471] width 484 height 39
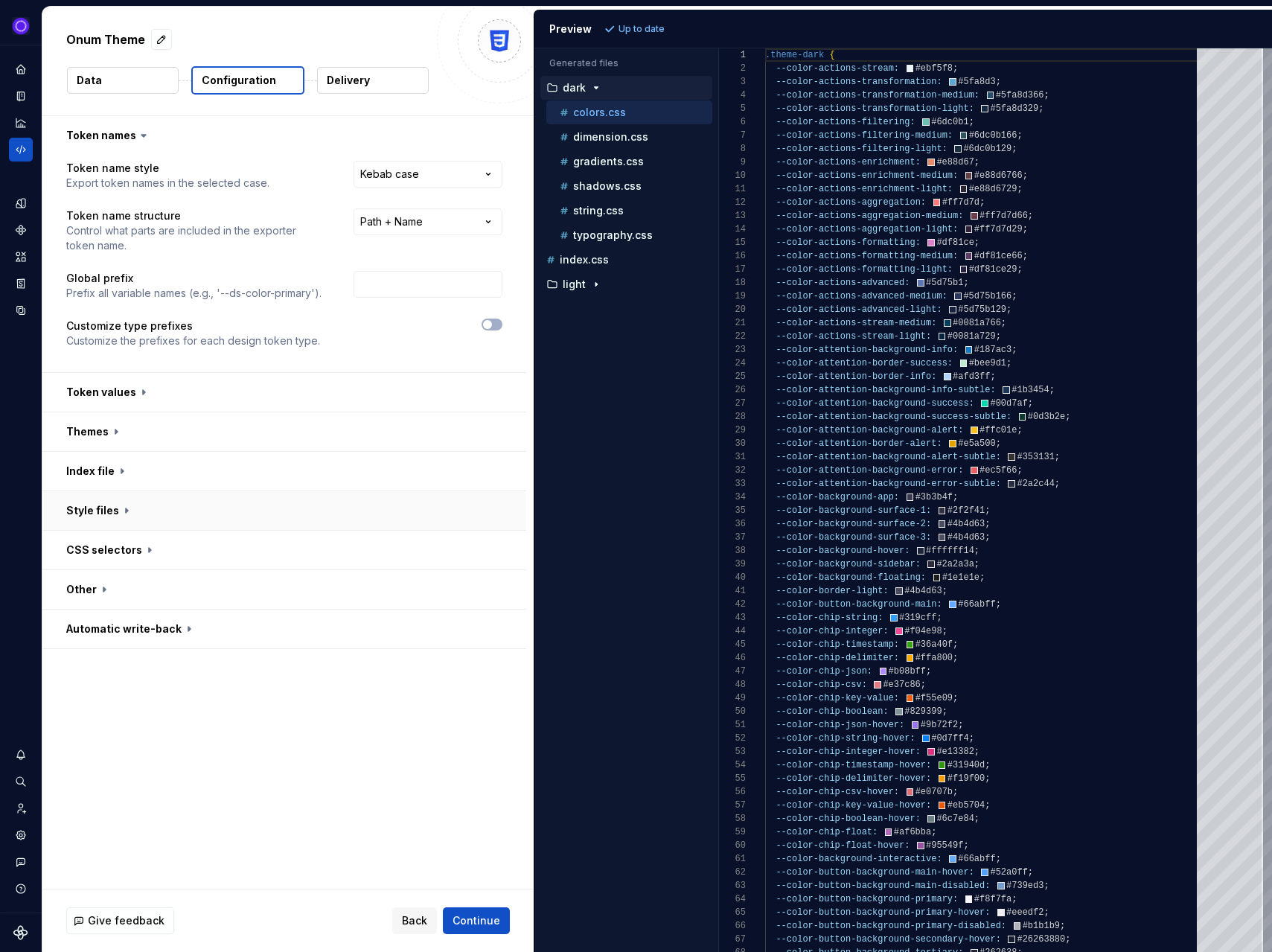
click at [307, 511] on button "button" at bounding box center [284, 510] width 484 height 39
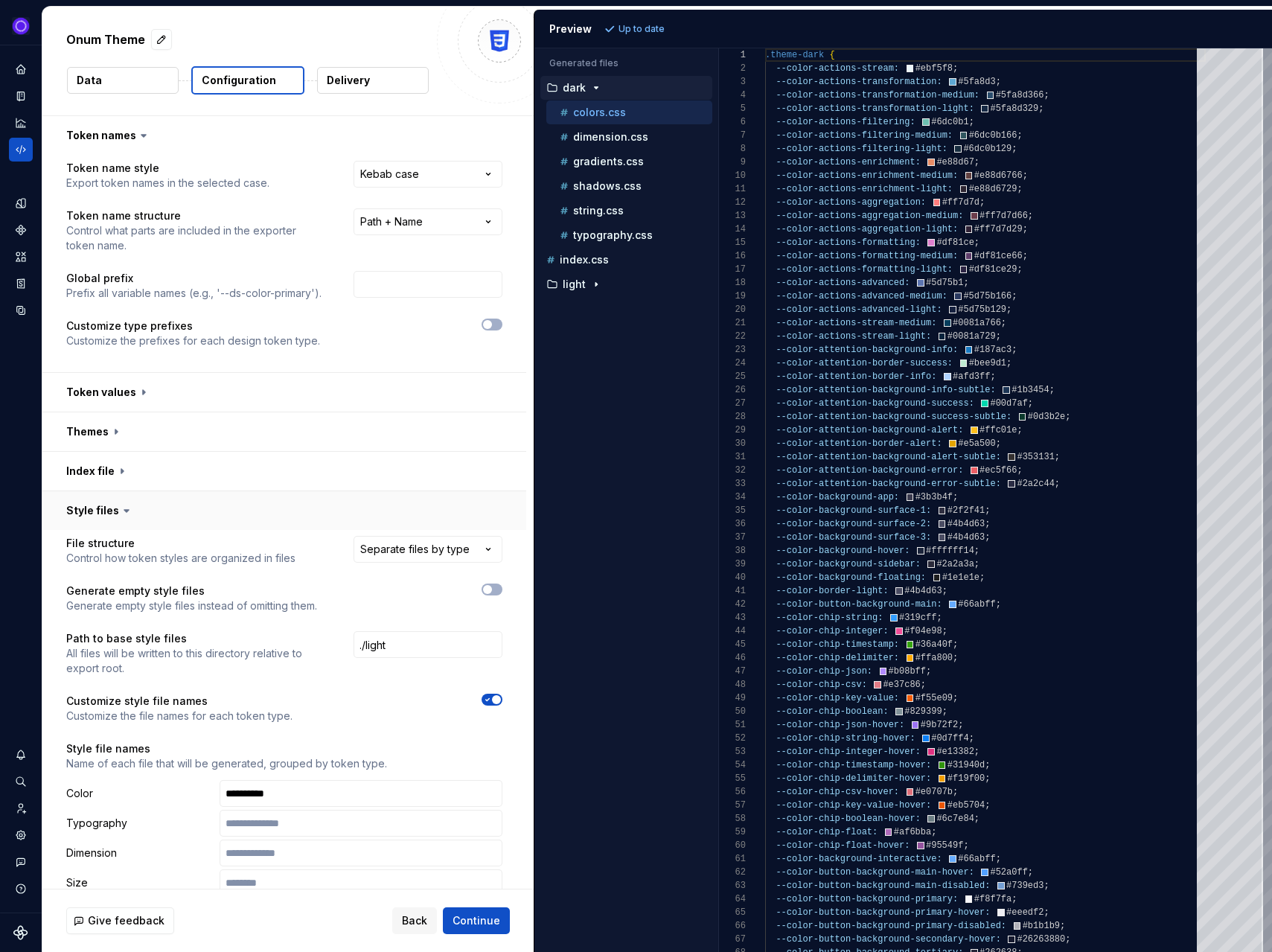
click at [164, 509] on button "button" at bounding box center [284, 510] width 484 height 39
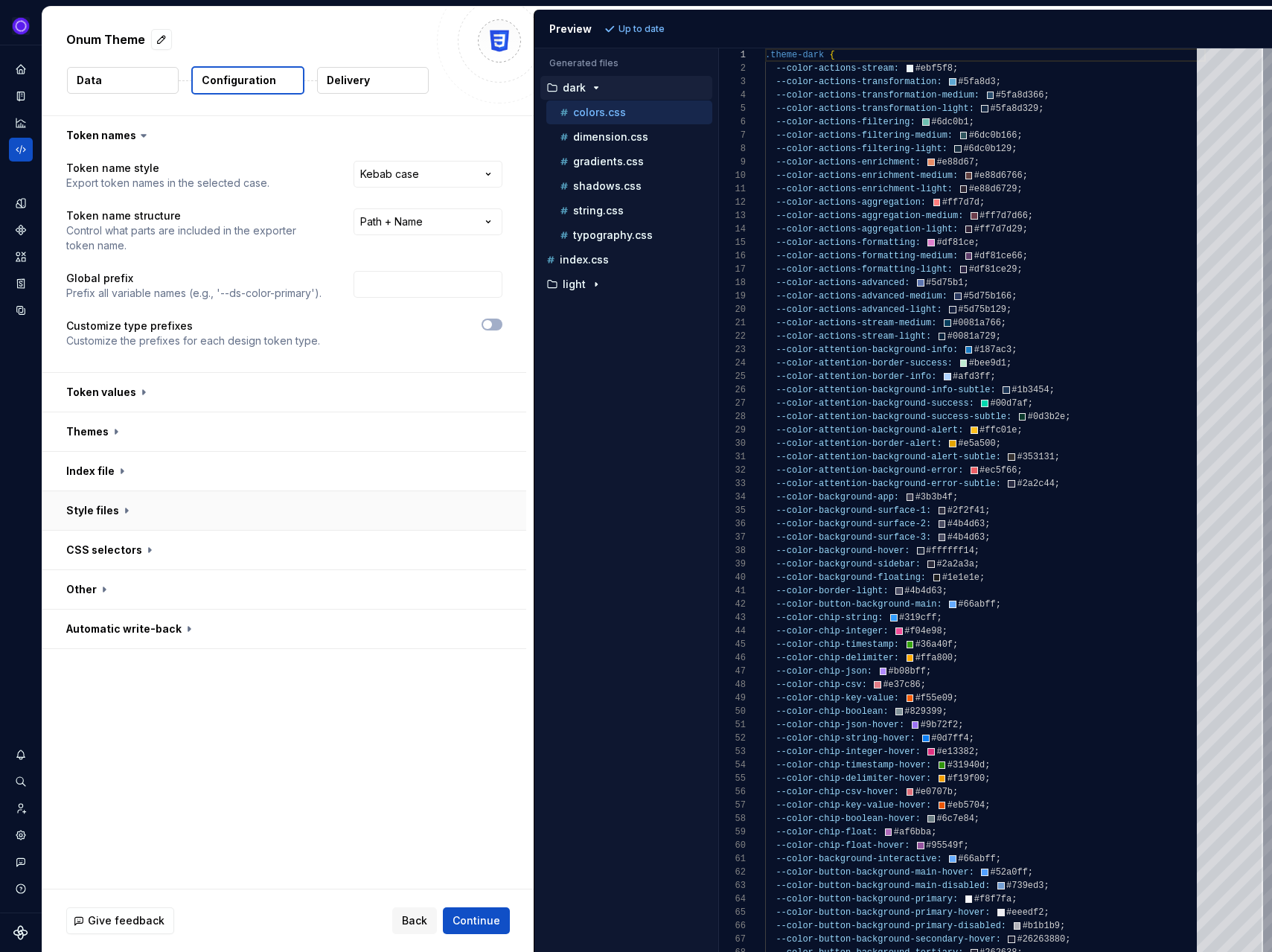
click at [179, 518] on button "button" at bounding box center [284, 510] width 484 height 39
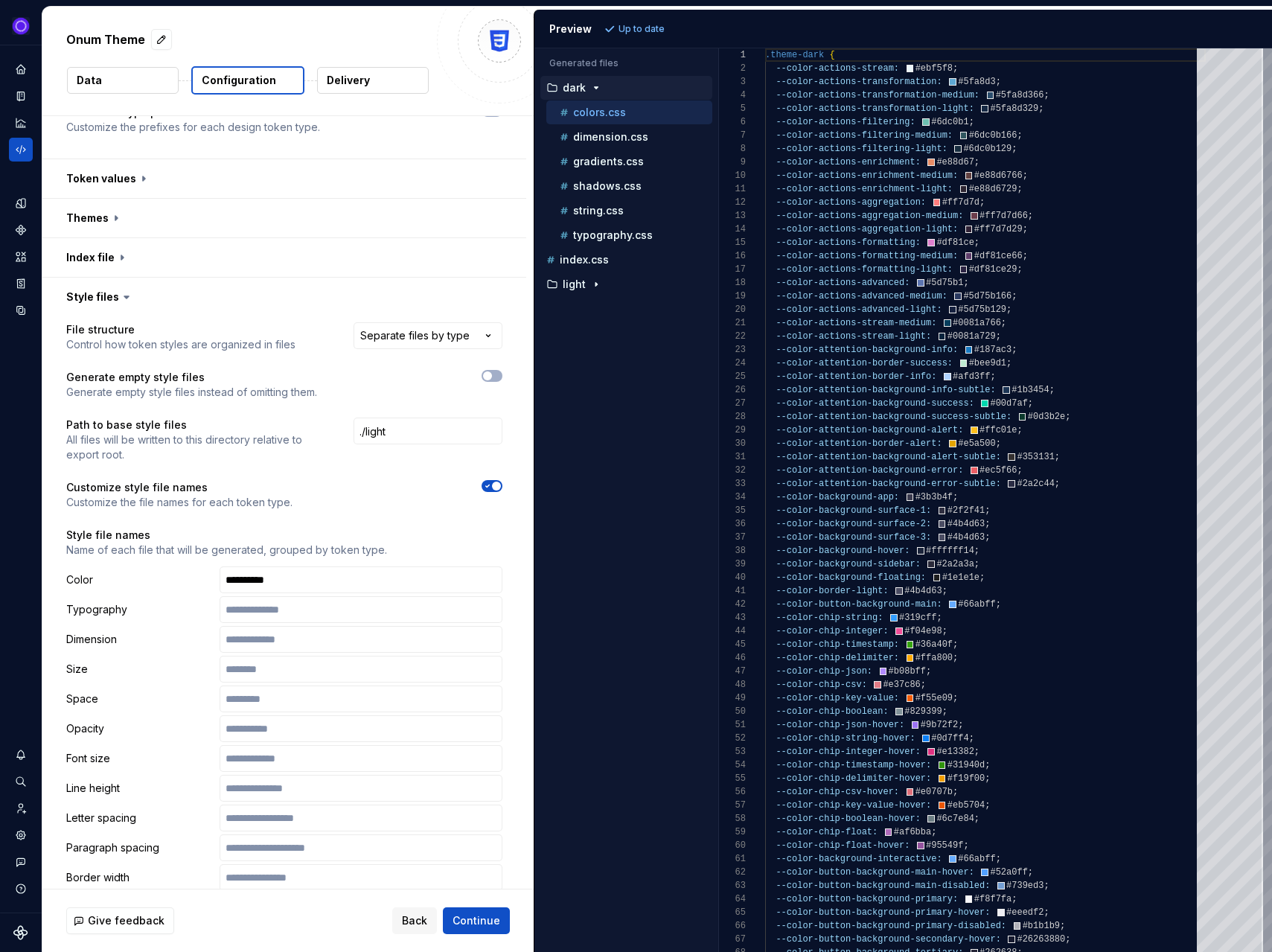
scroll to position [233, 0]
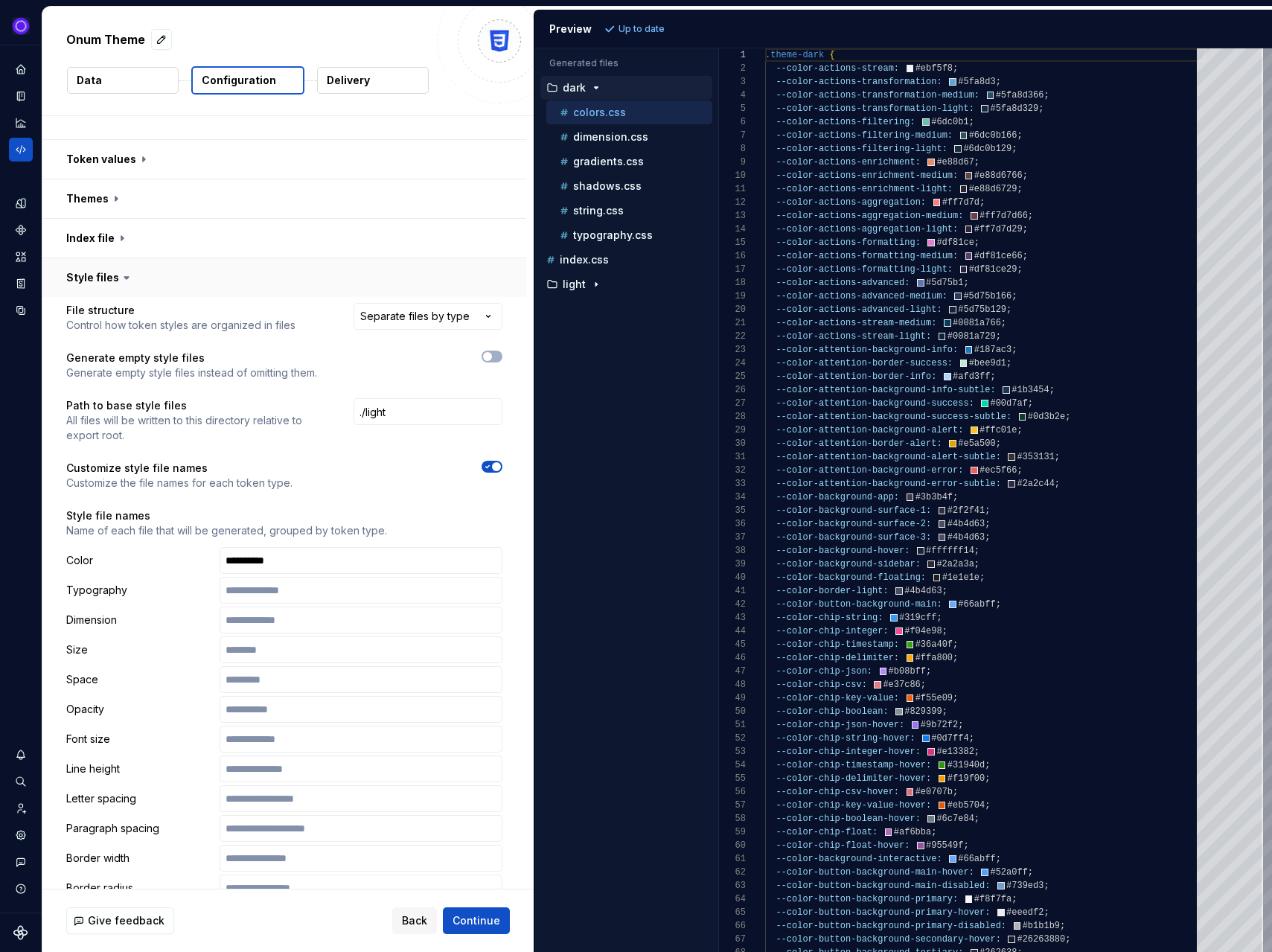
click at [99, 289] on button "button" at bounding box center [284, 277] width 484 height 39
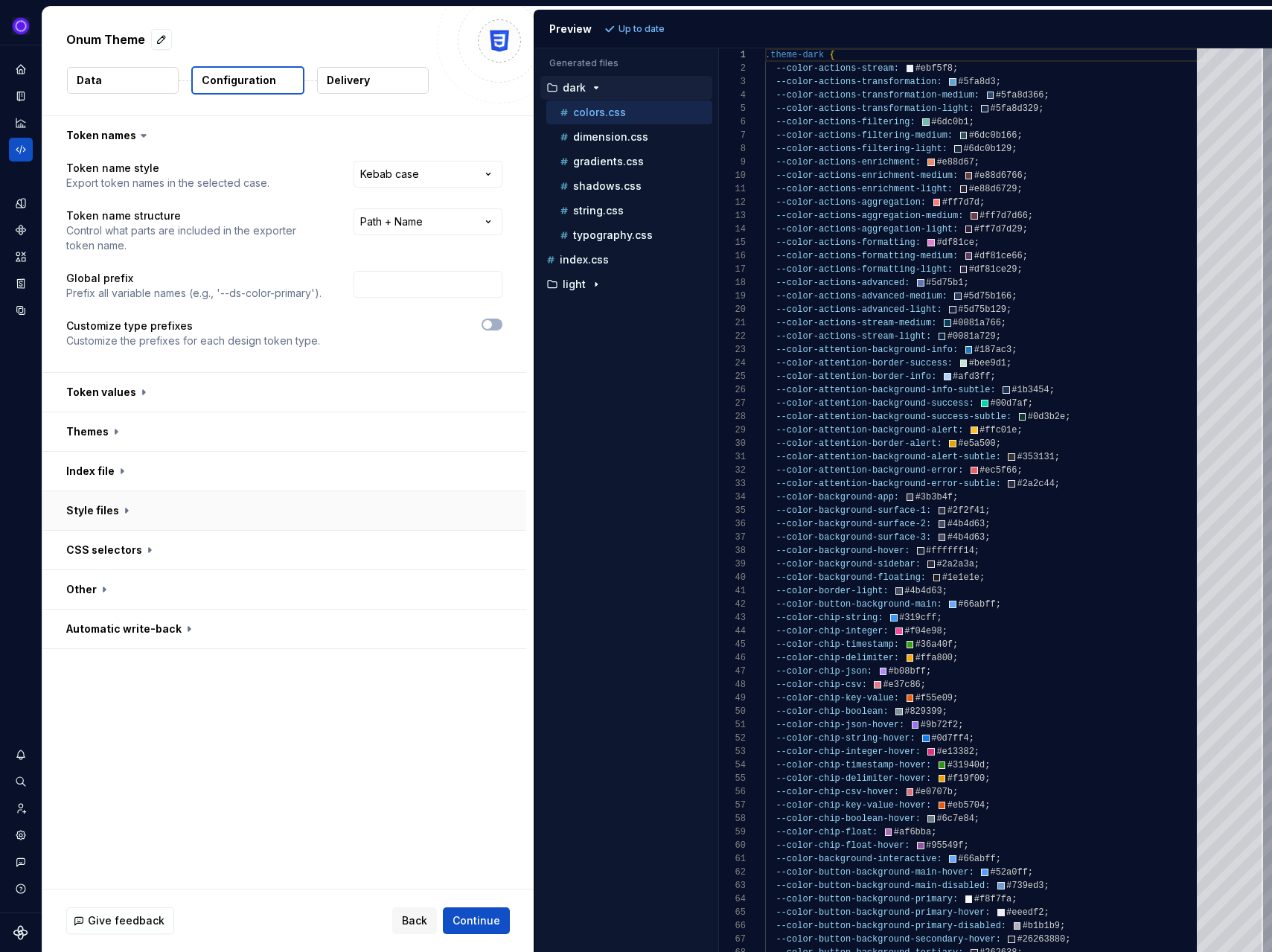
click at [115, 518] on button "button" at bounding box center [284, 510] width 484 height 39
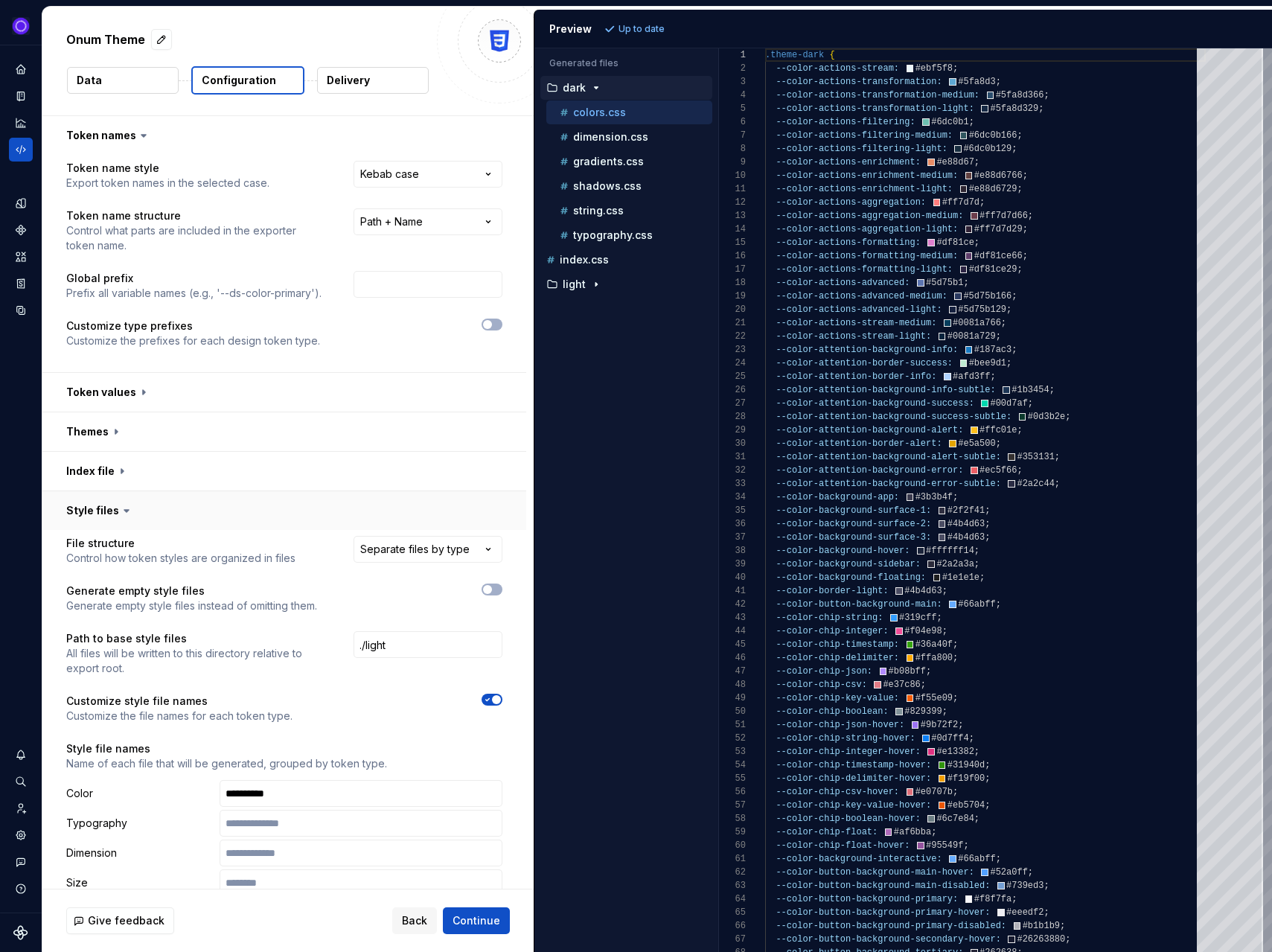
click at [115, 518] on button "button" at bounding box center [284, 510] width 484 height 39
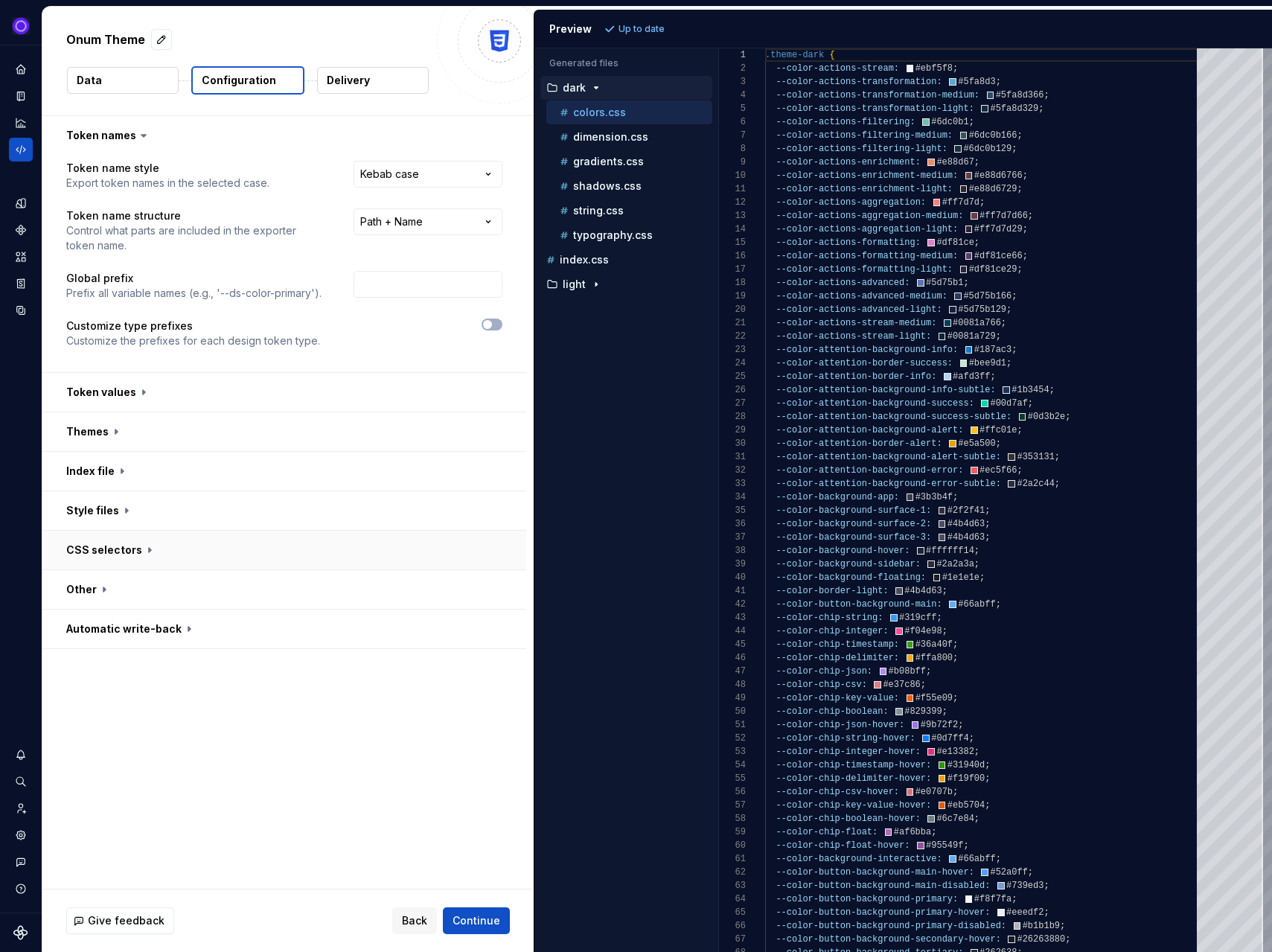
click at [109, 546] on button "button" at bounding box center [284, 550] width 484 height 39
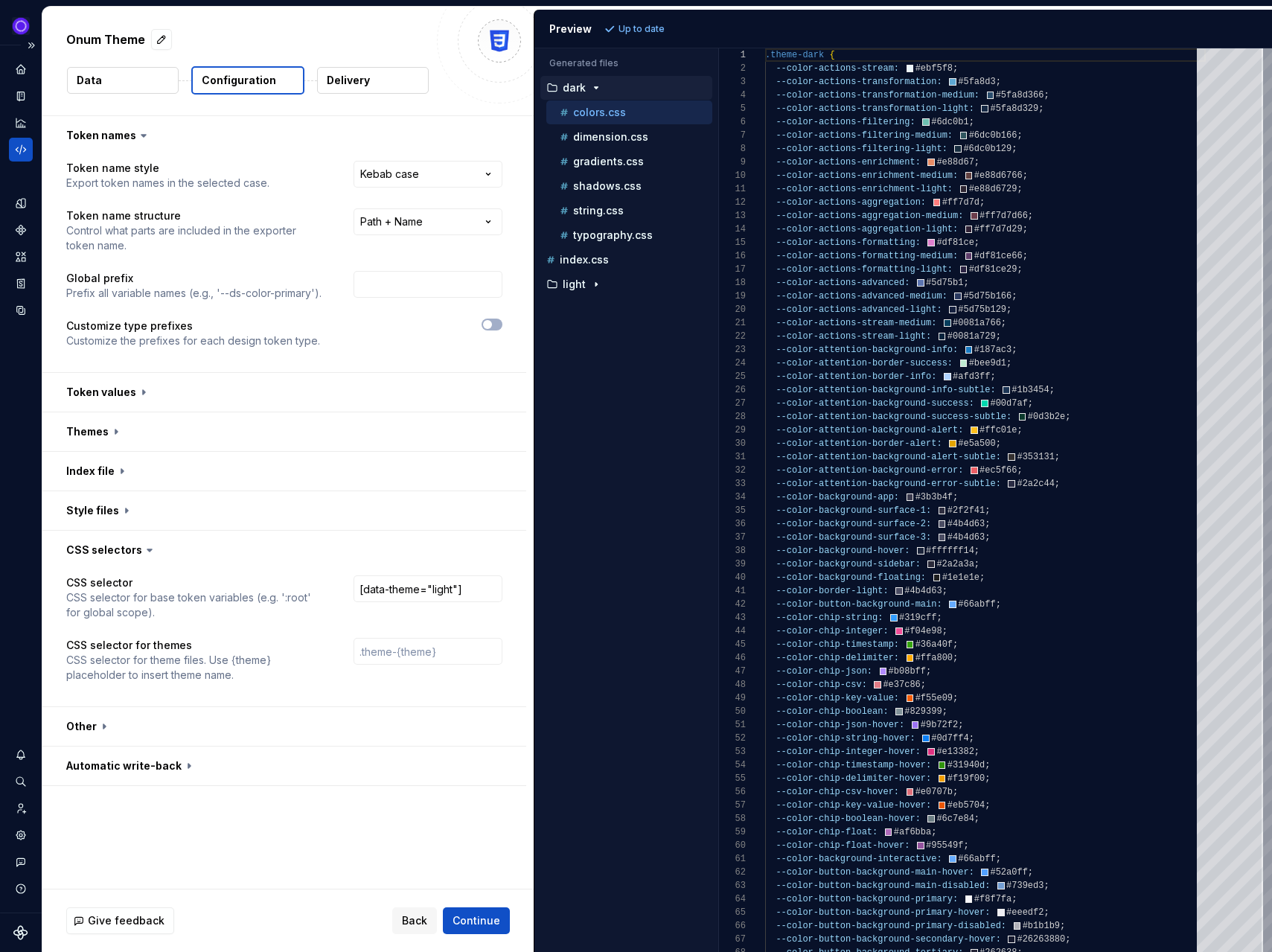
click at [18, 147] on icon "Code automation" at bounding box center [21, 149] width 10 height 9
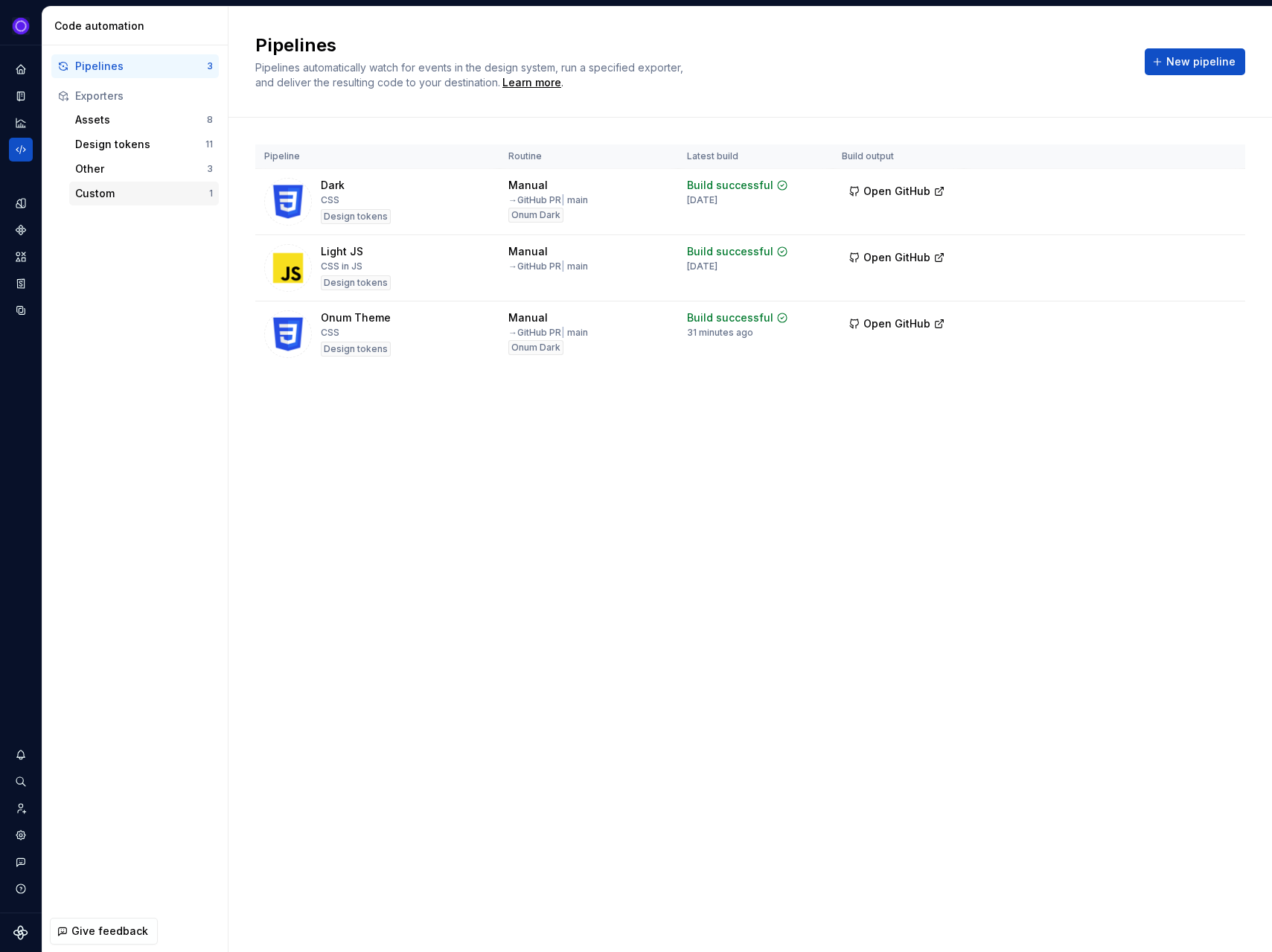
click at [143, 193] on div "Custom" at bounding box center [142, 193] width 134 height 15
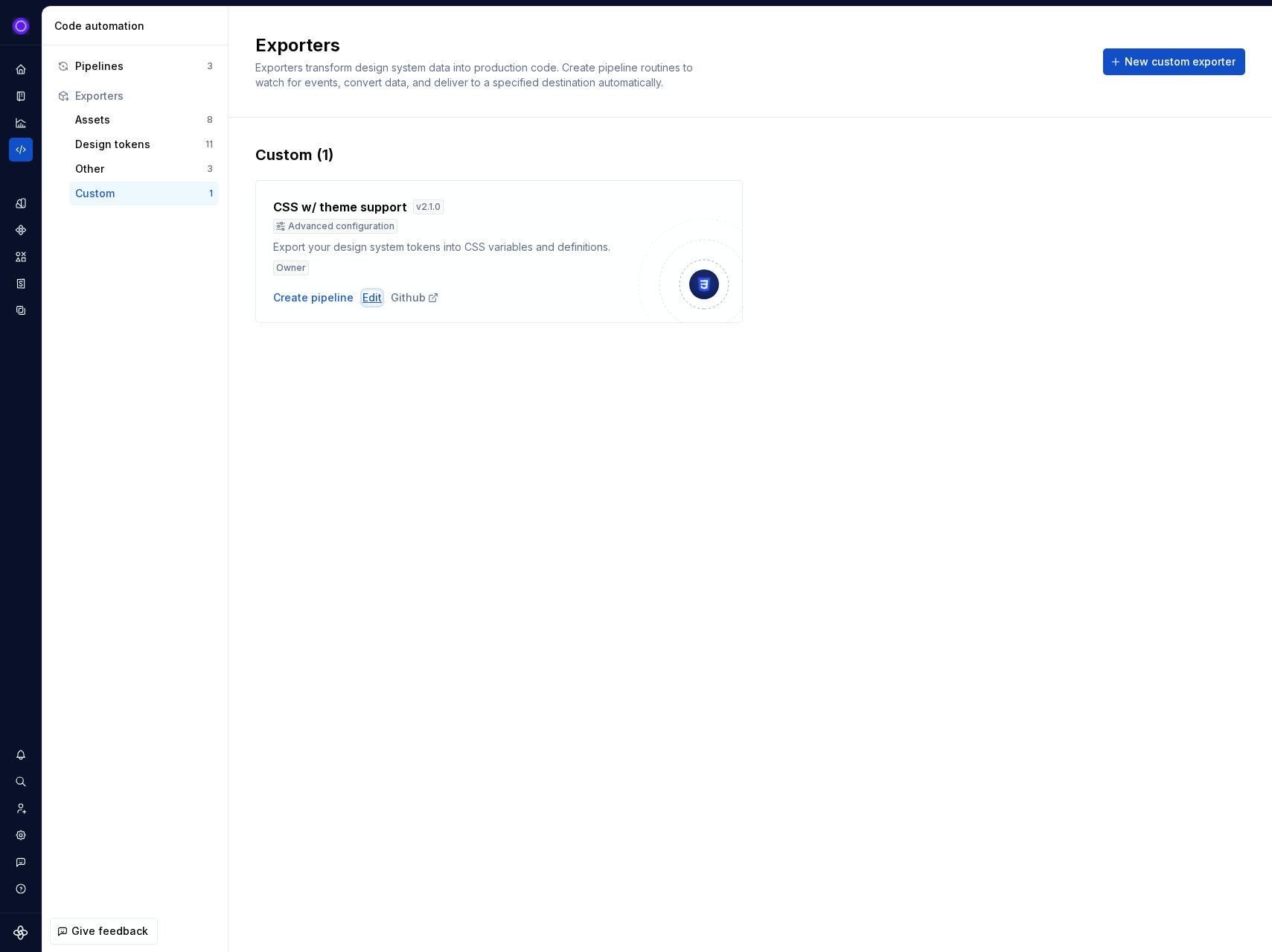
click at [363, 294] on div "Edit" at bounding box center [372, 297] width 19 height 15
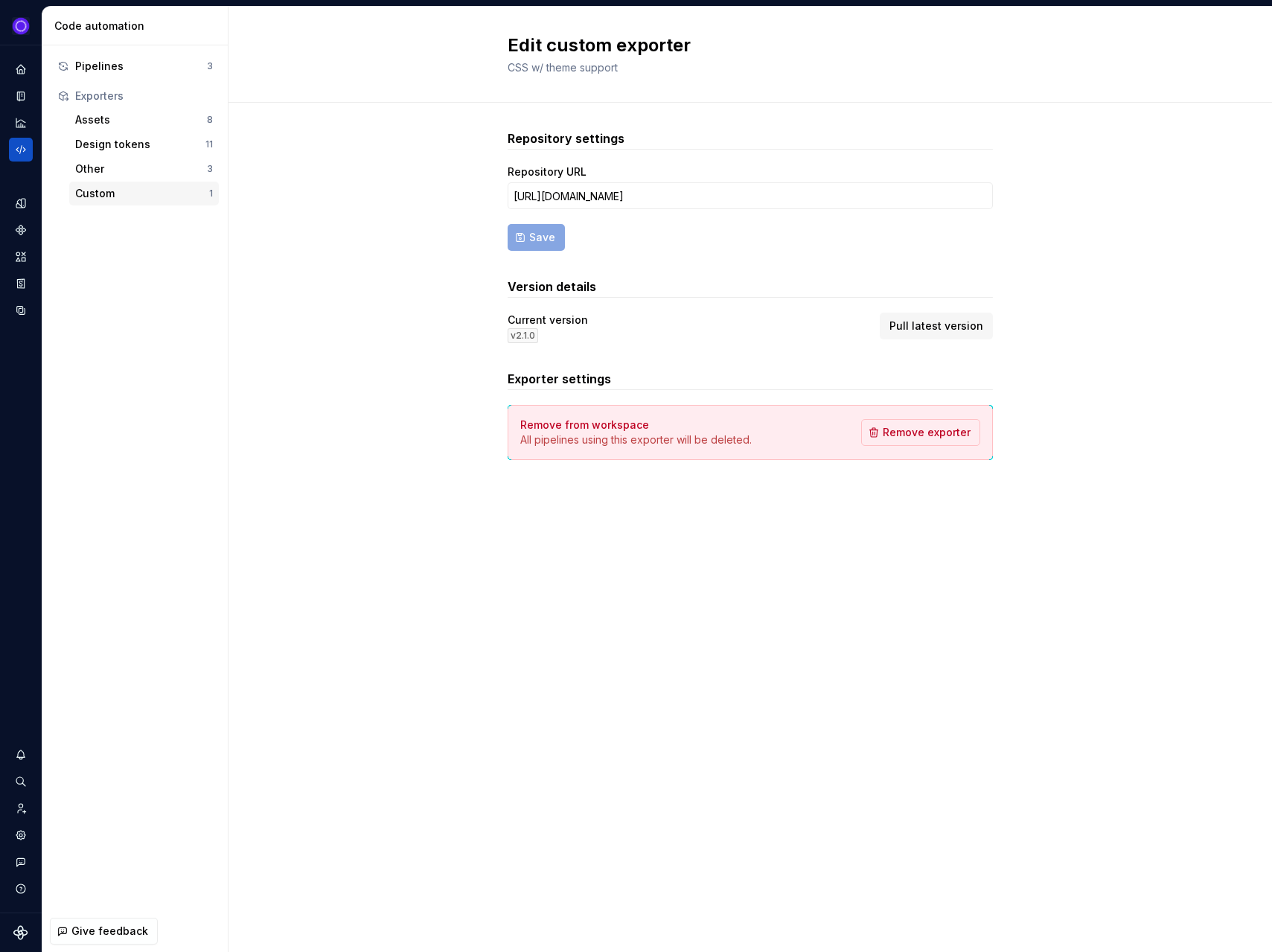
click at [97, 193] on div "Custom" at bounding box center [142, 193] width 134 height 15
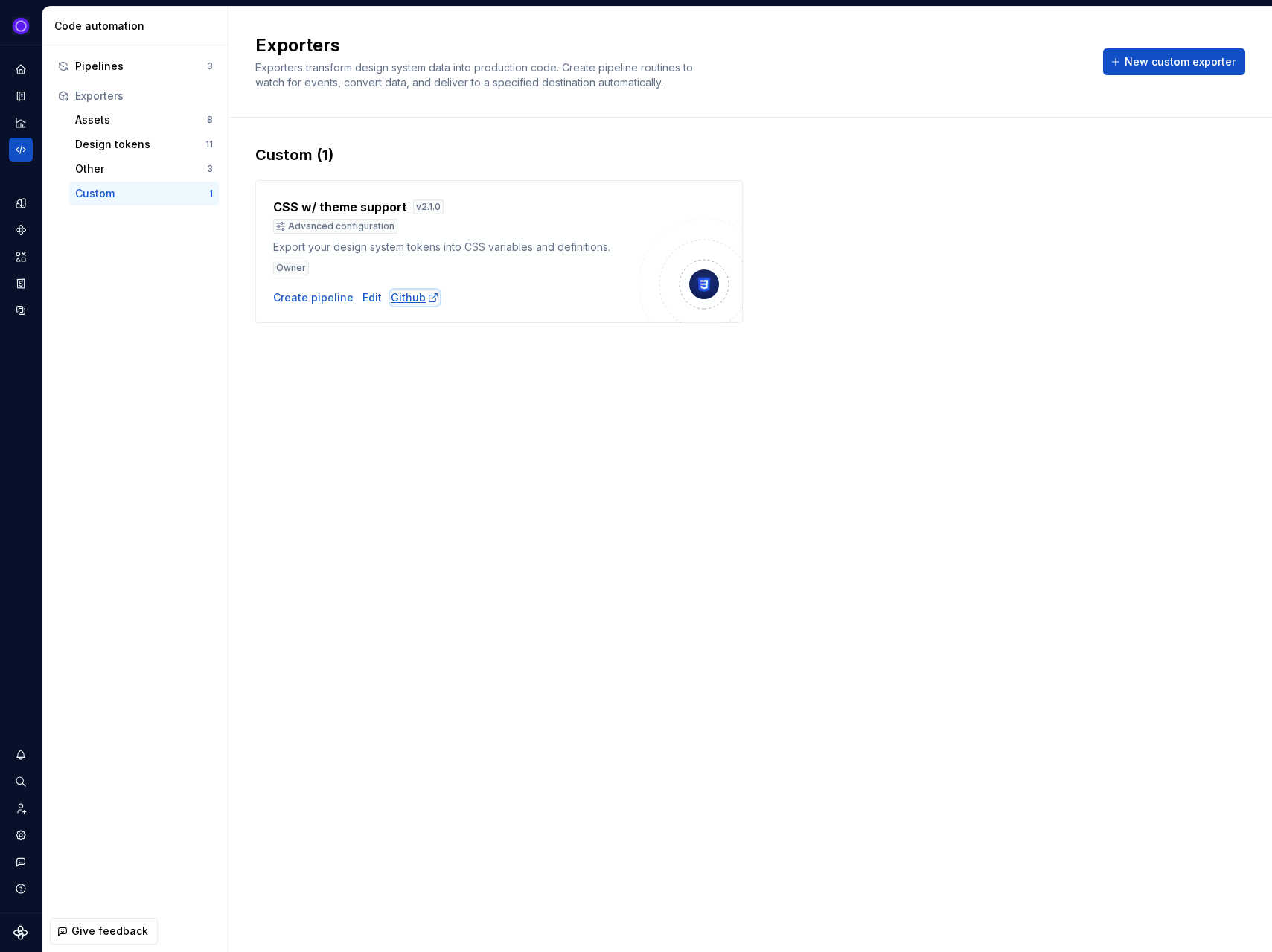
click at [404, 294] on div "Github" at bounding box center [414, 297] width 49 height 15
click at [132, 142] on div "Design tokens" at bounding box center [140, 144] width 130 height 15
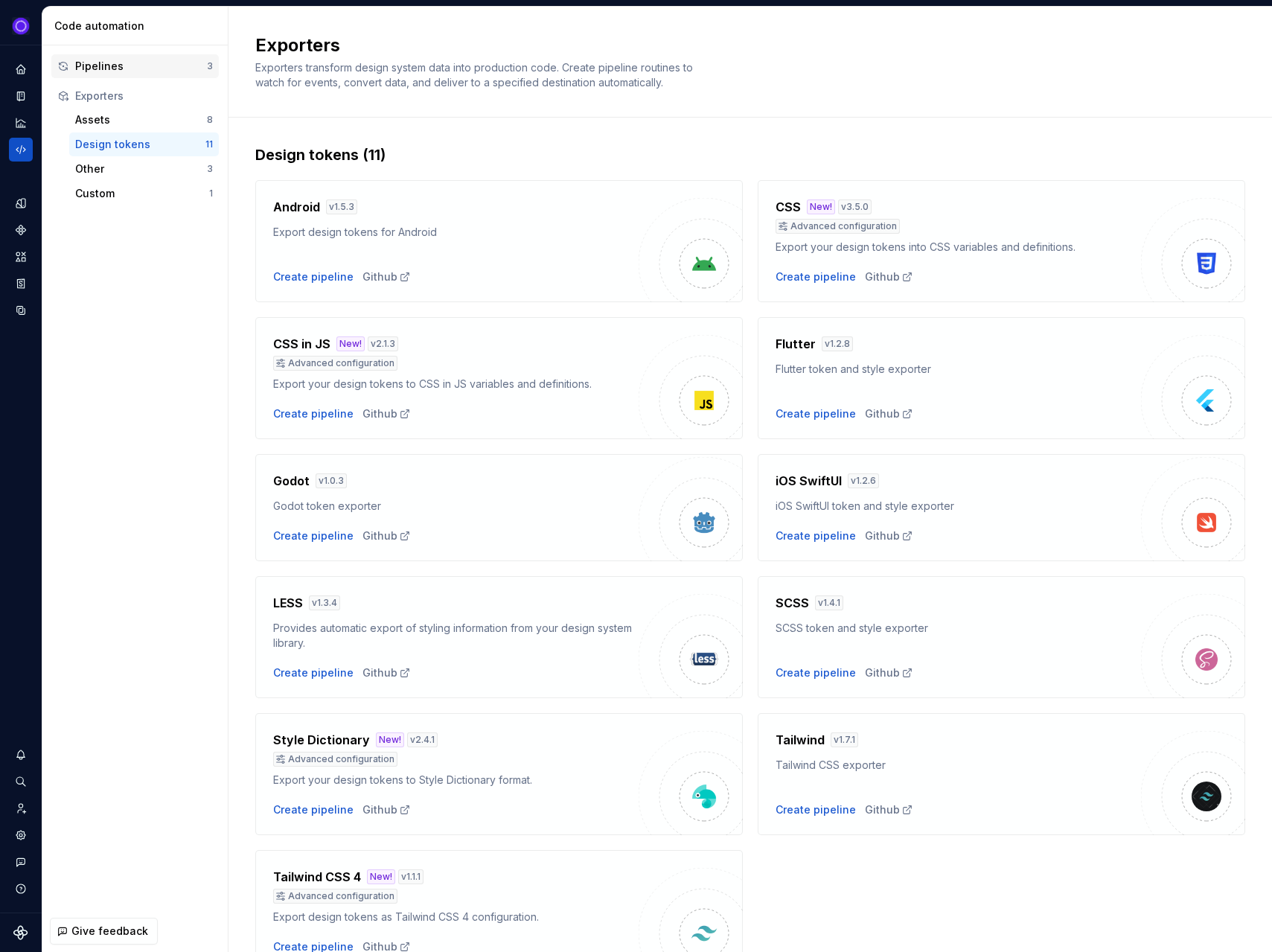
click at [114, 64] on div "Pipelines" at bounding box center [141, 66] width 132 height 15
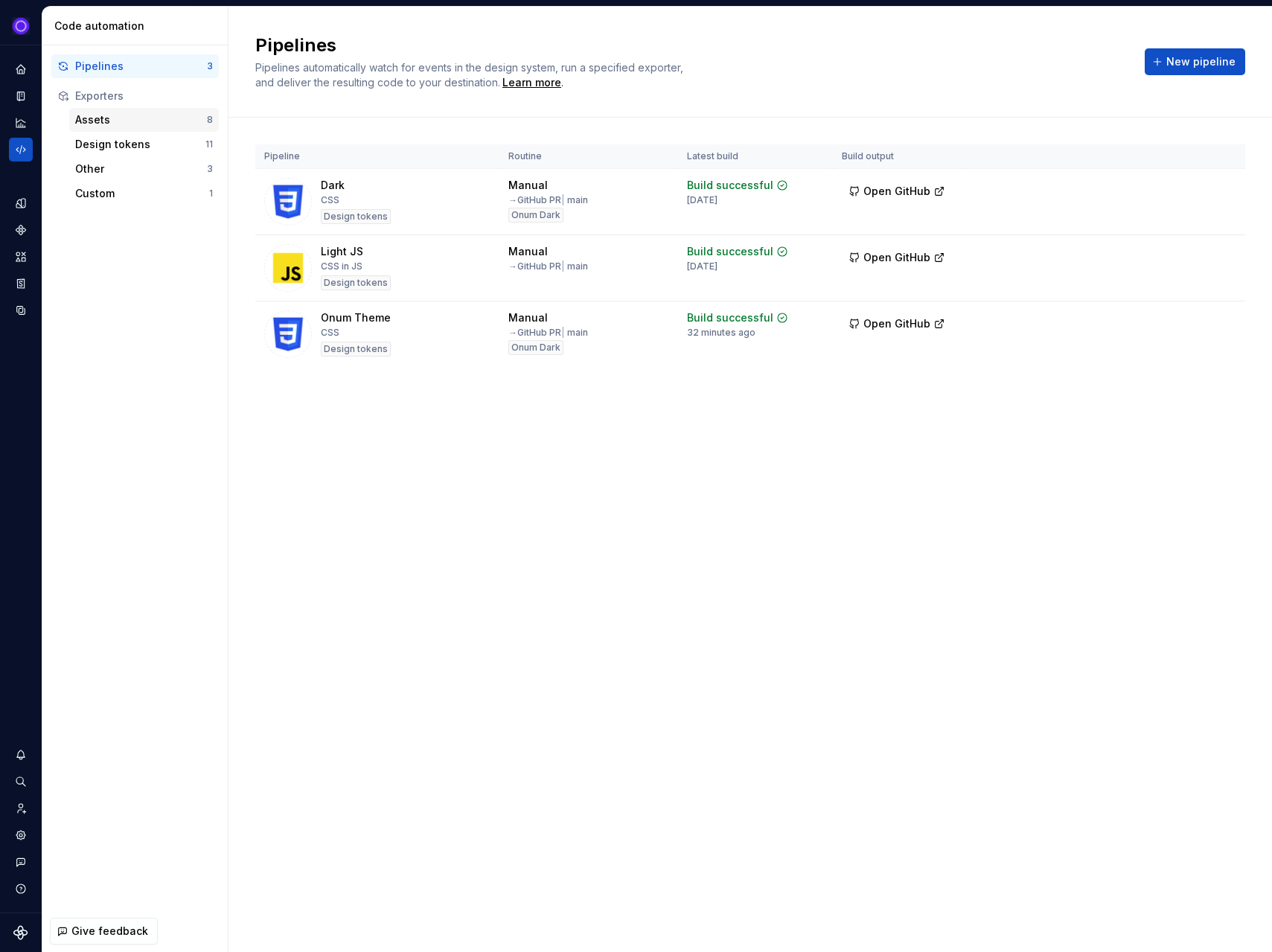
click at [163, 119] on div "Assets" at bounding box center [141, 119] width 132 height 15
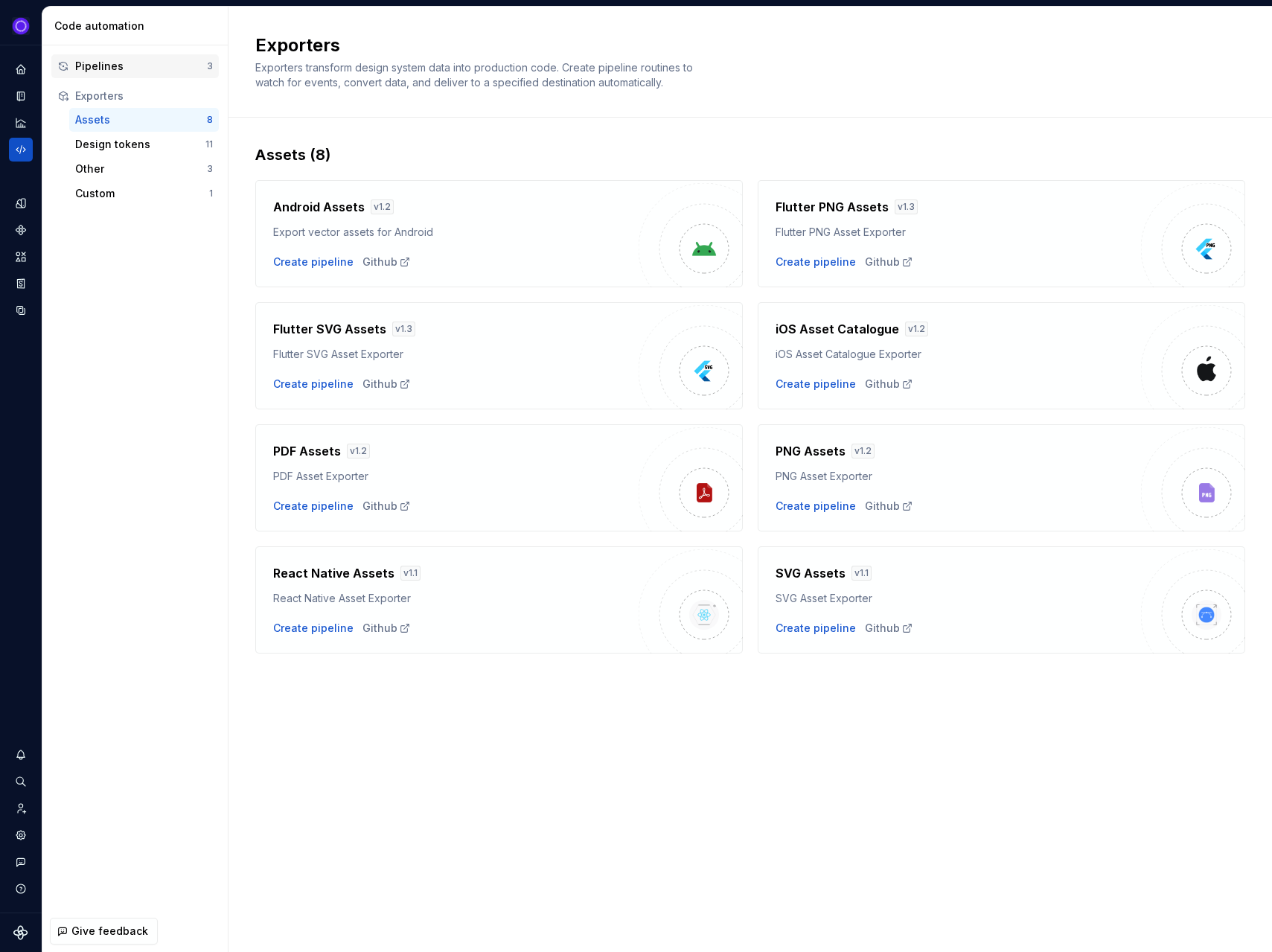
click at [141, 71] on div "Pipelines" at bounding box center [141, 66] width 132 height 15
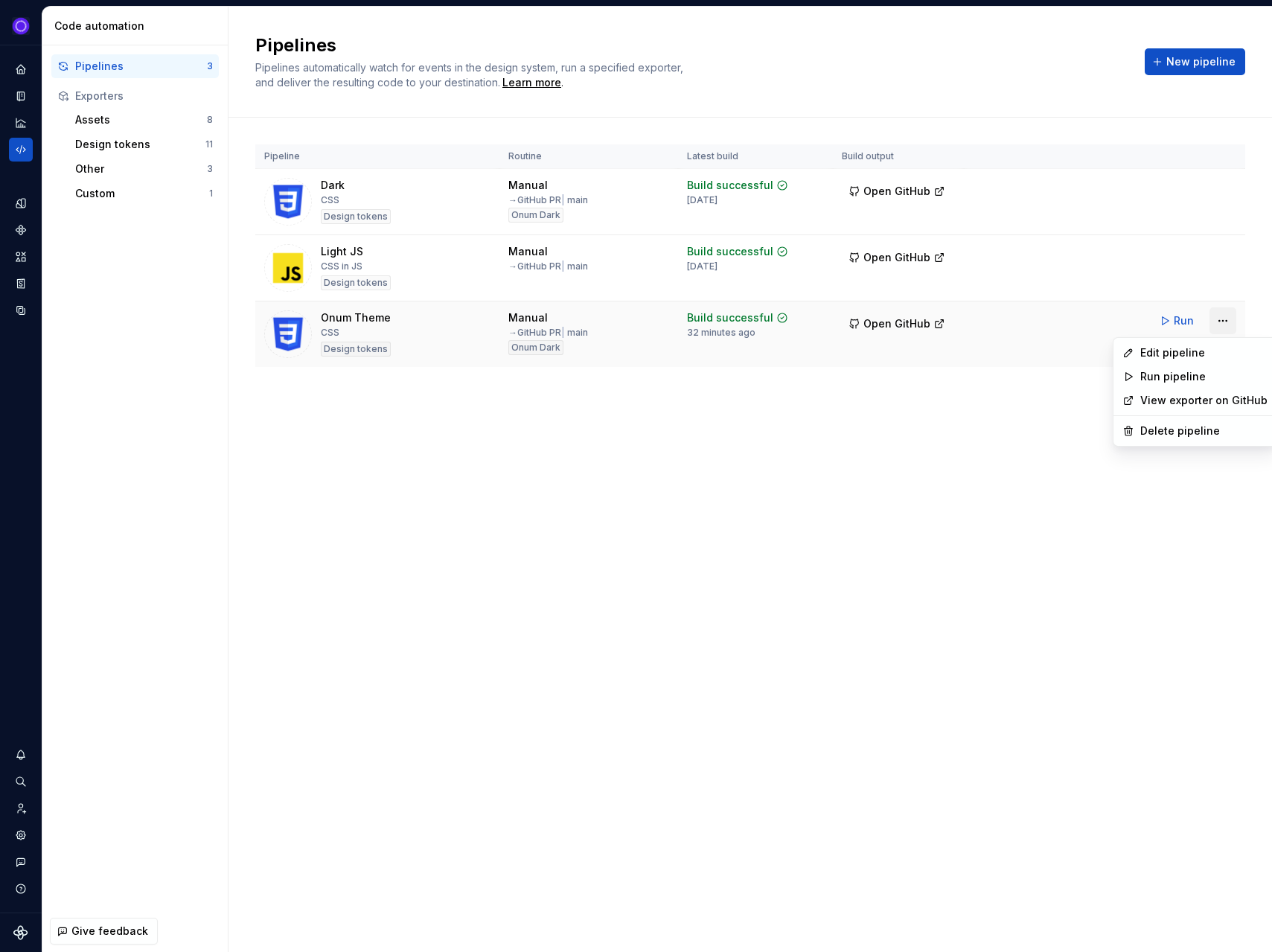
click at [1219, 318] on html "Ixel Design system data Code automation Pipelines 3 Exporters Assets 8 Design t…" at bounding box center [636, 476] width 1272 height 952
click at [1172, 355] on div "Edit pipeline" at bounding box center [1203, 352] width 127 height 15
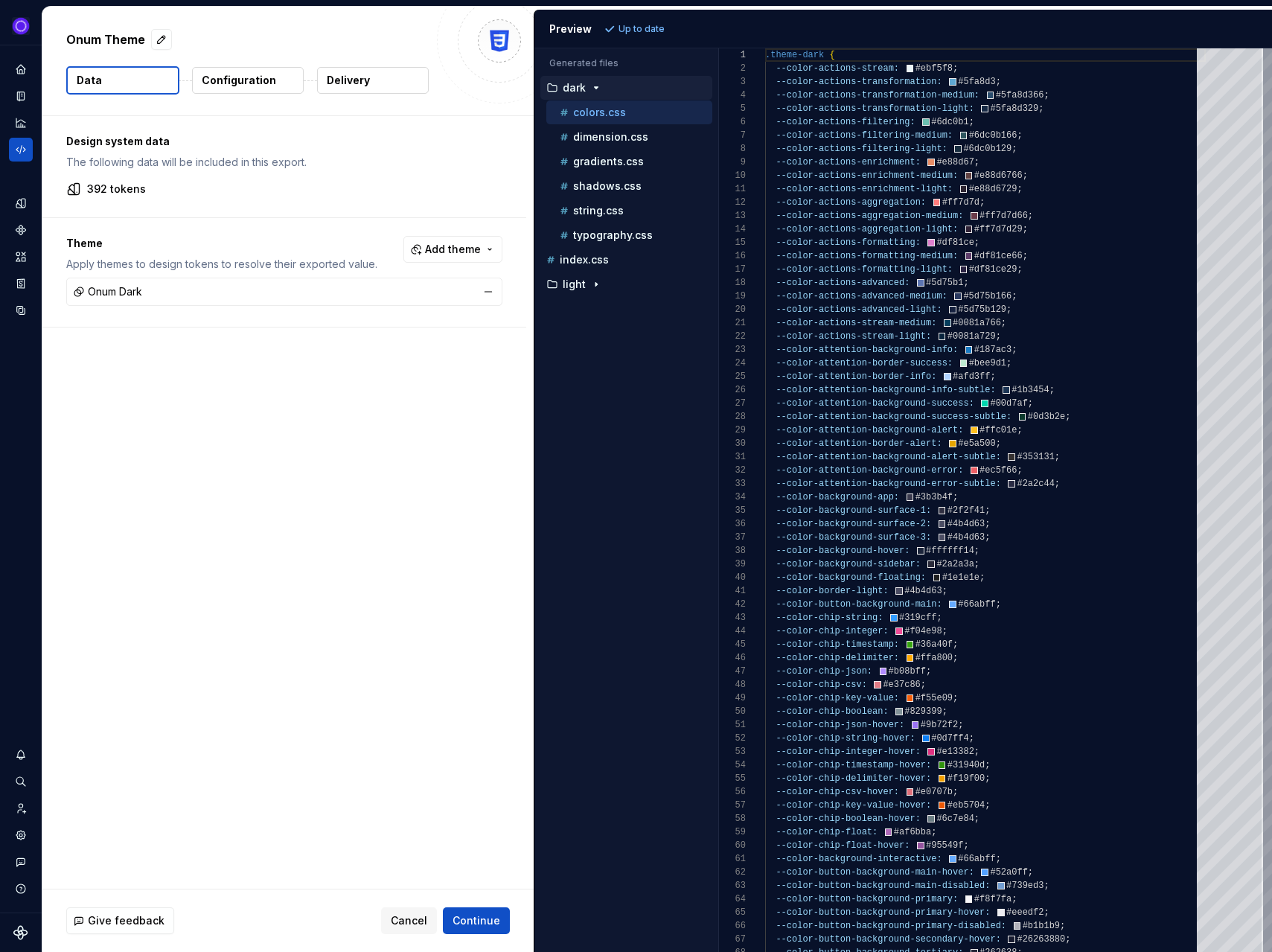
click at [402, 287] on div "Onum Dark" at bounding box center [283, 291] width 428 height 21
click at [382, 290] on div "Onum Dark" at bounding box center [283, 291] width 428 height 21
click at [218, 81] on p "Configuration" at bounding box center [238, 79] width 75 height 15
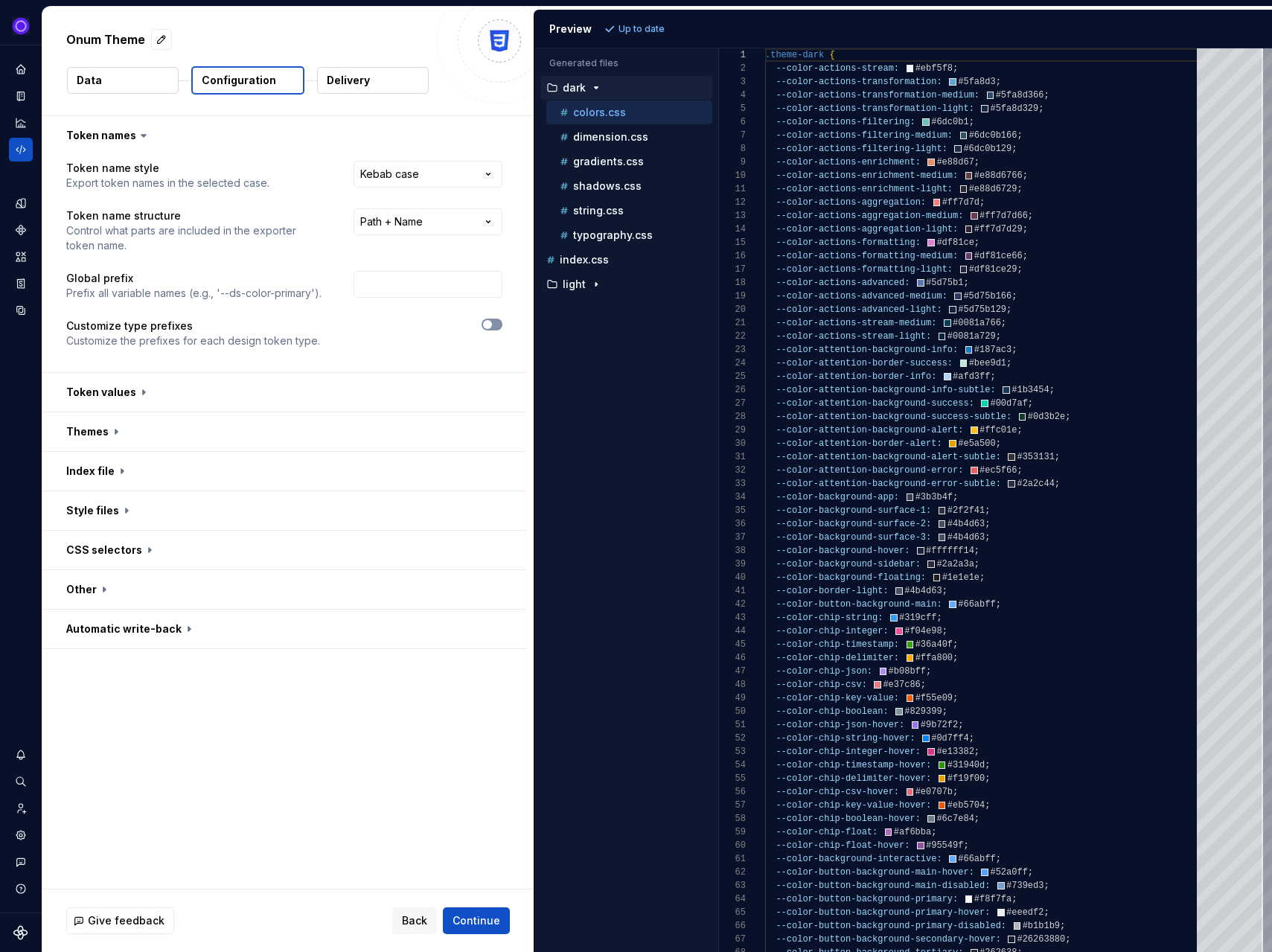
click at [502, 324] on button "button" at bounding box center [491, 325] width 21 height 12
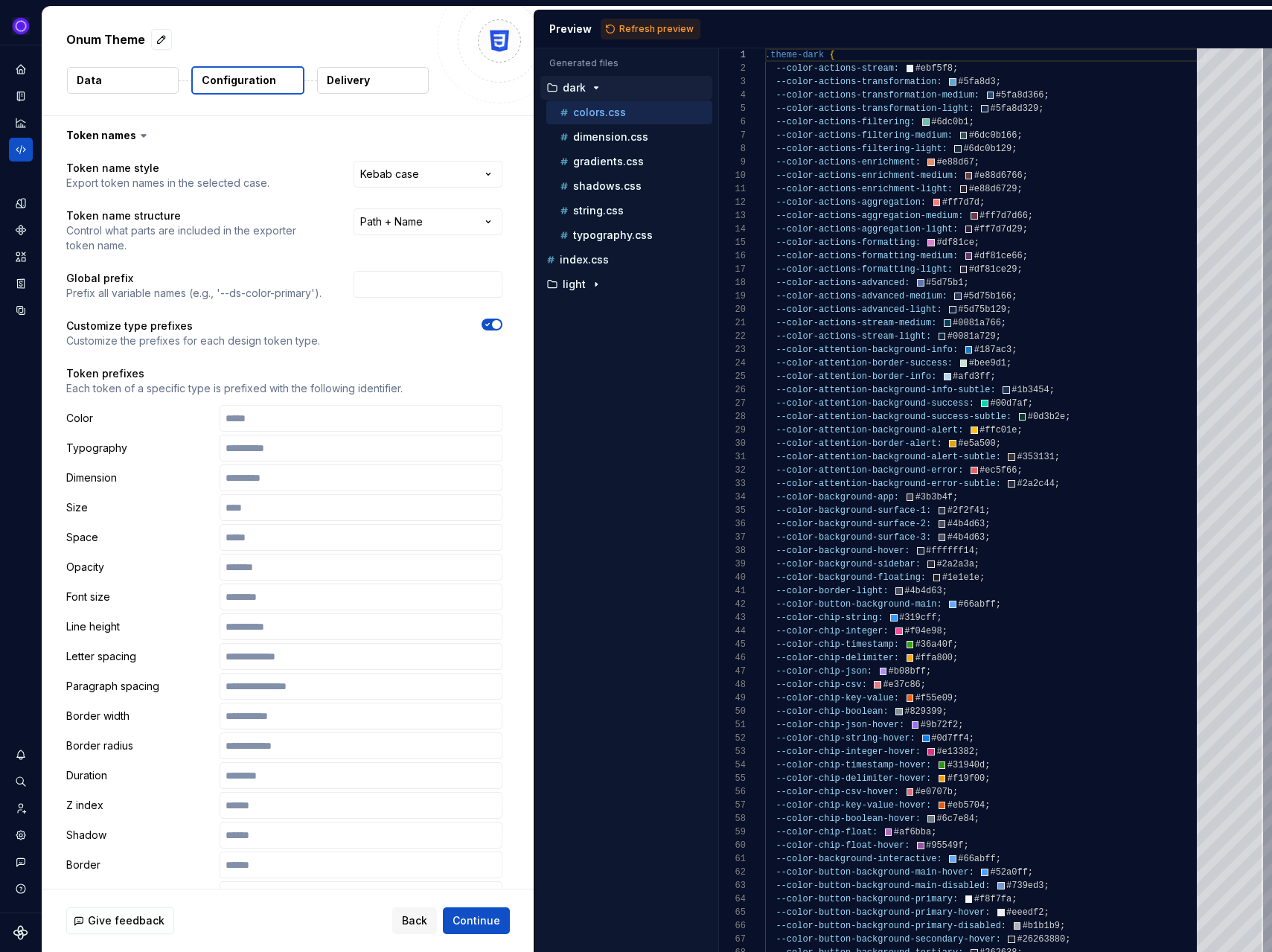
click at [501, 324] on span "button" at bounding box center [496, 324] width 9 height 9
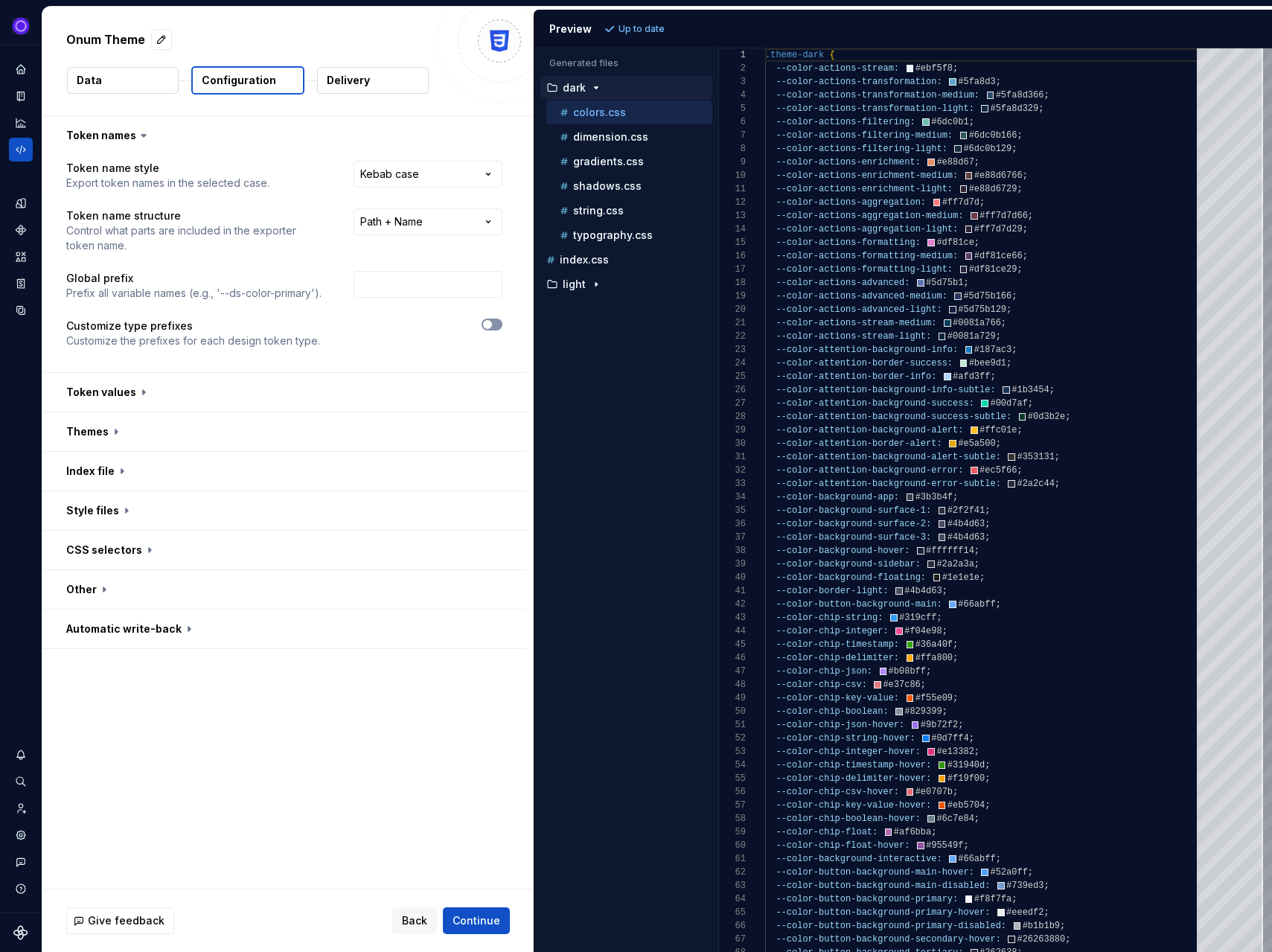
click at [502, 324] on button "button" at bounding box center [491, 325] width 21 height 12
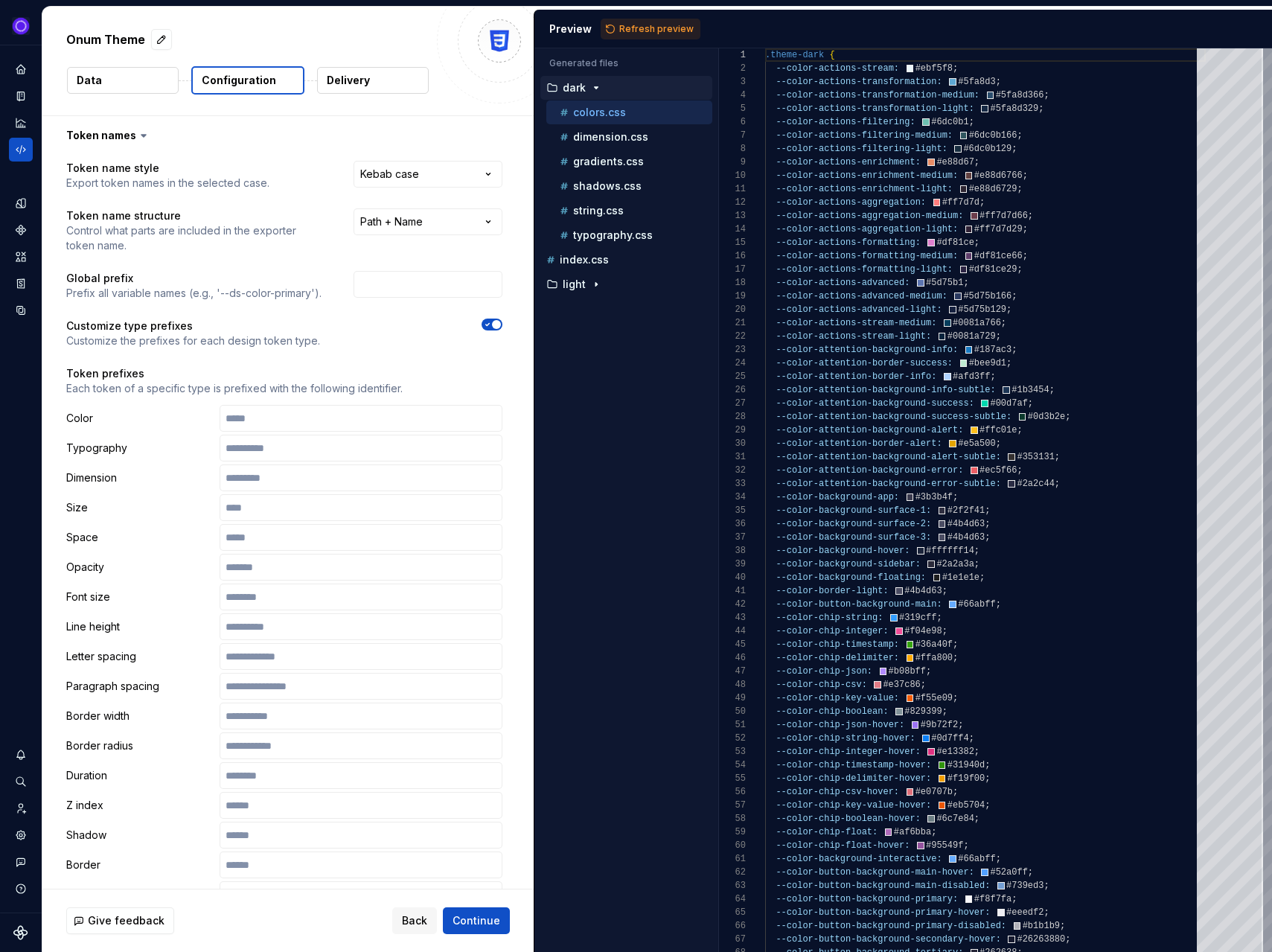
click at [501, 324] on span "button" at bounding box center [496, 324] width 9 height 9
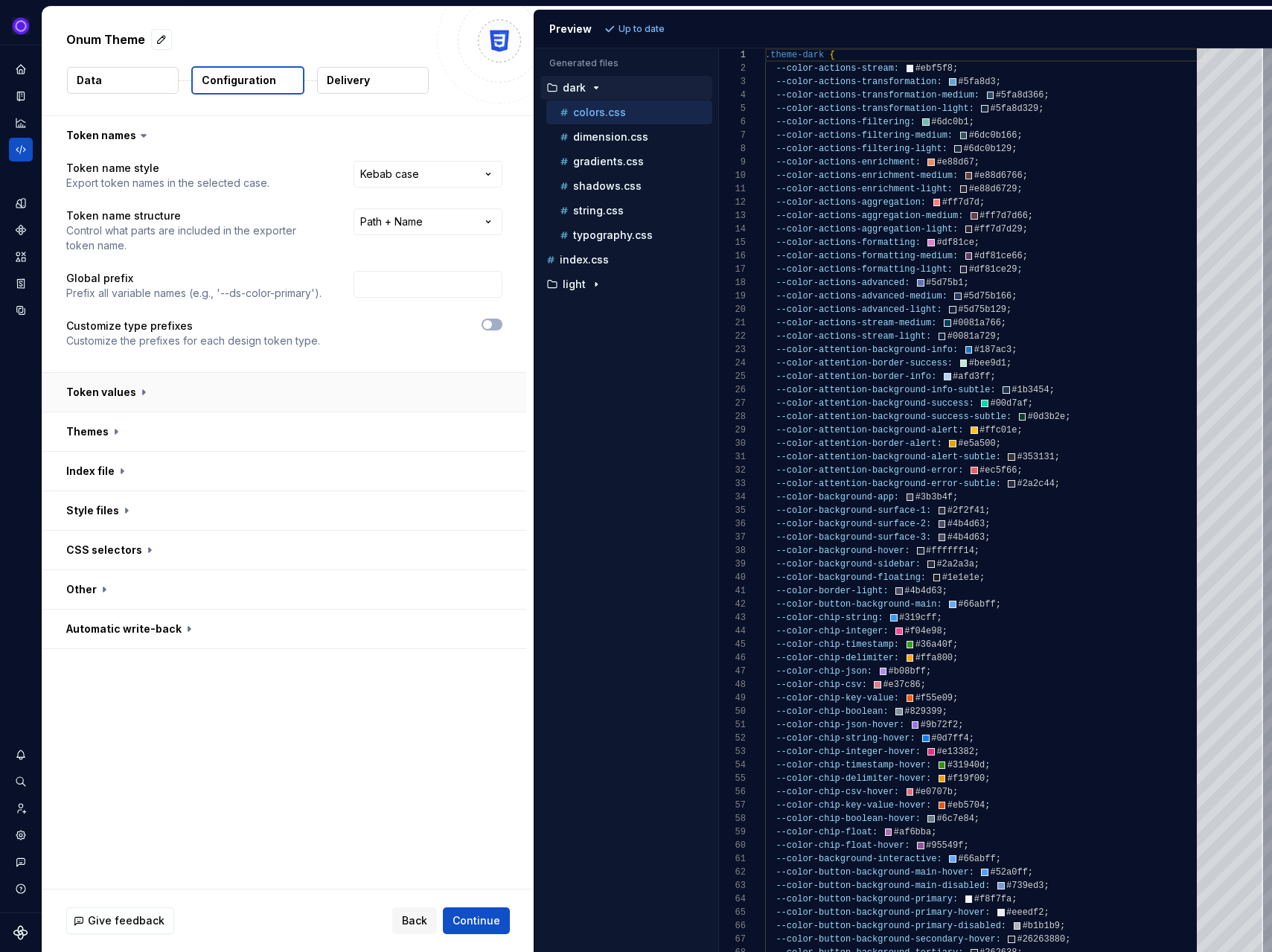
click at [222, 398] on button "button" at bounding box center [284, 392] width 484 height 39
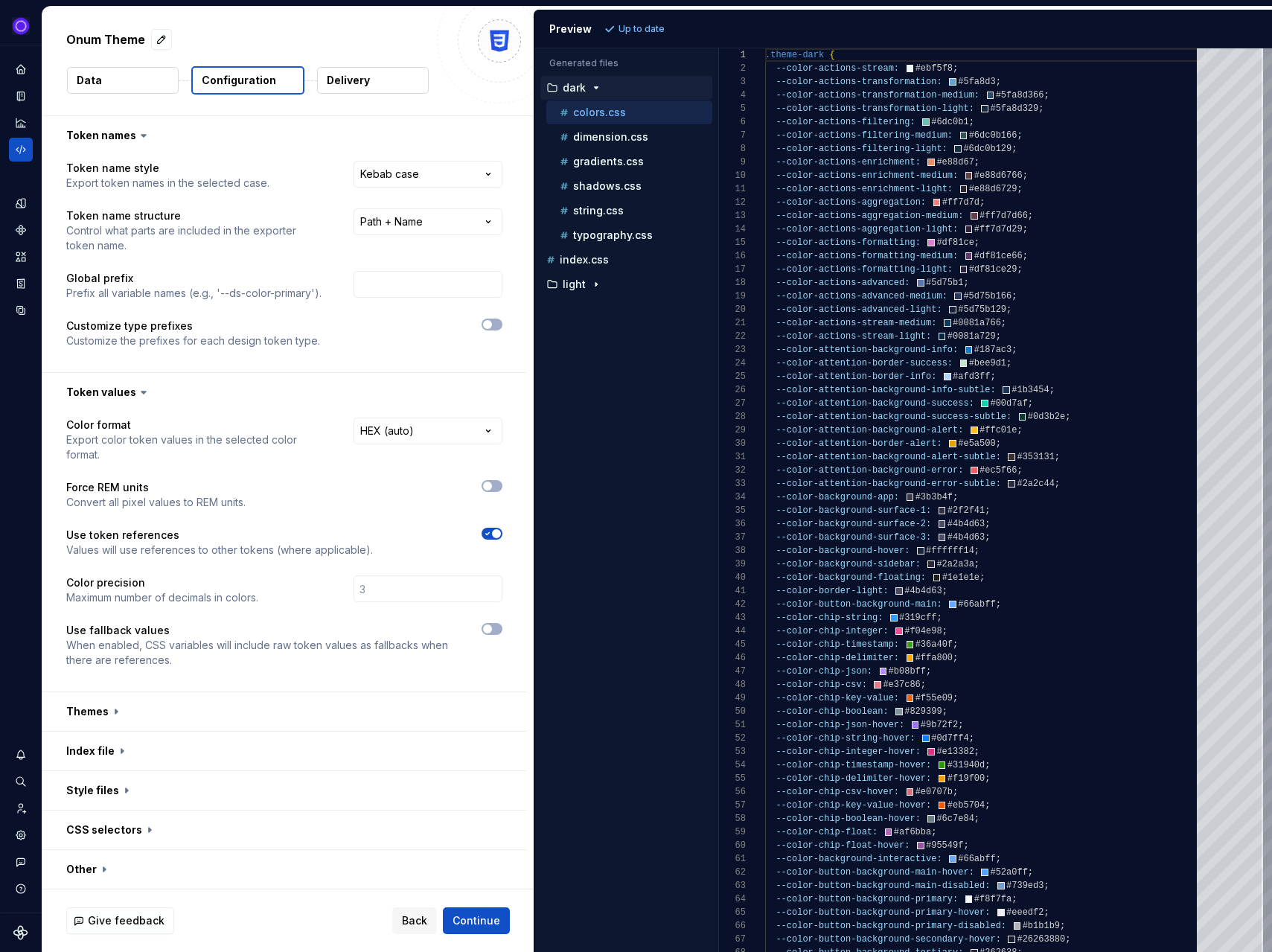
scroll to position [25, 0]
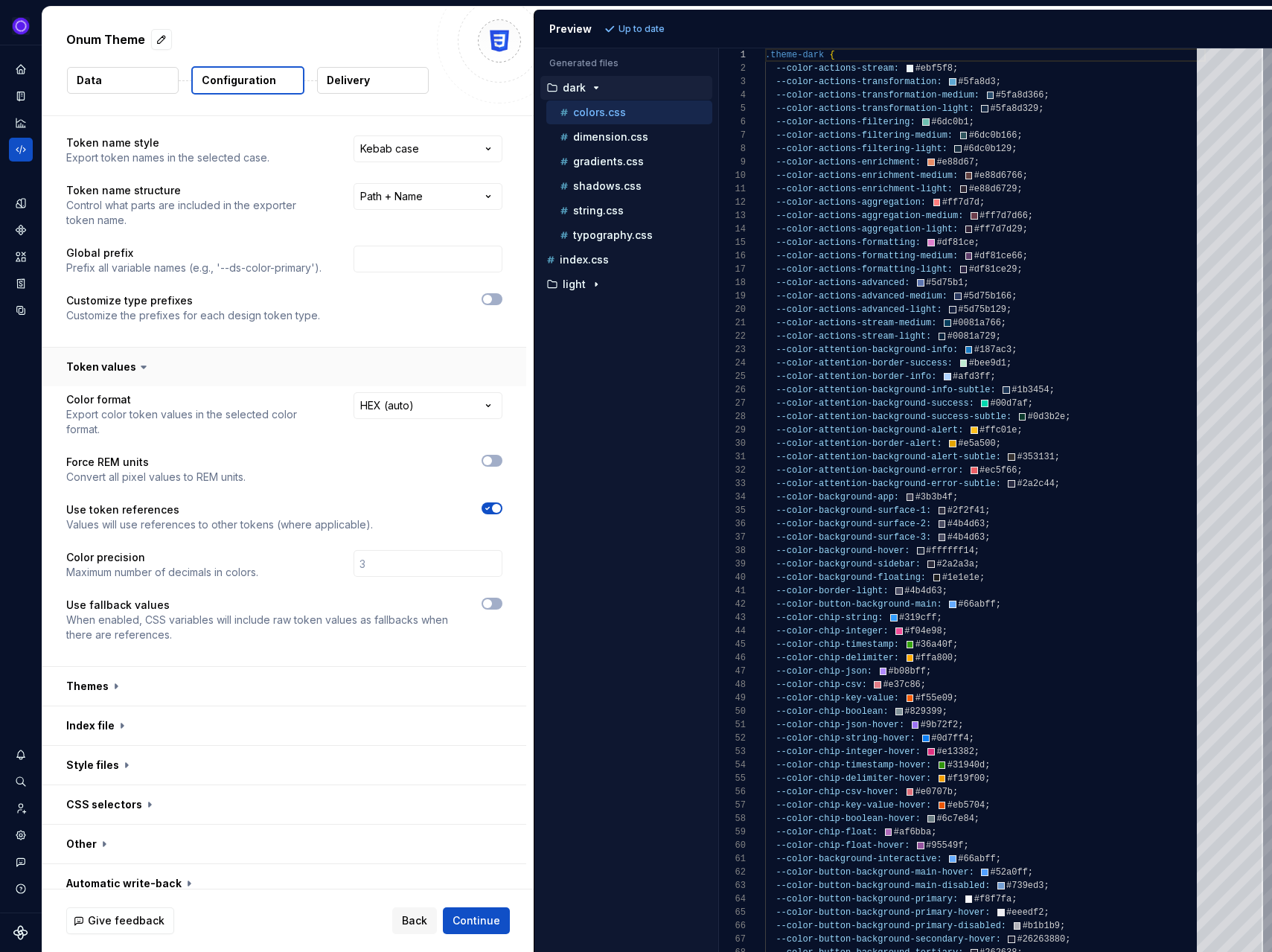
click at [93, 375] on button "button" at bounding box center [284, 367] width 484 height 39
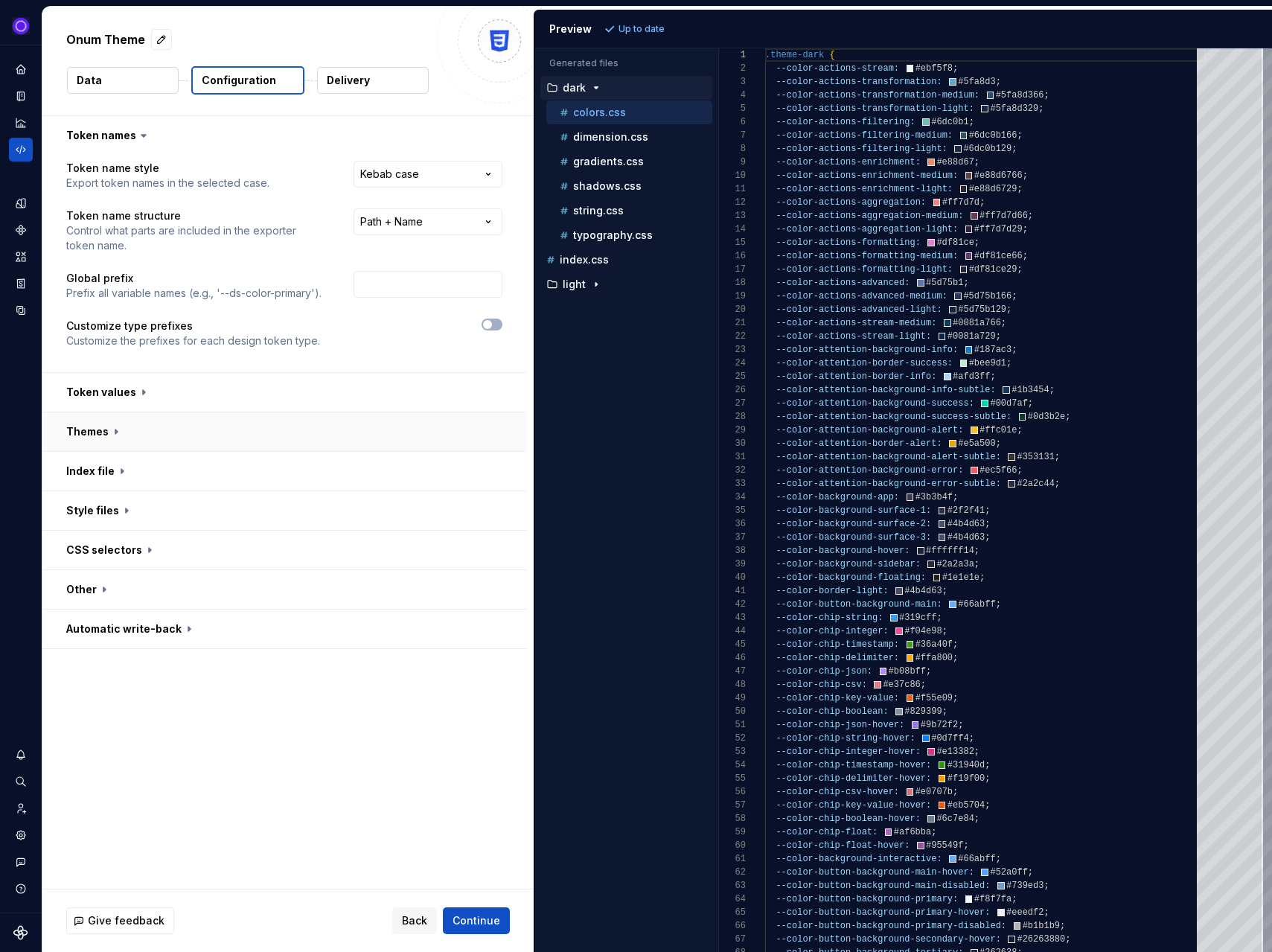
click at [104, 438] on button "button" at bounding box center [284, 431] width 484 height 39
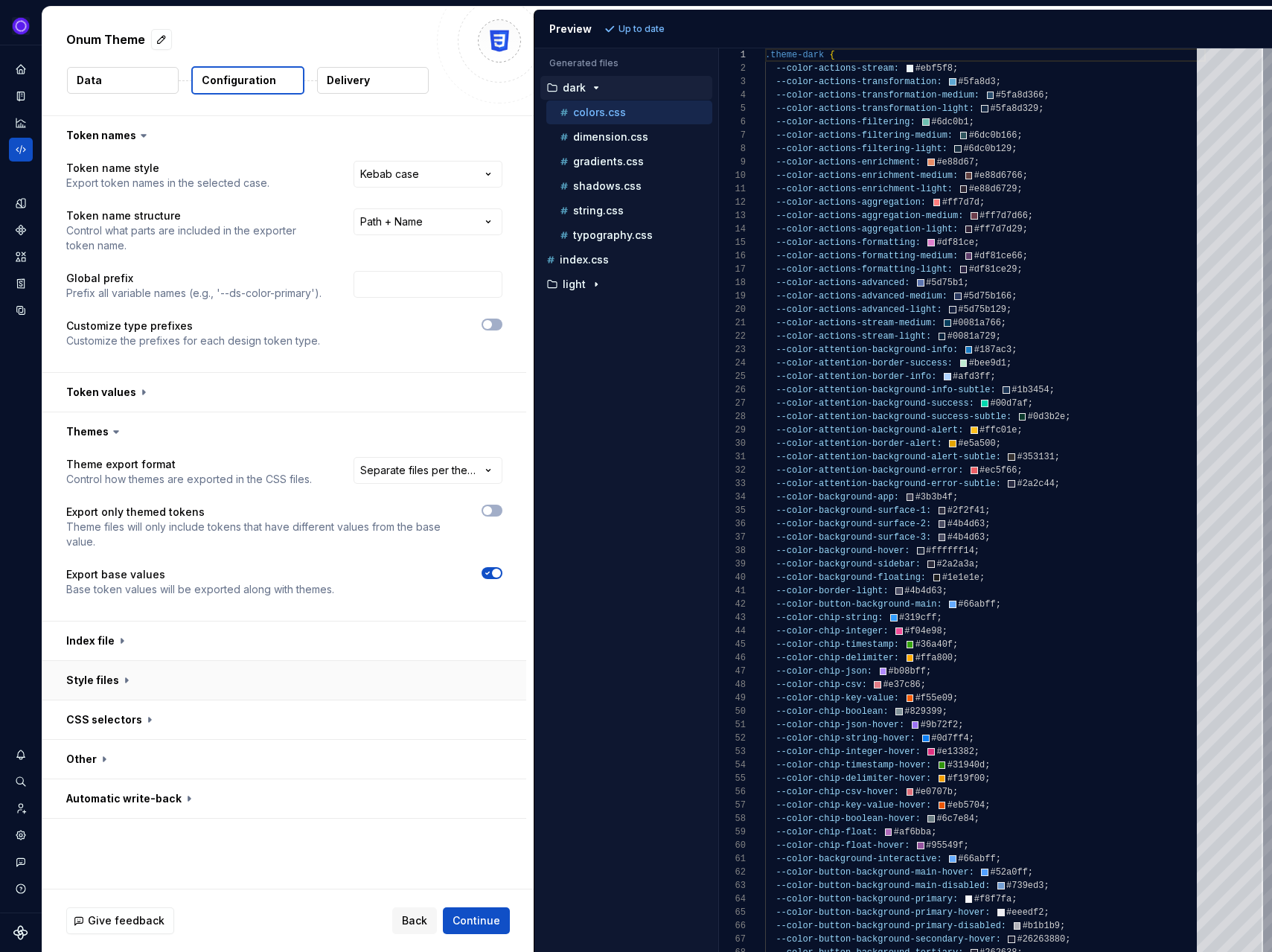
click at [132, 681] on button "button" at bounding box center [284, 680] width 484 height 39
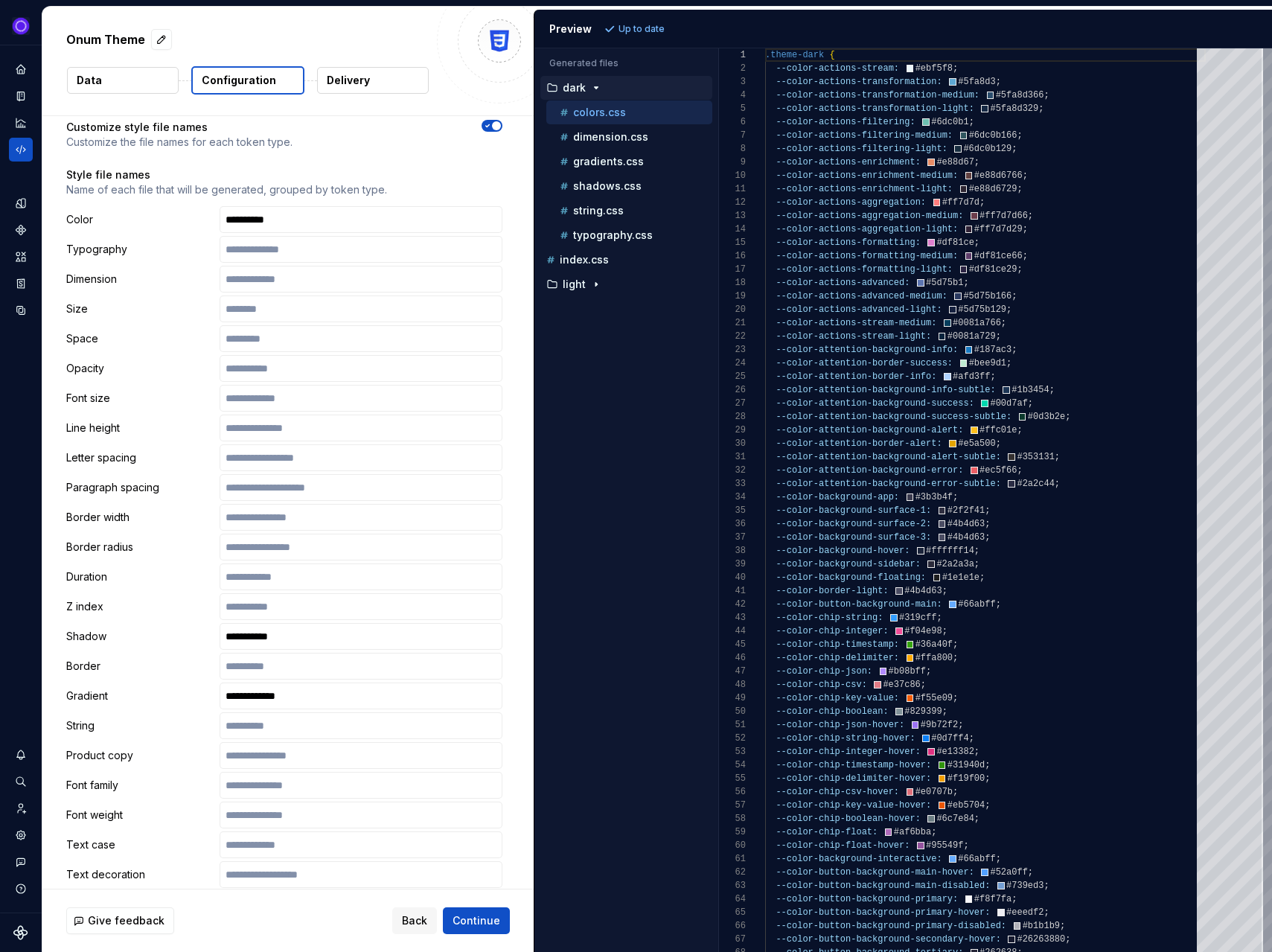
scroll to position [945, 0]
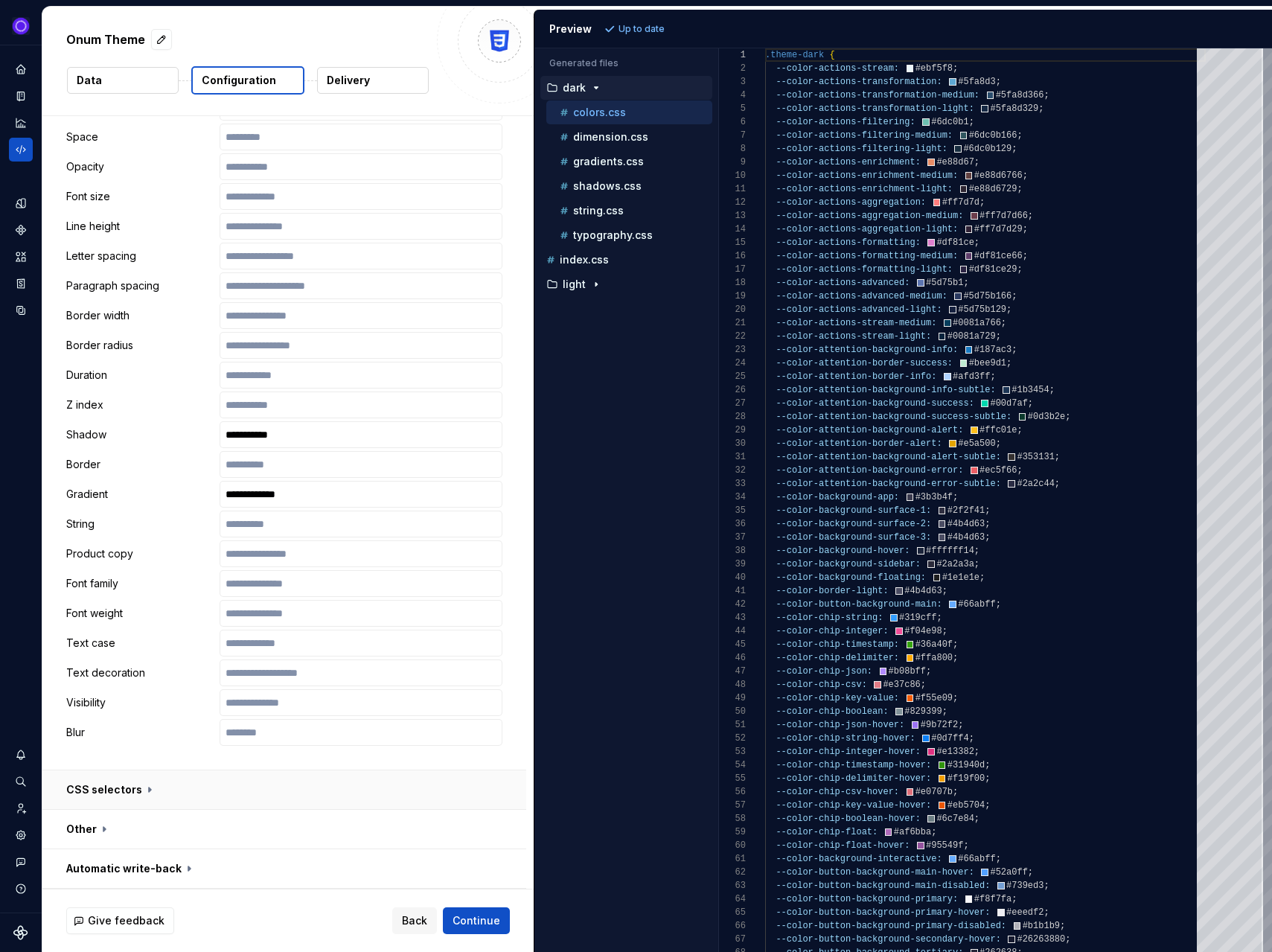
click at [231, 782] on button "button" at bounding box center [284, 789] width 484 height 39
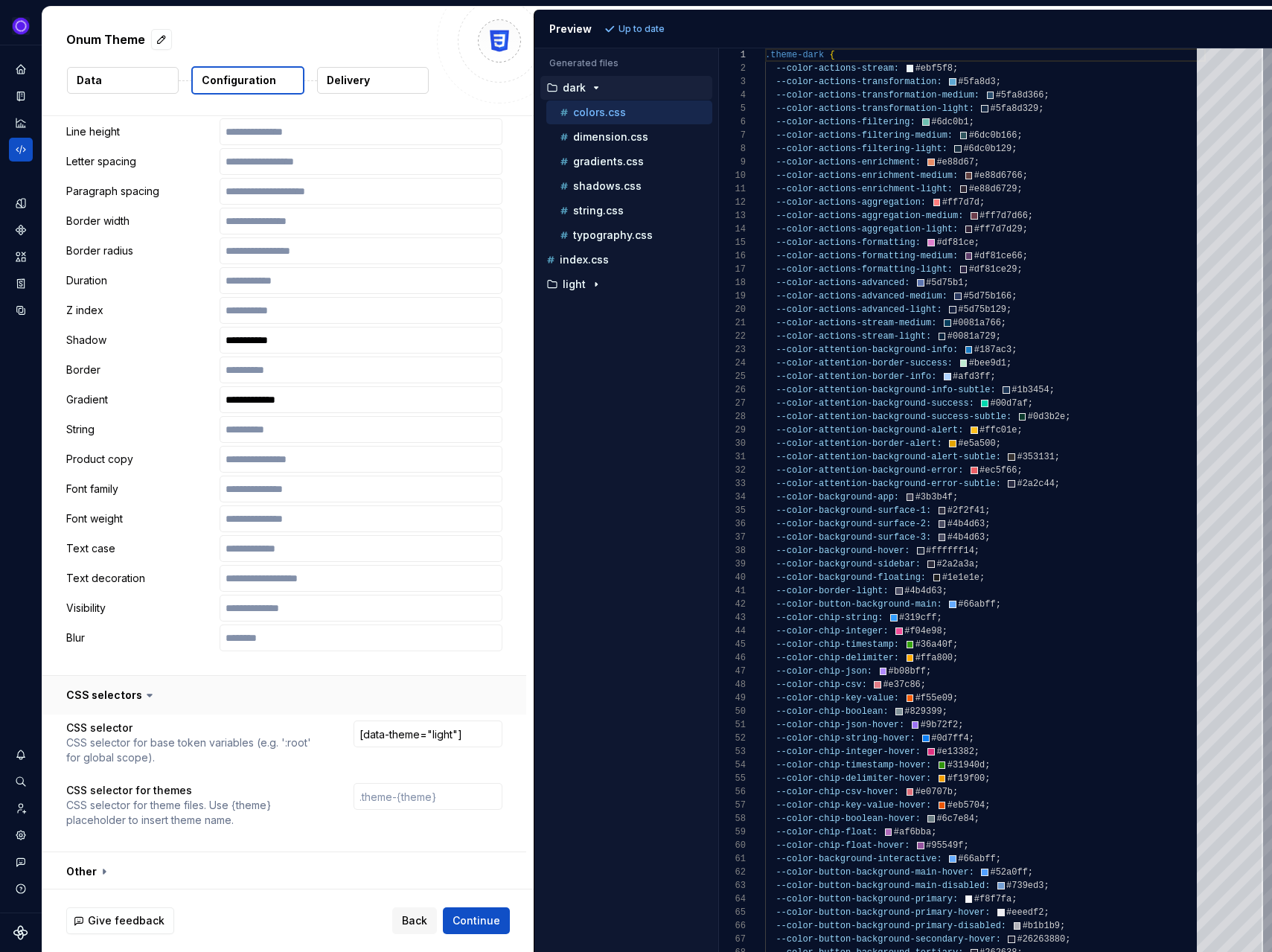
scroll to position [1082, 0]
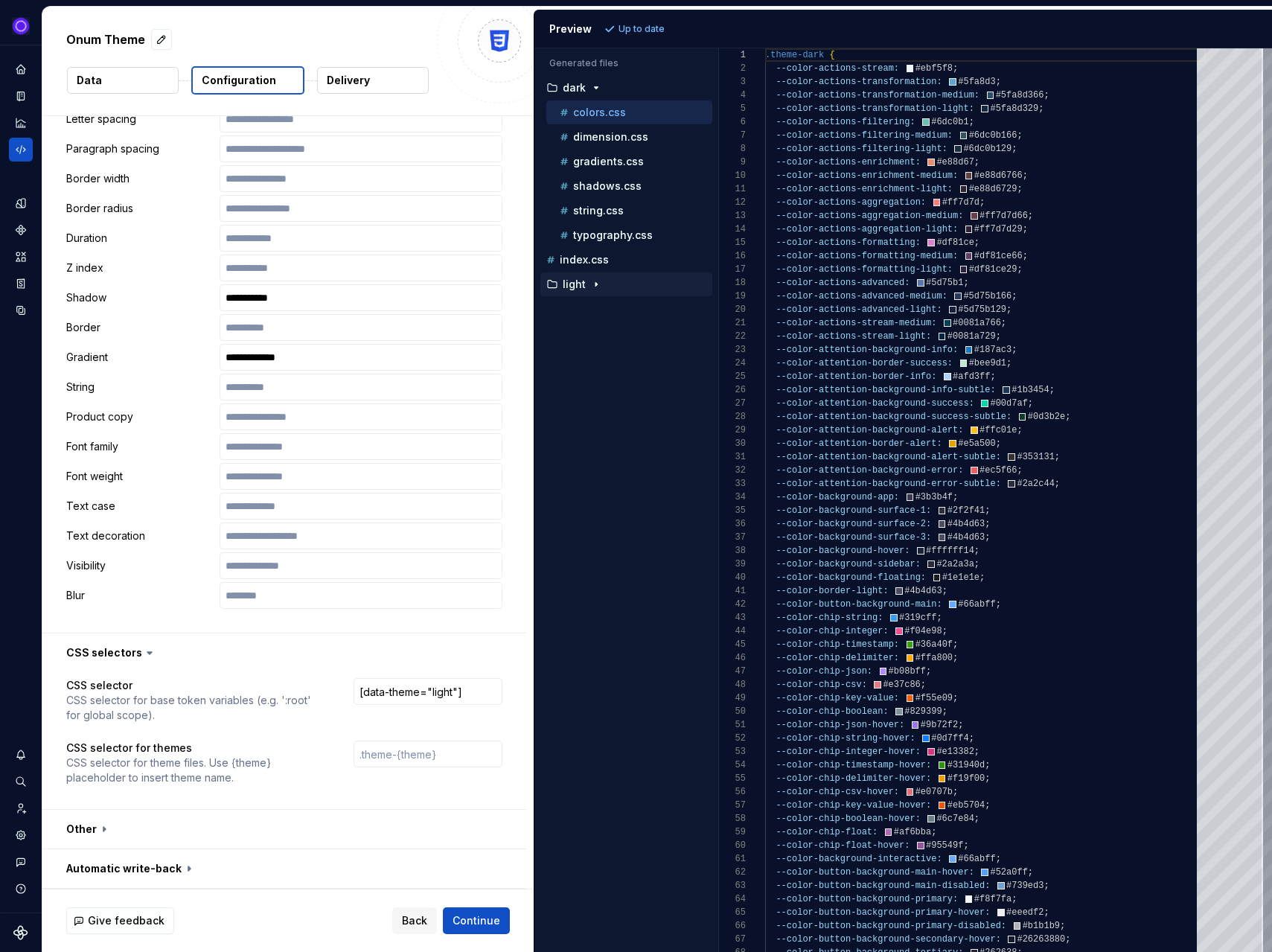
click at [579, 289] on p "light" at bounding box center [573, 284] width 23 height 12
click at [594, 310] on p "colors.css" at bounding box center [599, 309] width 53 height 12
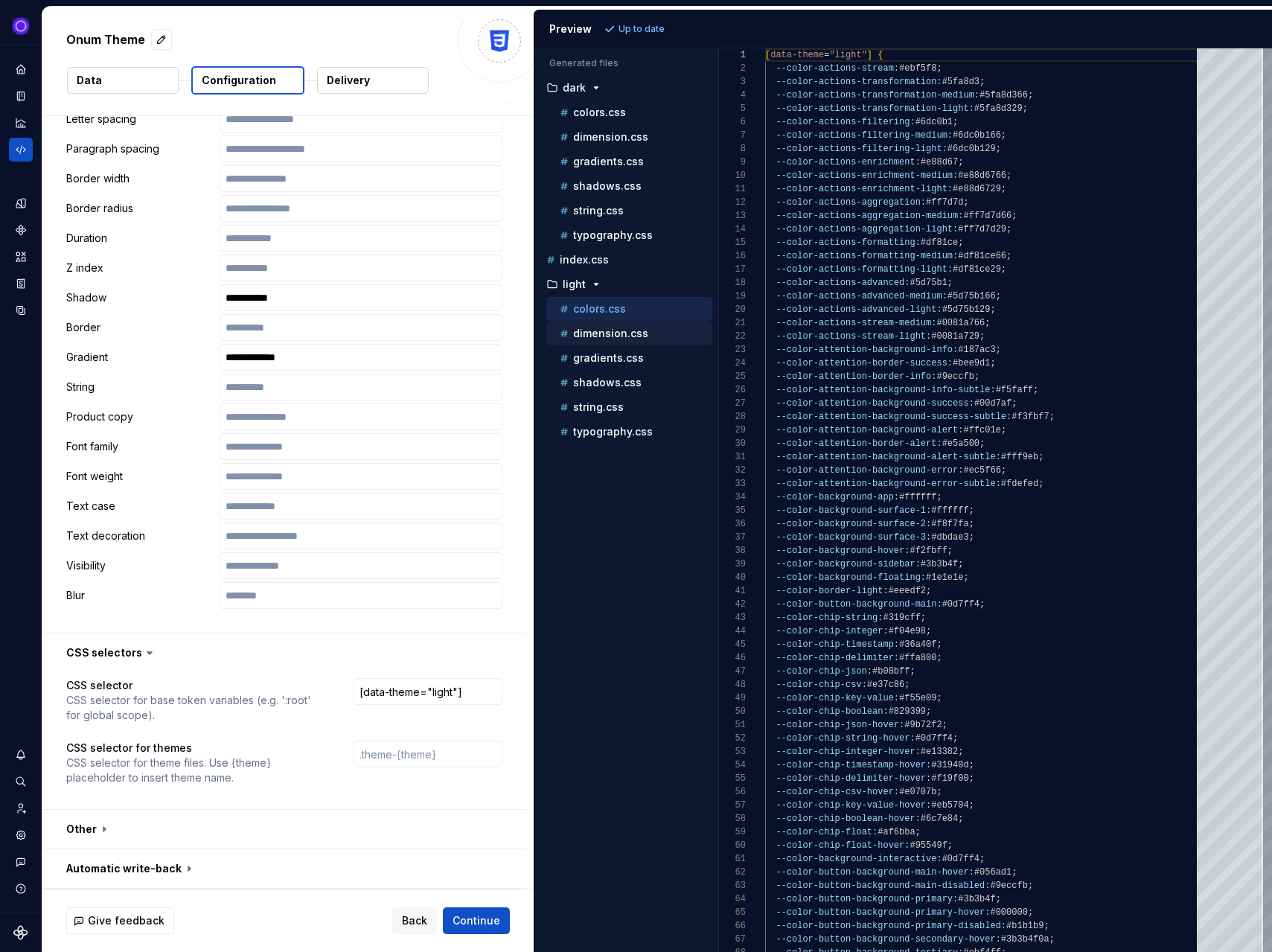
click at [597, 329] on p "dimension.css" at bounding box center [611, 333] width 76 height 12
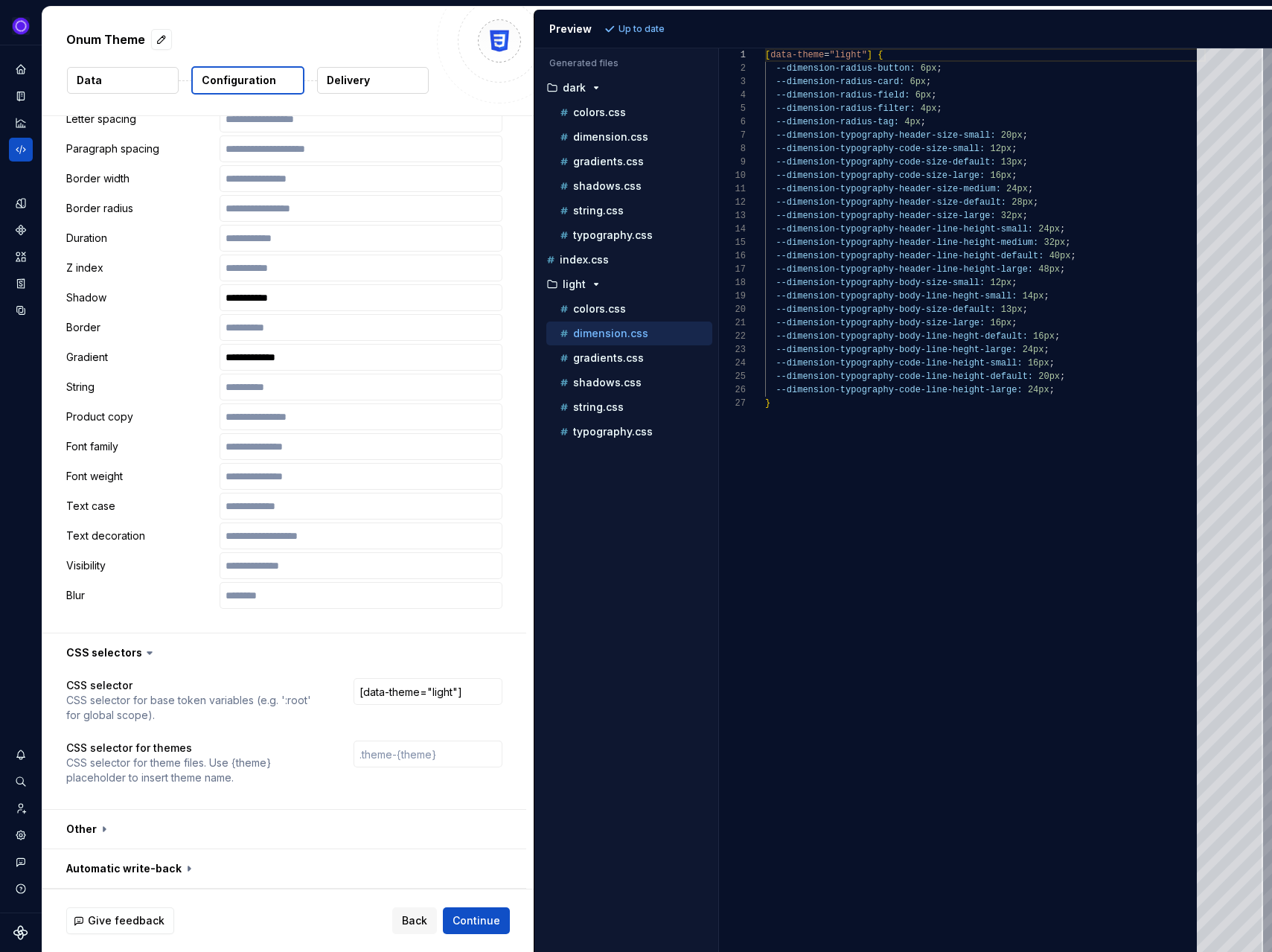
click at [597, 345] on div "dimension.css" at bounding box center [629, 333] width 166 height 24
click at [597, 369] on div "gradients.css" at bounding box center [629, 358] width 166 height 24
click at [596, 390] on button "shadows.css" at bounding box center [629, 383] width 166 height 16
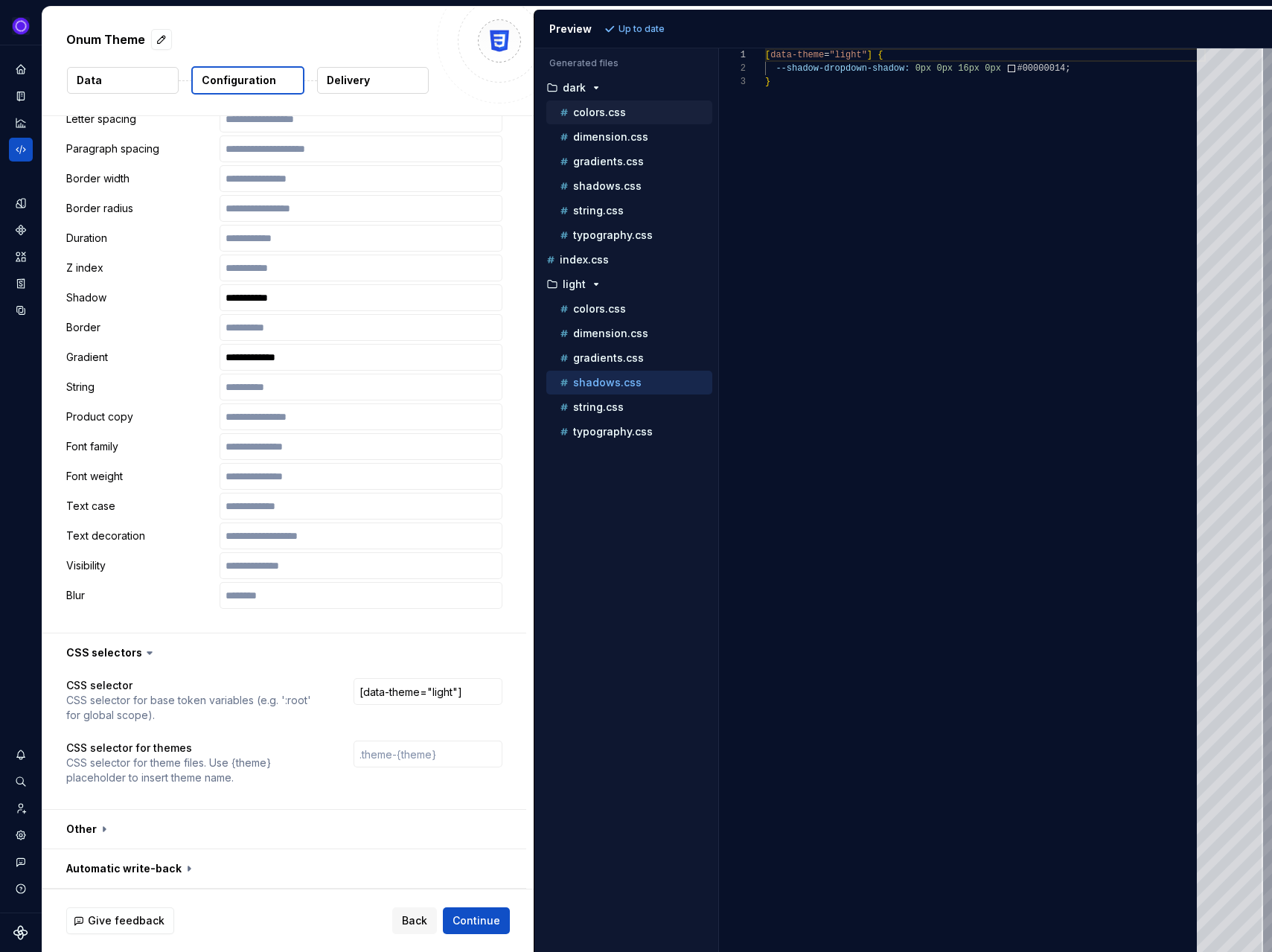
click at [583, 109] on p "colors.css" at bounding box center [599, 112] width 53 height 12
type textarea "**********"
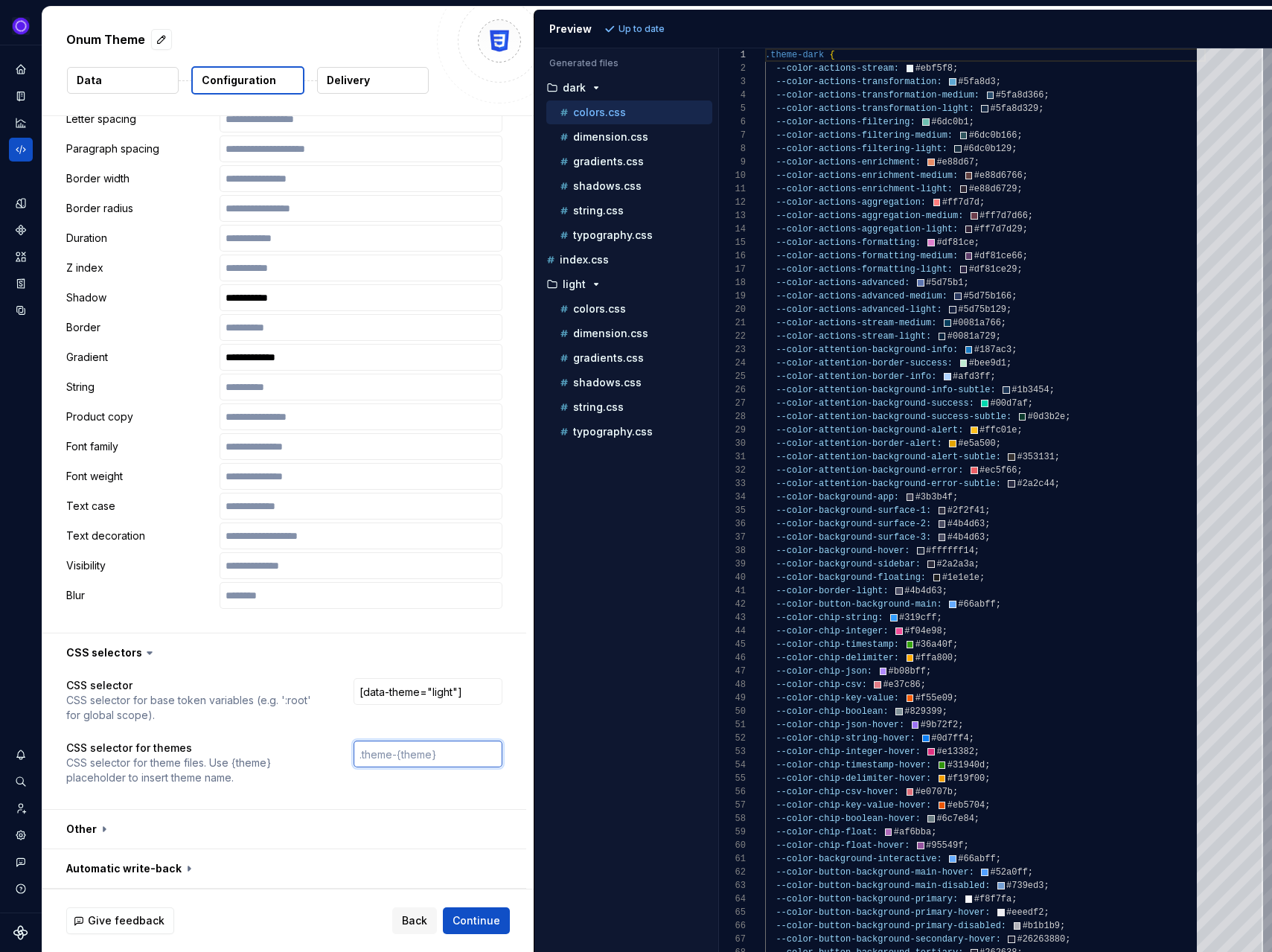
click at [452, 754] on input "text" at bounding box center [428, 753] width 149 height 27
paste input ".theme-{theme}"
type input ".theme-{theme}-asd"
click at [641, 23] on span "Refresh preview" at bounding box center [656, 29] width 75 height 12
type textarea "**********"
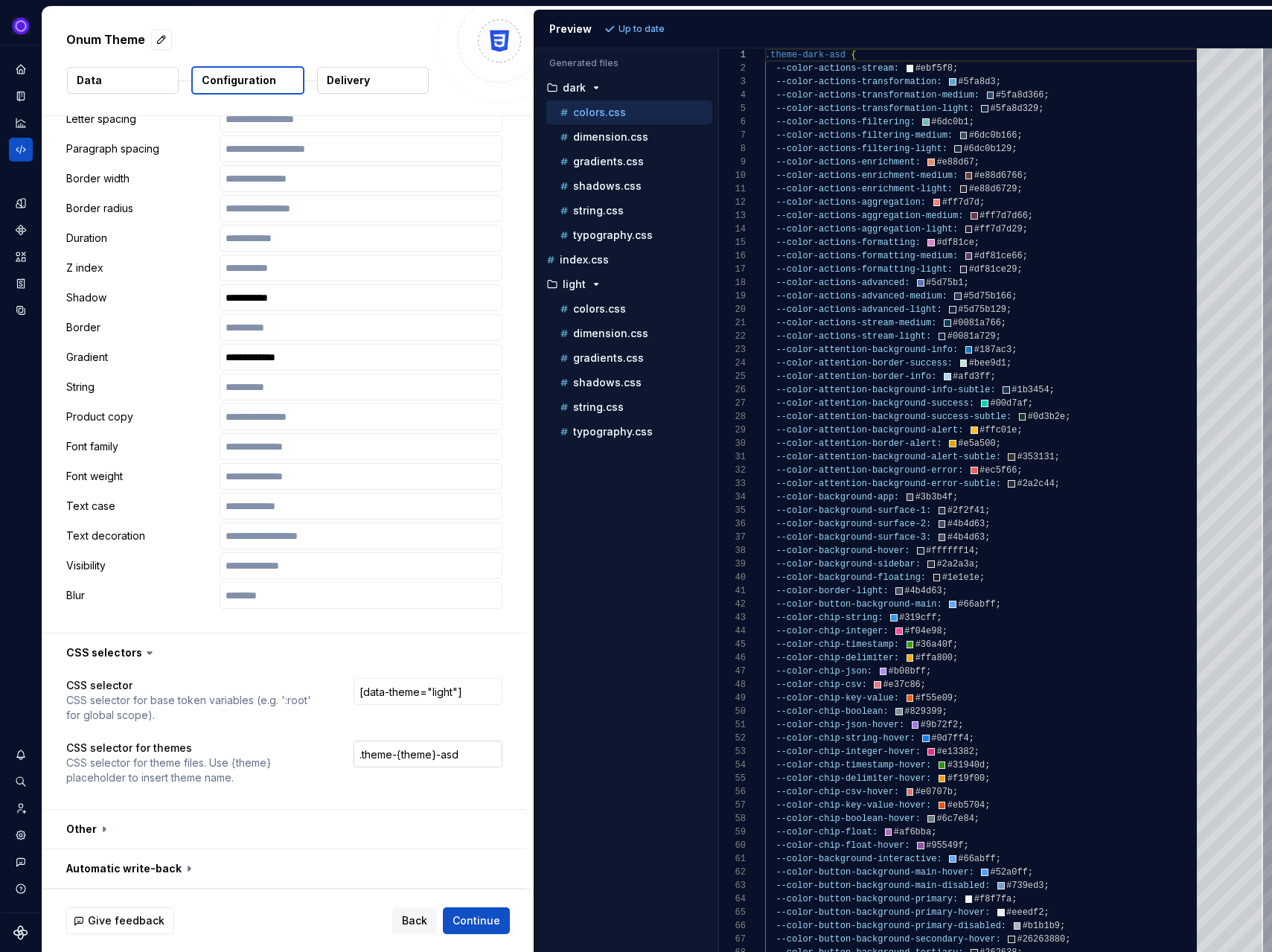
click at [369, 750] on input ".theme-{theme}-asd" at bounding box center [428, 753] width 149 height 27
type input "[data-theme="{theme}"]"
click at [653, 27] on span "Refresh preview" at bounding box center [656, 29] width 75 height 12
type textarea "**********"
click at [376, 692] on input "[data-theme="light"]" at bounding box center [428, 691] width 149 height 27
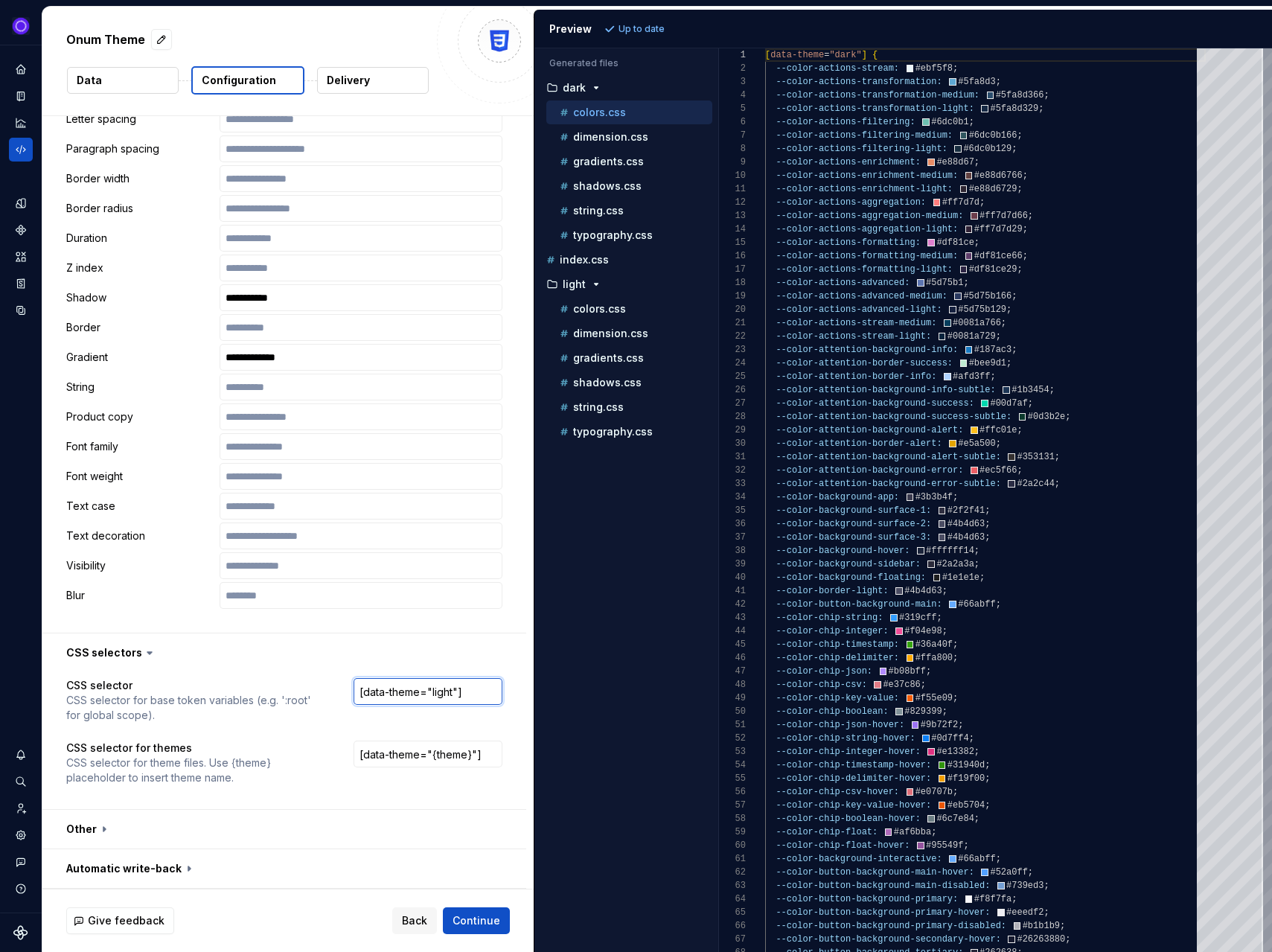
click at [376, 692] on input "[data-theme="light"]" at bounding box center [428, 691] width 149 height 27
click at [654, 29] on span "Refresh preview" at bounding box center [656, 29] width 75 height 12
click at [604, 309] on p "colors.css" at bounding box center [599, 309] width 53 height 12
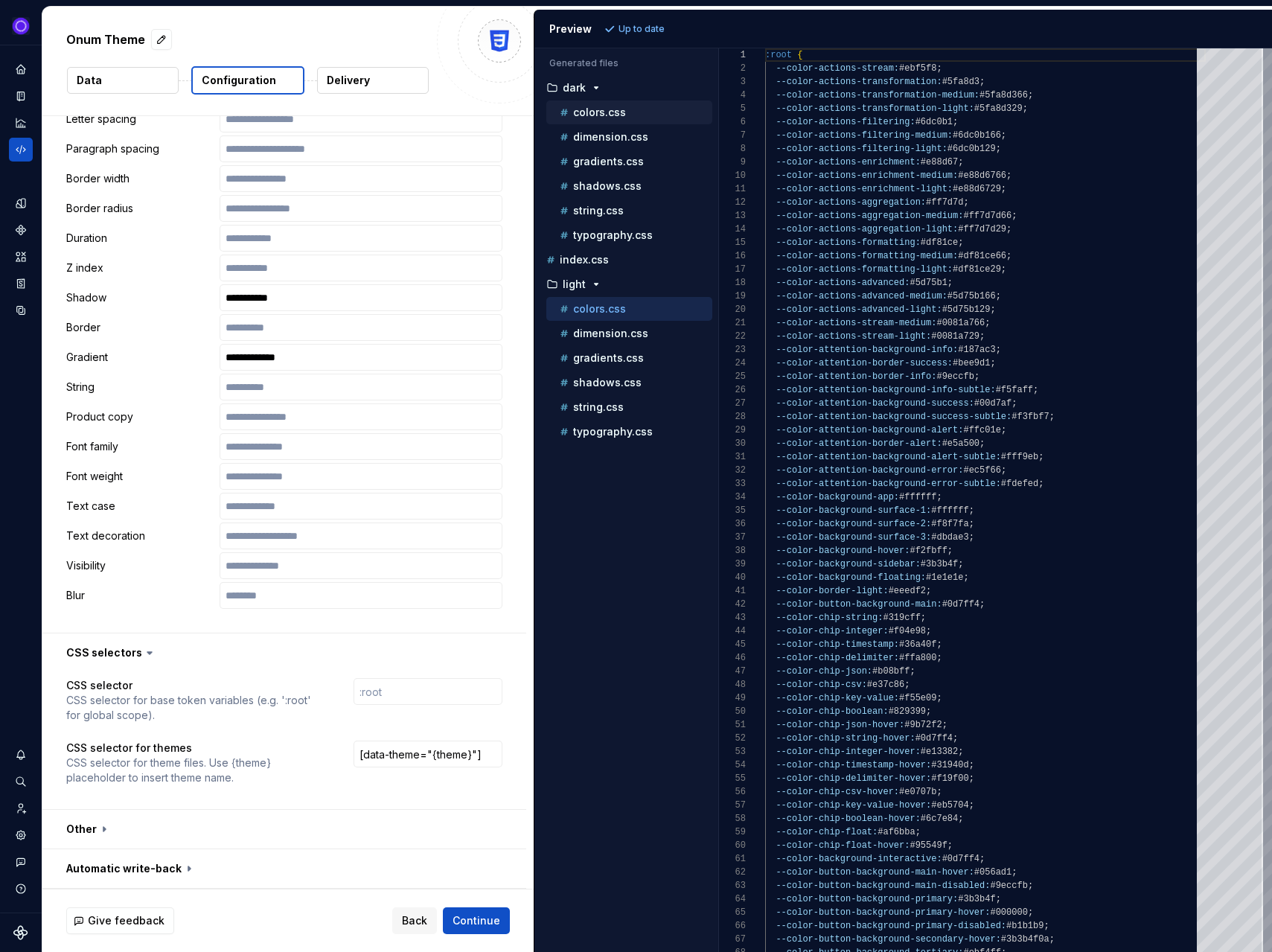
click at [612, 104] on button "colors.css" at bounding box center [629, 112] width 166 height 16
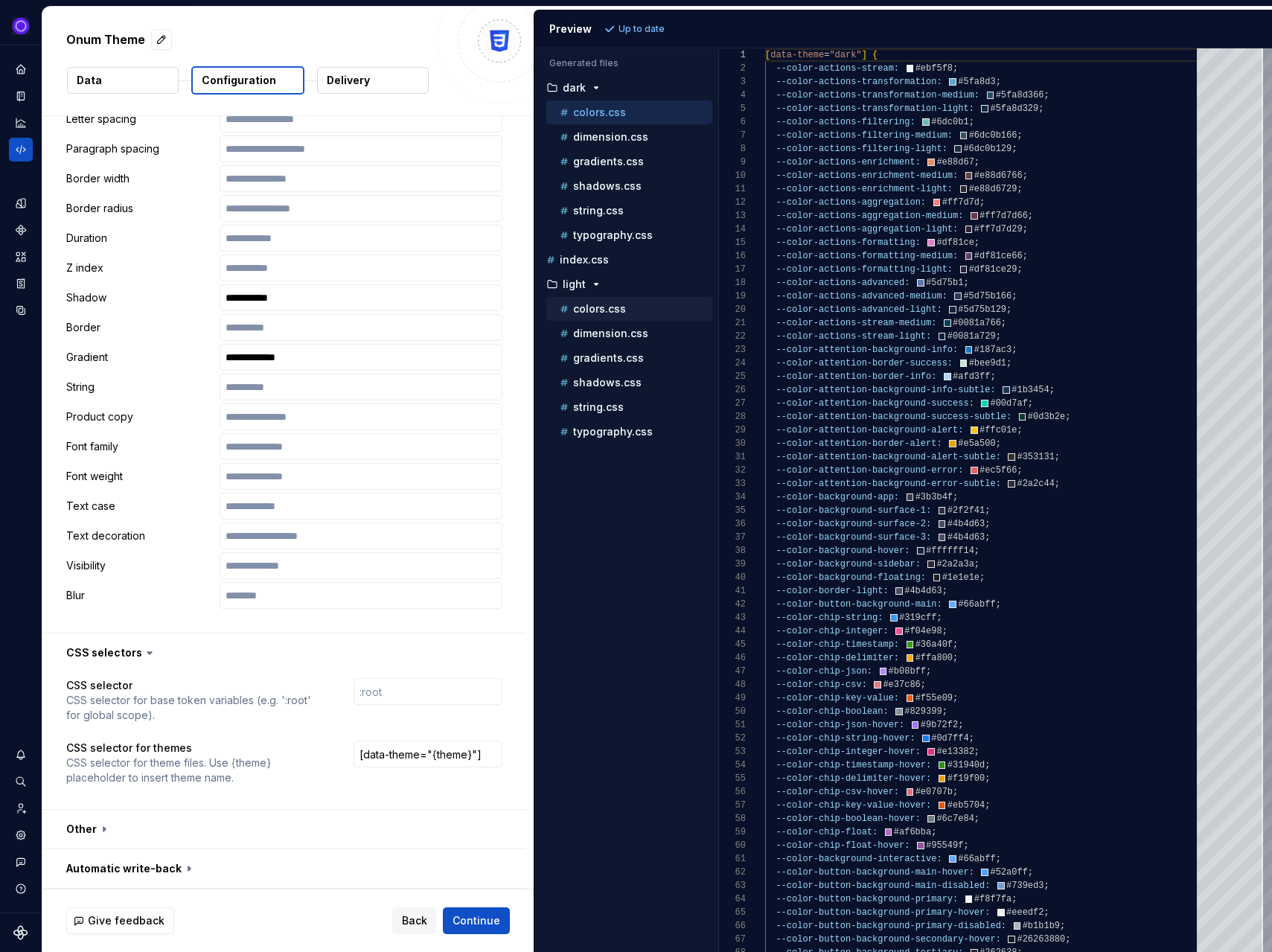
click at [602, 304] on p "colors.css" at bounding box center [599, 309] width 53 height 12
type textarea "**********"
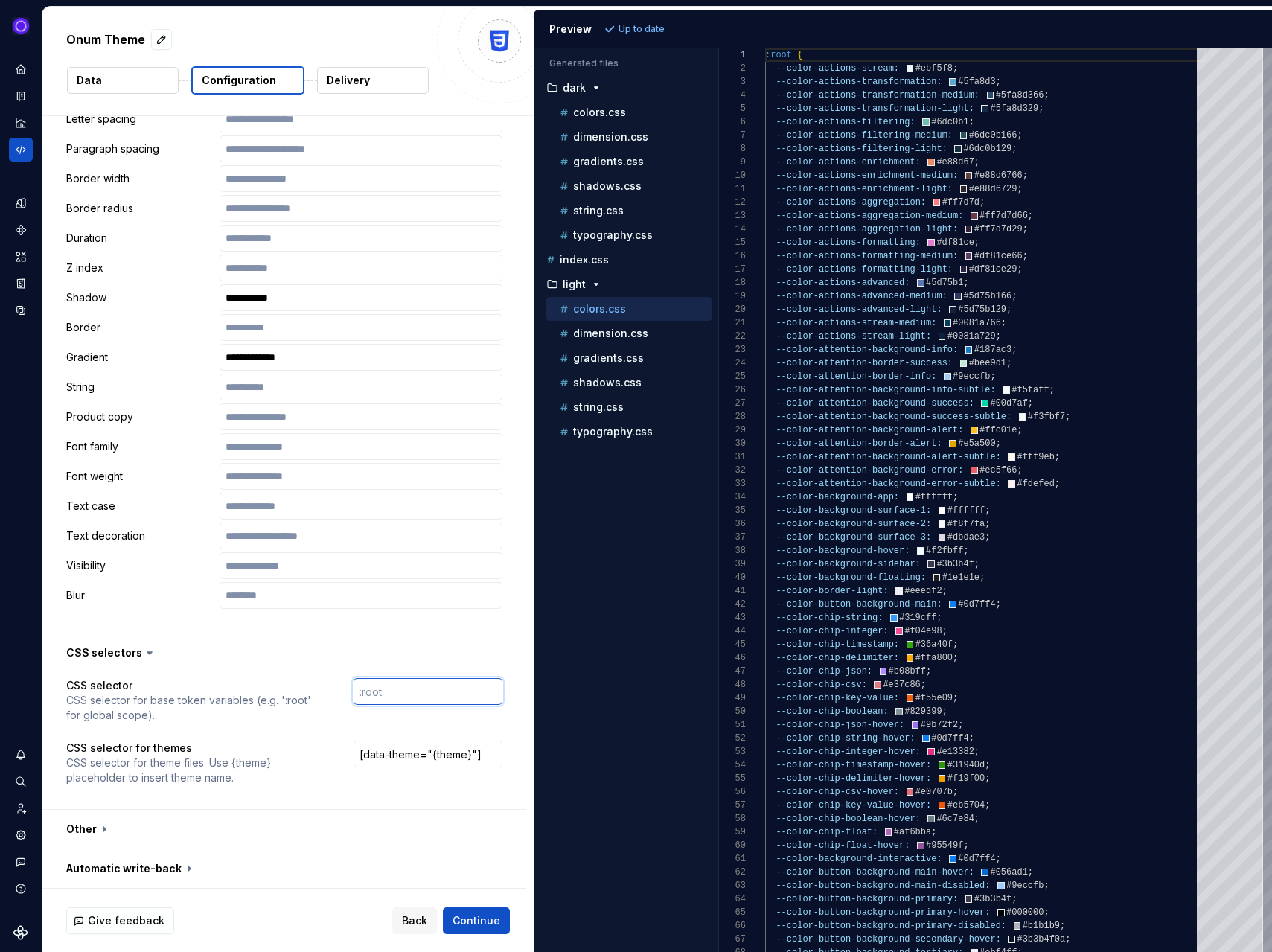
click at [401, 691] on input "text" at bounding box center [428, 691] width 149 height 27
paste input "[data-theme="light"]"
type input "[data-theme="light"]"
click at [650, 20] on button "Refresh preview" at bounding box center [650, 29] width 99 height 21
click at [595, 111] on p "colors.css" at bounding box center [599, 112] width 53 height 12
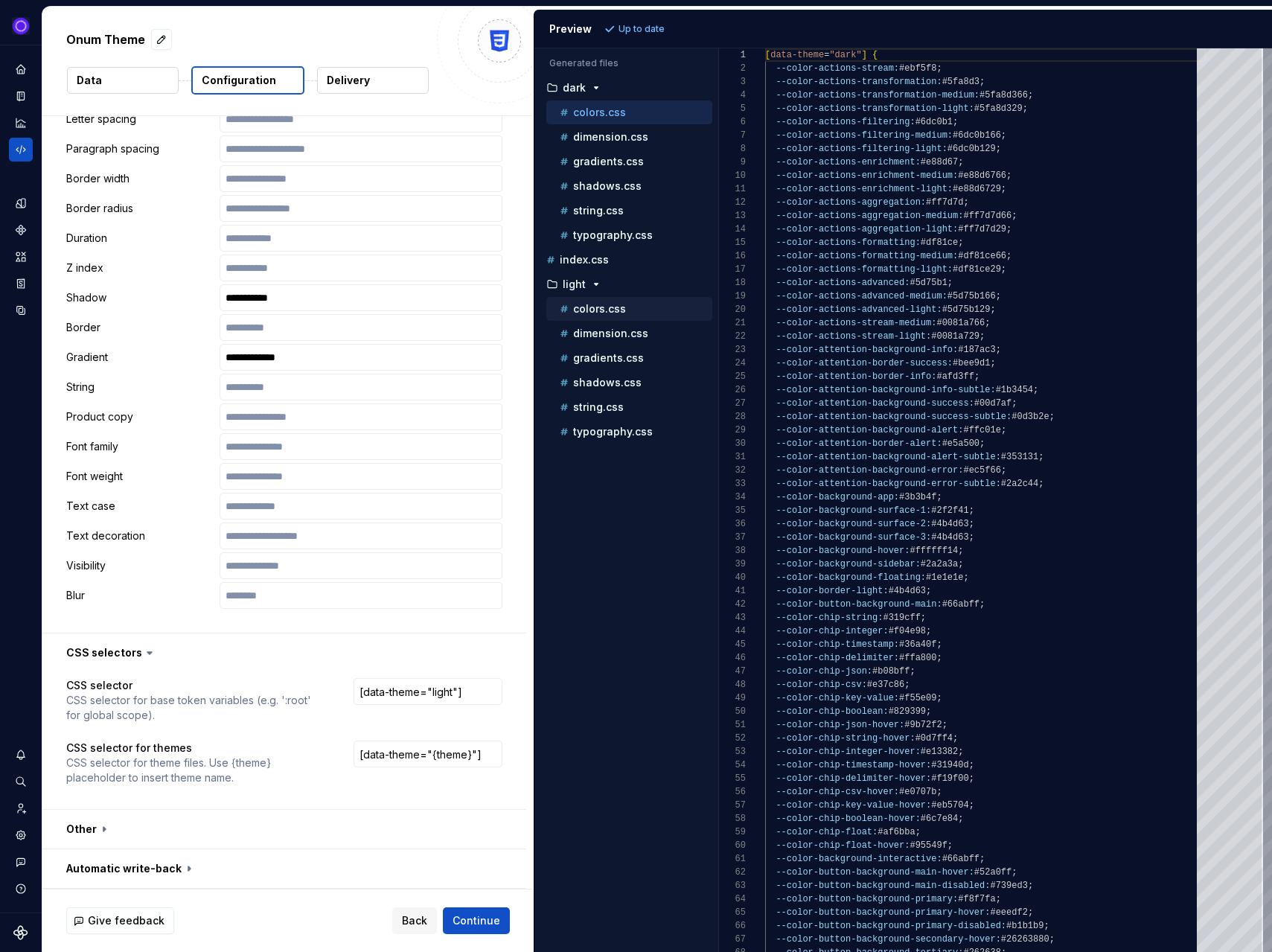
click at [588, 312] on p "colors.css" at bounding box center [599, 309] width 53 height 12
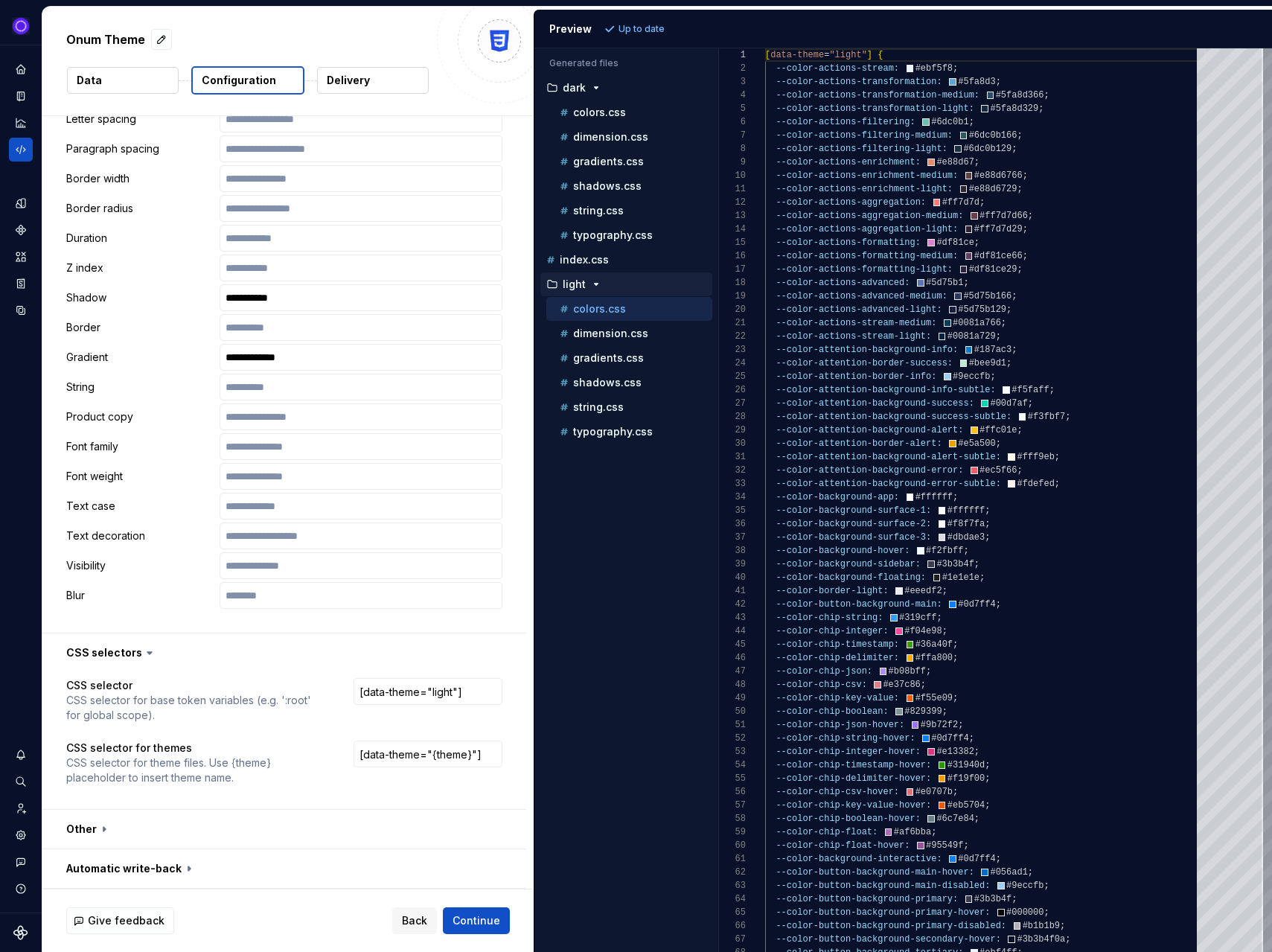
click at [570, 284] on p "light" at bounding box center [573, 284] width 23 height 12
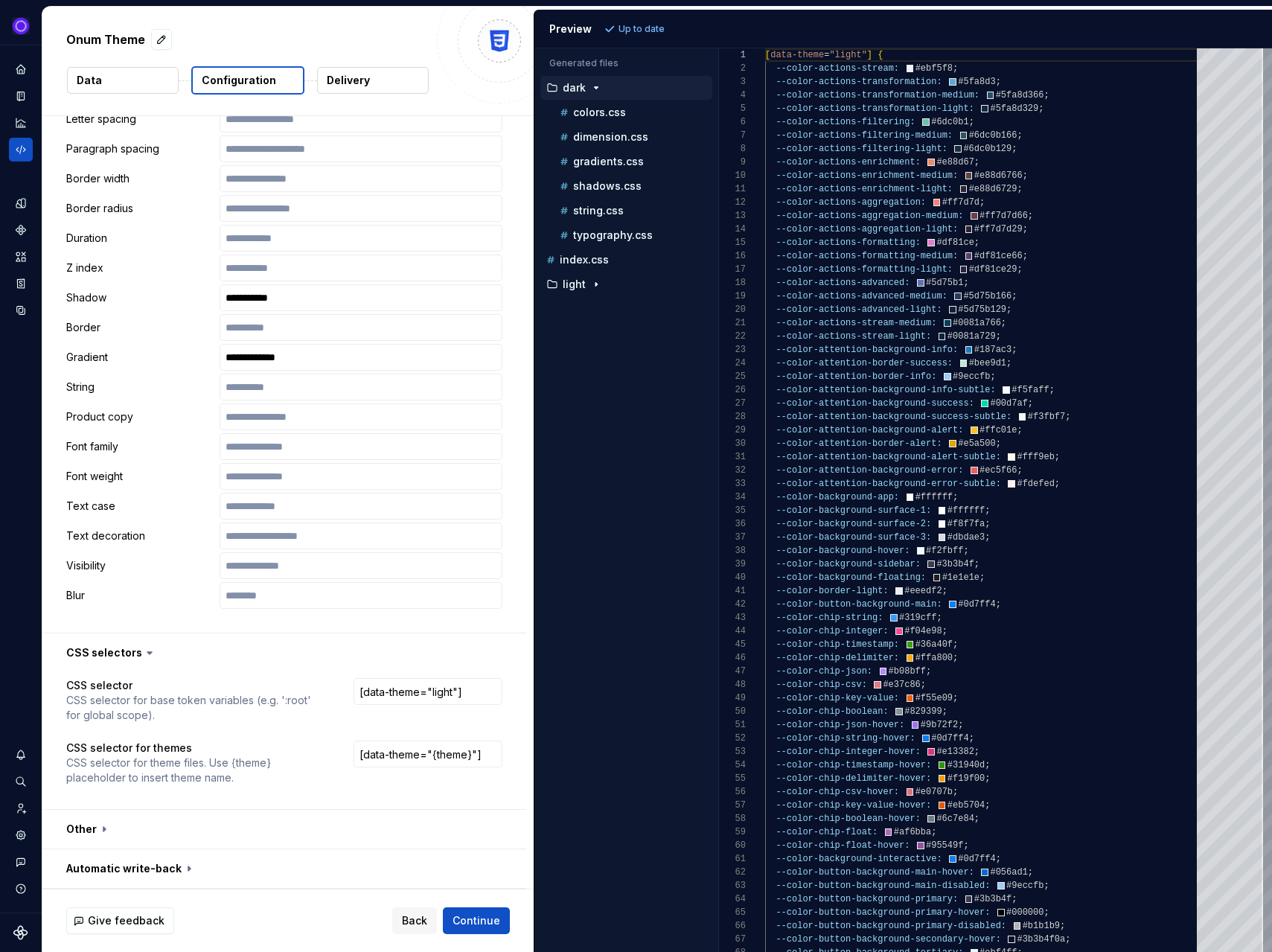
click at [579, 86] on p "dark" at bounding box center [573, 87] width 23 height 12
click at [597, 261] on div "Accessibility guide for tree . Navigate the tree with the arrow keys. Common tr…" at bounding box center [626, 512] width 184 height 879
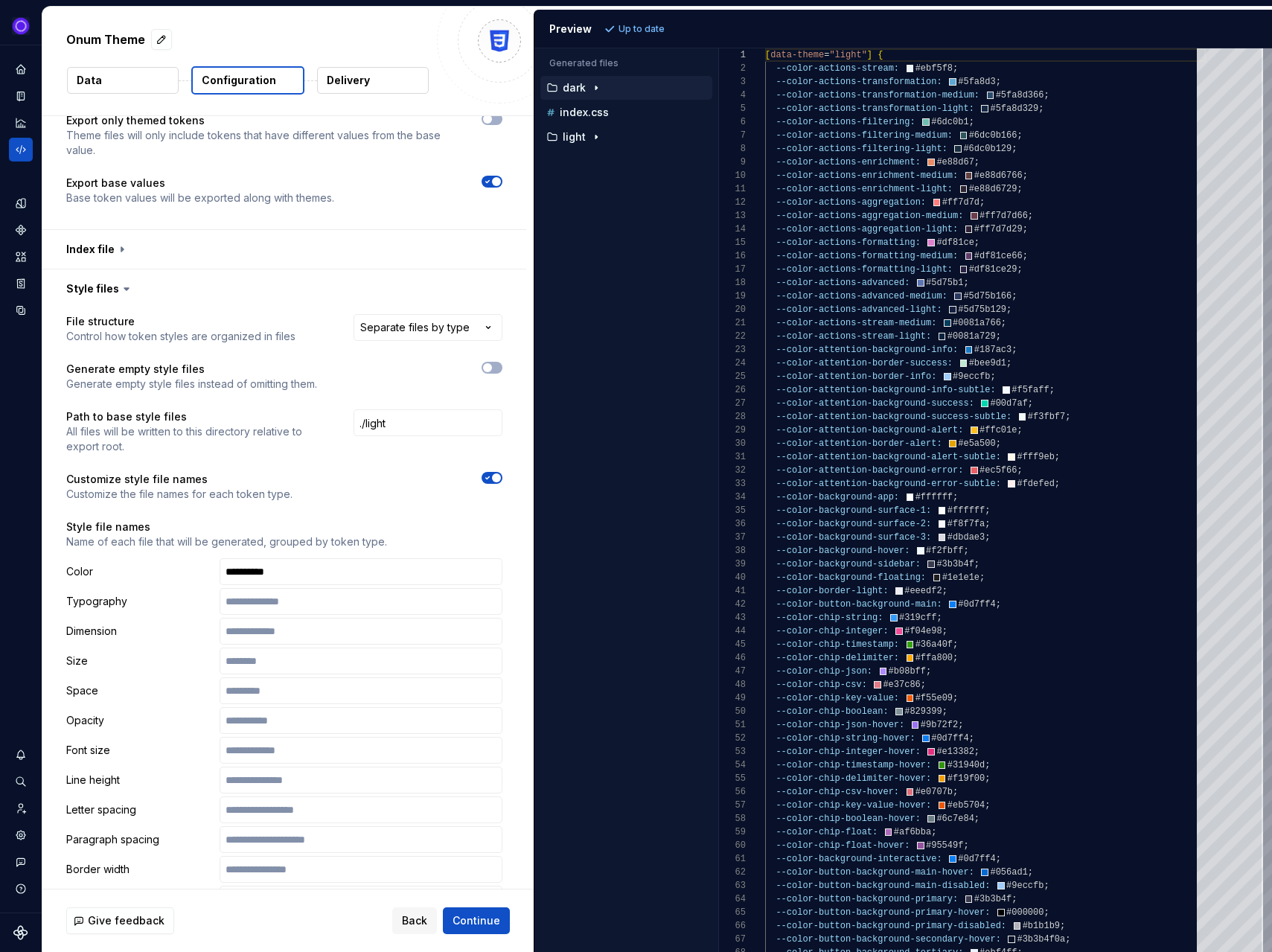
scroll to position [379, 0]
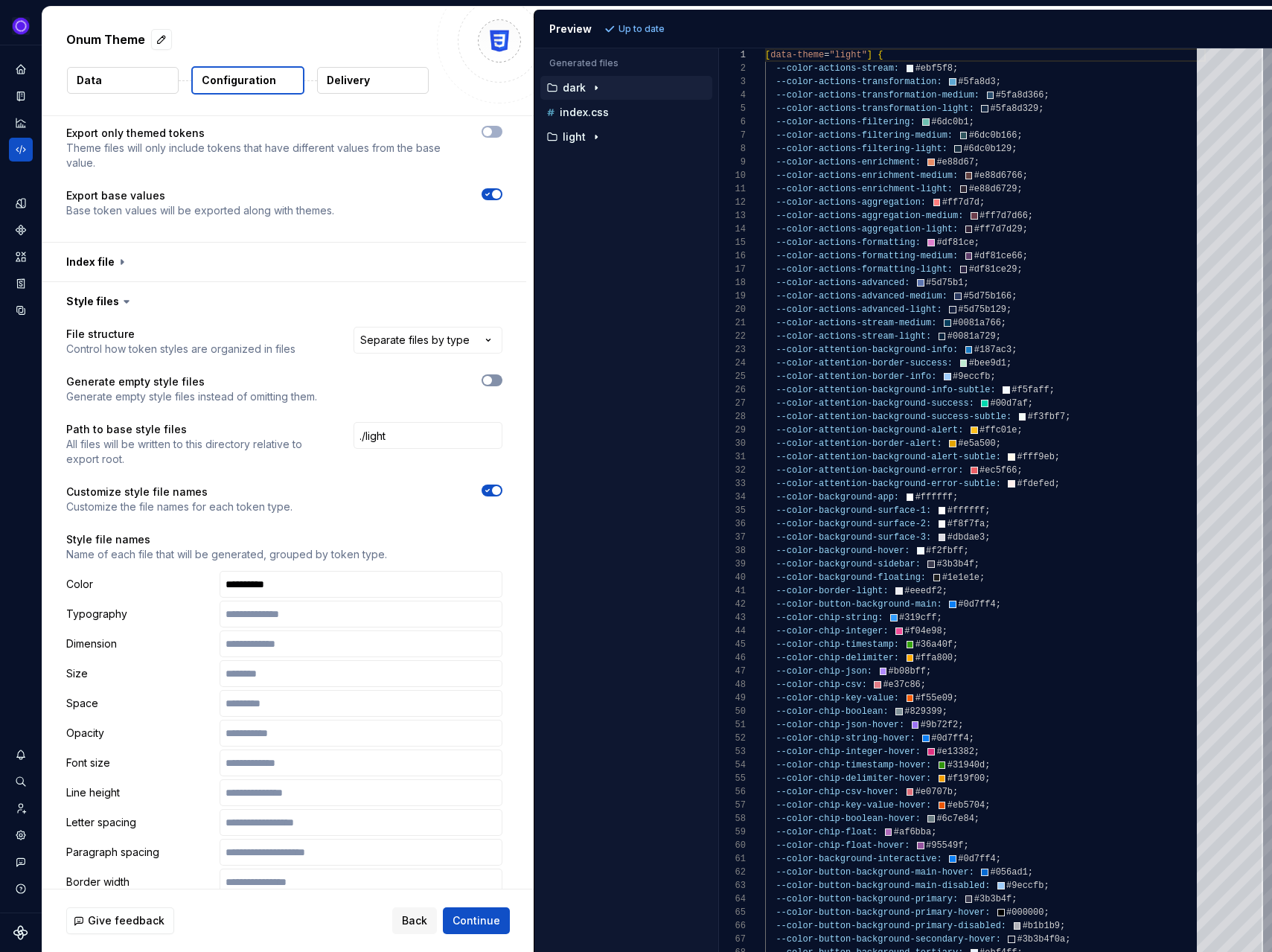
click at [501, 380] on button "button" at bounding box center [491, 381] width 21 height 12
click at [573, 134] on p "light" at bounding box center [573, 137] width 23 height 12
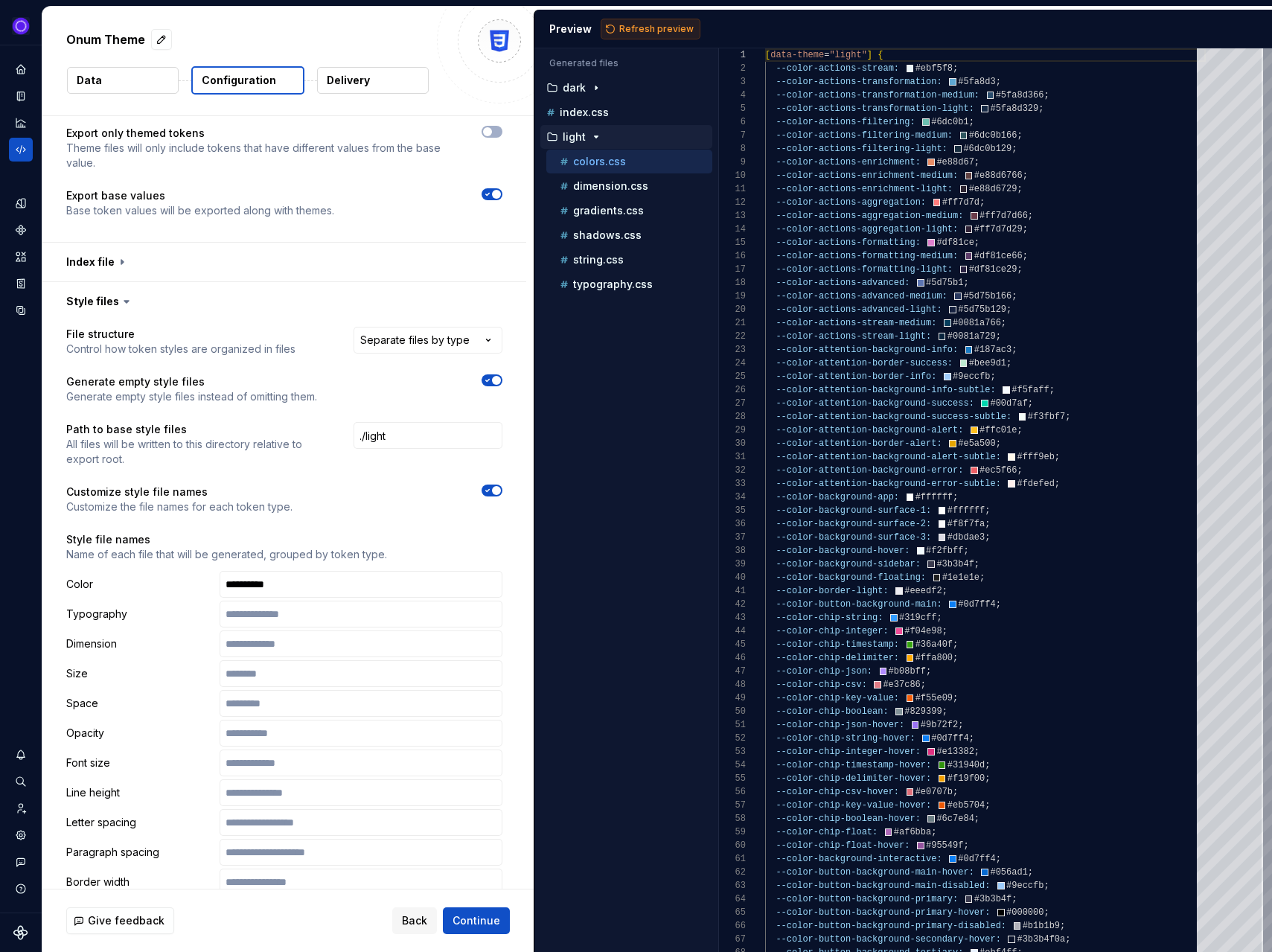
click at [651, 22] on button "Refresh preview" at bounding box center [650, 29] width 99 height 21
click at [621, 288] on p "typography.css" at bounding box center [613, 284] width 80 height 12
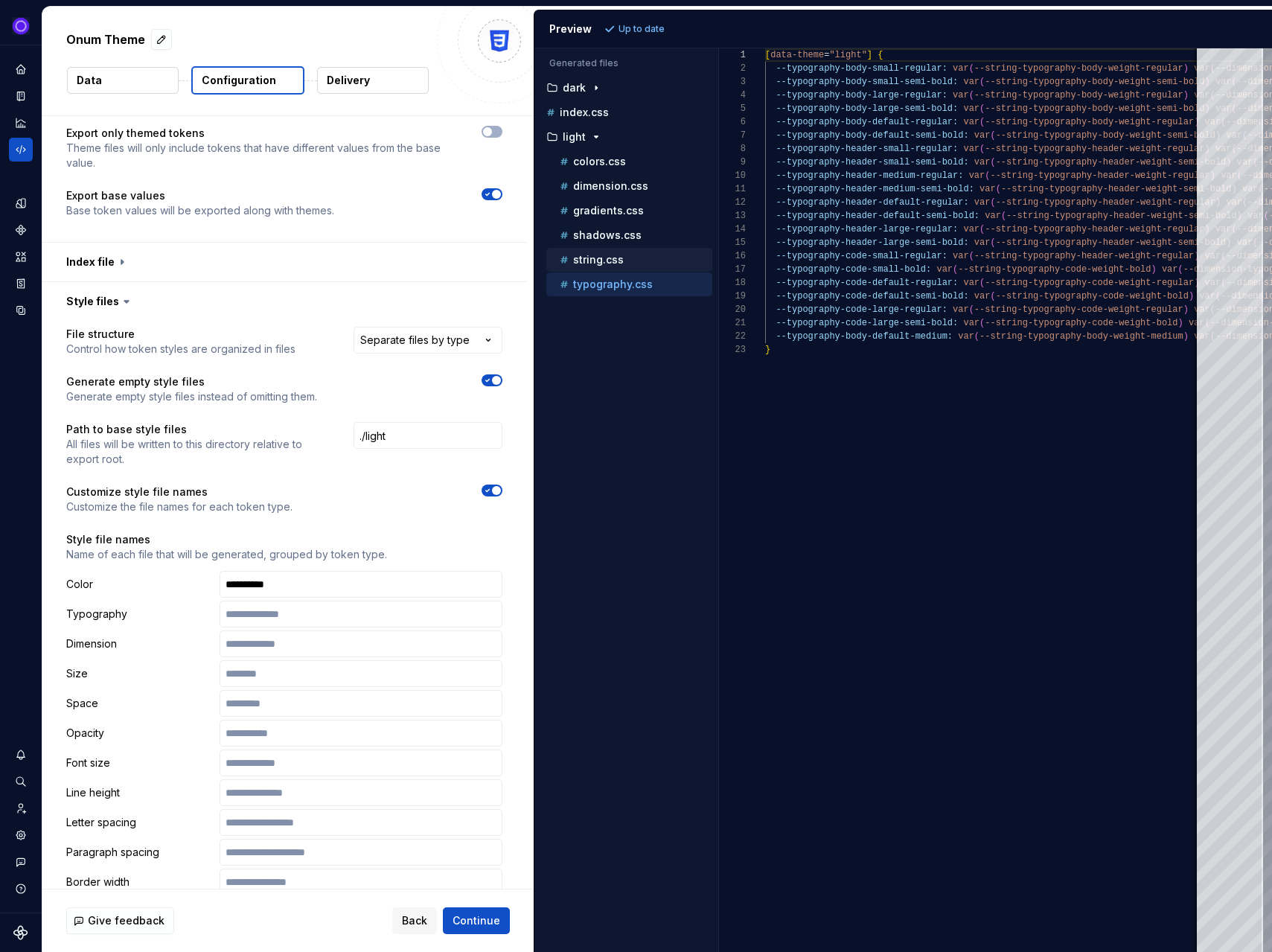
click at [612, 257] on p "string.css" at bounding box center [598, 259] width 51 height 12
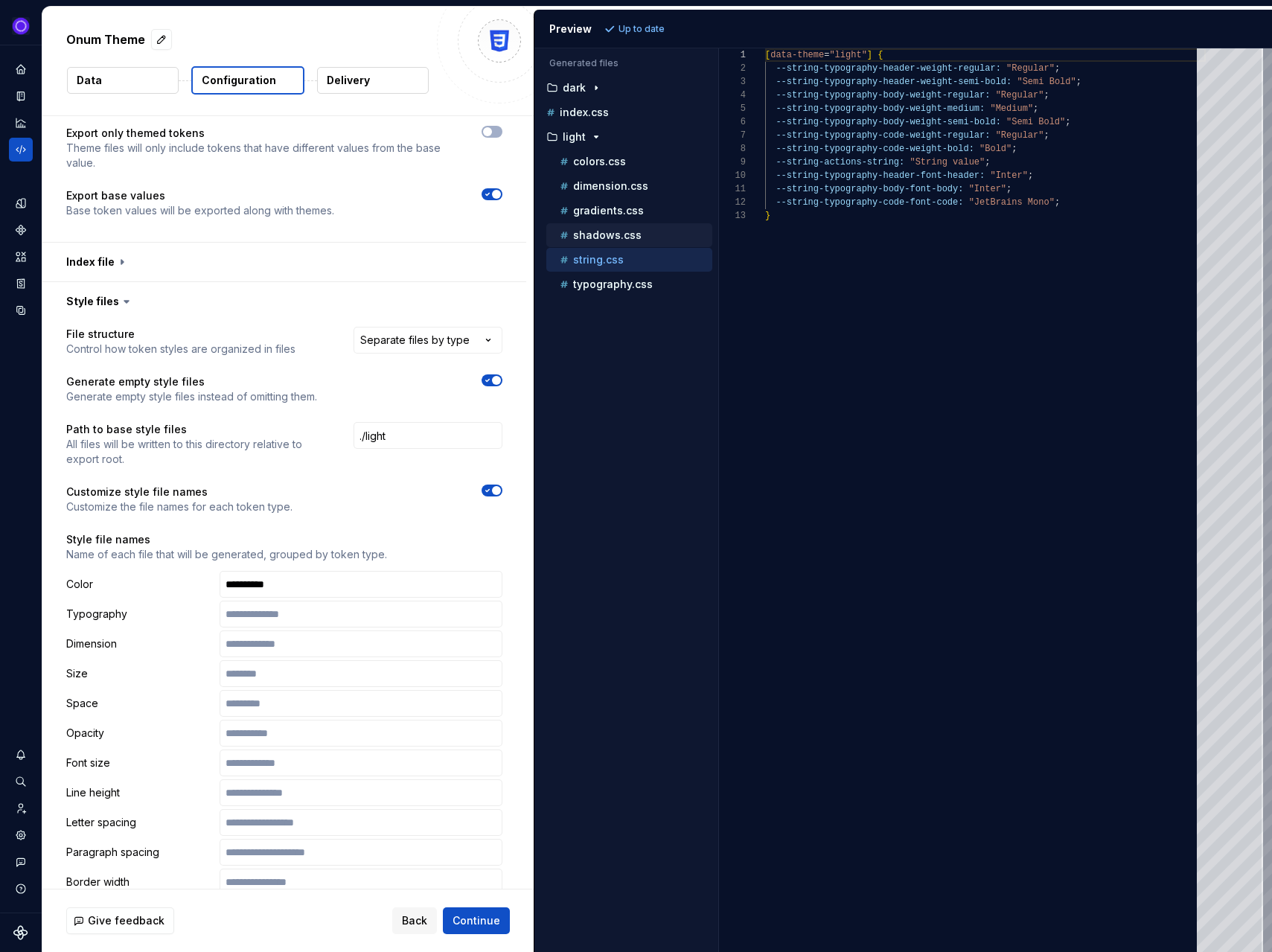
click at [612, 235] on p "shadows.css" at bounding box center [607, 236] width 69 height 12
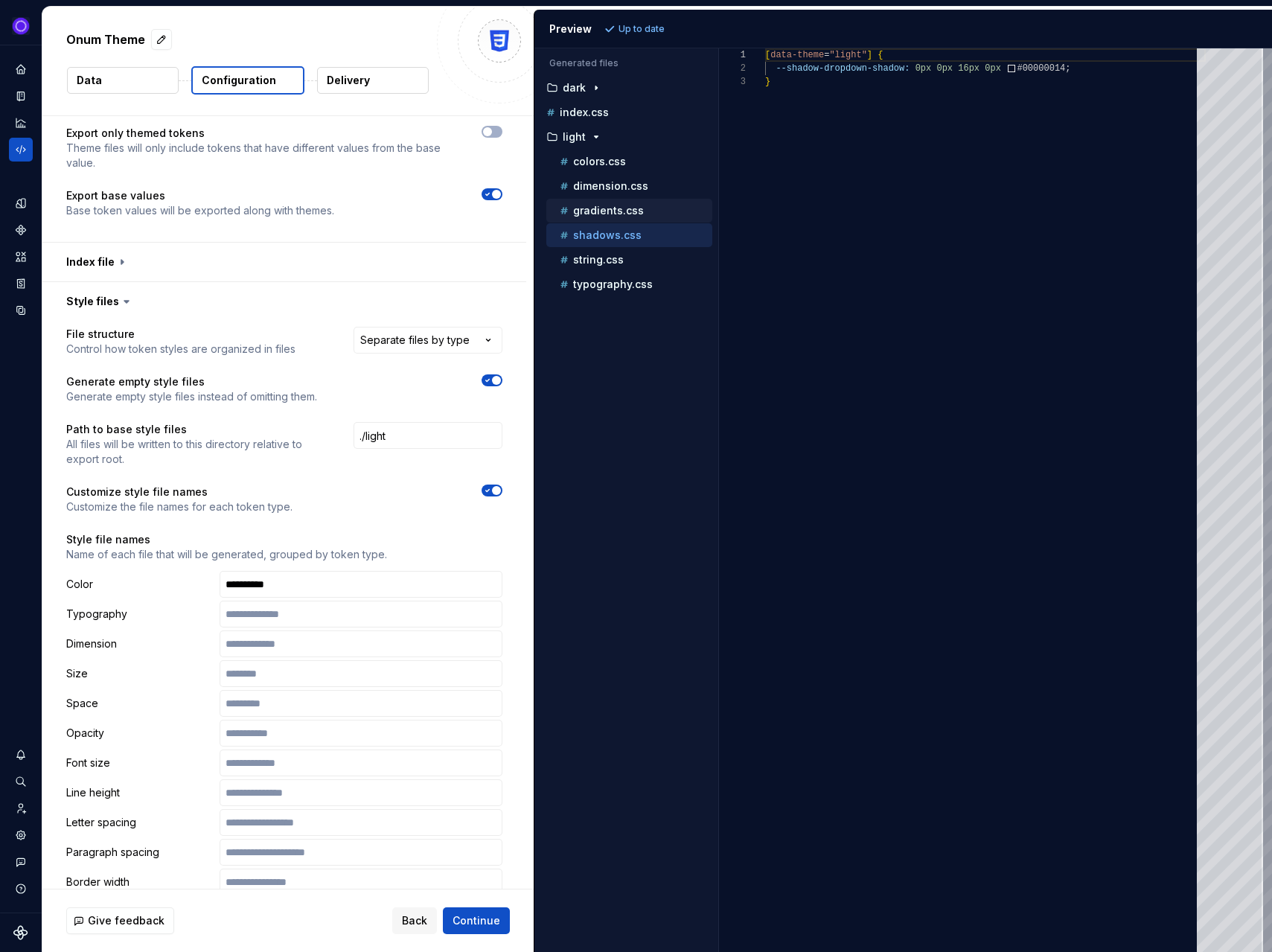
click at [612, 206] on p "gradients.css" at bounding box center [608, 211] width 71 height 12
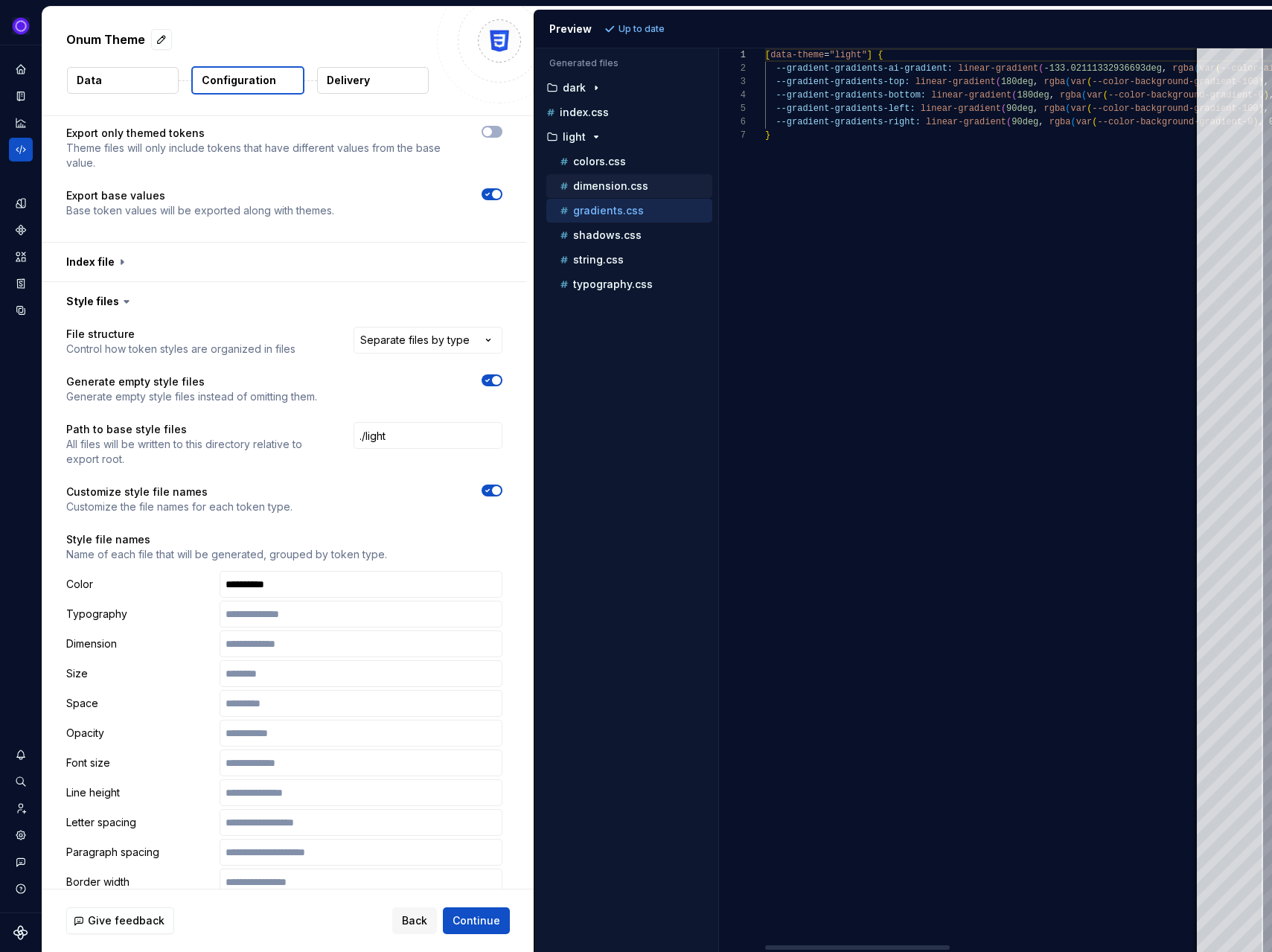
click at [612, 184] on p "dimension.css" at bounding box center [611, 186] width 76 height 12
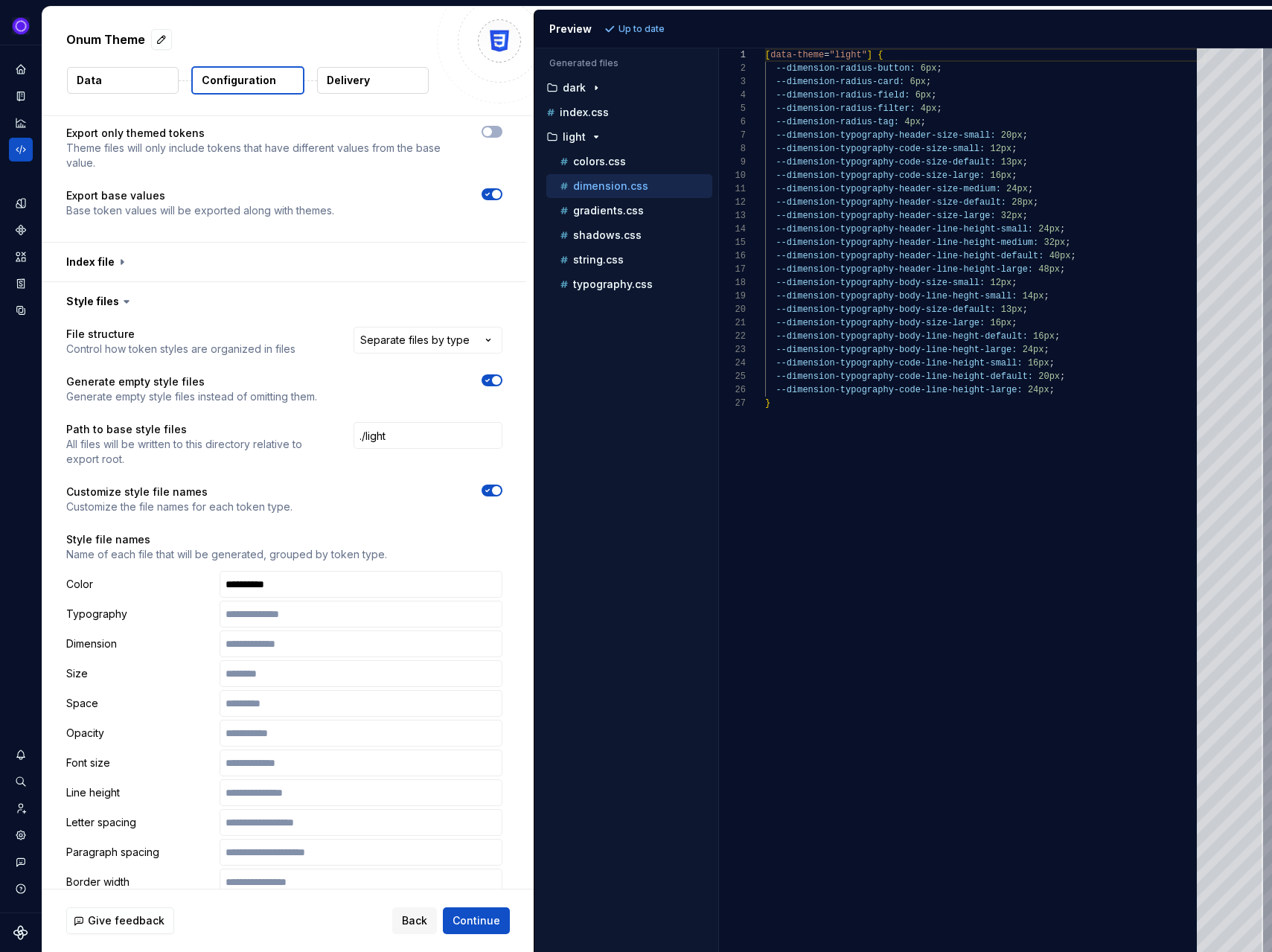
click at [600, 176] on div "dimension.css" at bounding box center [629, 186] width 166 height 24
click at [597, 158] on p "colors.css" at bounding box center [599, 162] width 53 height 12
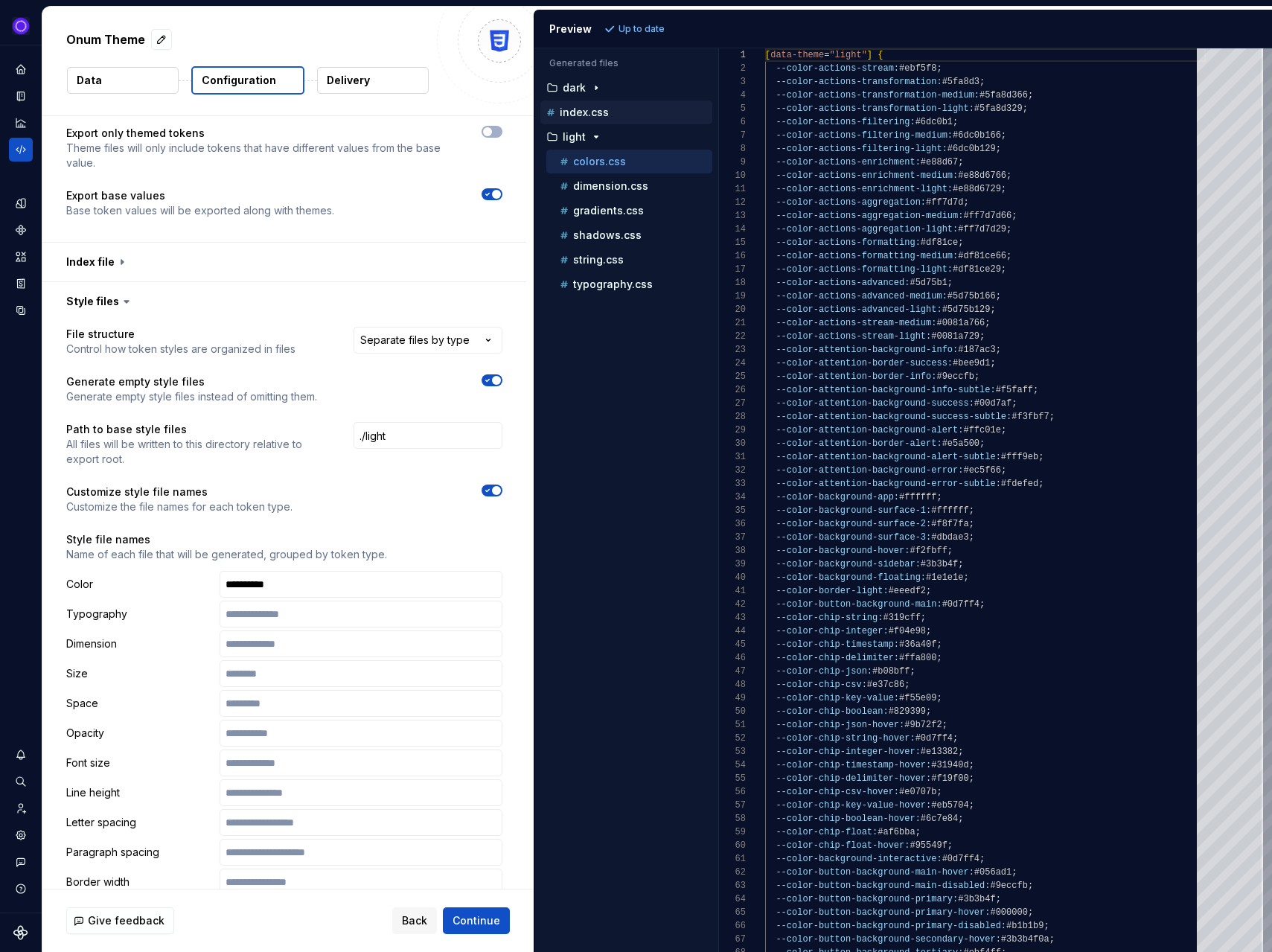
click at [582, 110] on p "index.css" at bounding box center [583, 112] width 49 height 12
type textarea "**********"
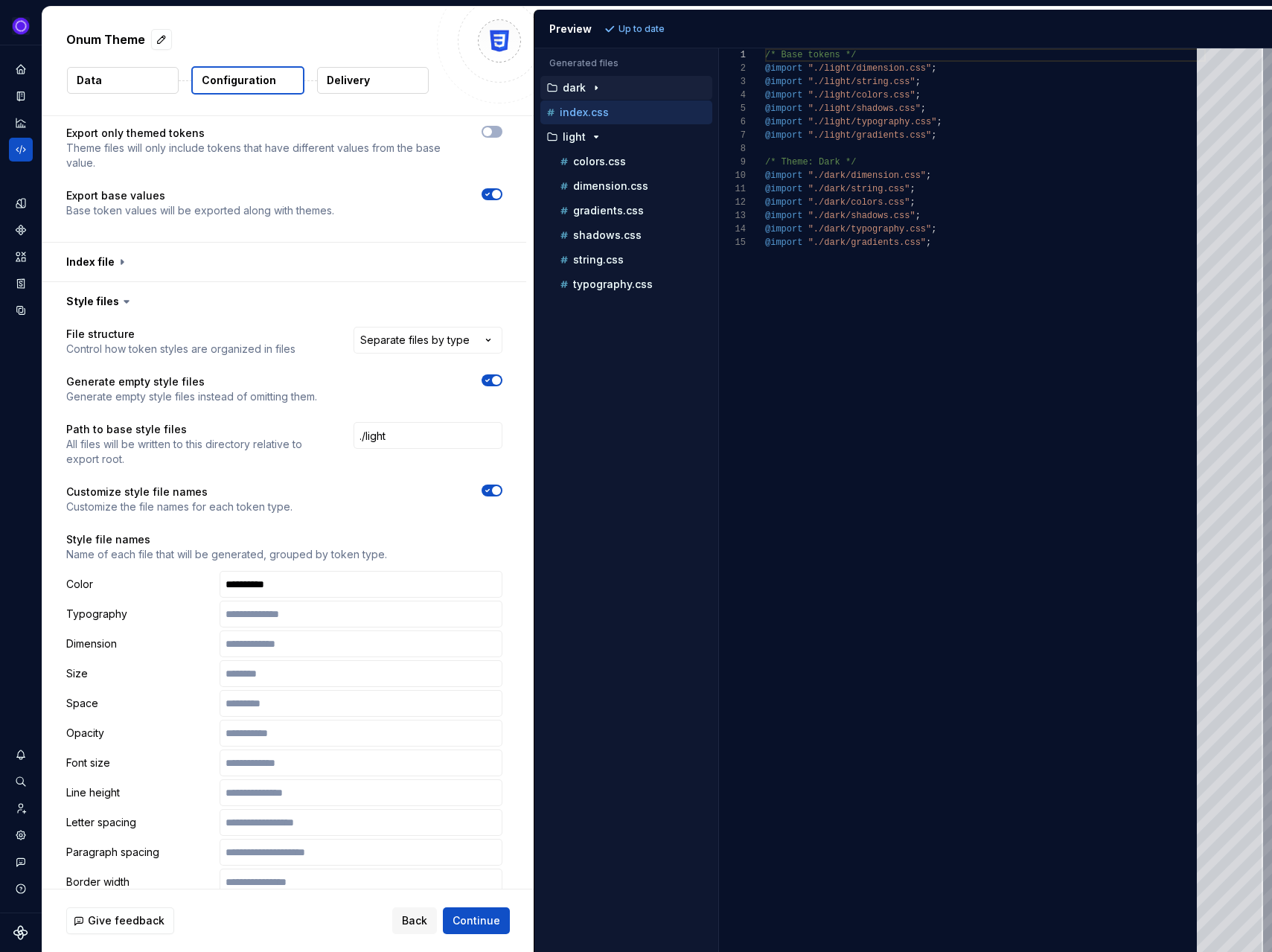
click at [582, 78] on div "dark" at bounding box center [626, 87] width 172 height 24
click at [587, 83] on div "button" at bounding box center [596, 87] width 18 height 12
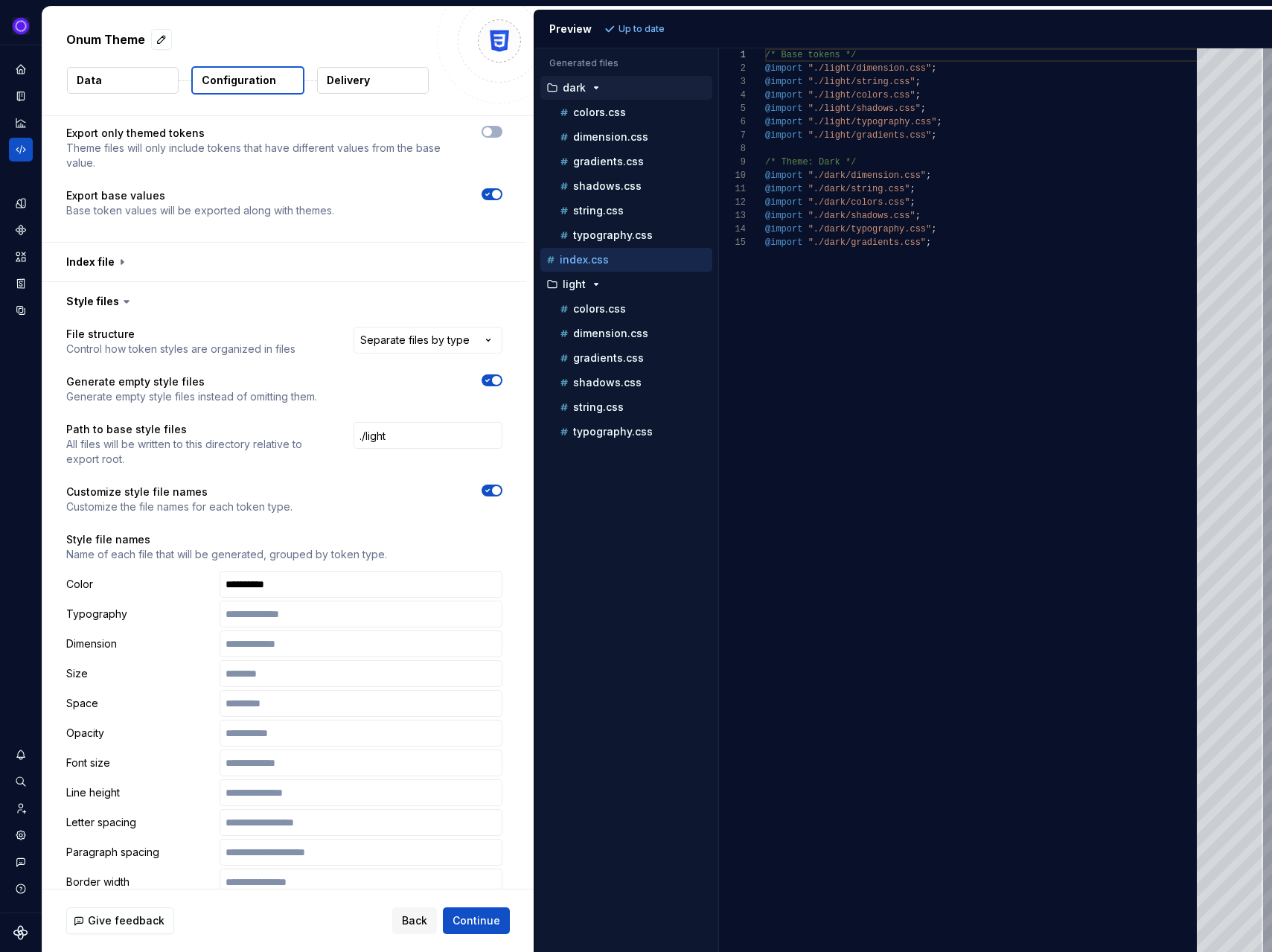
click at [501, 378] on span "button" at bounding box center [496, 380] width 9 height 9
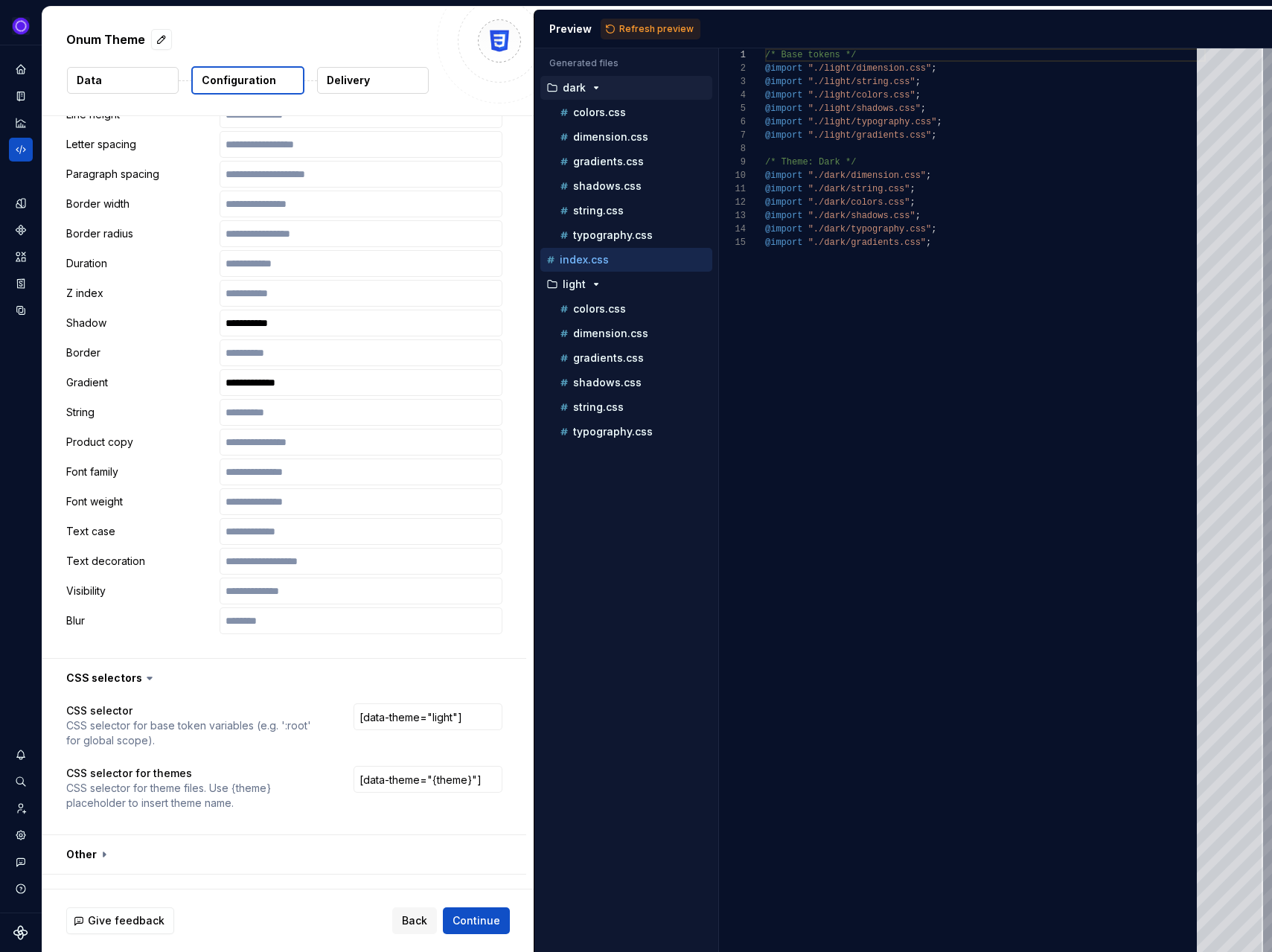
scroll to position [1082, 0]
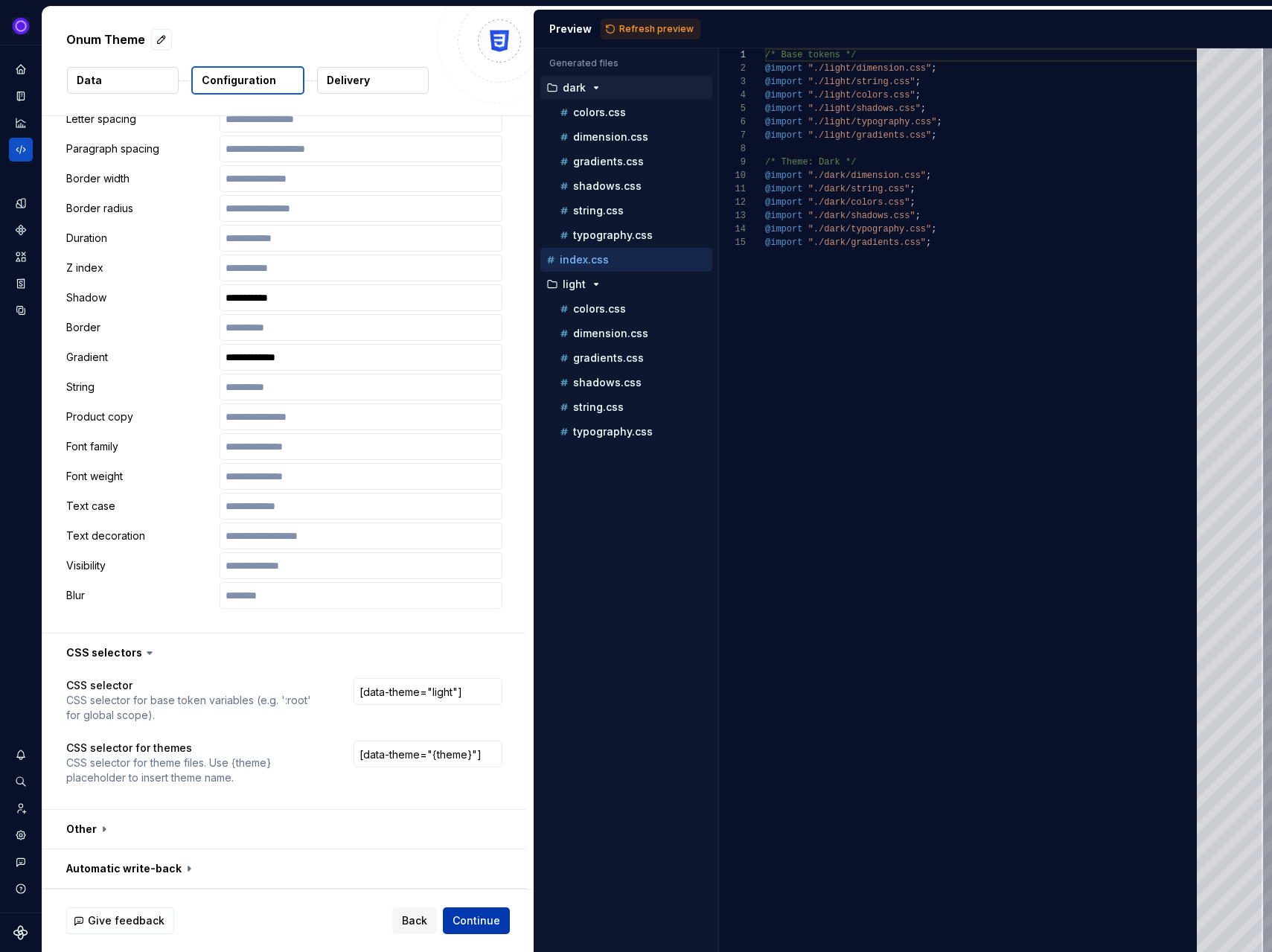
click at [473, 917] on span "Continue" at bounding box center [476, 920] width 48 height 15
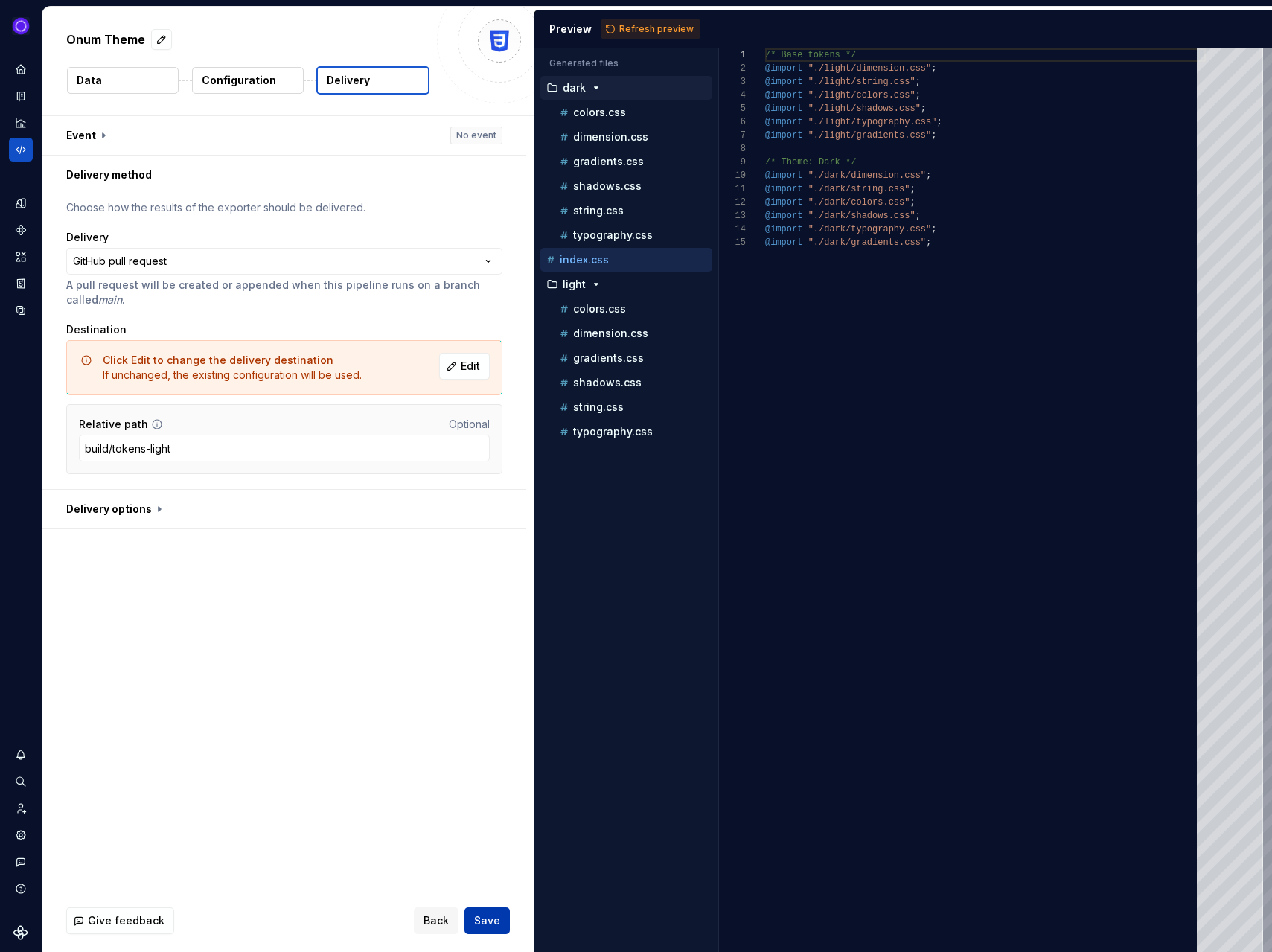
click at [492, 921] on span "Save" at bounding box center [487, 920] width 26 height 15
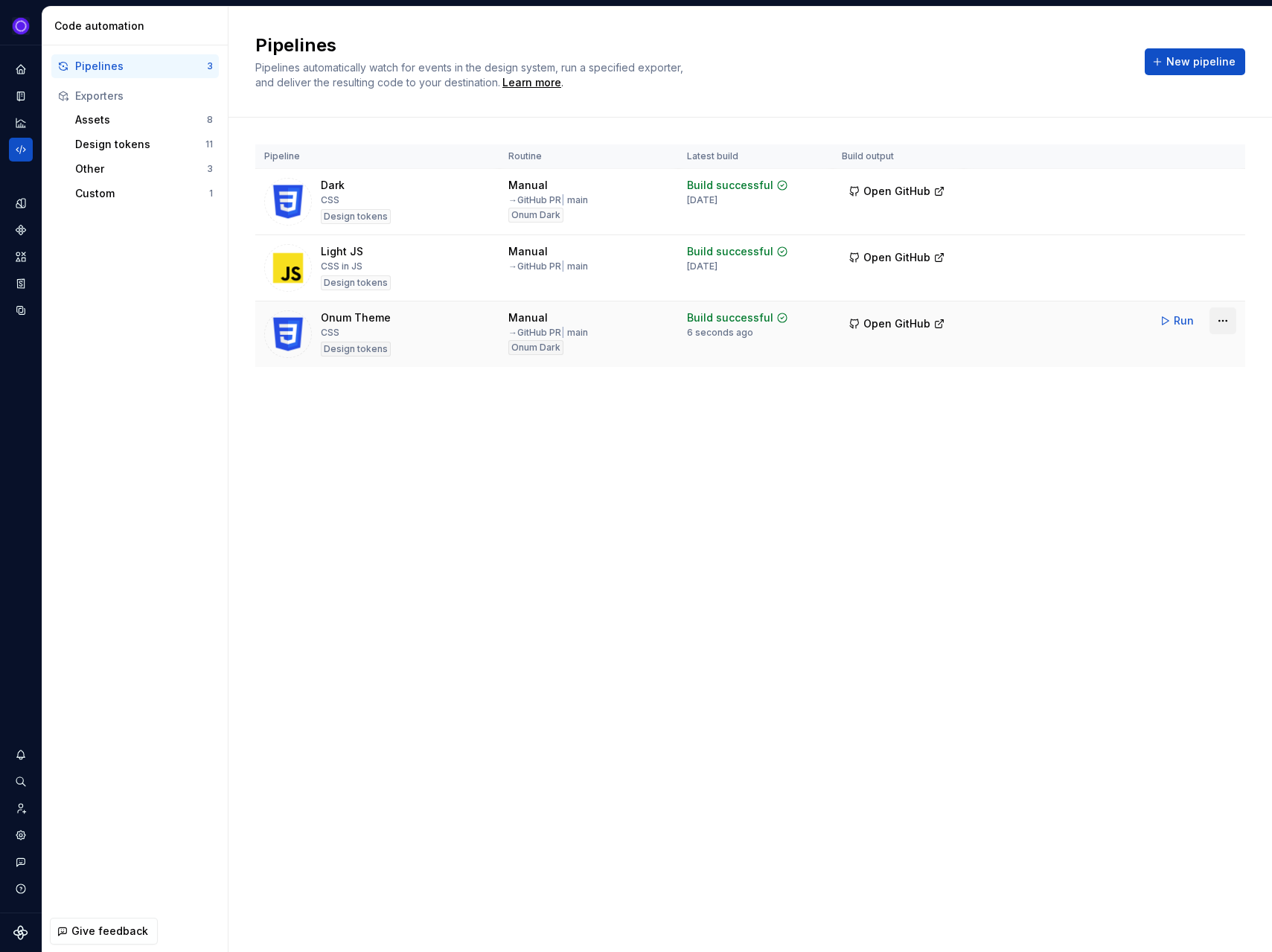
click at [1220, 322] on html "Ixel Design system data Code automation Pipelines 3 Exporters Assets 8 Design t…" at bounding box center [636, 476] width 1272 height 952
click at [1173, 354] on div "Edit pipeline" at bounding box center [1203, 352] width 127 height 15
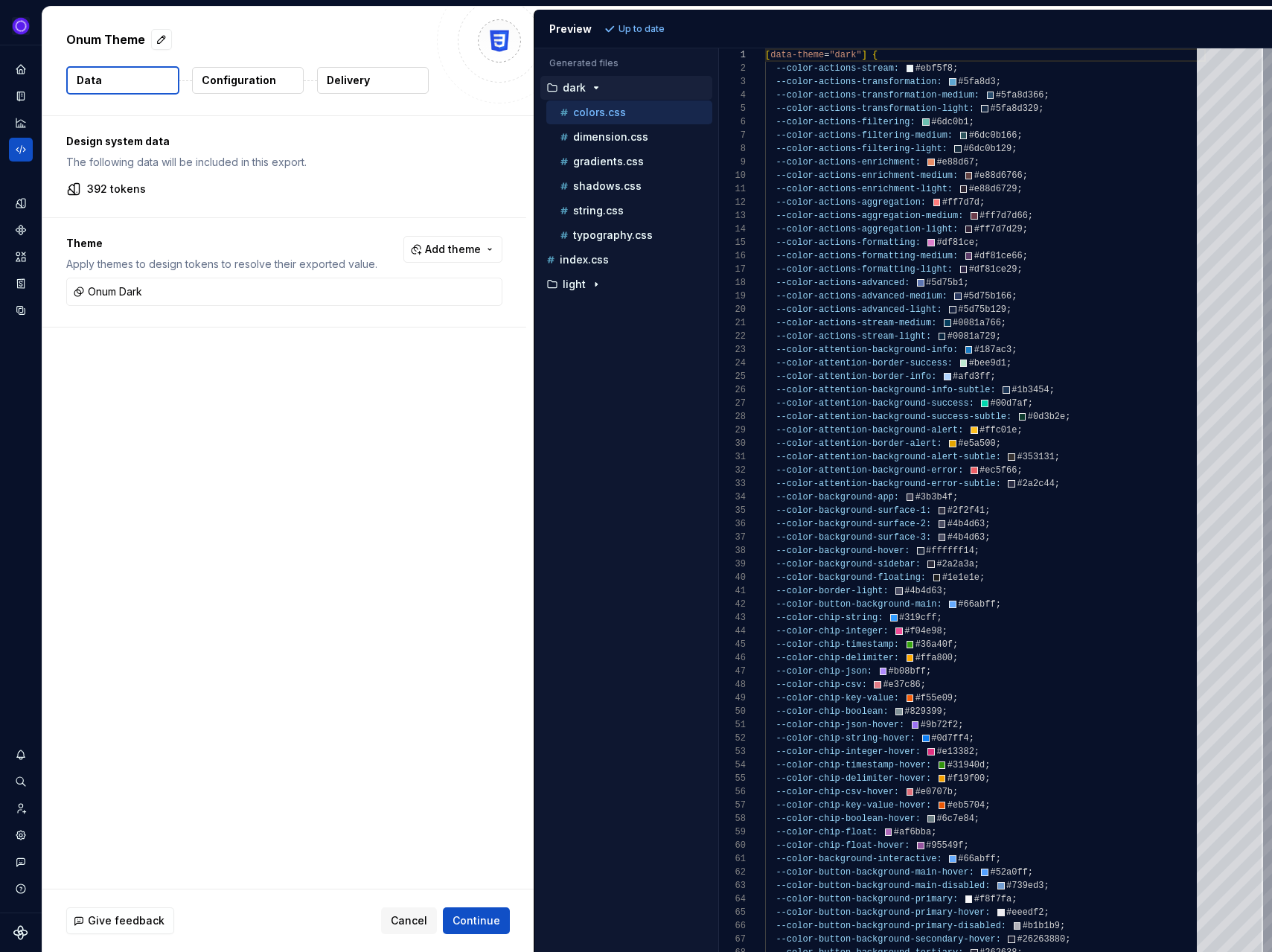
click at [240, 85] on p "Configuration" at bounding box center [238, 79] width 75 height 15
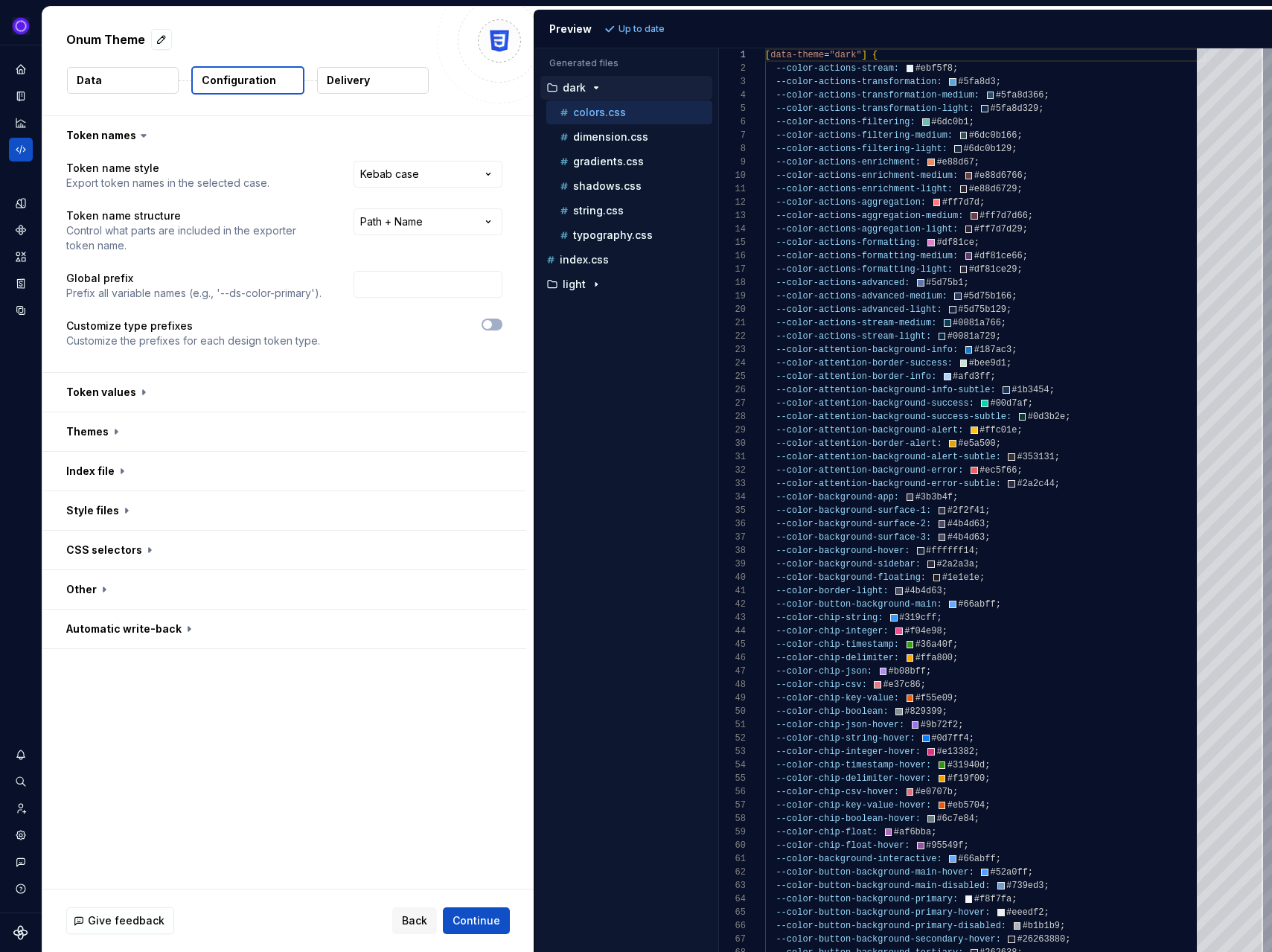
click at [119, 81] on button "Data" at bounding box center [122, 79] width 111 height 27
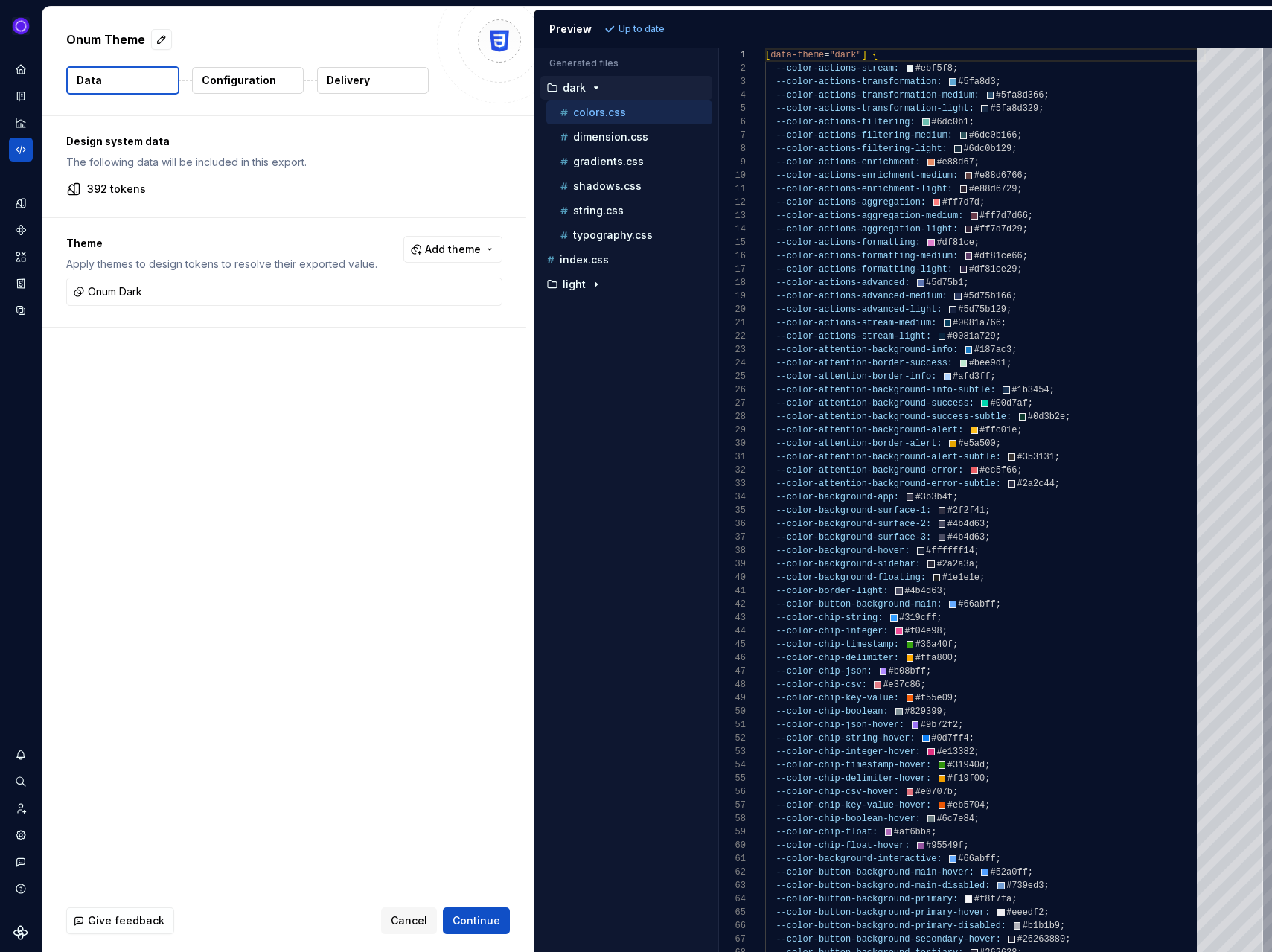
click at [252, 71] on button "Configuration" at bounding box center [247, 79] width 111 height 27
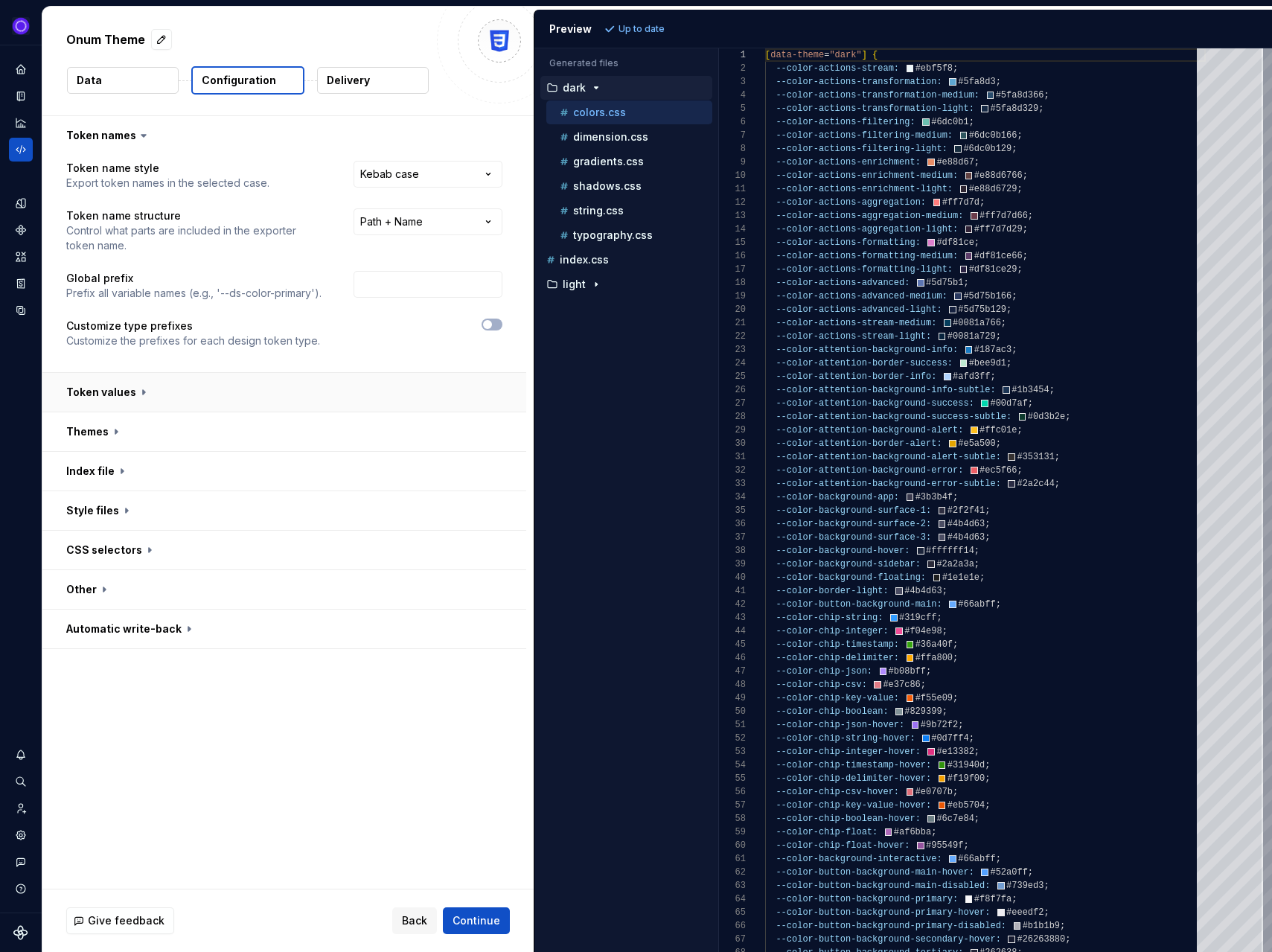
click at [258, 390] on button "button" at bounding box center [284, 392] width 484 height 39
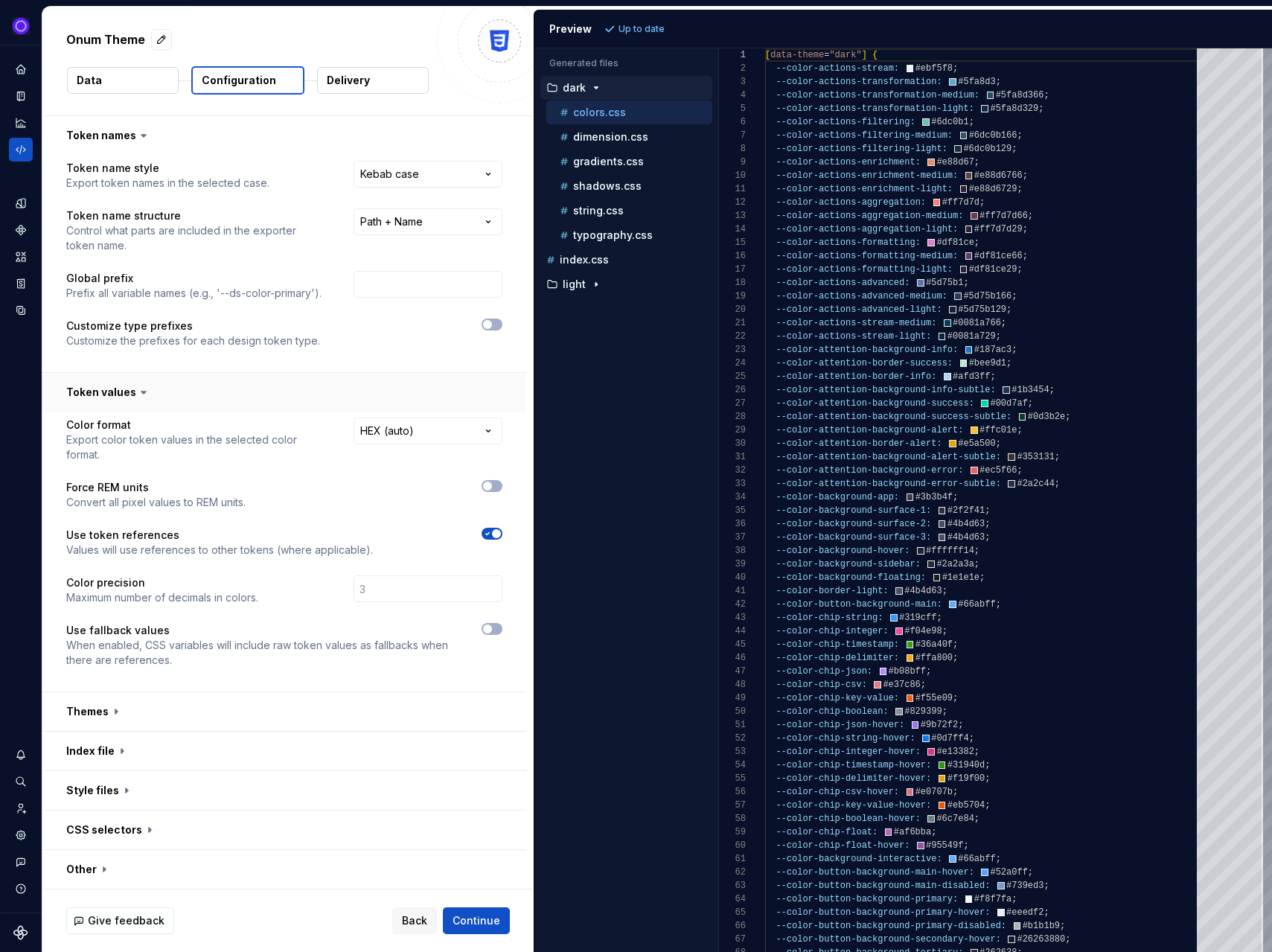
click at [258, 390] on button "button" at bounding box center [284, 392] width 484 height 39
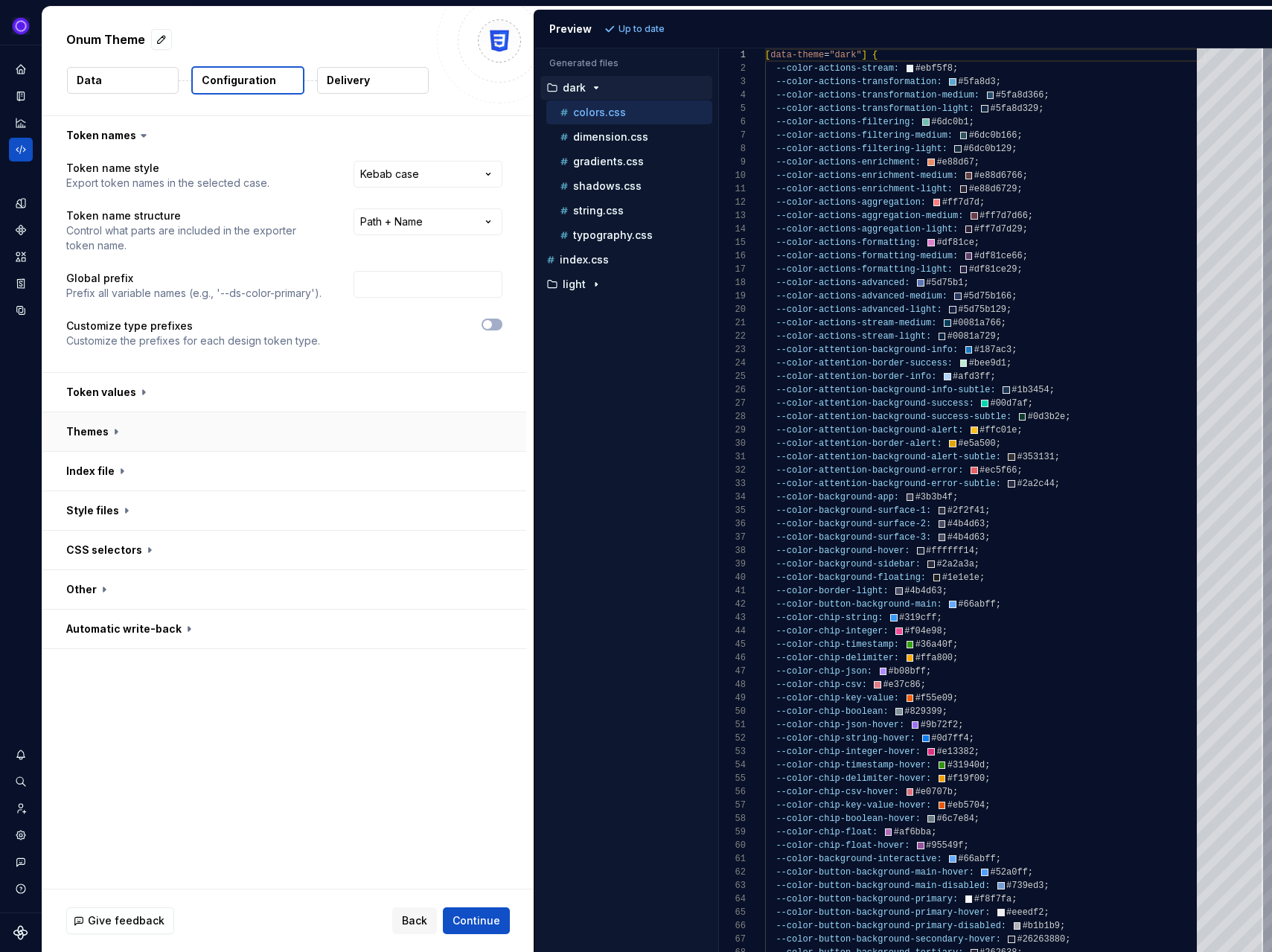
click at [198, 431] on button "button" at bounding box center [284, 431] width 484 height 39
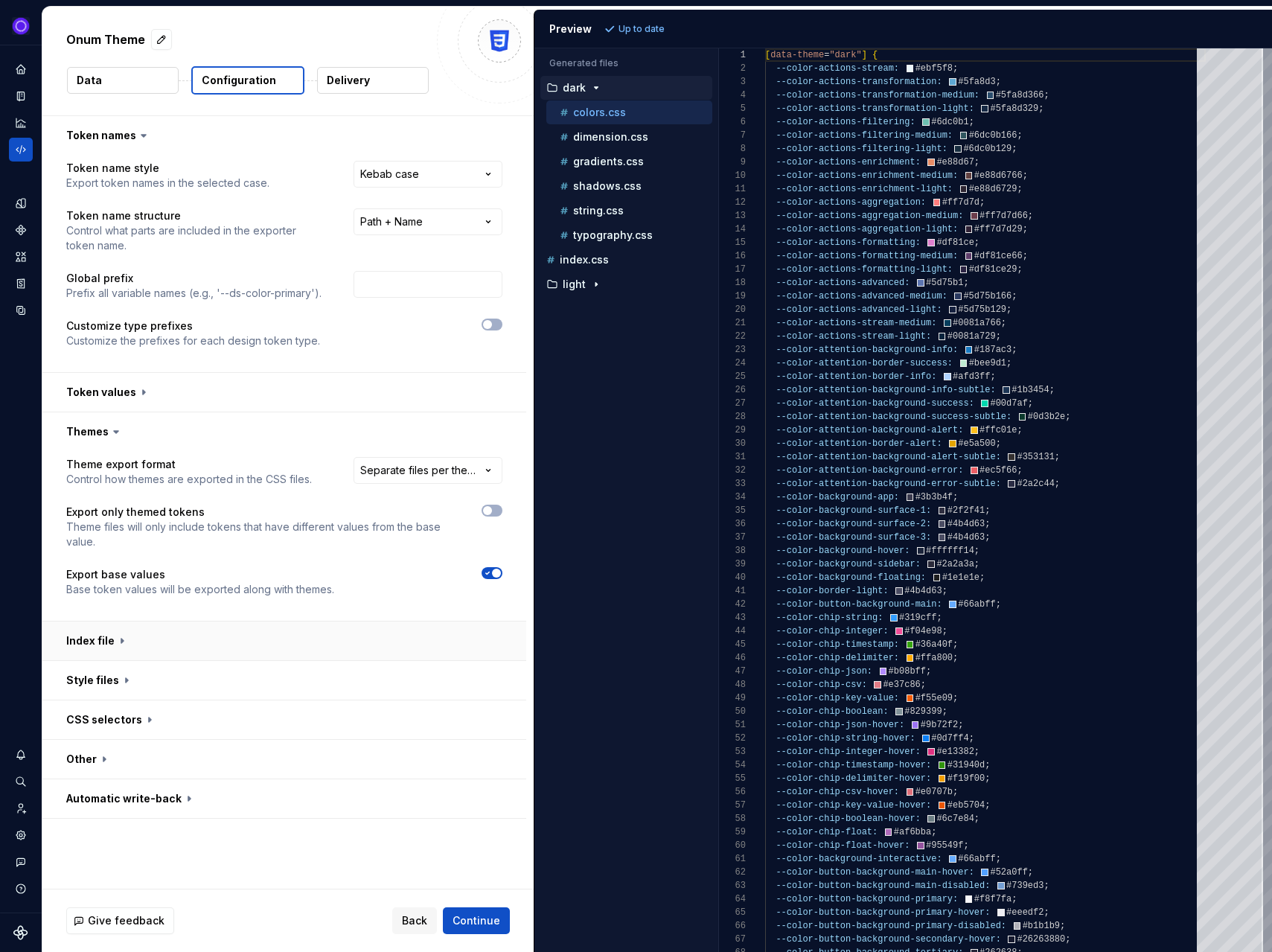
click at [147, 638] on button "button" at bounding box center [284, 640] width 484 height 39
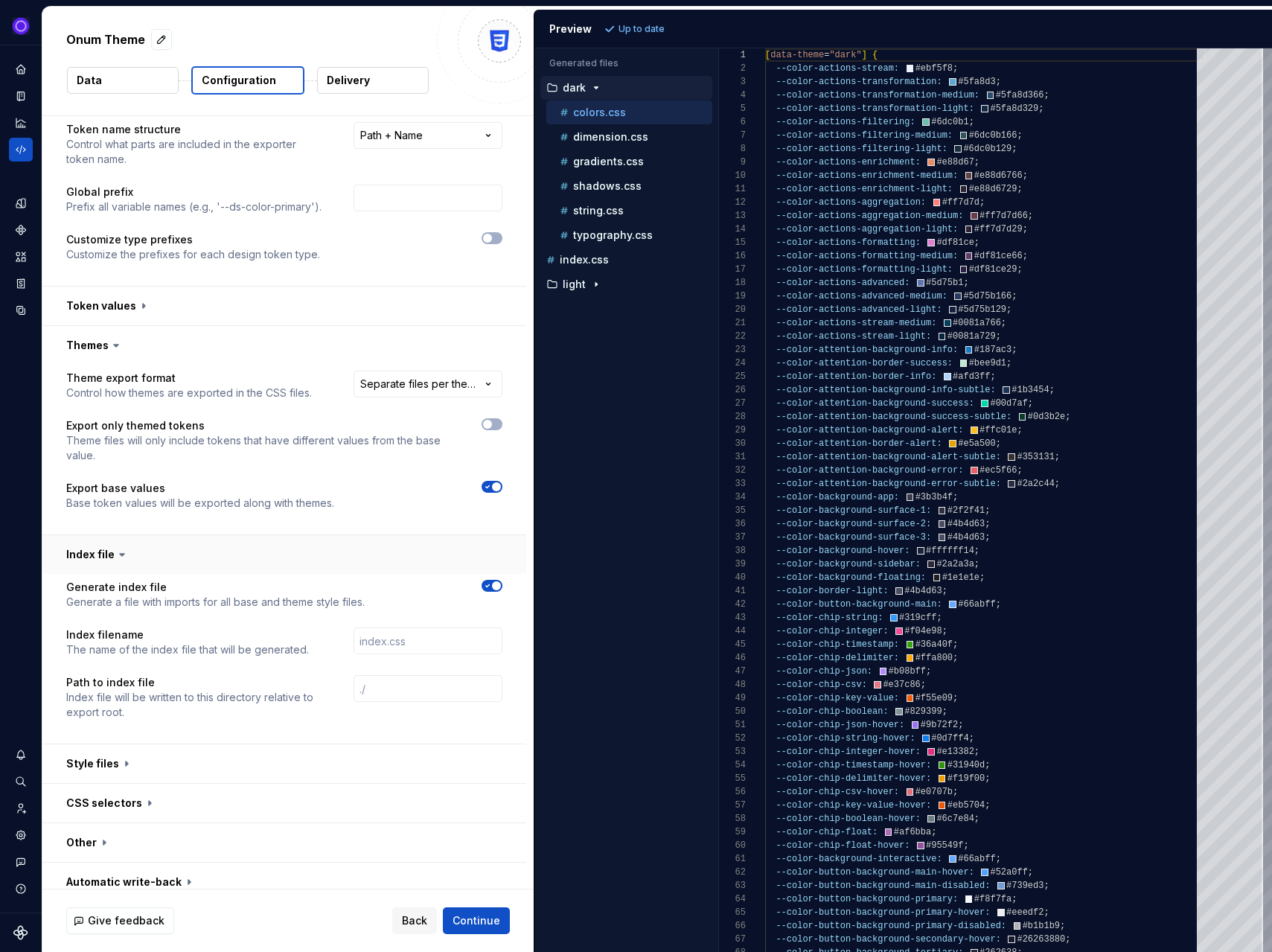
scroll to position [99, 0]
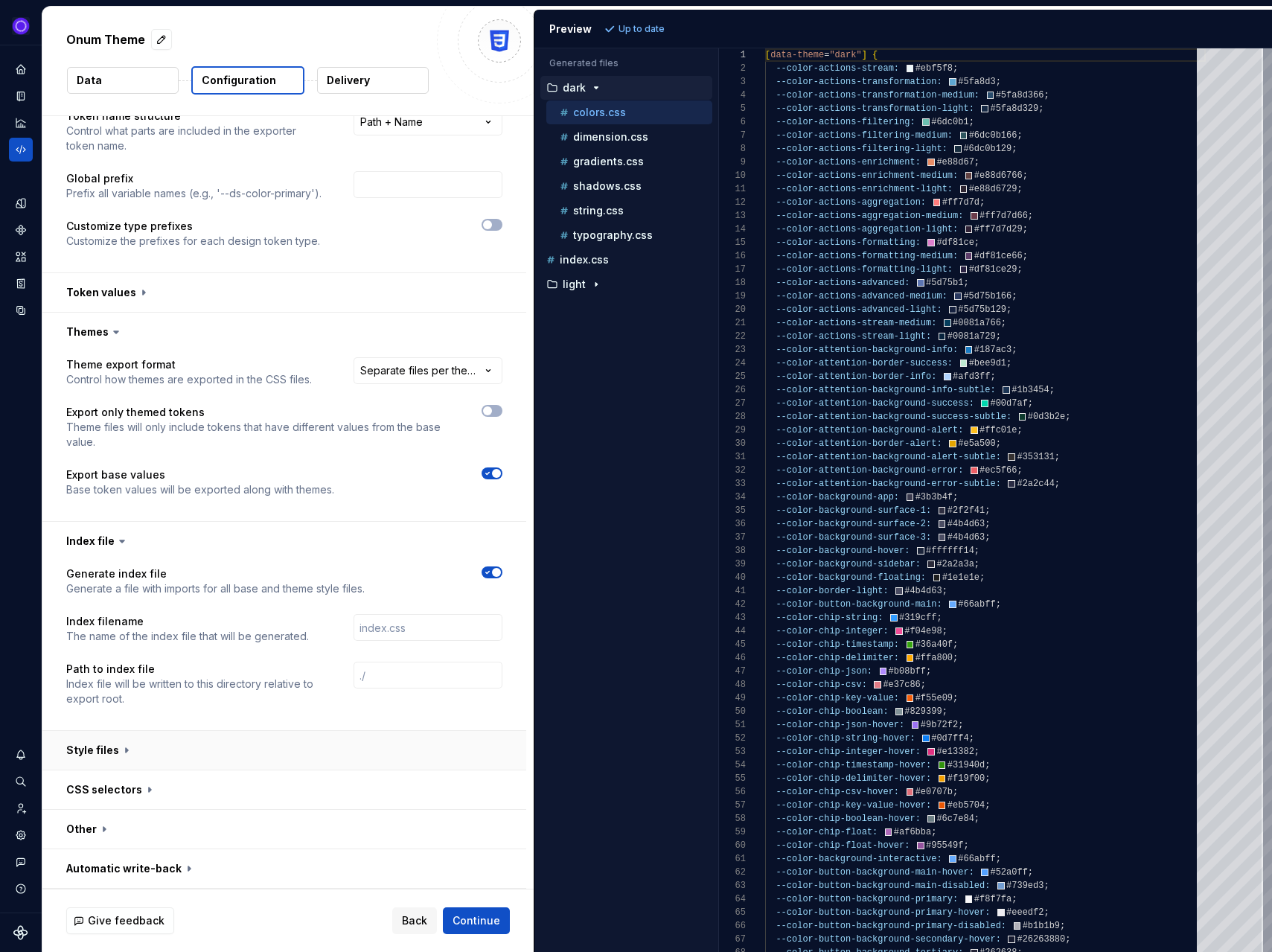
click at [110, 748] on button "button" at bounding box center [284, 749] width 484 height 39
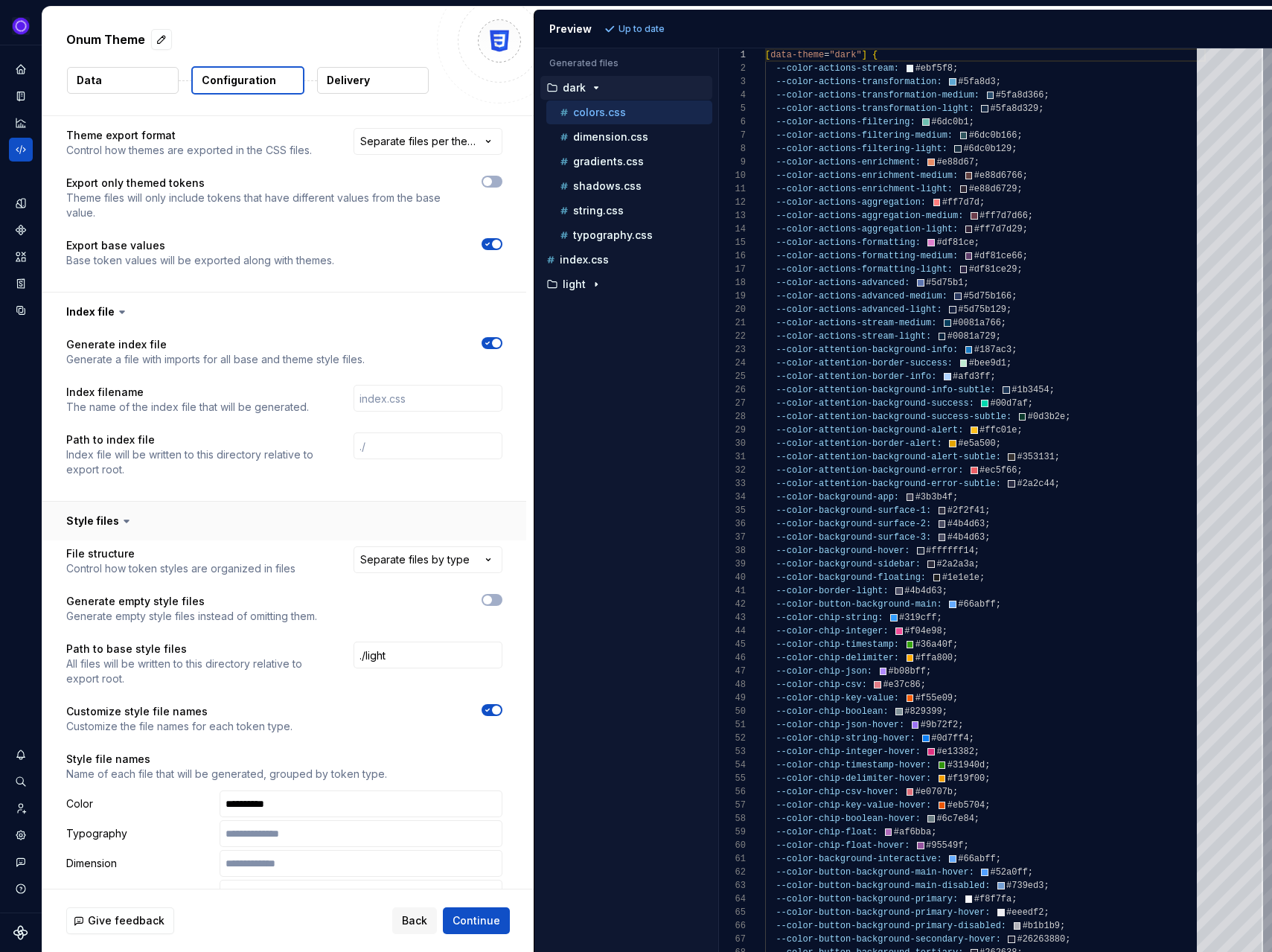
scroll to position [330, 0]
click at [501, 708] on span "button" at bounding box center [496, 709] width 9 height 9
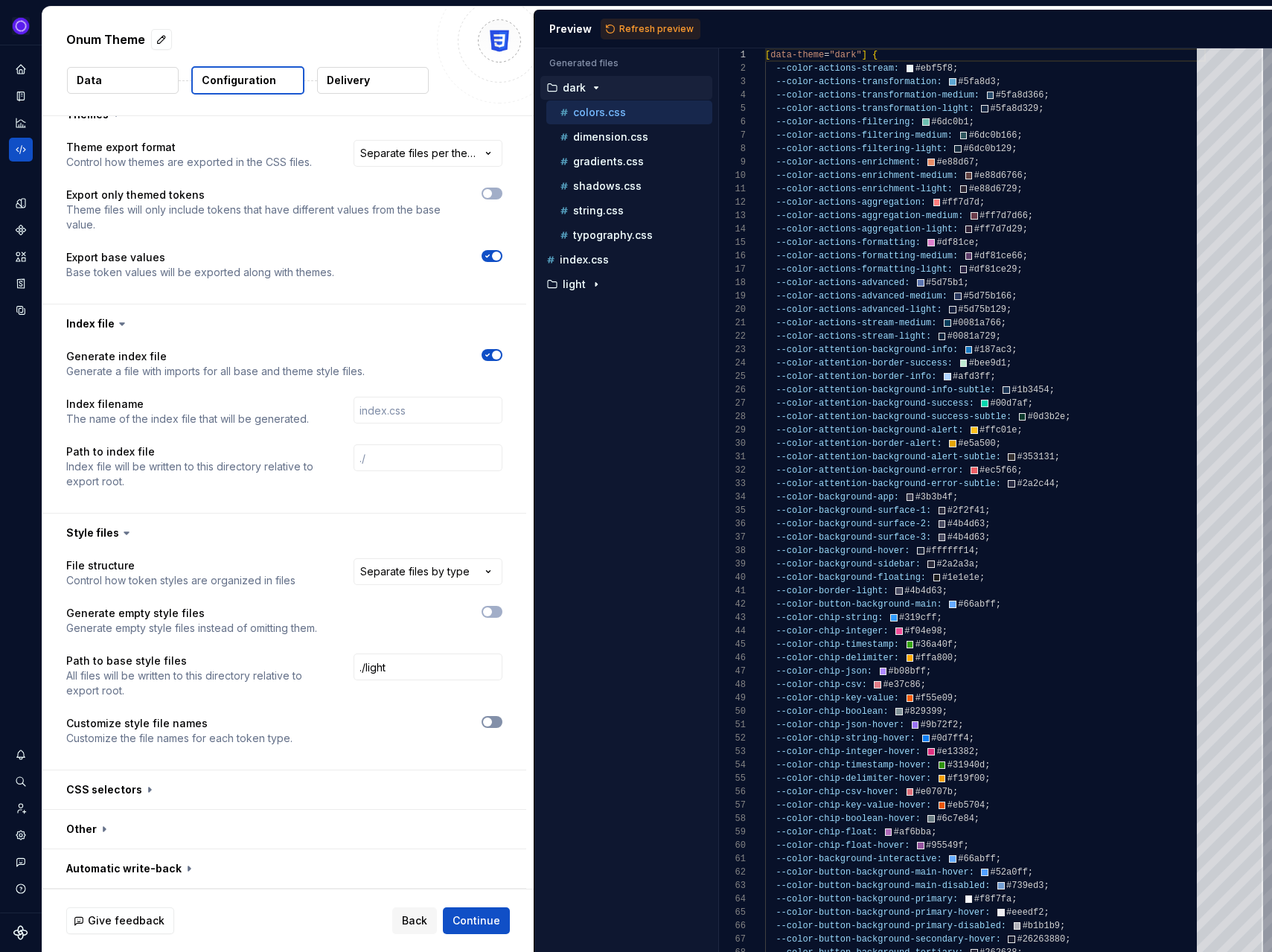
click at [501, 720] on button "button" at bounding box center [491, 721] width 21 height 12
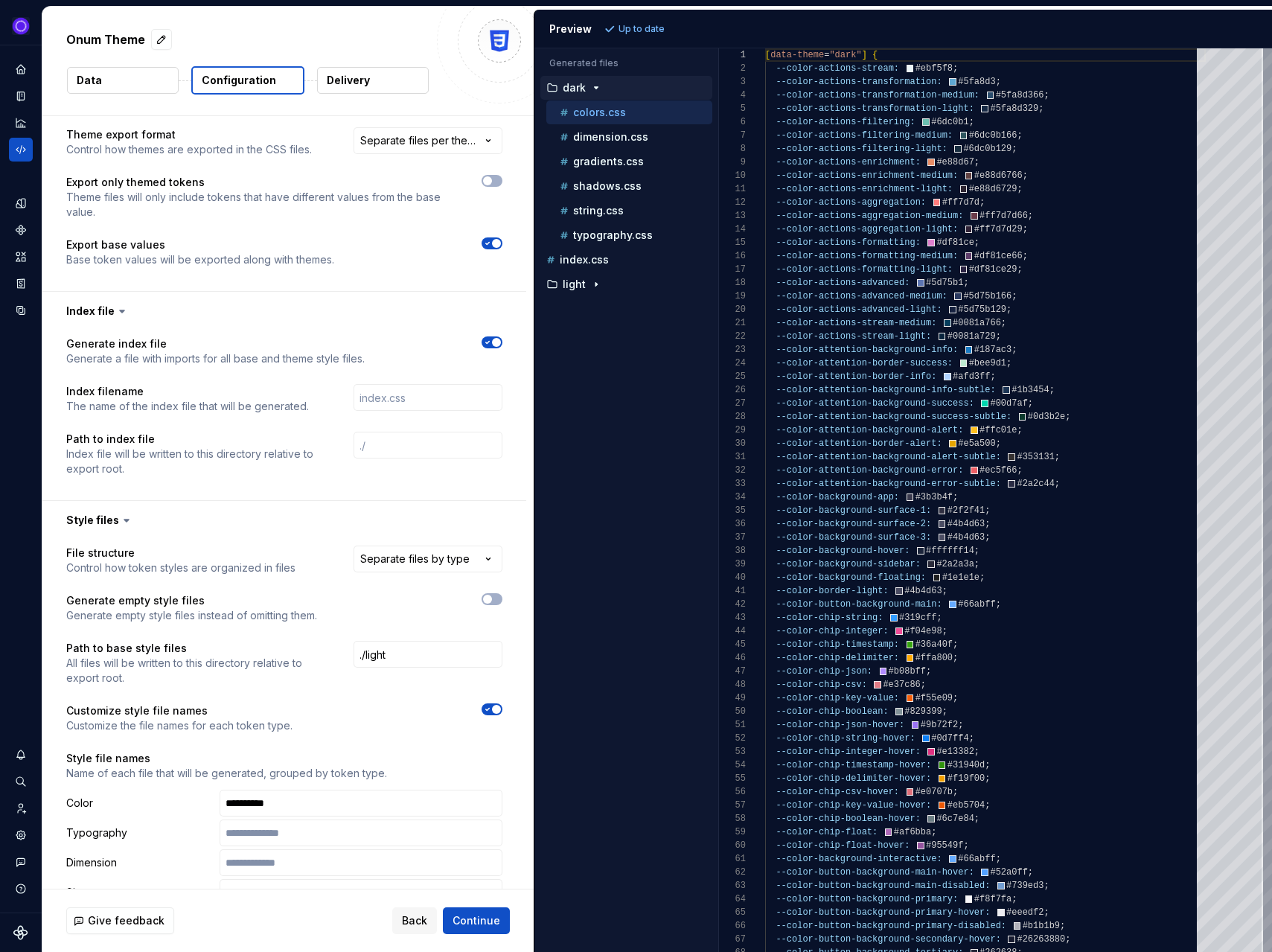
click at [499, 709] on span "button" at bounding box center [496, 709] width 9 height 9
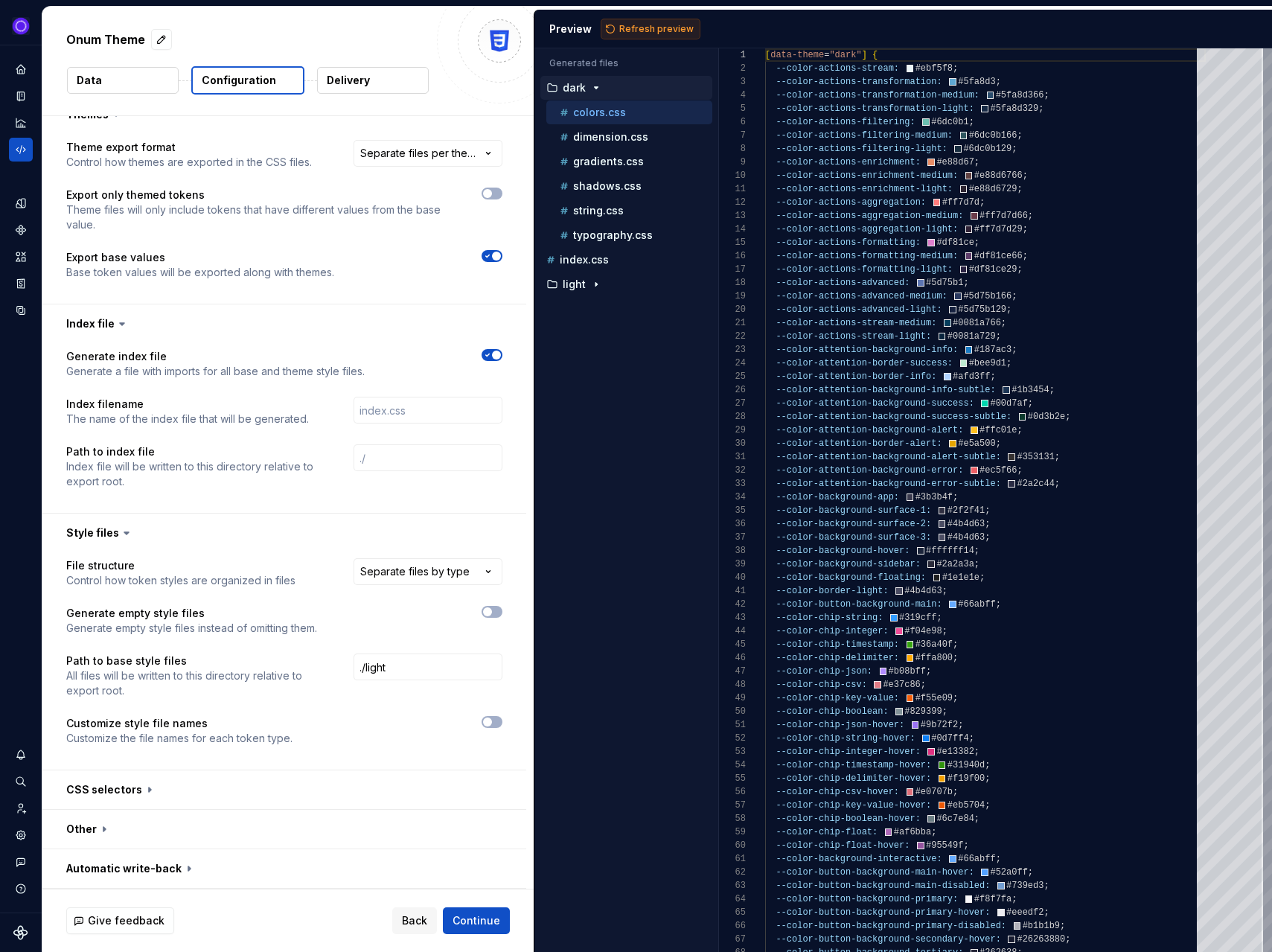
click at [627, 23] on span "Refresh preview" at bounding box center [656, 29] width 75 height 12
click at [502, 721] on button "button" at bounding box center [491, 721] width 21 height 12
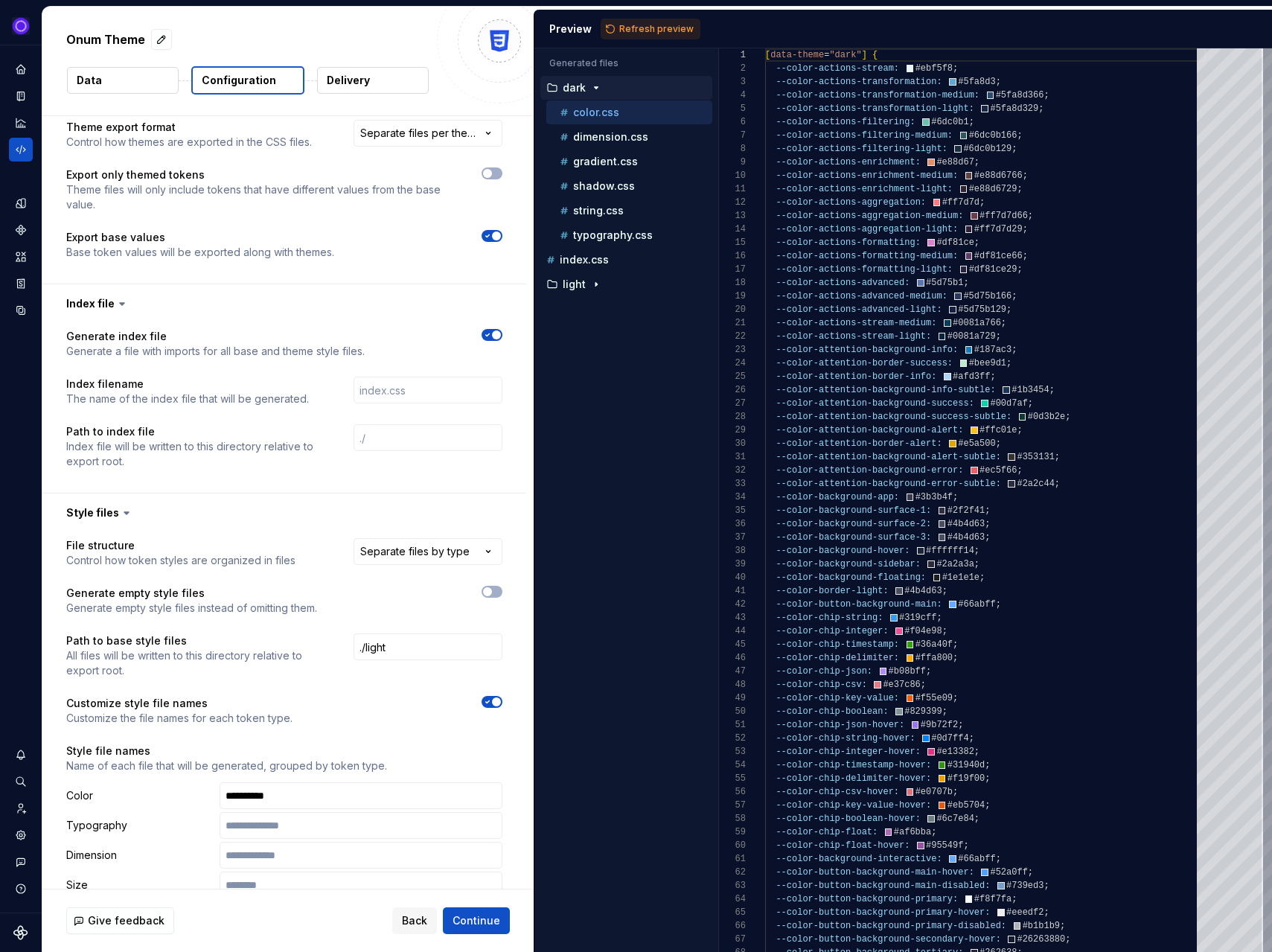
scroll to position [339, 0]
click at [655, 31] on span "Refresh preview" at bounding box center [656, 29] width 75 height 12
click at [422, 648] on input "./light" at bounding box center [428, 644] width 149 height 27
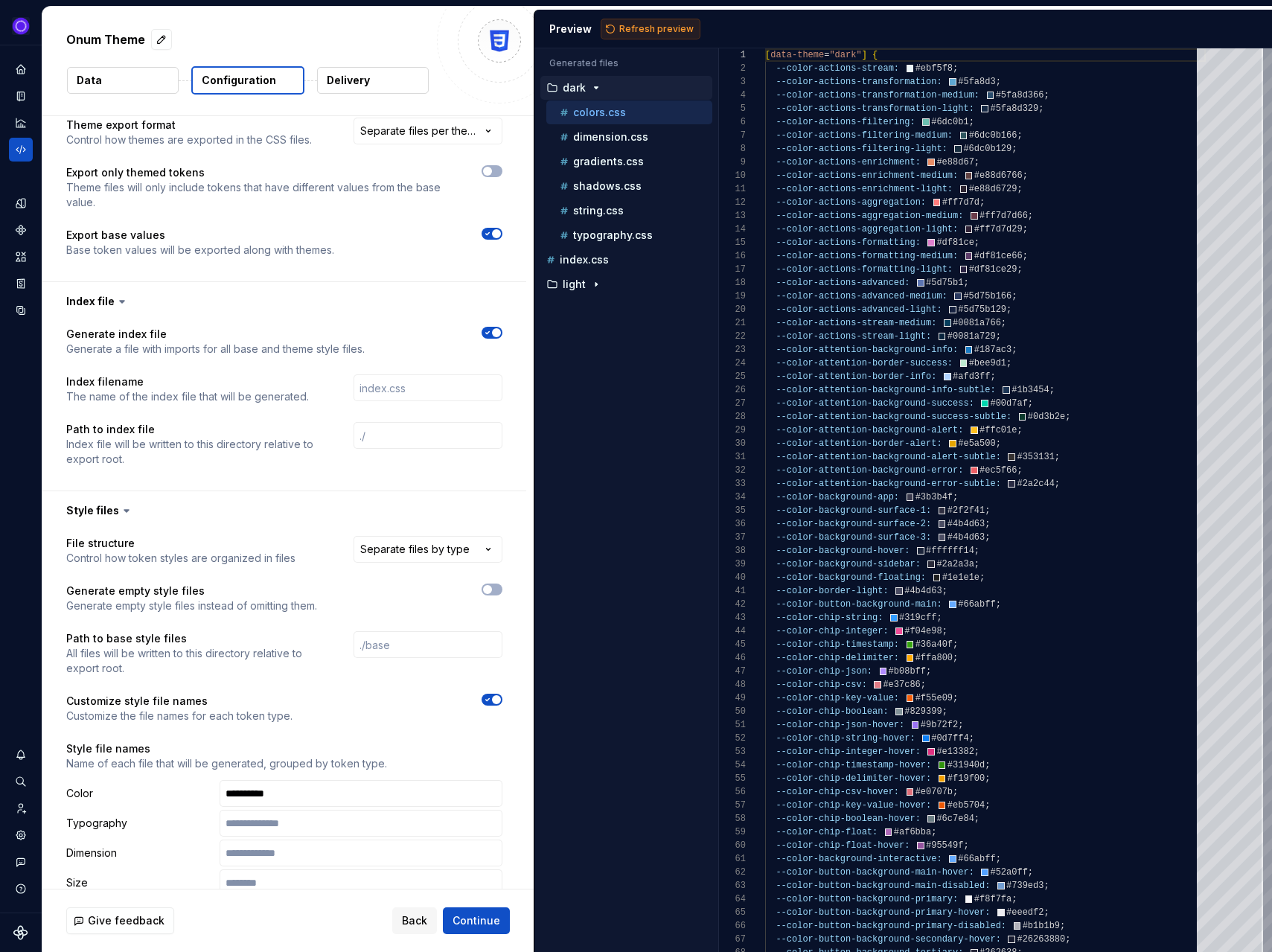
click at [640, 25] on span "Refresh preview" at bounding box center [656, 29] width 75 height 12
click at [405, 648] on input "text" at bounding box center [428, 644] width 149 height 27
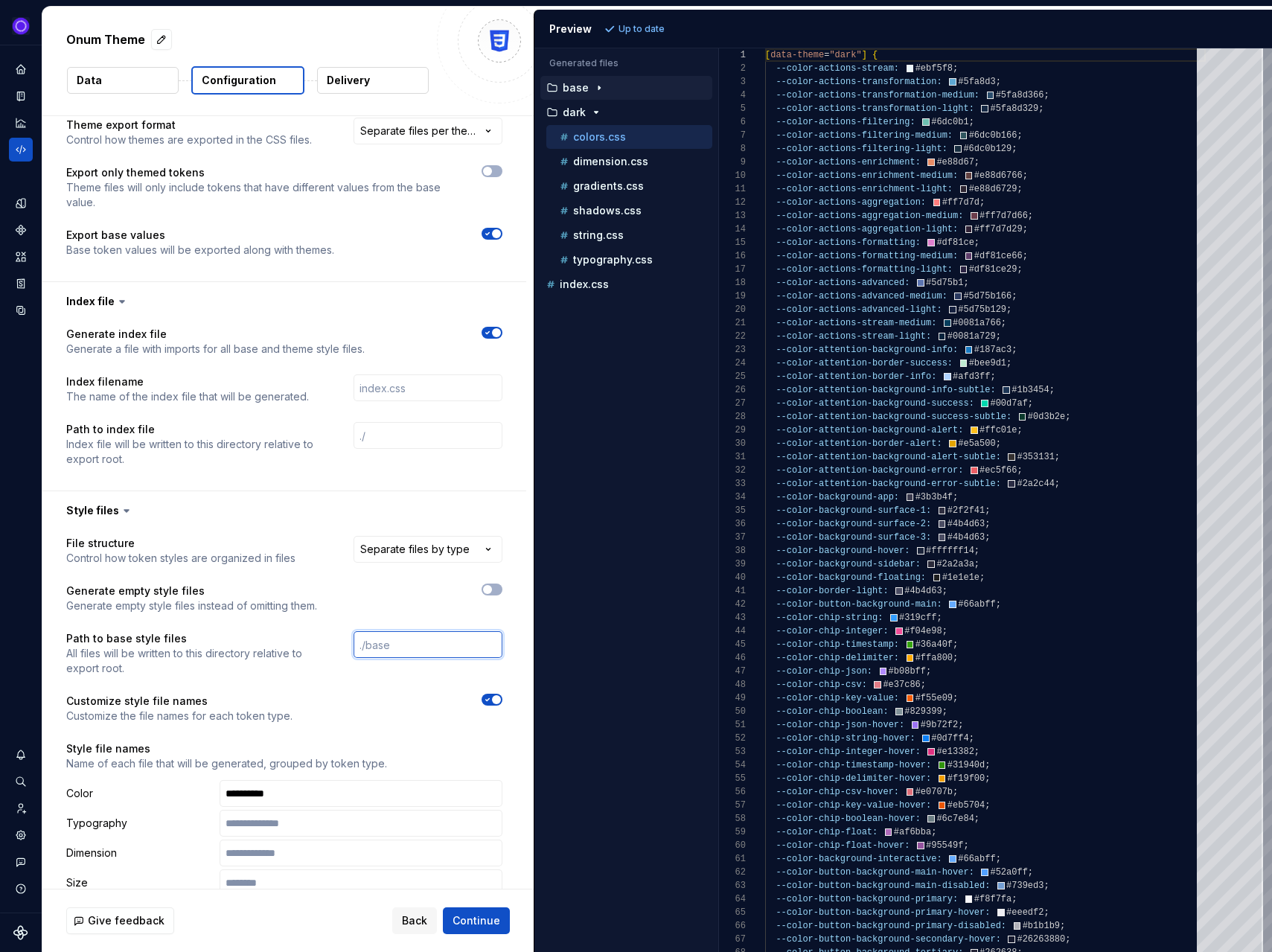
paste input "./light"
type input "./light"
click at [654, 31] on span "Refresh preview" at bounding box center [656, 29] width 75 height 12
click at [586, 258] on p "index.css" at bounding box center [583, 259] width 49 height 12
type textarea "**********"
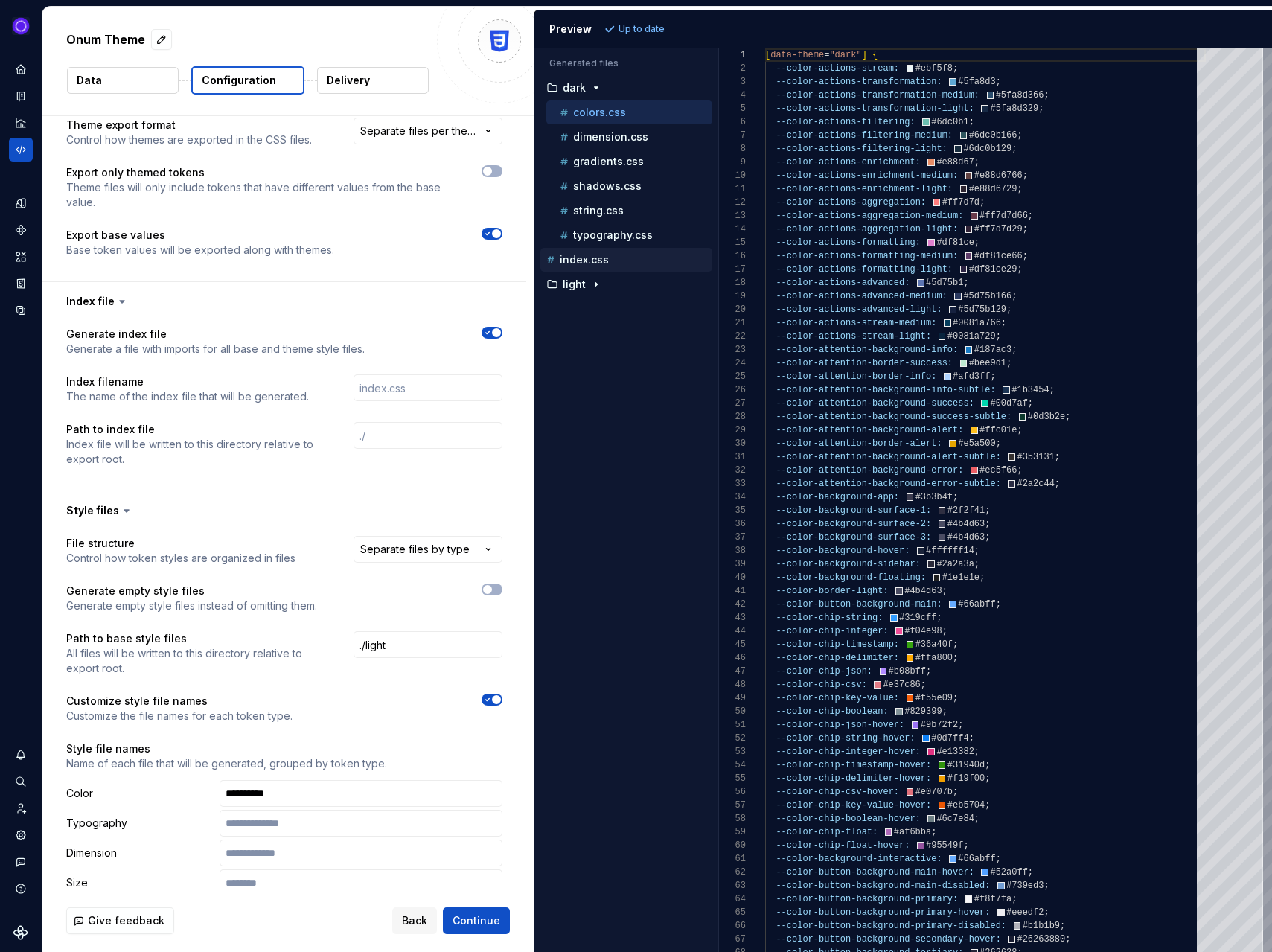
scroll to position [134, 0]
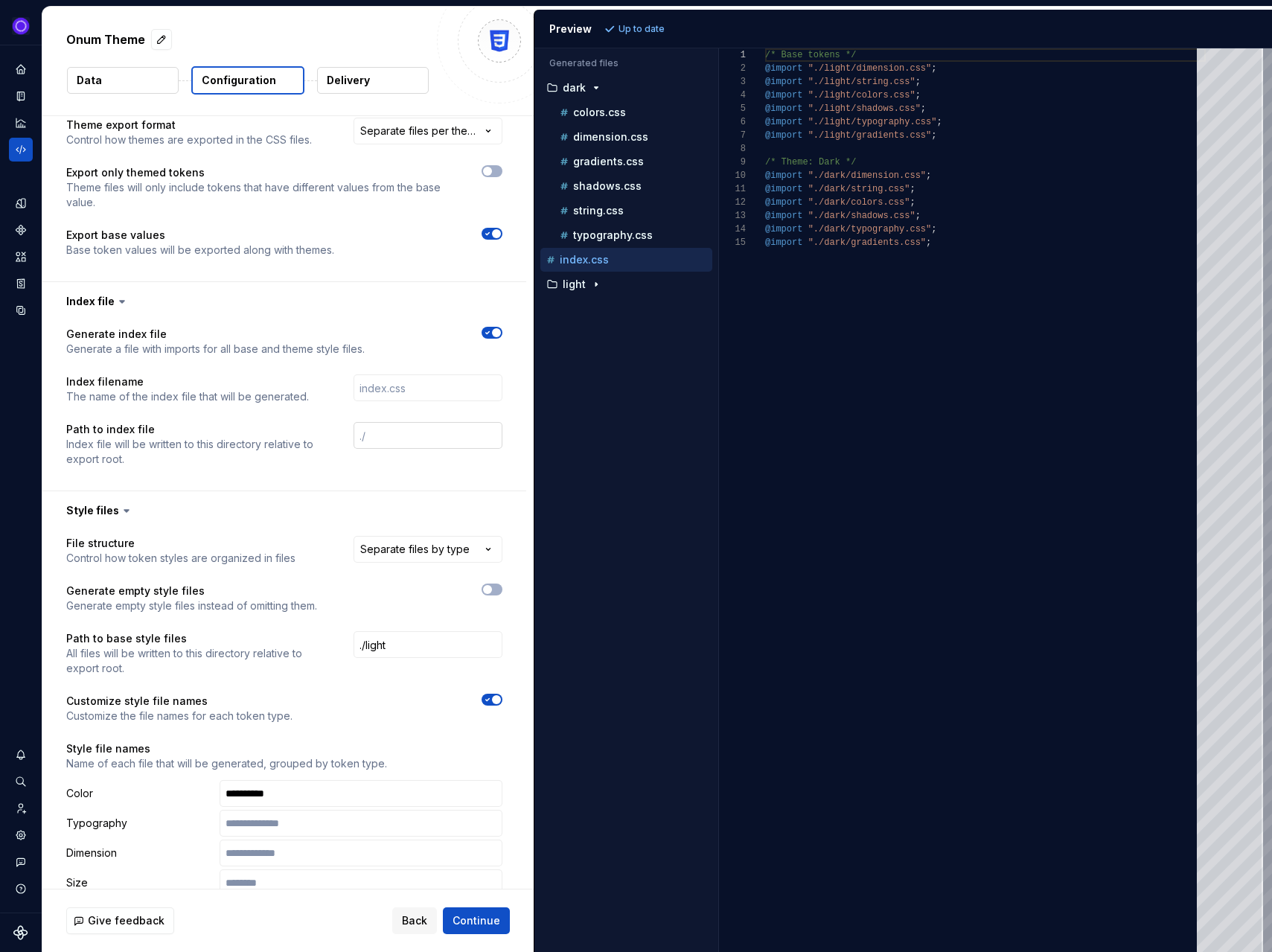
click at [397, 442] on input "text" at bounding box center [428, 435] width 149 height 27
click at [641, 27] on span "Refresh preview" at bounding box center [656, 29] width 75 height 12
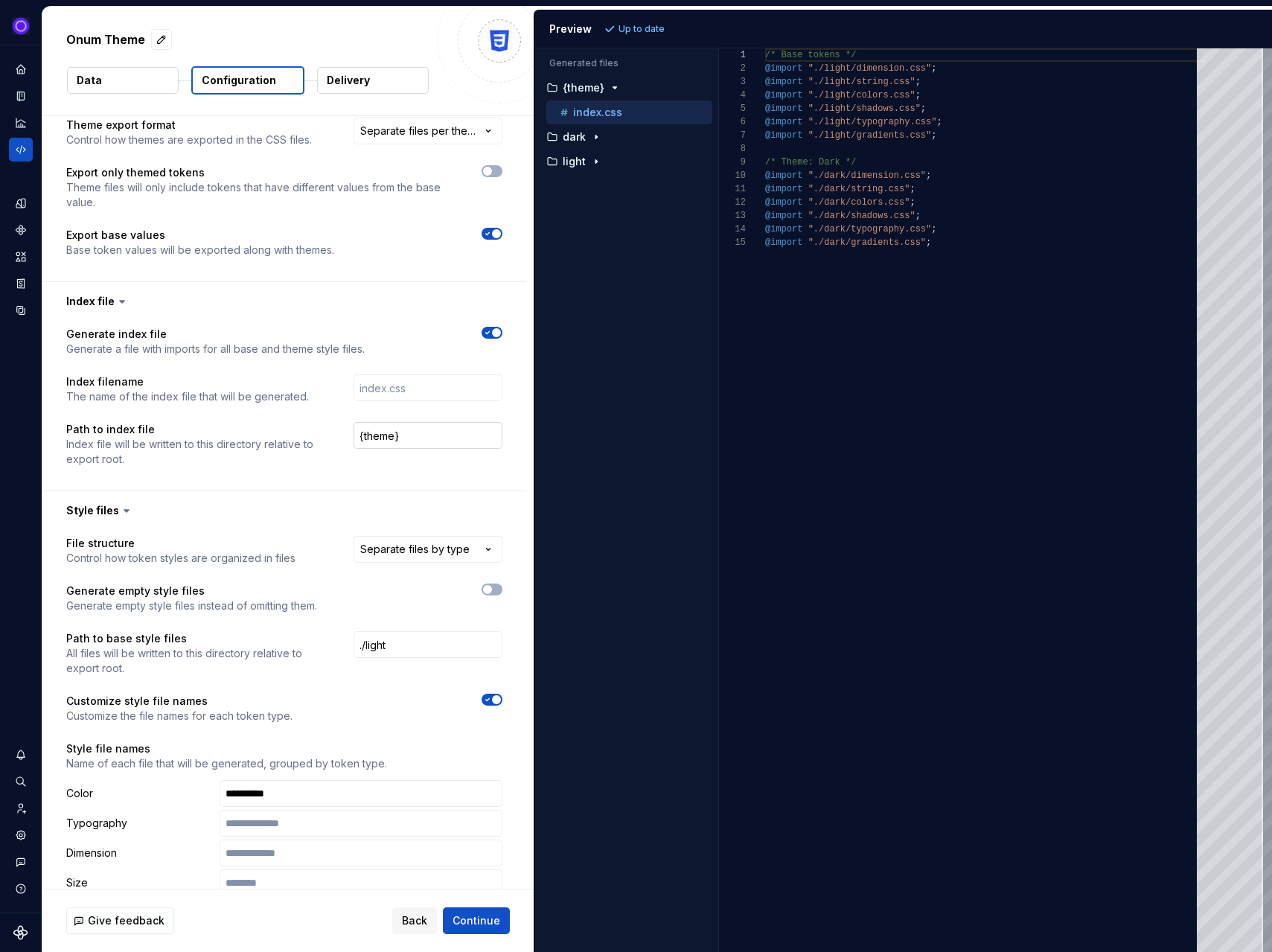
click at [418, 432] on input "{theme}" at bounding box center [428, 435] width 149 height 27
type input "./{theme}"
click at [652, 28] on span "Refresh preview" at bounding box center [656, 29] width 75 height 12
click at [448, 440] on input "./{theme}" at bounding box center [428, 435] width 149 height 27
click at [407, 436] on input "text" at bounding box center [428, 435] width 149 height 27
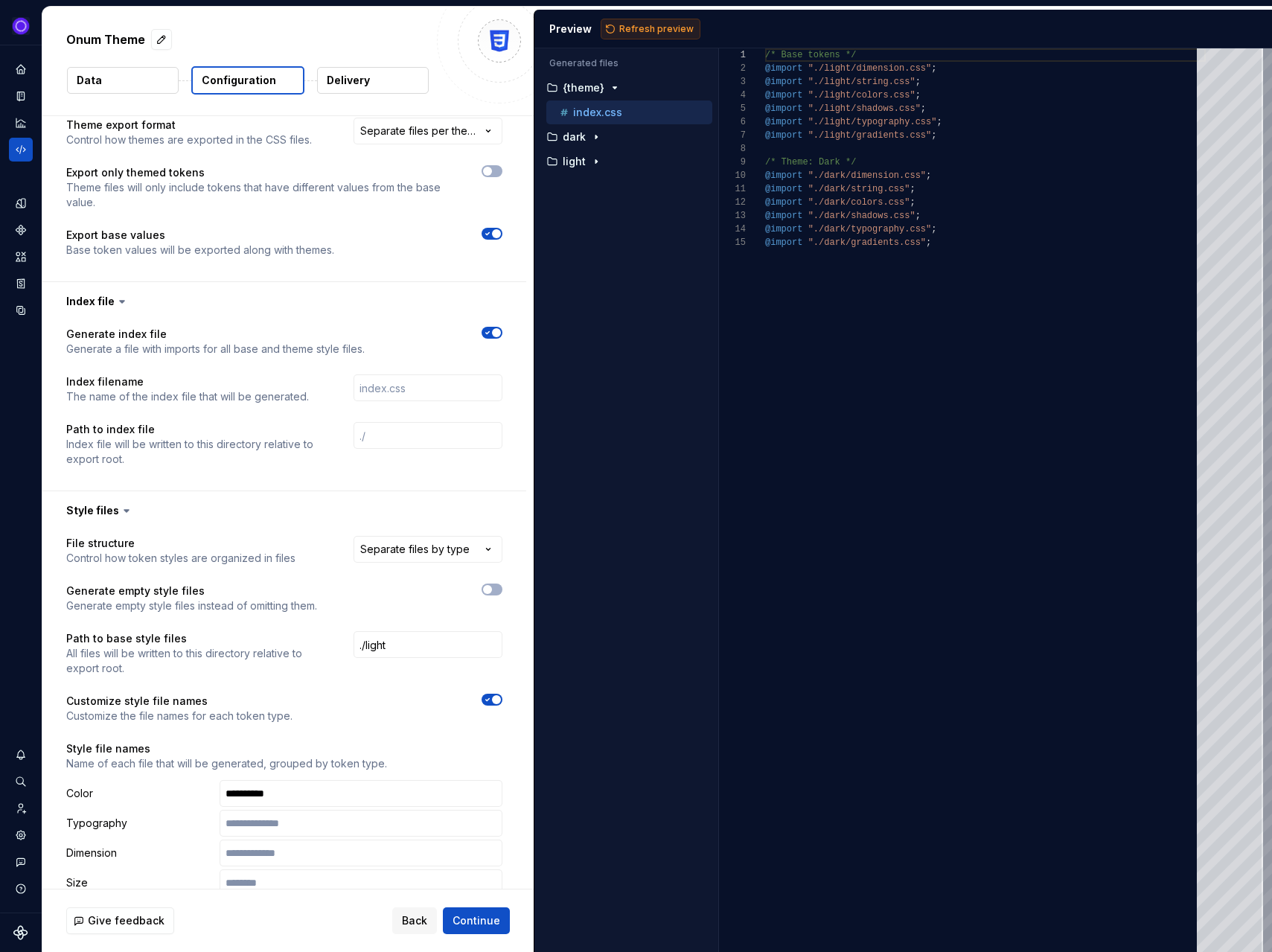
click at [652, 30] on span "Refresh preview" at bounding box center [656, 29] width 75 height 12
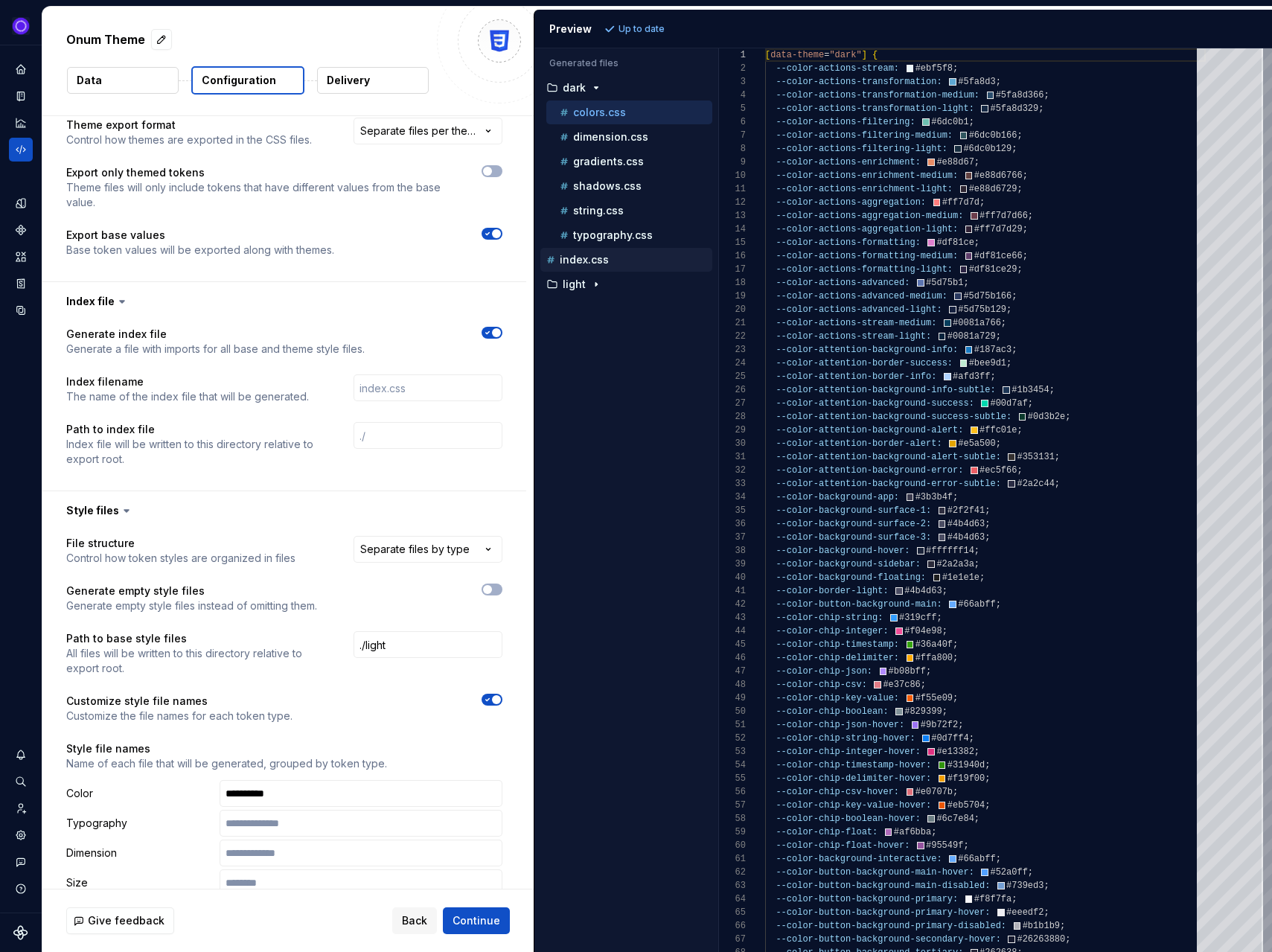
click at [501, 332] on span "button" at bounding box center [496, 332] width 9 height 9
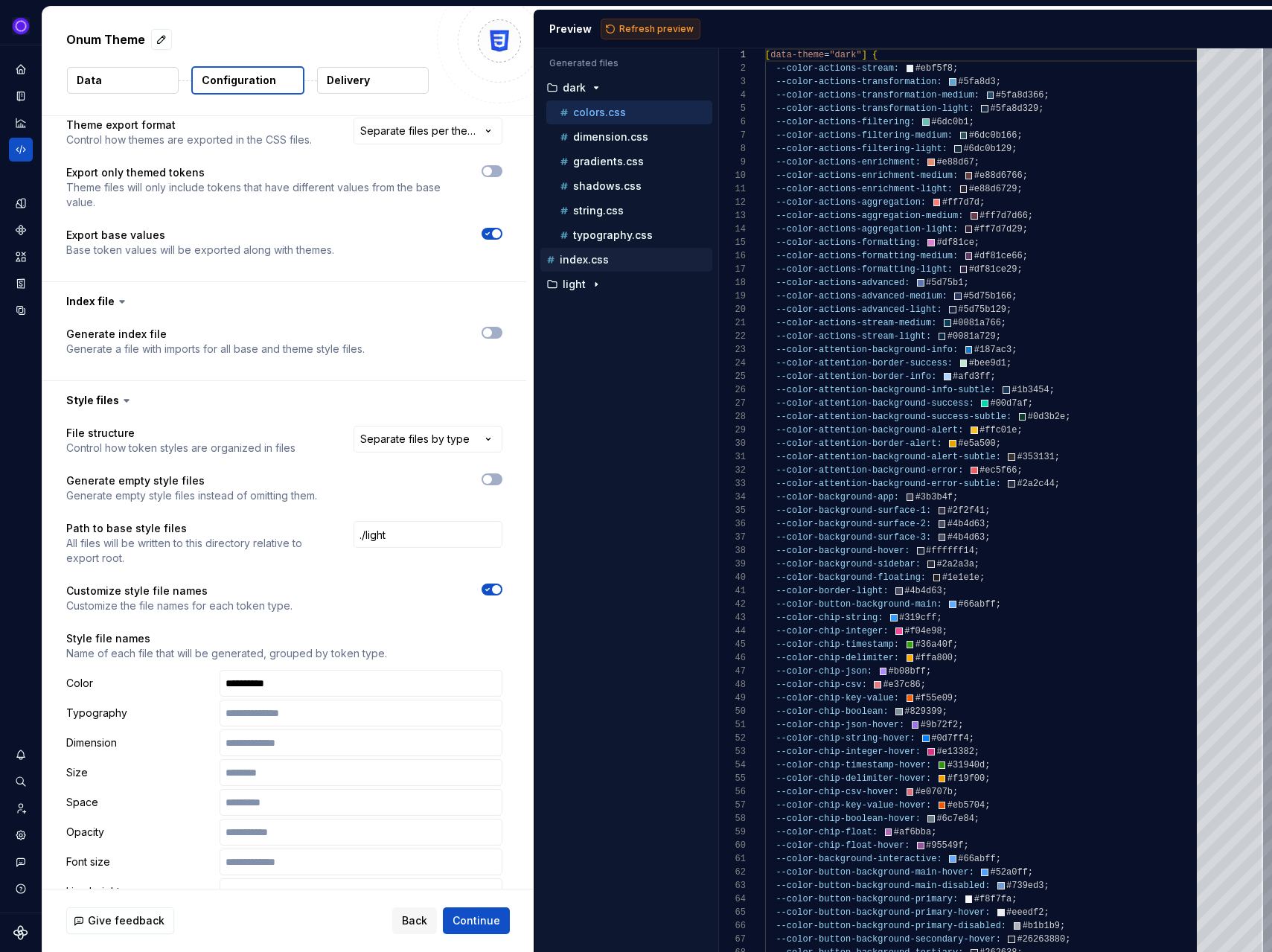
click at [647, 34] on span "Refresh preview" at bounding box center [656, 29] width 75 height 12
click at [583, 93] on p "dark" at bounding box center [573, 87] width 23 height 12
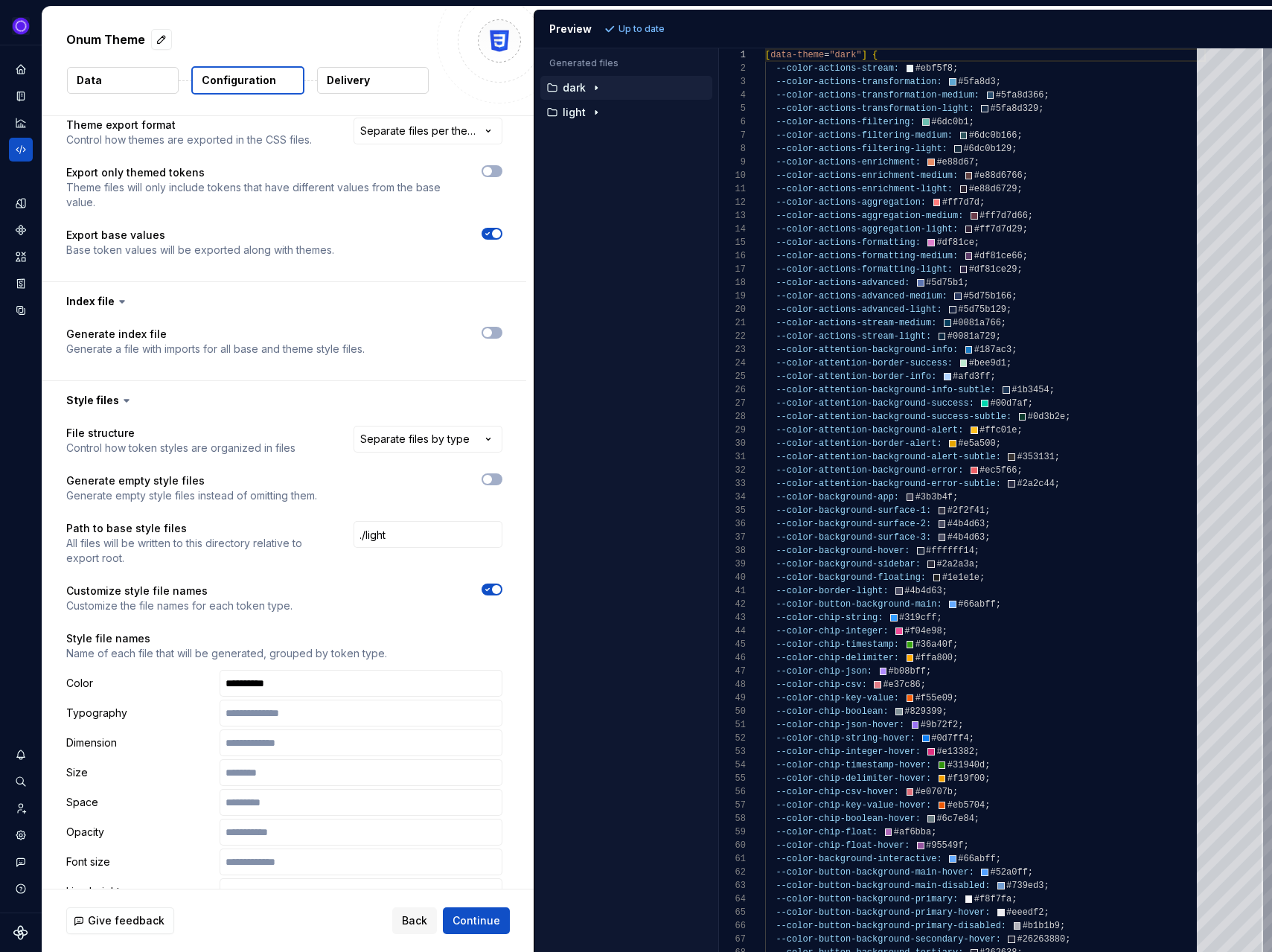
click at [575, 126] on div "Accessibility guide for tree . Navigate the tree with the arrow keys. Common tr…" at bounding box center [623, 99] width 178 height 55
click at [493, 330] on icon "button" at bounding box center [487, 332] width 12 height 9
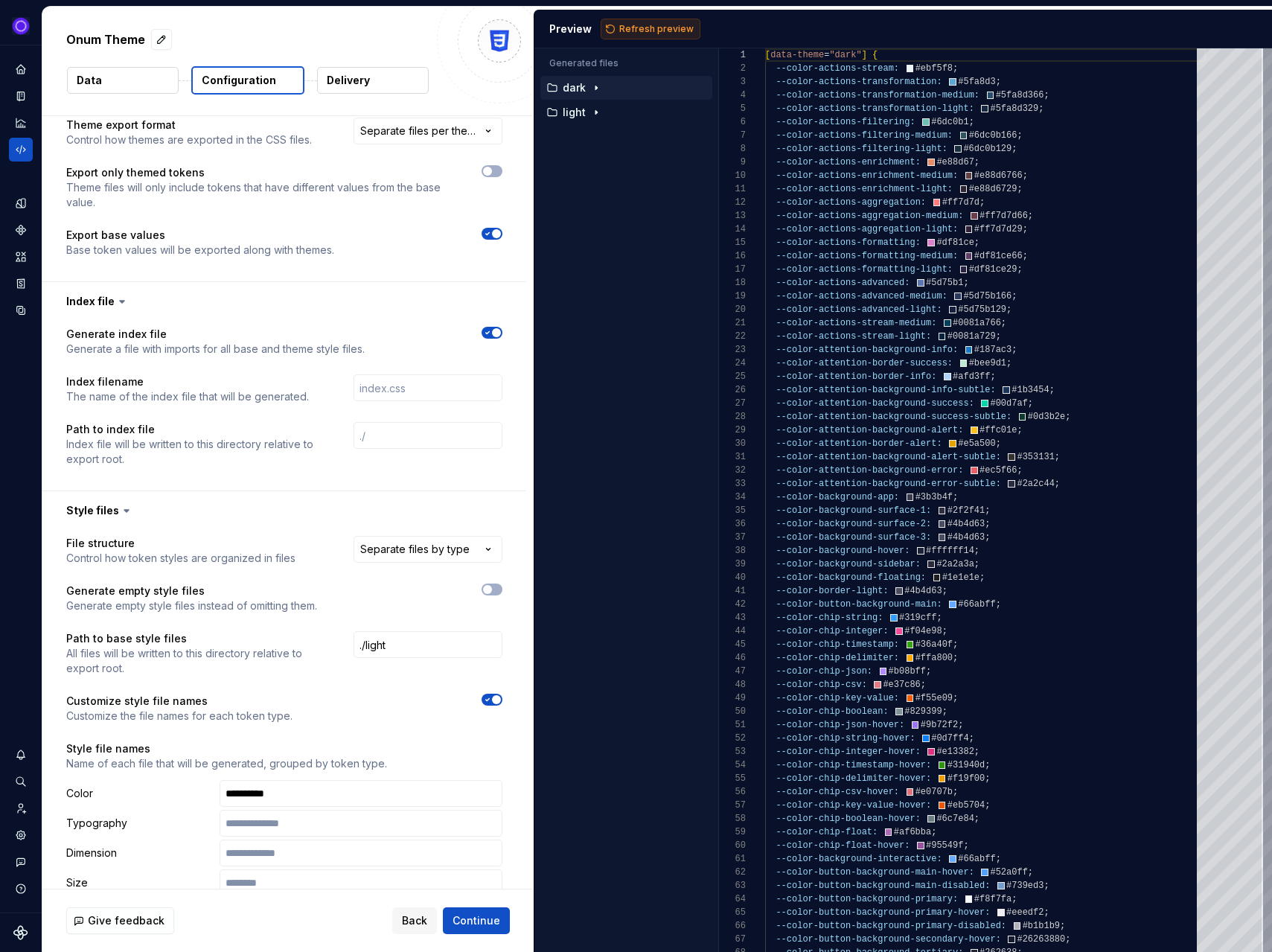
click at [642, 26] on span "Refresh preview" at bounding box center [656, 29] width 75 height 12
click at [596, 117] on p "index.css" at bounding box center [583, 112] width 49 height 12
type textarea "**********"
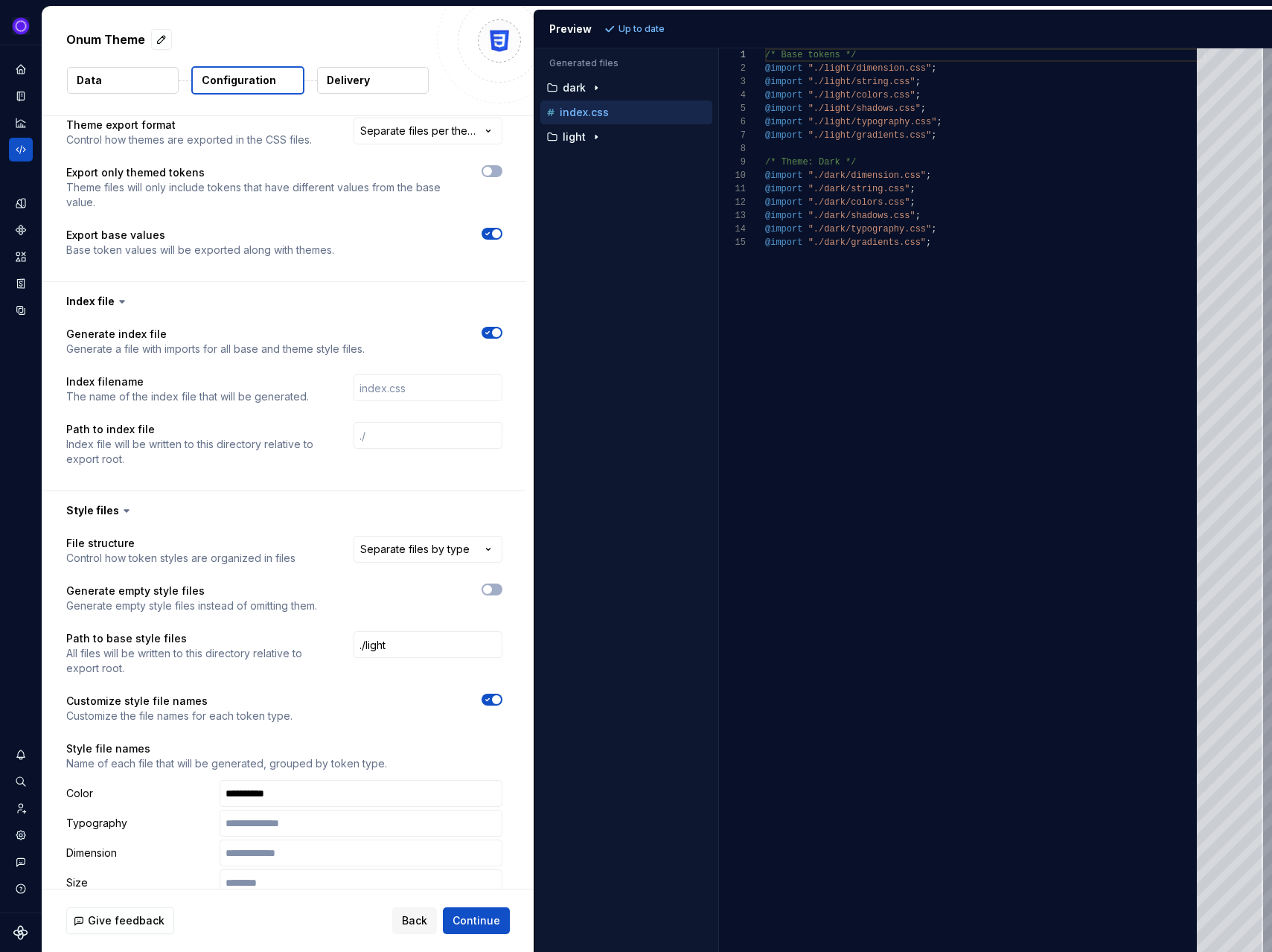
click at [596, 117] on p "index.css" at bounding box center [583, 112] width 49 height 12
